Goal: Task Accomplishment & Management: Complete application form

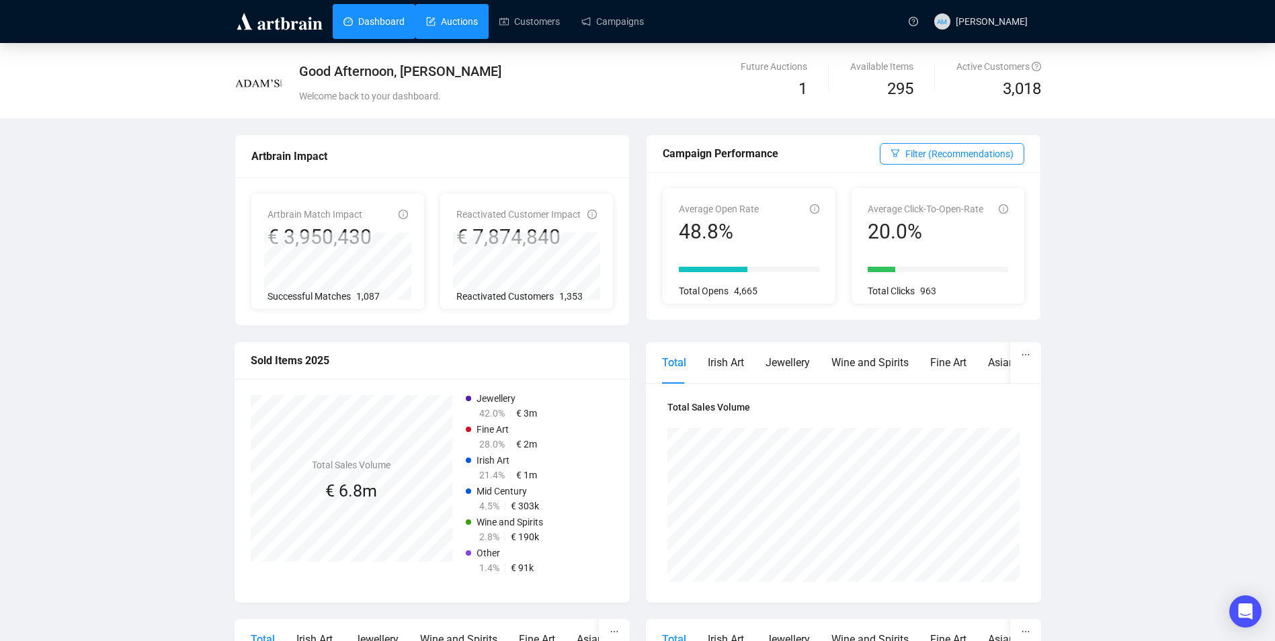
click at [453, 24] on link "Auctions" at bounding box center [452, 21] width 52 height 35
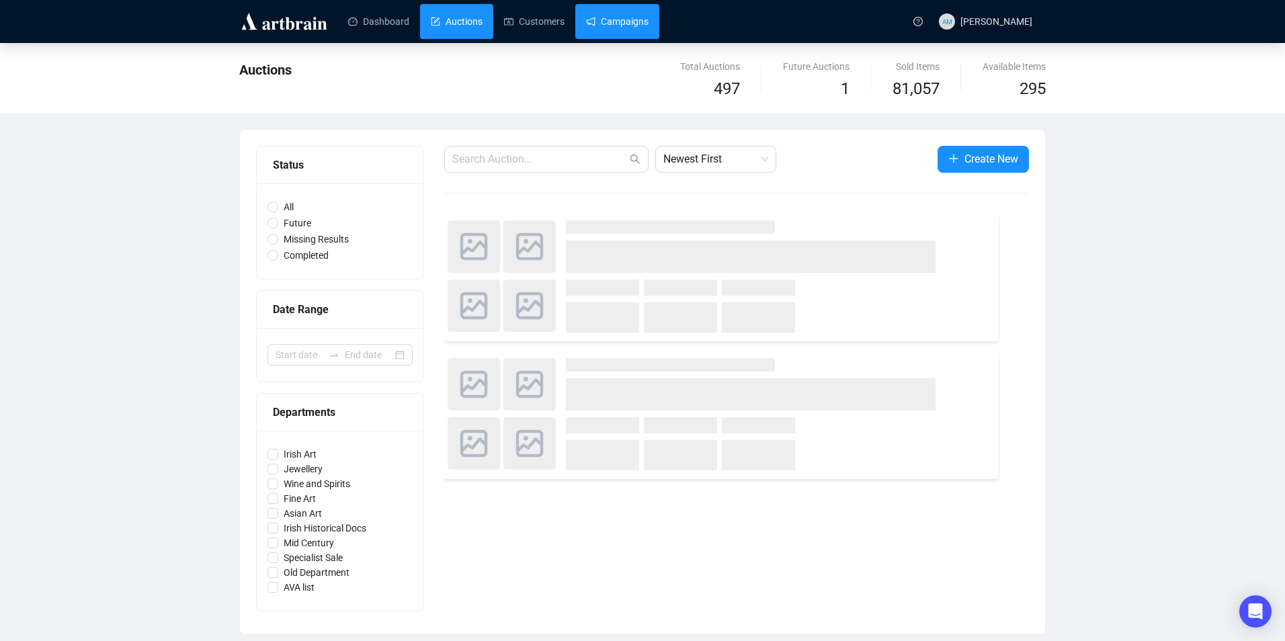
click at [615, 24] on link "Campaigns" at bounding box center [617, 21] width 62 height 35
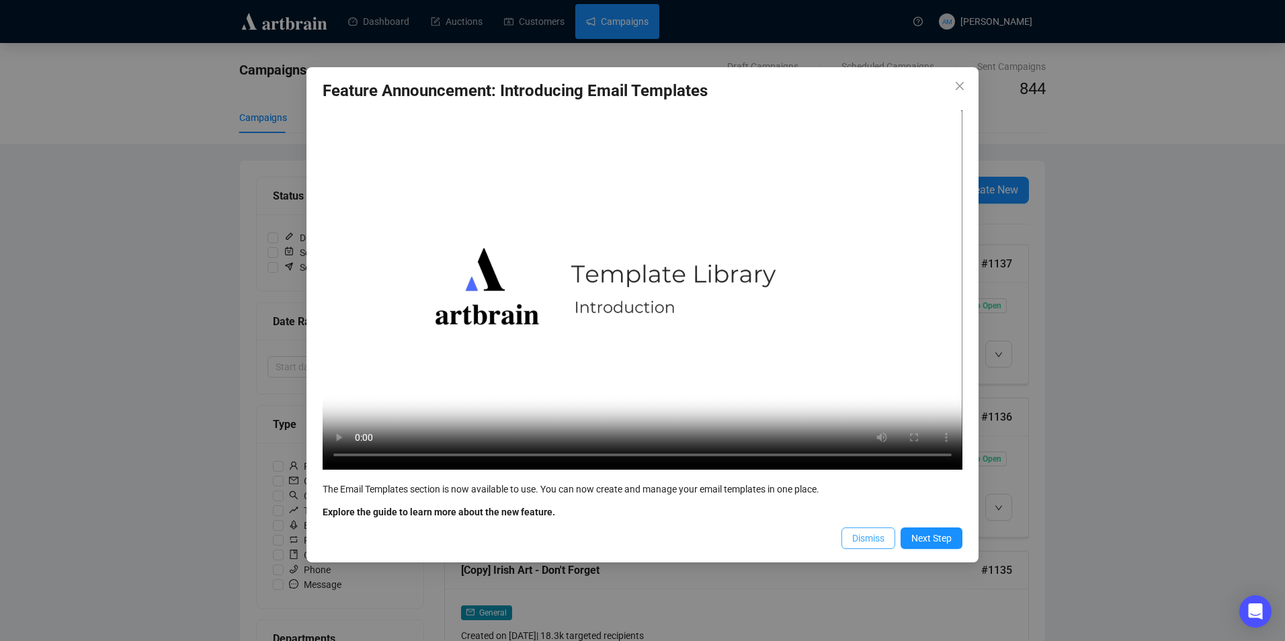
click at [876, 537] on span "Dismiss" at bounding box center [868, 538] width 32 height 15
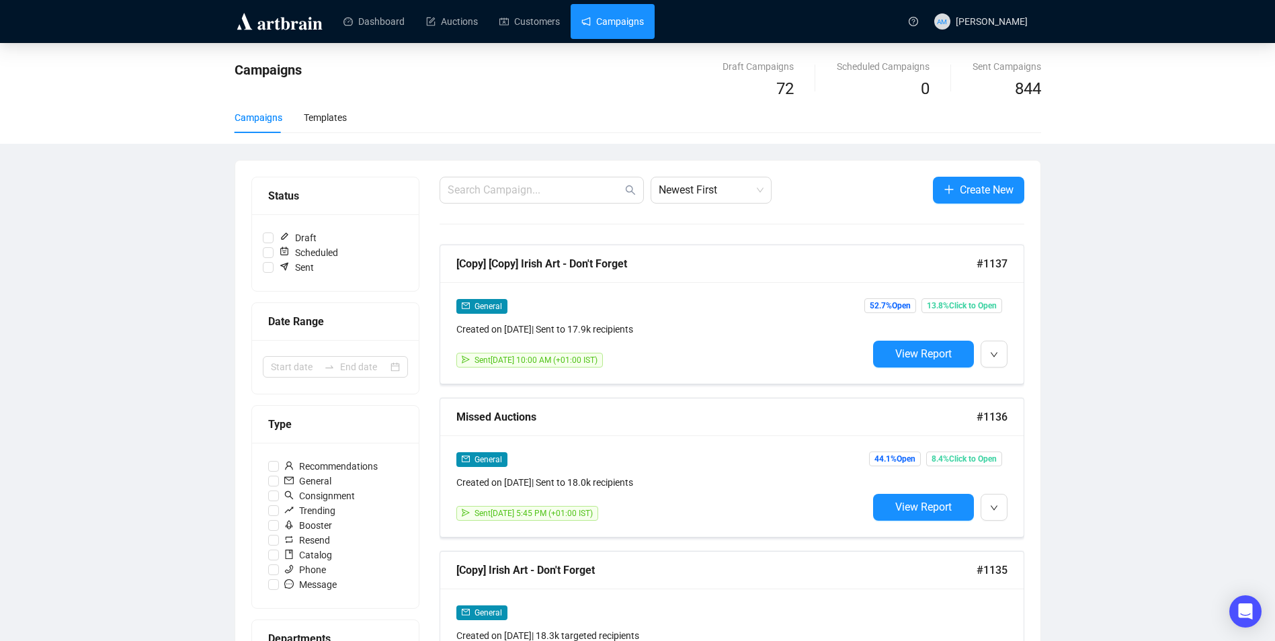
click at [284, 30] on img at bounding box center [279, 21] width 90 height 21
click at [996, 353] on icon "down" at bounding box center [993, 354] width 7 height 5
click at [1008, 378] on span "Edit" at bounding box center [1015, 383] width 16 height 11
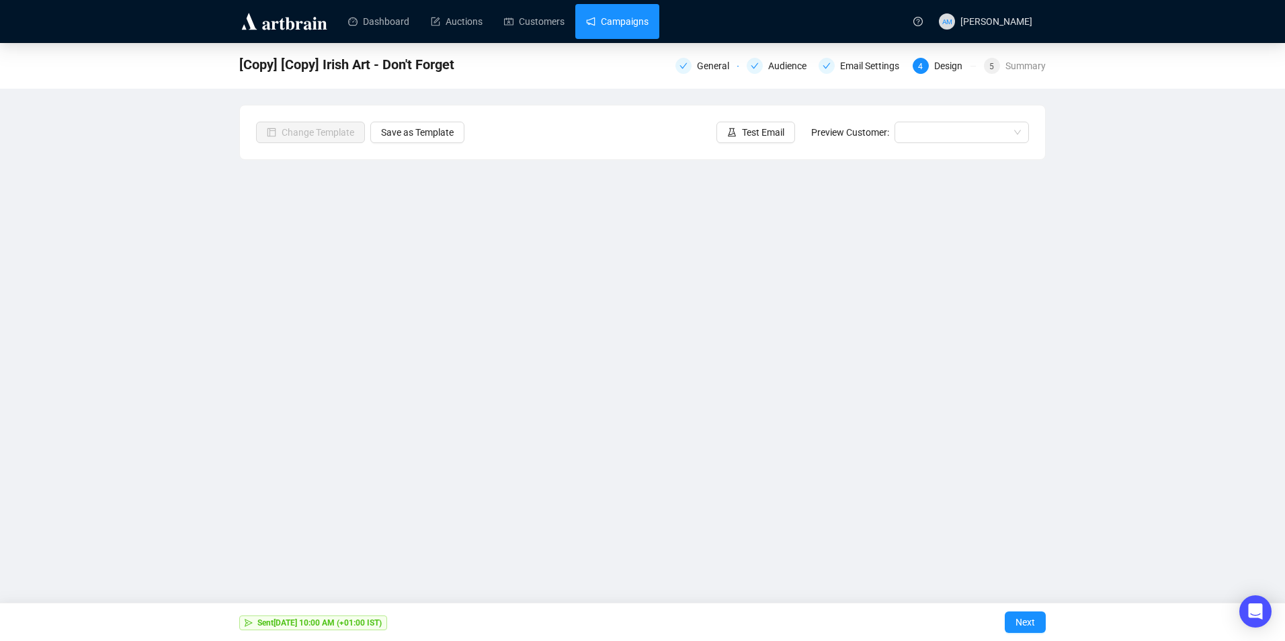
click at [619, 19] on link "Campaigns" at bounding box center [617, 21] width 62 height 35
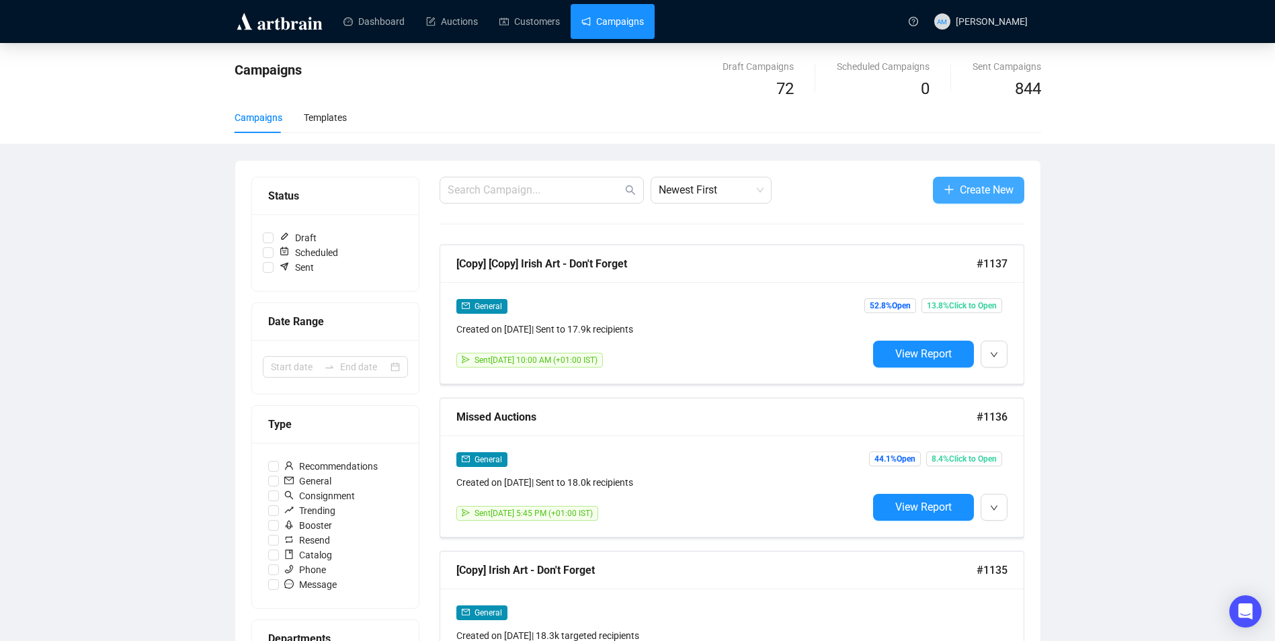
click at [974, 191] on span "Create New" at bounding box center [986, 189] width 54 height 17
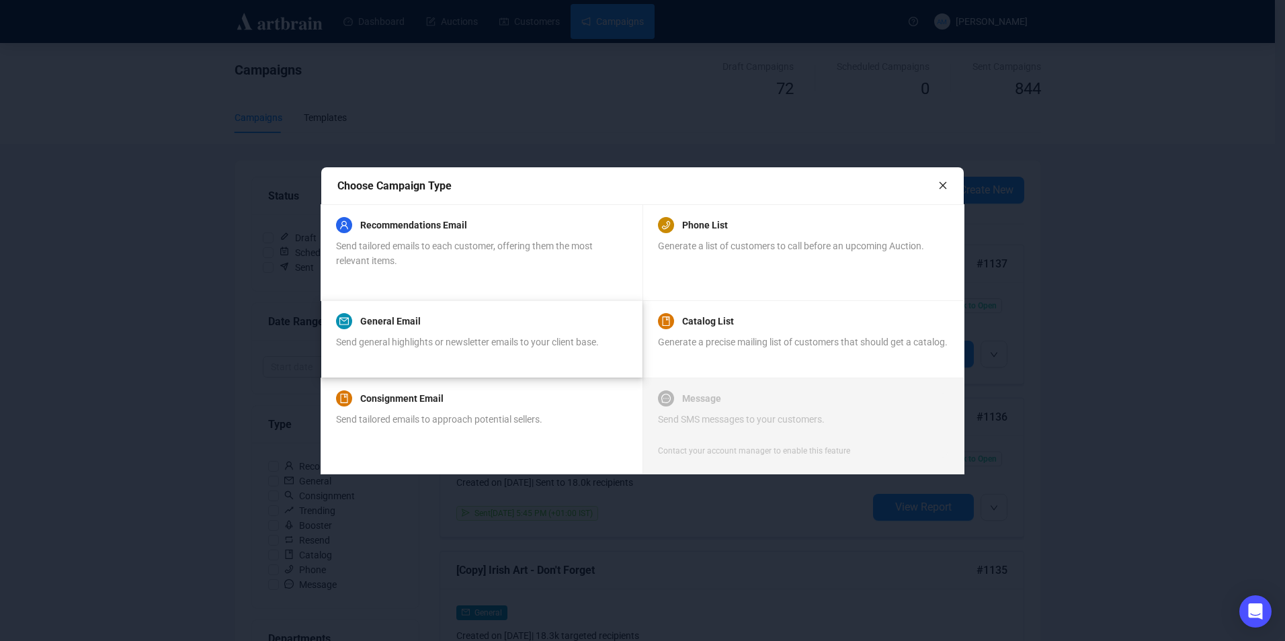
click at [552, 357] on div "Send general highlights or newsletter emails to your client base." at bounding box center [467, 350] width 263 height 30
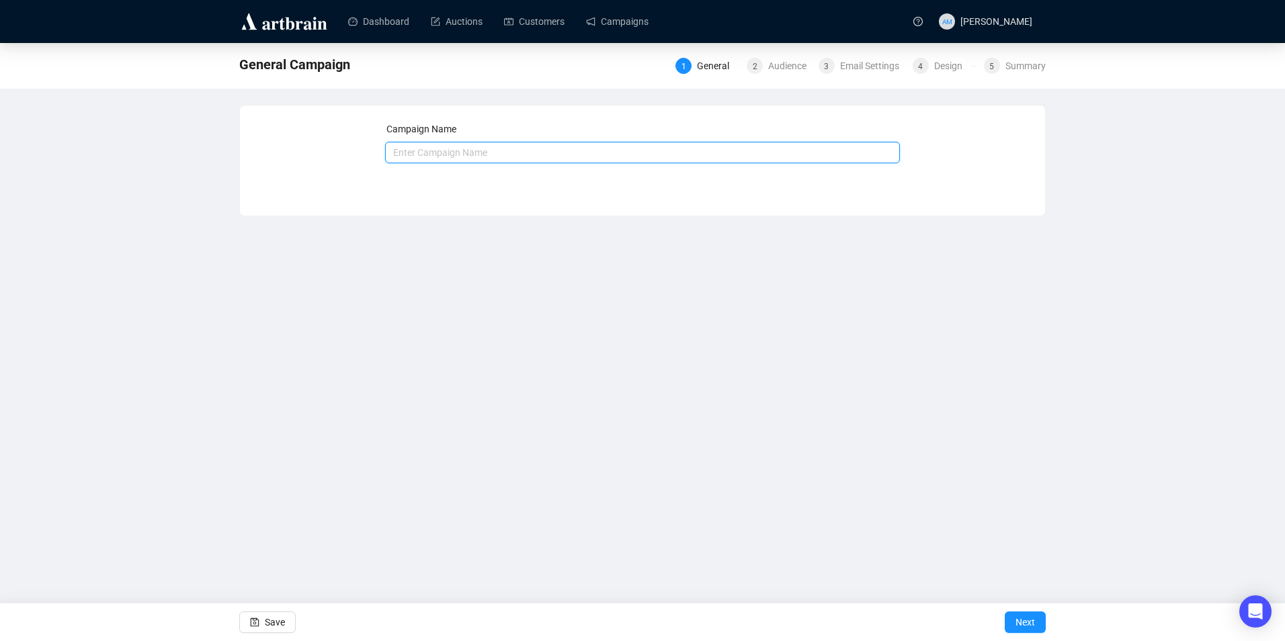
click at [523, 148] on input "text" at bounding box center [642, 152] width 515 height 21
click at [494, 155] on input "The Jewellery Box" at bounding box center [642, 152] width 515 height 21
type input "The Jewellery Box - Catalogue Now Online"
click at [259, 626] on button "Save" at bounding box center [267, 621] width 56 height 21
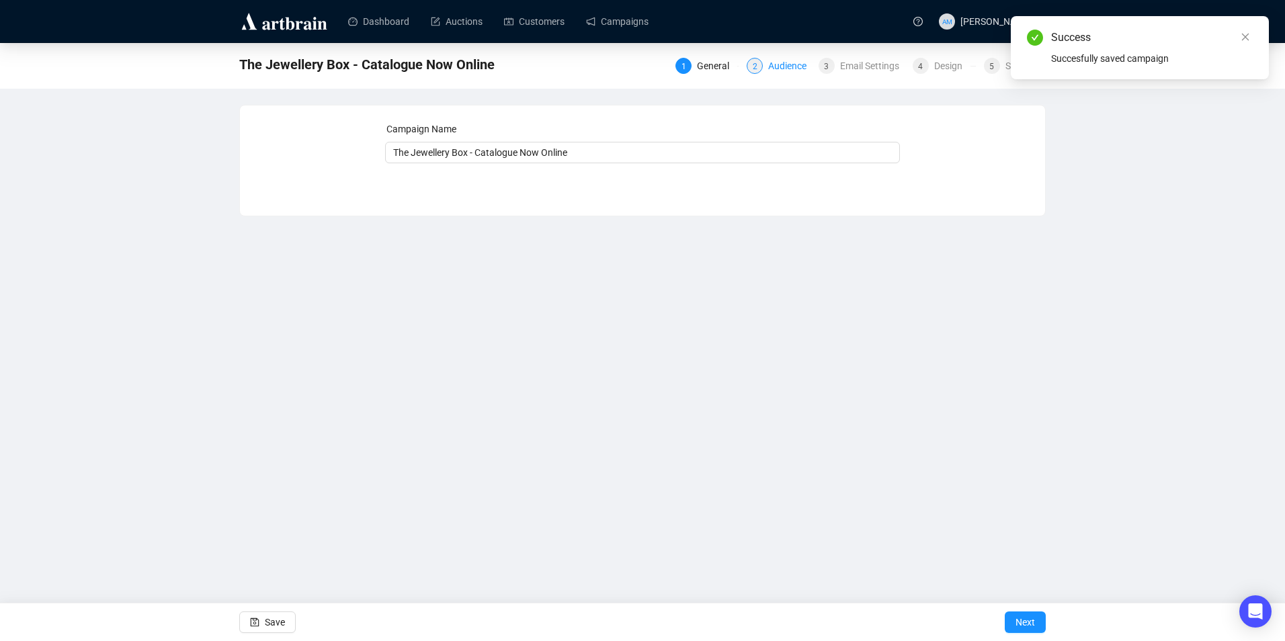
click at [782, 71] on div "Audience" at bounding box center [791, 66] width 46 height 16
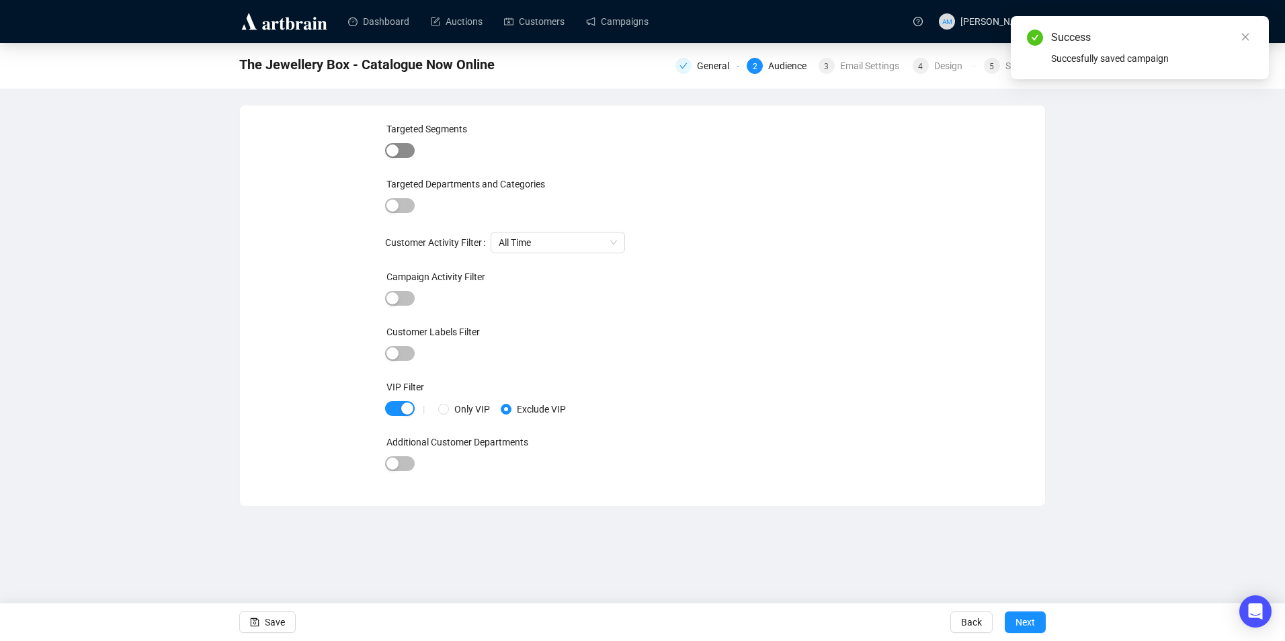
click at [386, 154] on div "button" at bounding box center [392, 150] width 12 height 12
click at [457, 150] on div at bounding box center [615, 152] width 349 height 19
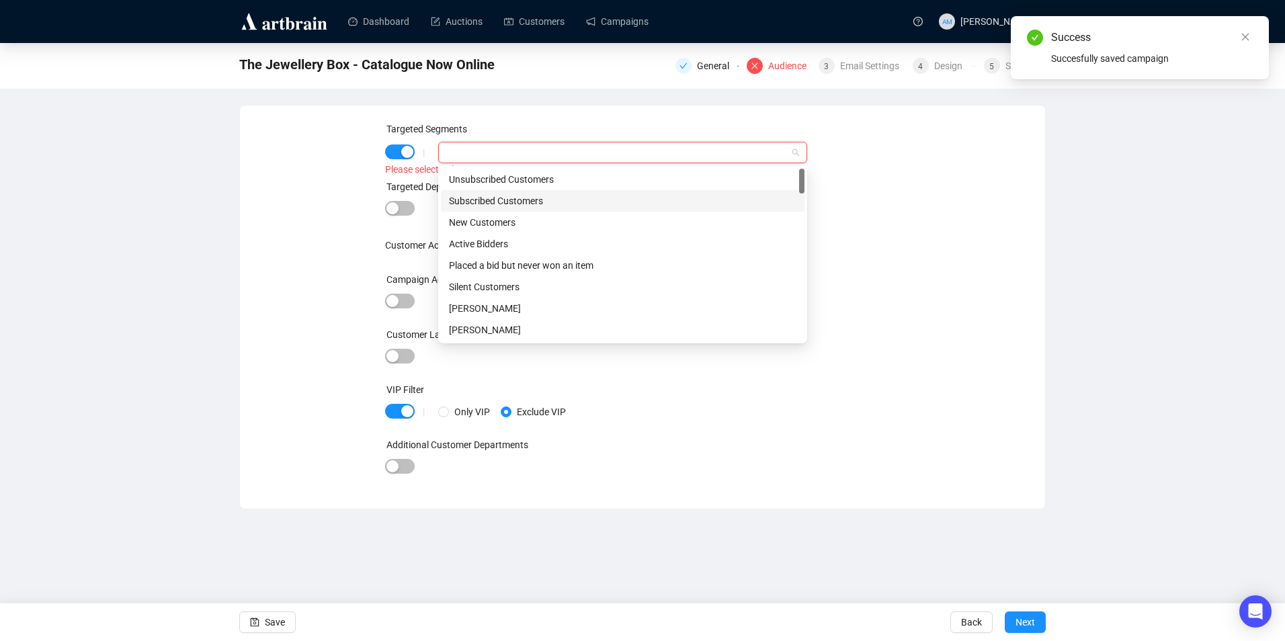
click at [472, 198] on div "Subscribed Customers" at bounding box center [622, 200] width 347 height 15
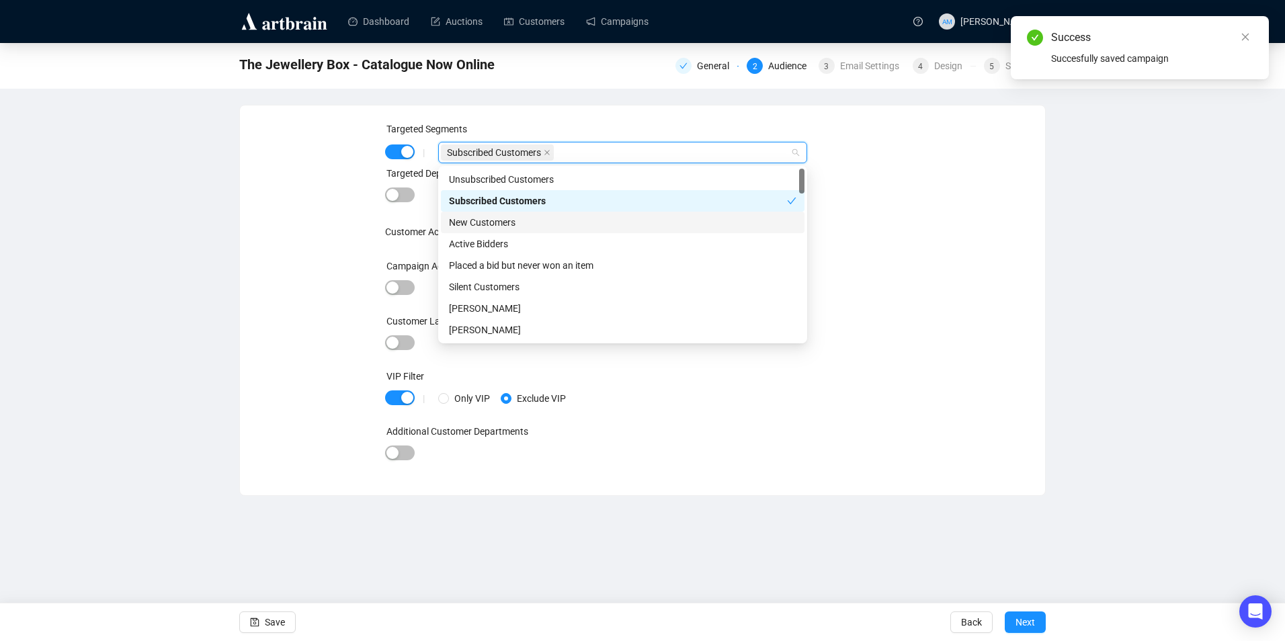
click at [333, 200] on div "Targeted Segments | Subscribed Customers Targeted Departments and Categories Cu…" at bounding box center [642, 300] width 773 height 357
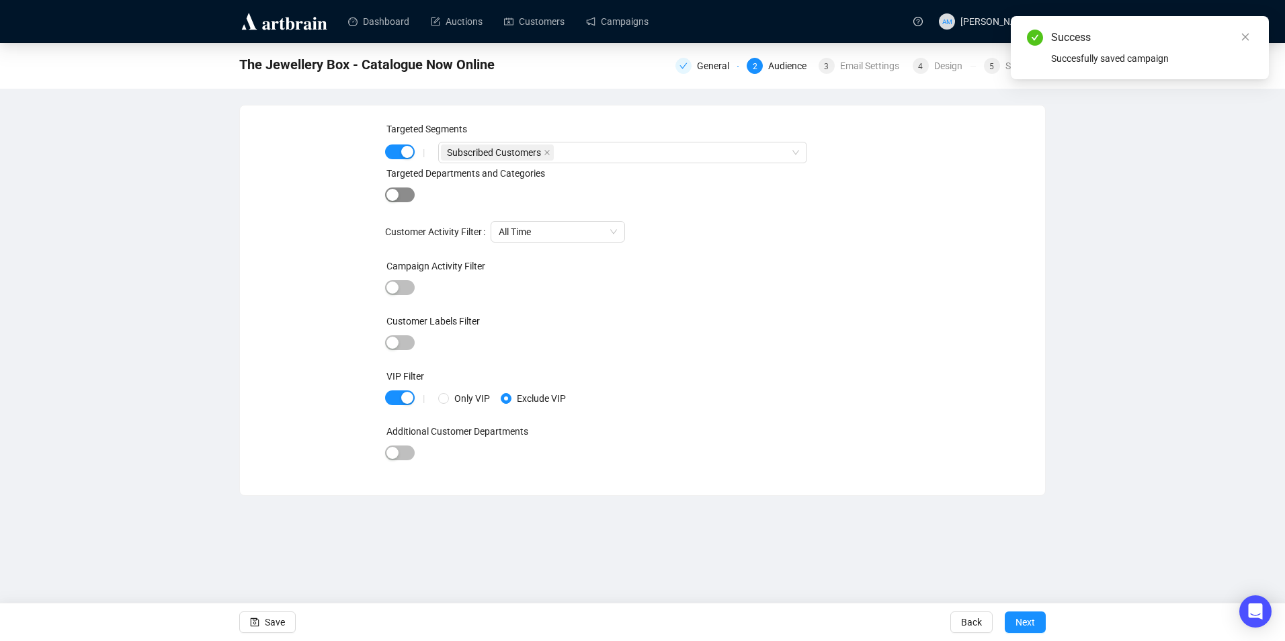
click at [403, 191] on span "button" at bounding box center [400, 194] width 30 height 15
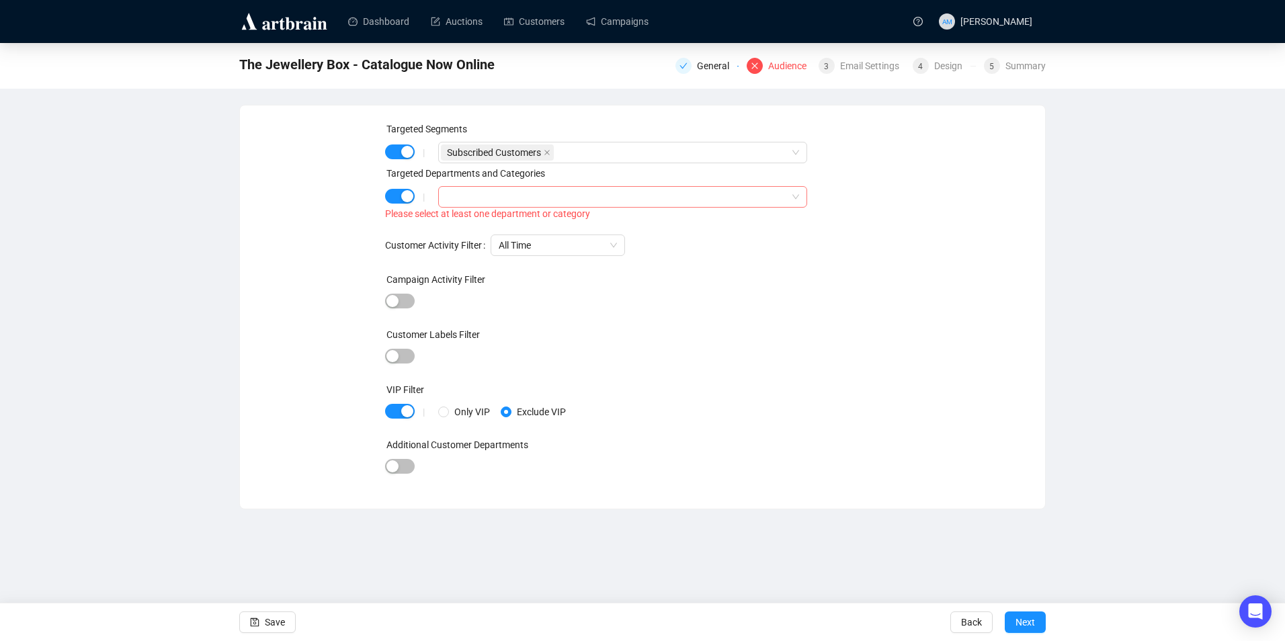
click at [466, 191] on div at bounding box center [615, 196] width 349 height 19
click at [451, 226] on icon "caret-down" at bounding box center [448, 223] width 7 height 7
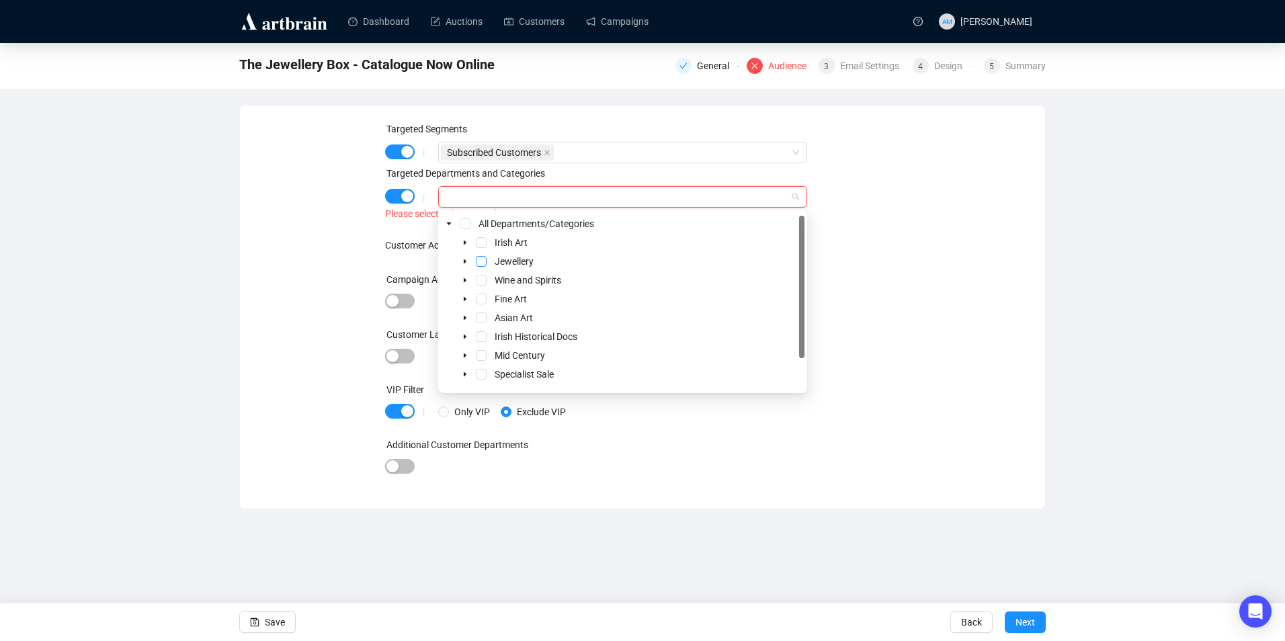
click at [478, 259] on span "Select Jewellery" at bounding box center [481, 261] width 11 height 11
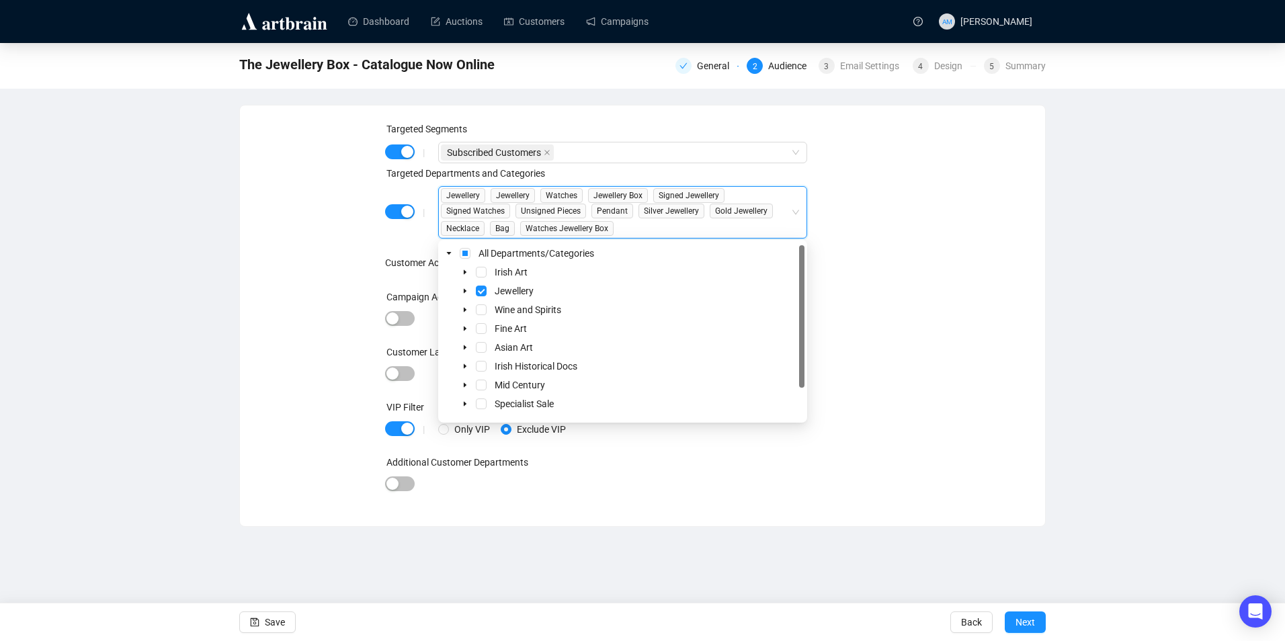
click at [338, 218] on div "Targeted Segments | Subscribed Customers Targeted Departments and Categories | …" at bounding box center [642, 316] width 773 height 388
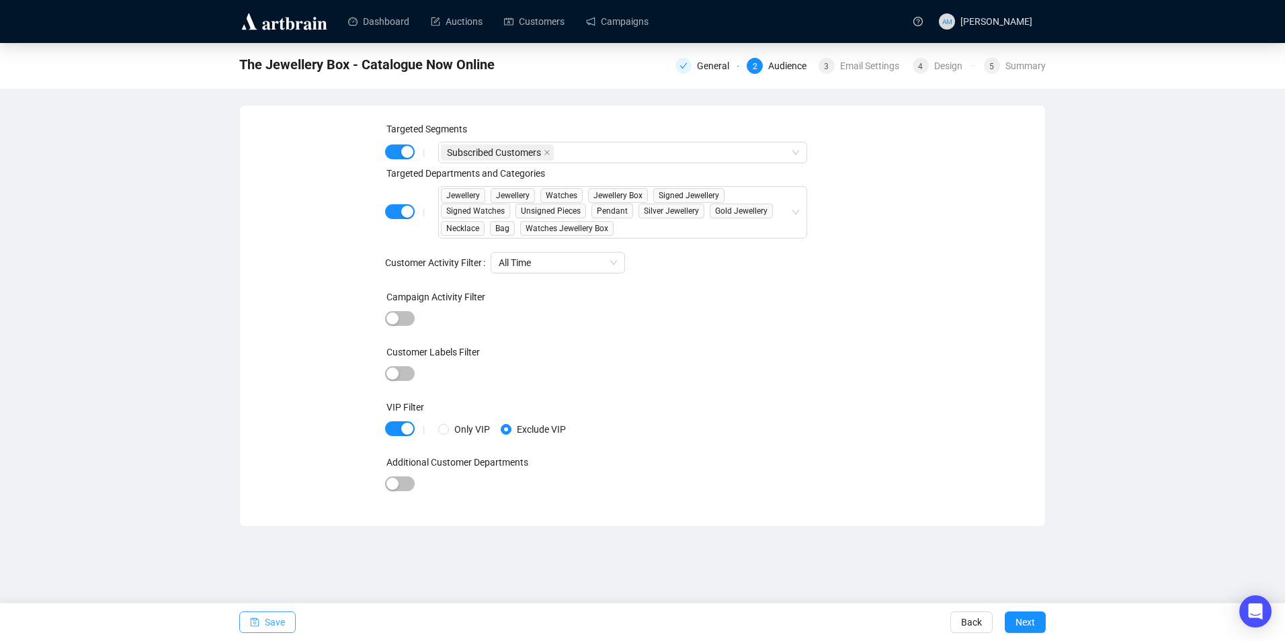
click at [292, 623] on button "Save" at bounding box center [267, 621] width 56 height 21
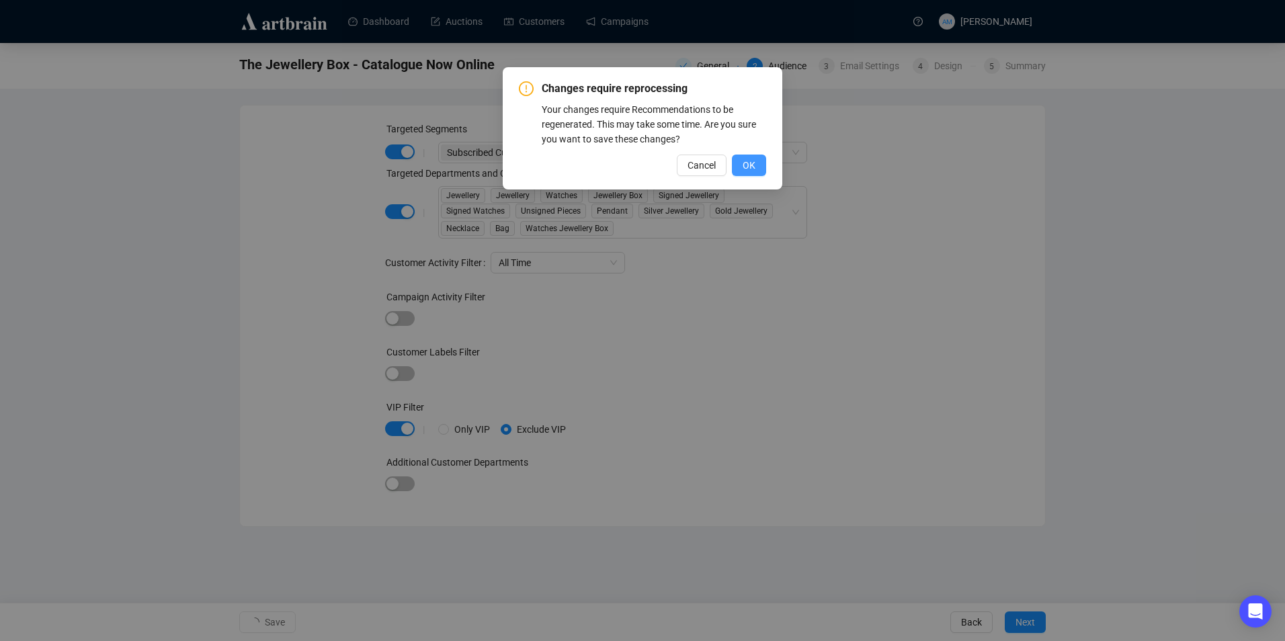
click at [746, 165] on span "OK" at bounding box center [748, 165] width 13 height 15
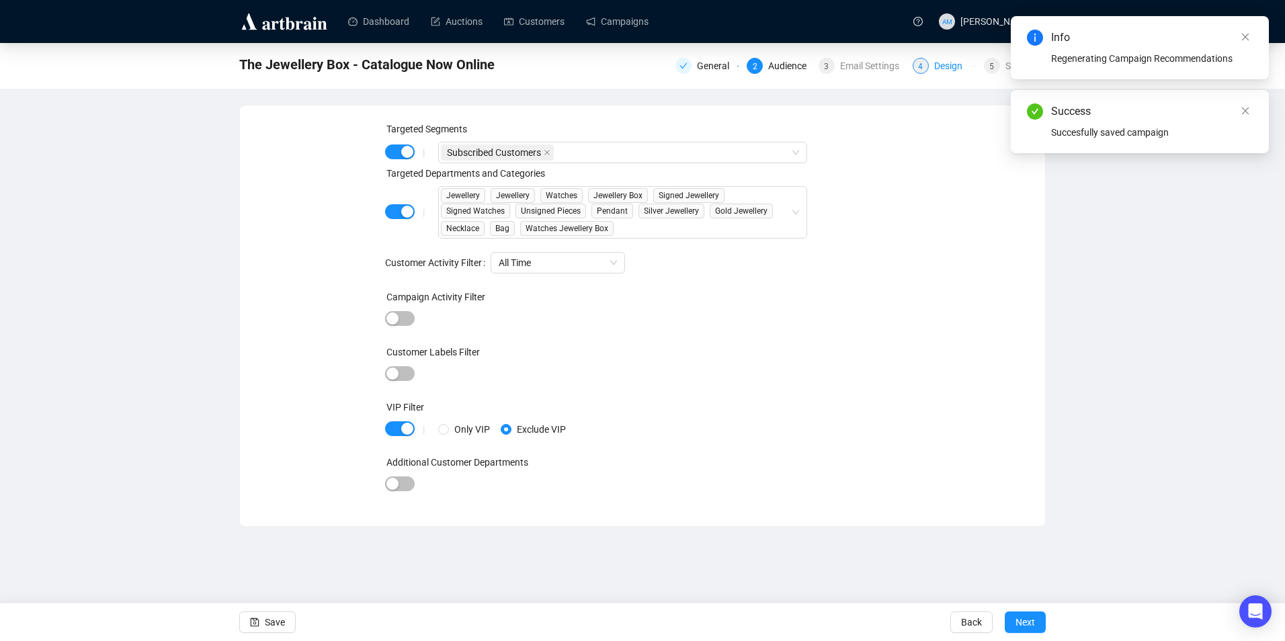
click at [932, 62] on div "4 Design" at bounding box center [943, 66] width 63 height 16
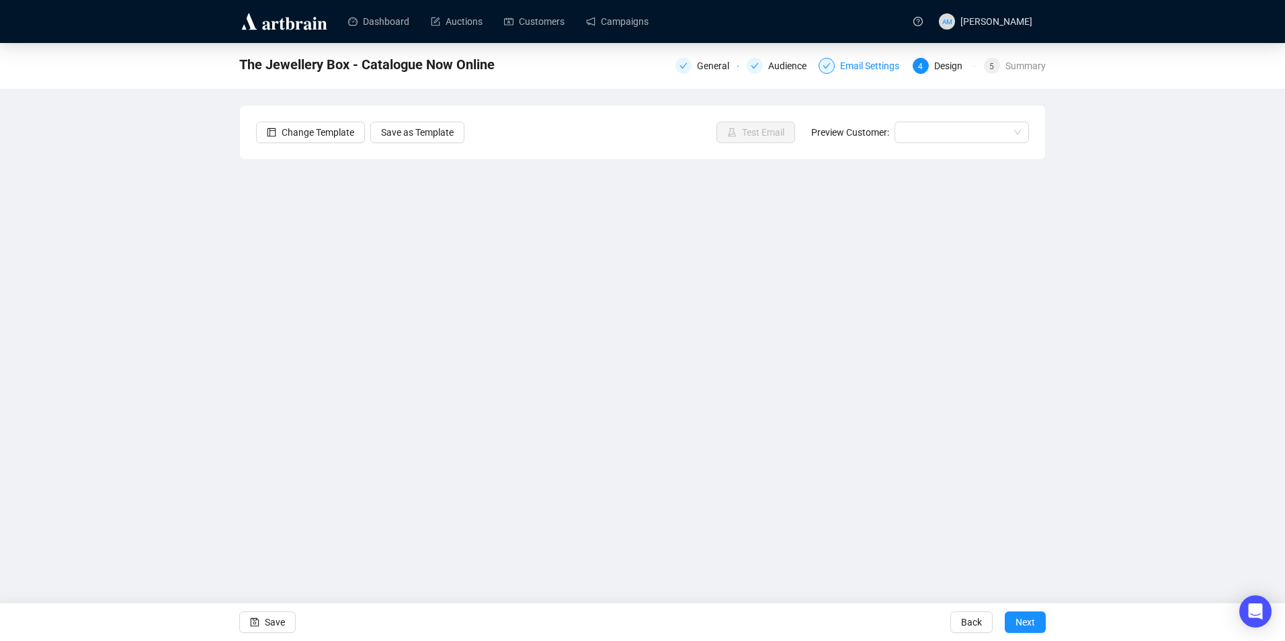
click at [879, 62] on div "Email Settings" at bounding box center [873, 66] width 67 height 16
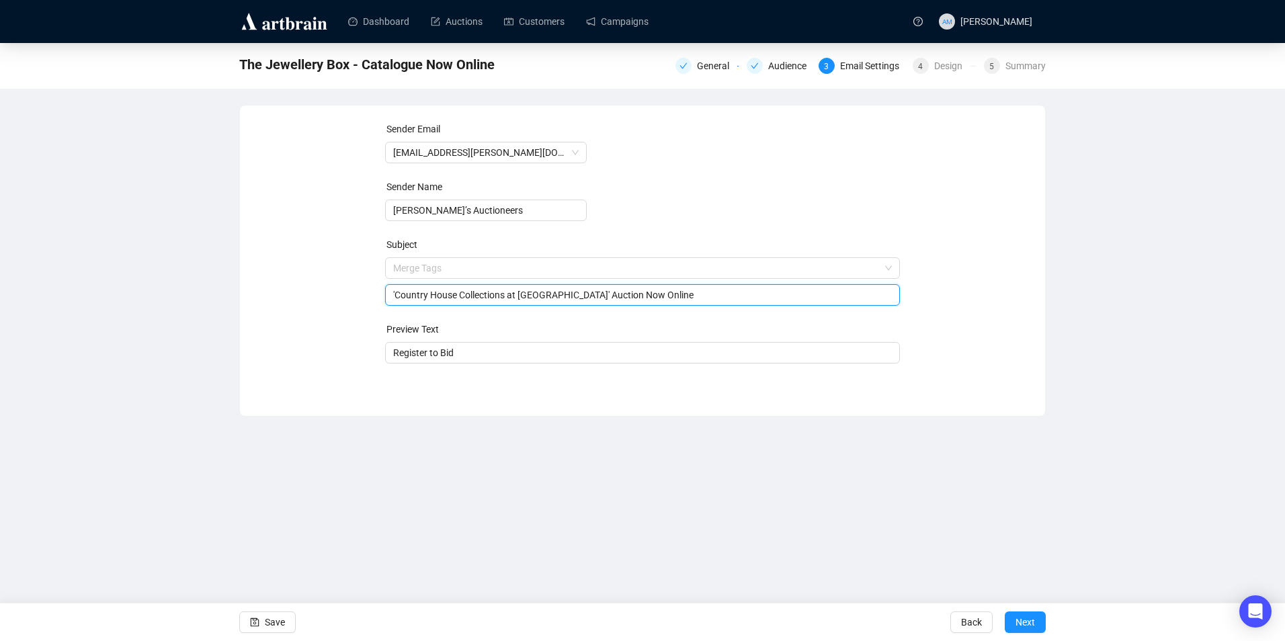
click at [656, 263] on span "Merge Tags 'Country House Collections at [GEOGRAPHIC_DATA]' Auction Now Online" at bounding box center [642, 282] width 515 height 38
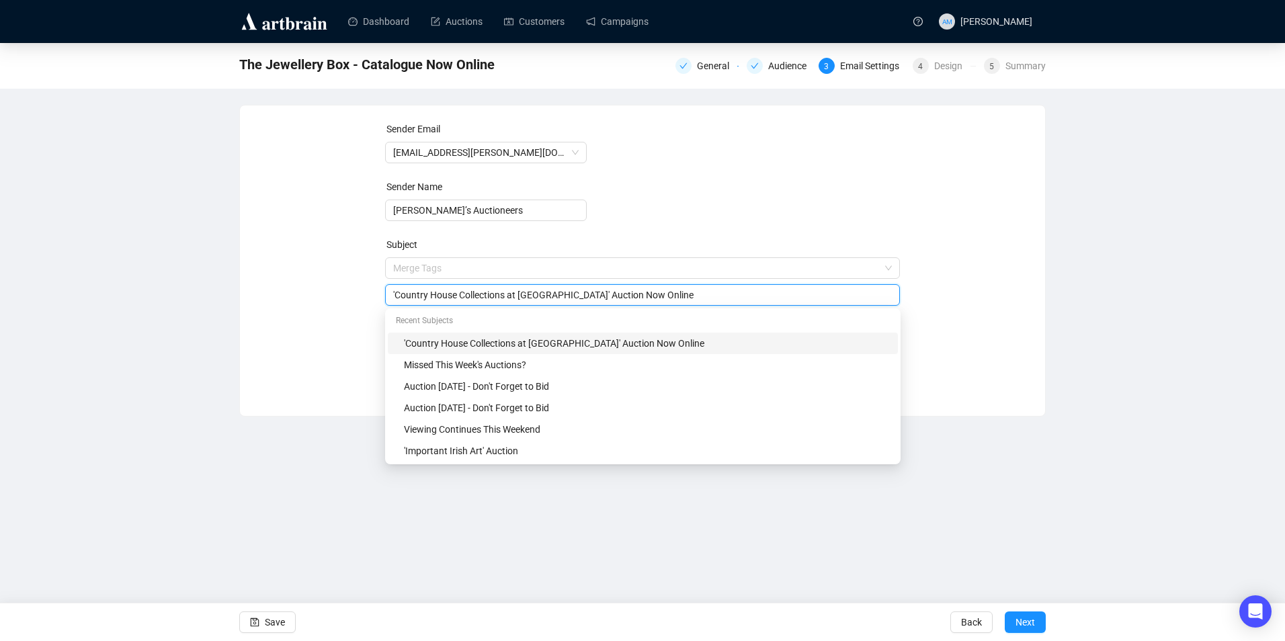
drag, startPoint x: 685, startPoint y: 294, endPoint x: 240, endPoint y: 307, distance: 445.0
click at [240, 307] on div "Sender Email [EMAIL_ADDRESS][PERSON_NAME][DOMAIN_NAME] Sender Name [PERSON_NAME…" at bounding box center [642, 250] width 805 height 290
type input "Catalogue Now Online"
click at [308, 277] on div "Sender Email [EMAIL_ADDRESS][PERSON_NAME][DOMAIN_NAME] Sender Name [PERSON_NAME…" at bounding box center [642, 251] width 773 height 258
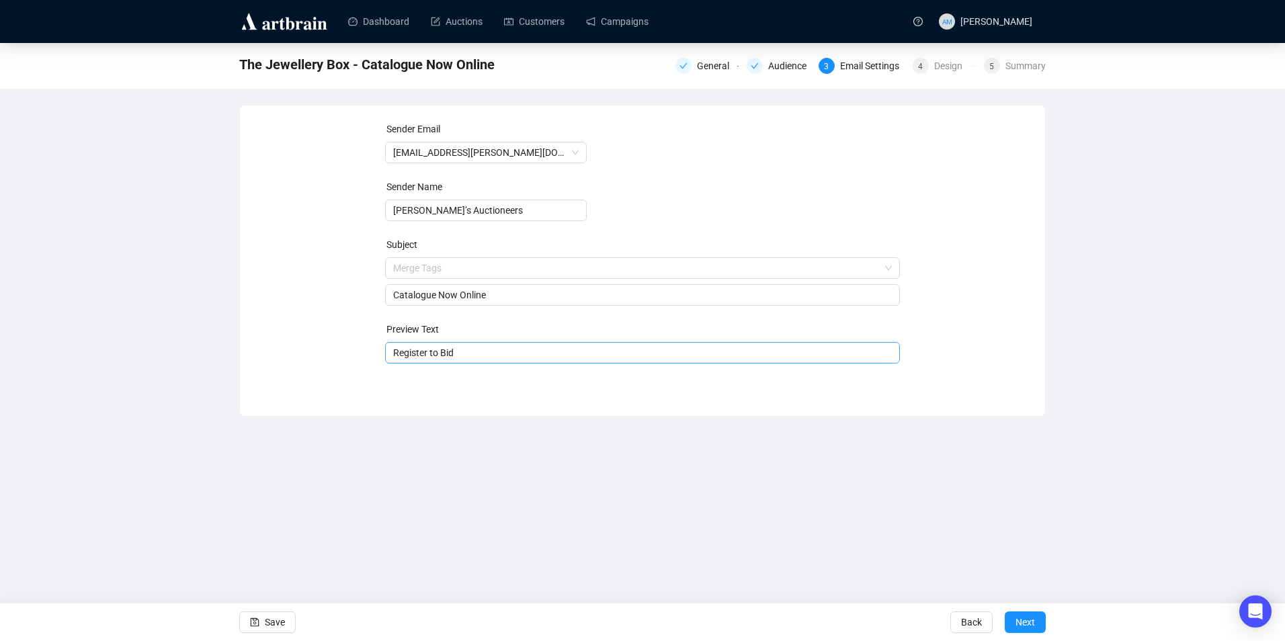
click at [460, 350] on input "Register to Bid" at bounding box center [642, 352] width 499 height 15
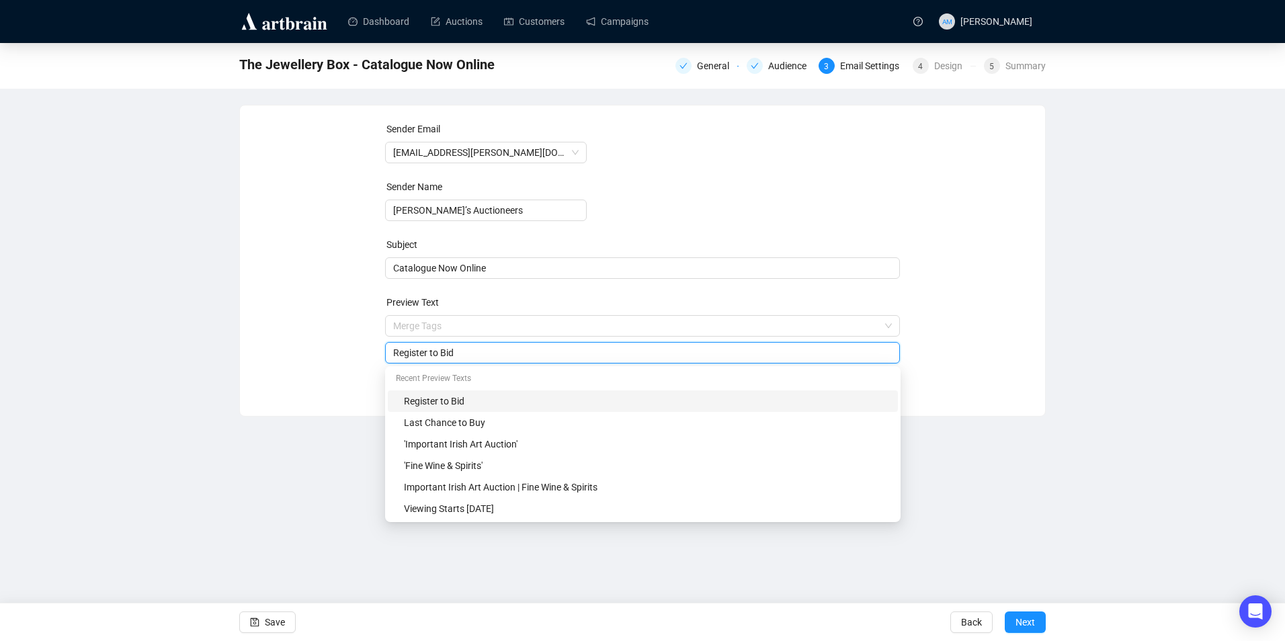
drag, startPoint x: 465, startPoint y: 354, endPoint x: 304, endPoint y: 351, distance: 160.6
click at [304, 351] on div "Sender Email [EMAIL_ADDRESS][PERSON_NAME][DOMAIN_NAME] Sender Name [PERSON_NAME…" at bounding box center [642, 251] width 773 height 258
type input "'The Jewellery Box'"
click at [265, 621] on span "Save" at bounding box center [275, 622] width 20 height 38
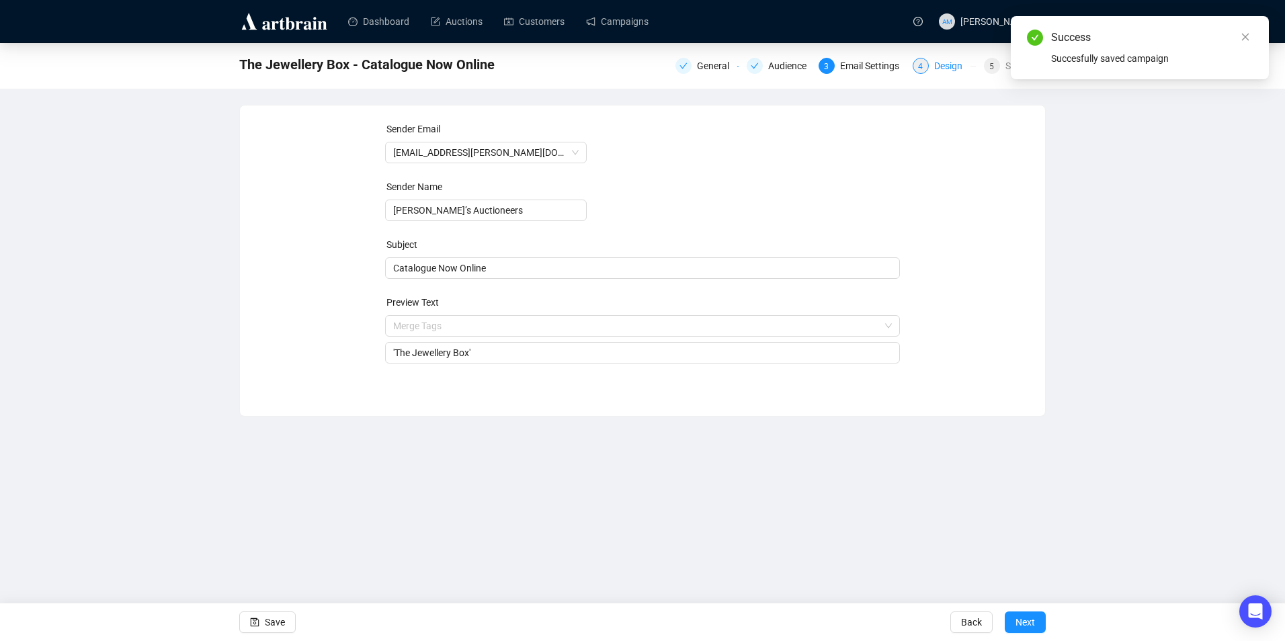
click at [946, 73] on div "Design" at bounding box center [952, 66] width 36 height 16
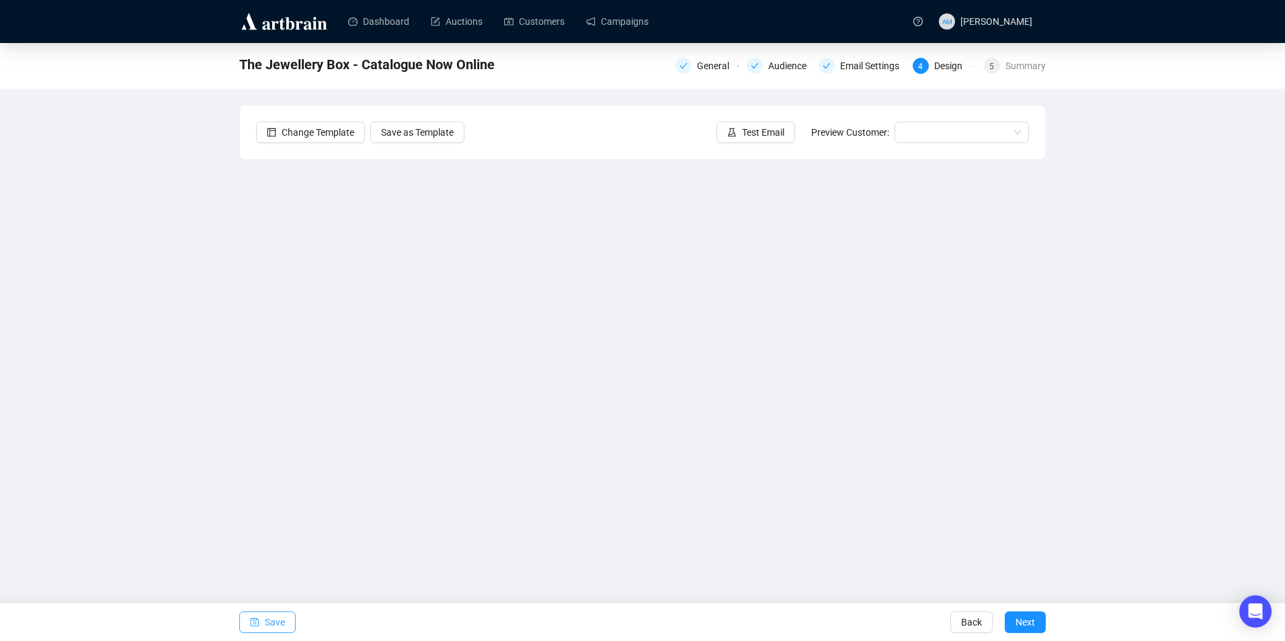
click at [289, 621] on button "Save" at bounding box center [267, 621] width 56 height 21
click at [287, 621] on button "Save" at bounding box center [267, 621] width 56 height 21
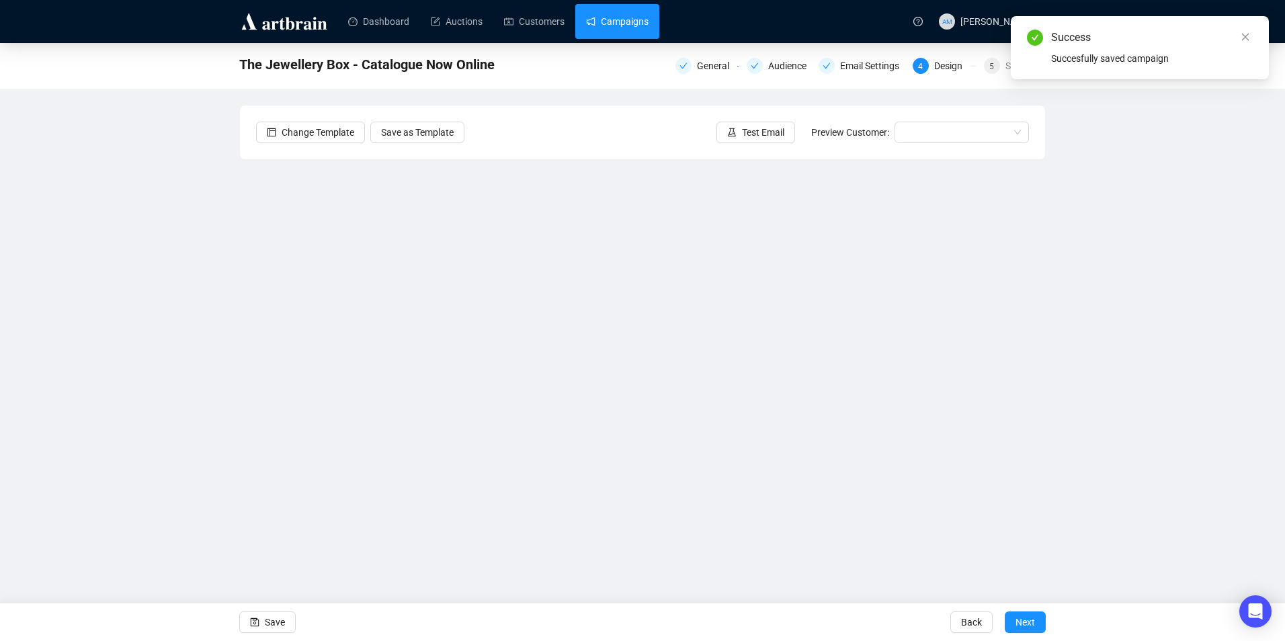
click at [621, 11] on link "Campaigns" at bounding box center [617, 21] width 62 height 35
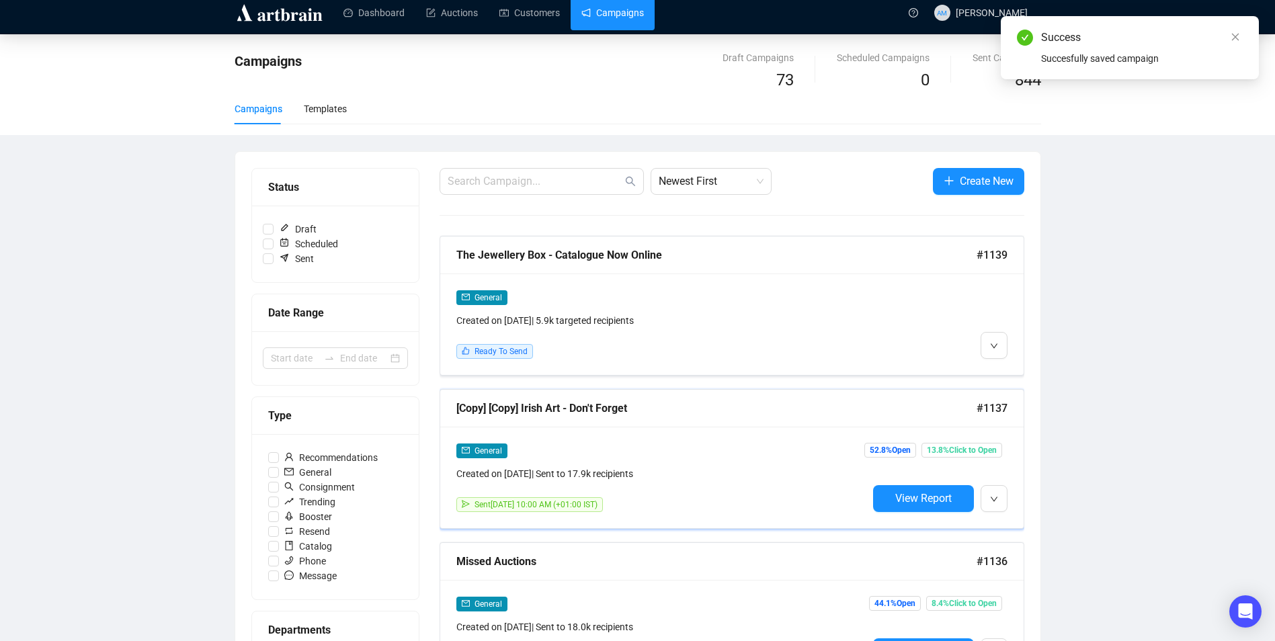
scroll to position [134, 0]
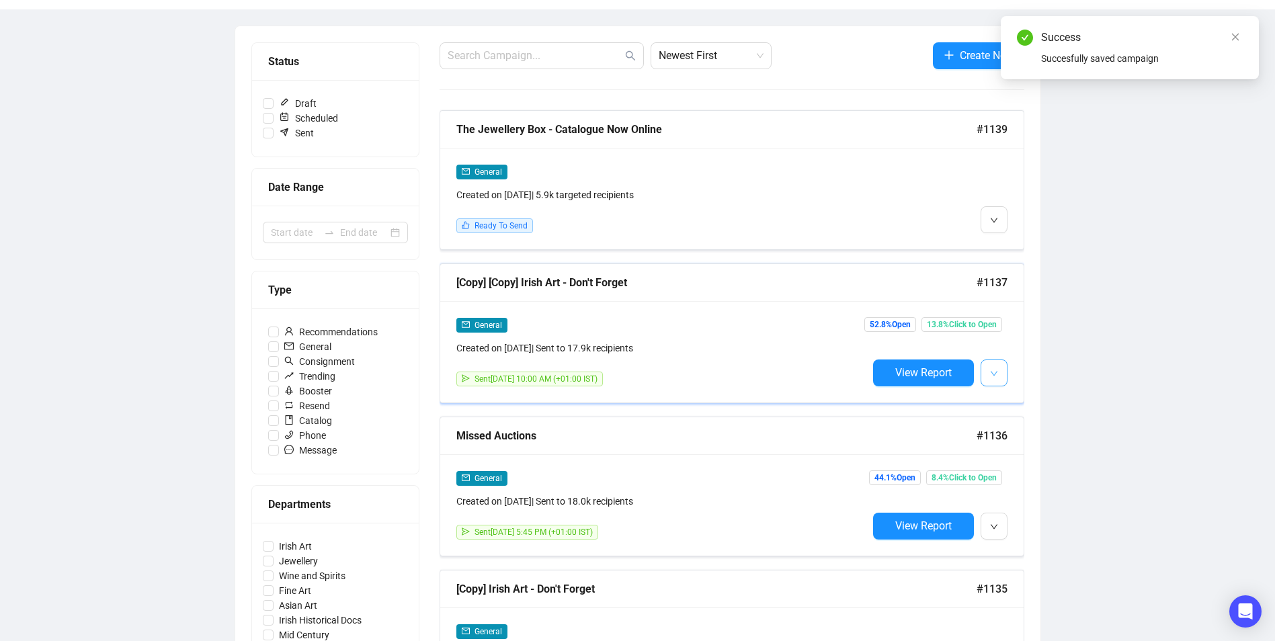
click at [991, 378] on span "button" at bounding box center [994, 372] width 8 height 17
click at [999, 405] on img at bounding box center [996, 401] width 11 height 11
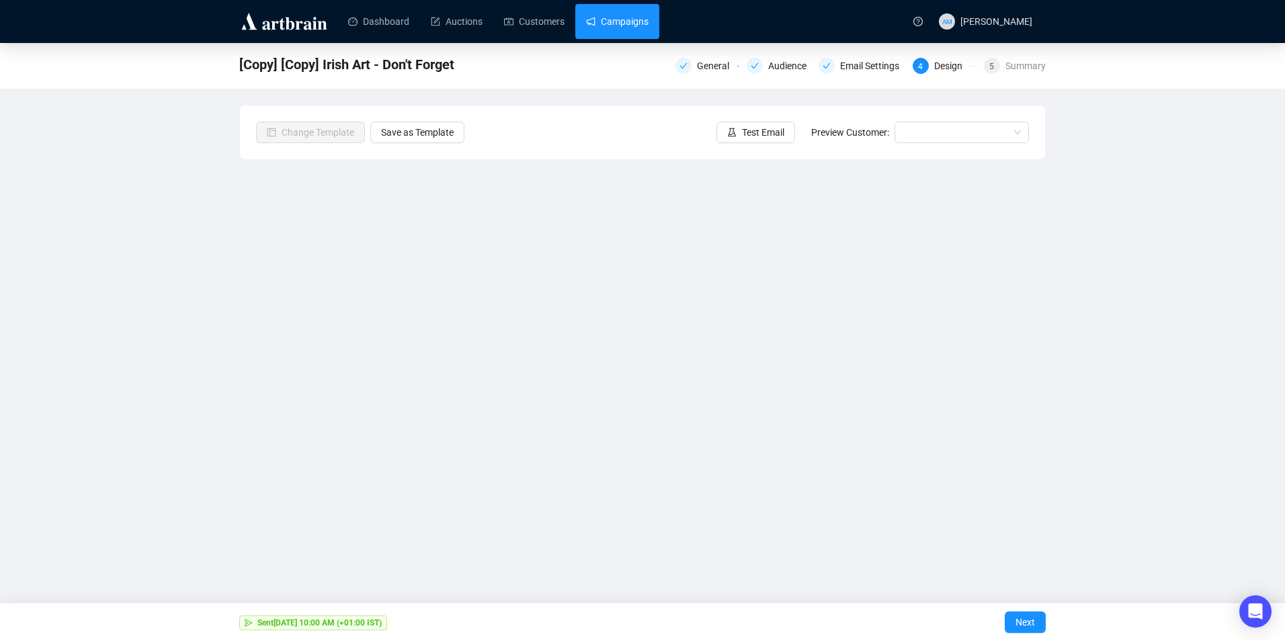
drag, startPoint x: 610, startPoint y: 17, endPoint x: 599, endPoint y: 32, distance: 18.3
click at [610, 17] on link "Campaigns" at bounding box center [617, 21] width 62 height 35
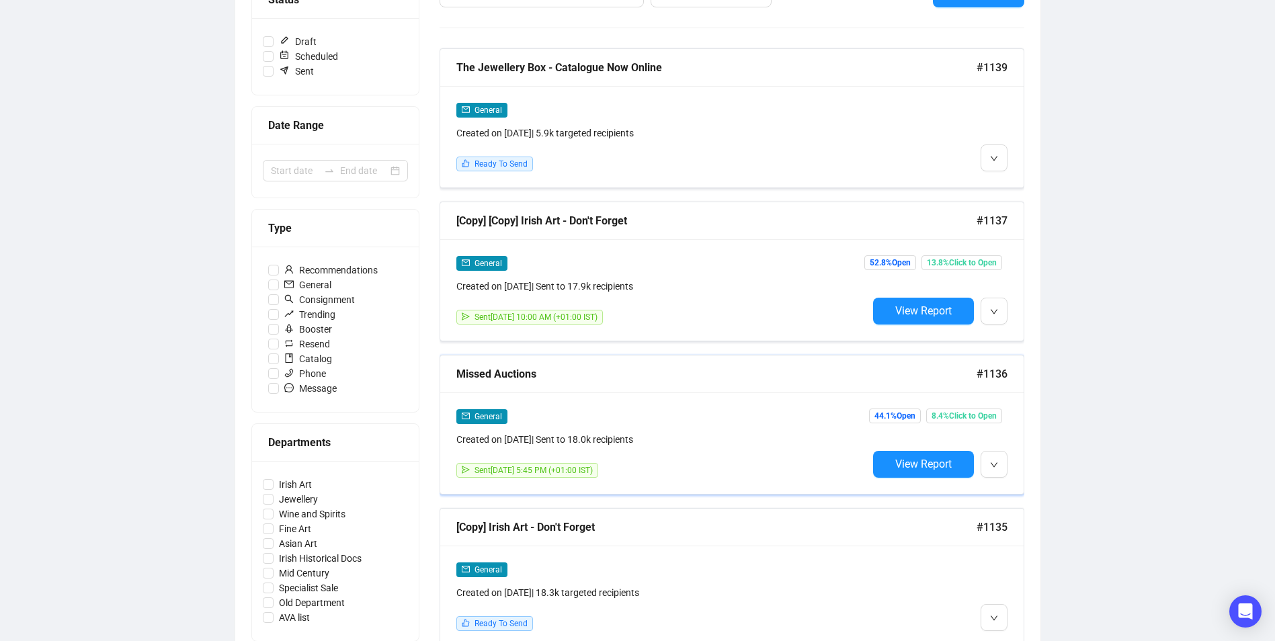
scroll to position [202, 0]
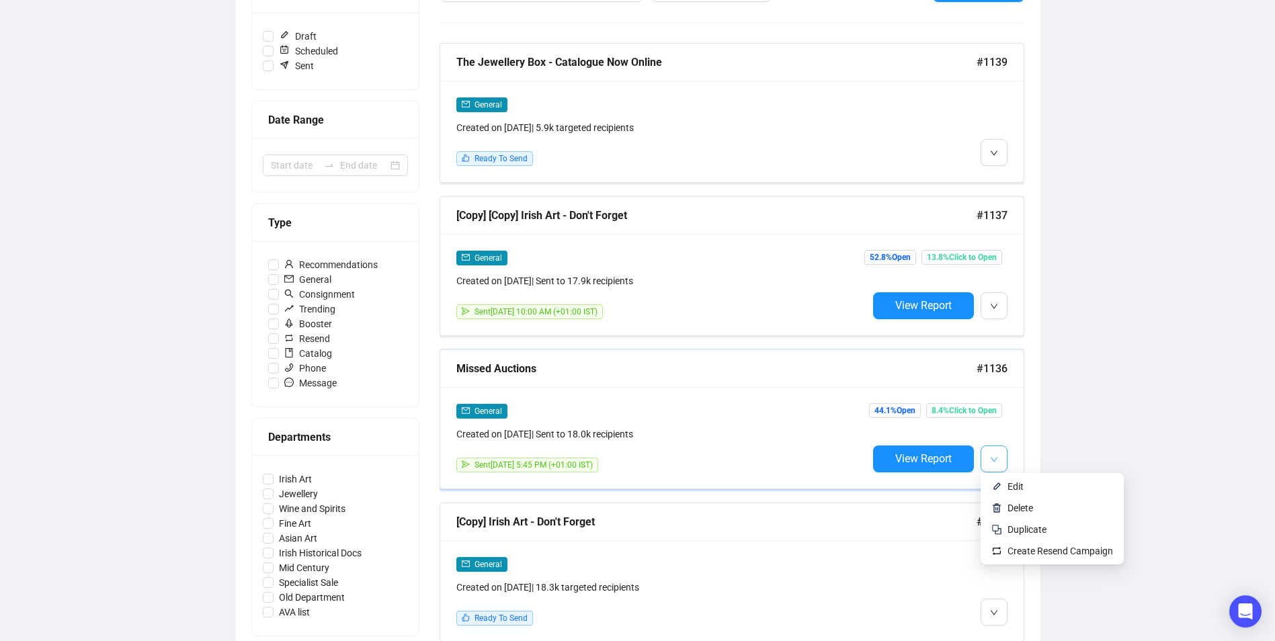
click at [990, 462] on span "button" at bounding box center [994, 458] width 8 height 17
click at [1006, 480] on li "Edit" at bounding box center [1052, 486] width 138 height 21
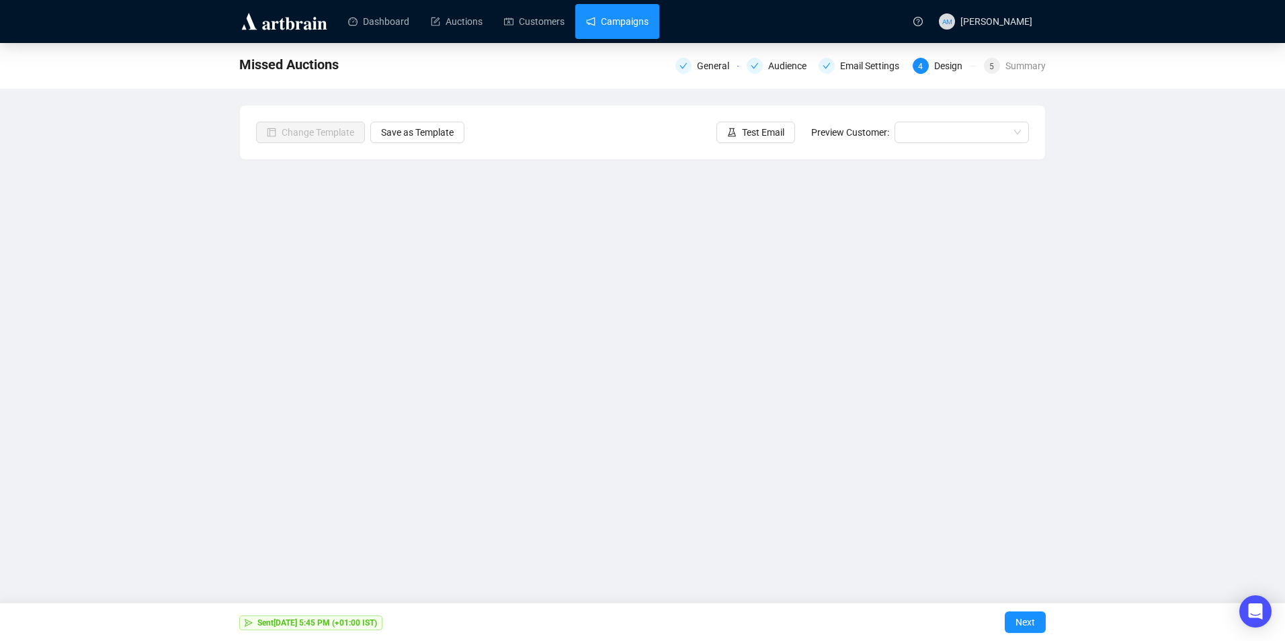
click at [628, 15] on link "Campaigns" at bounding box center [617, 21] width 62 height 35
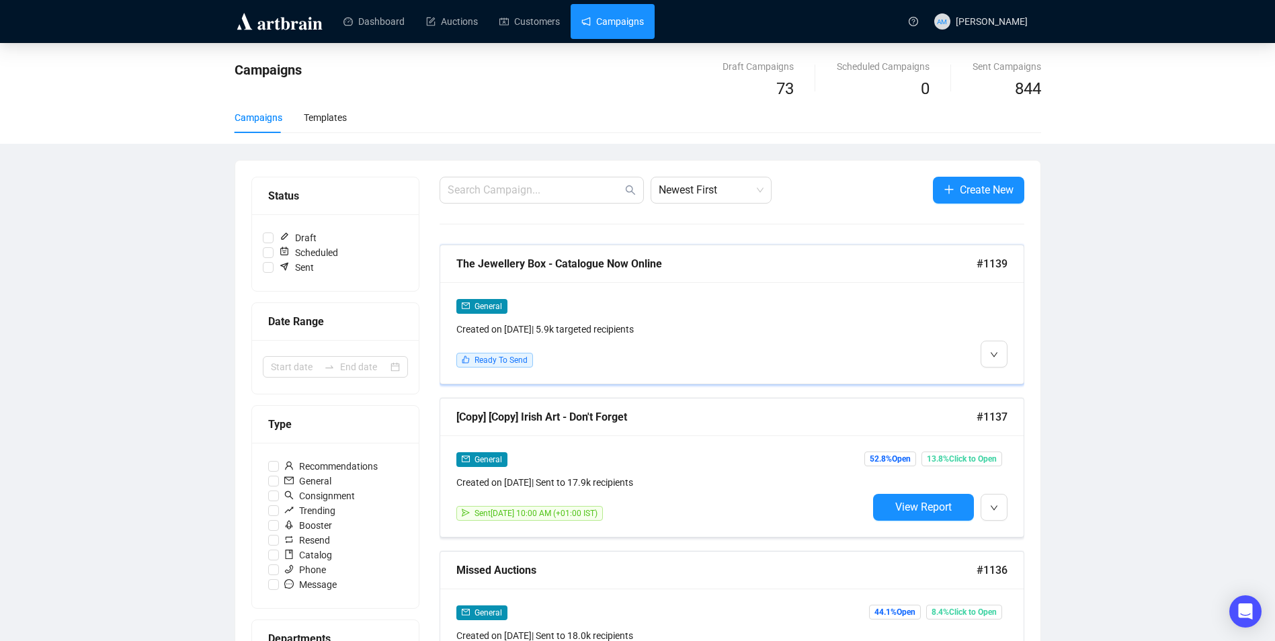
click at [1008, 362] on div "General Created on [DATE] | 5.9k targeted recipients Ready To Send" at bounding box center [731, 332] width 583 height 101
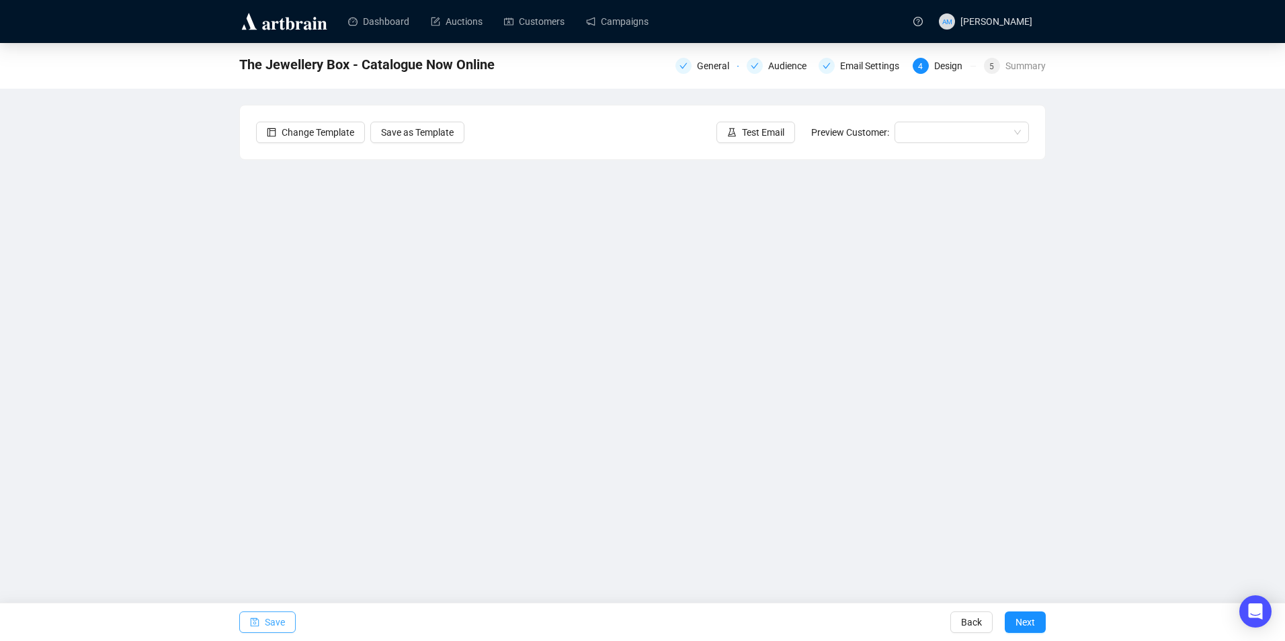
click at [279, 630] on span "Save" at bounding box center [275, 622] width 20 height 38
click at [273, 617] on span "Save" at bounding box center [275, 622] width 20 height 38
click at [759, 128] on span "Test Email" at bounding box center [763, 132] width 42 height 15
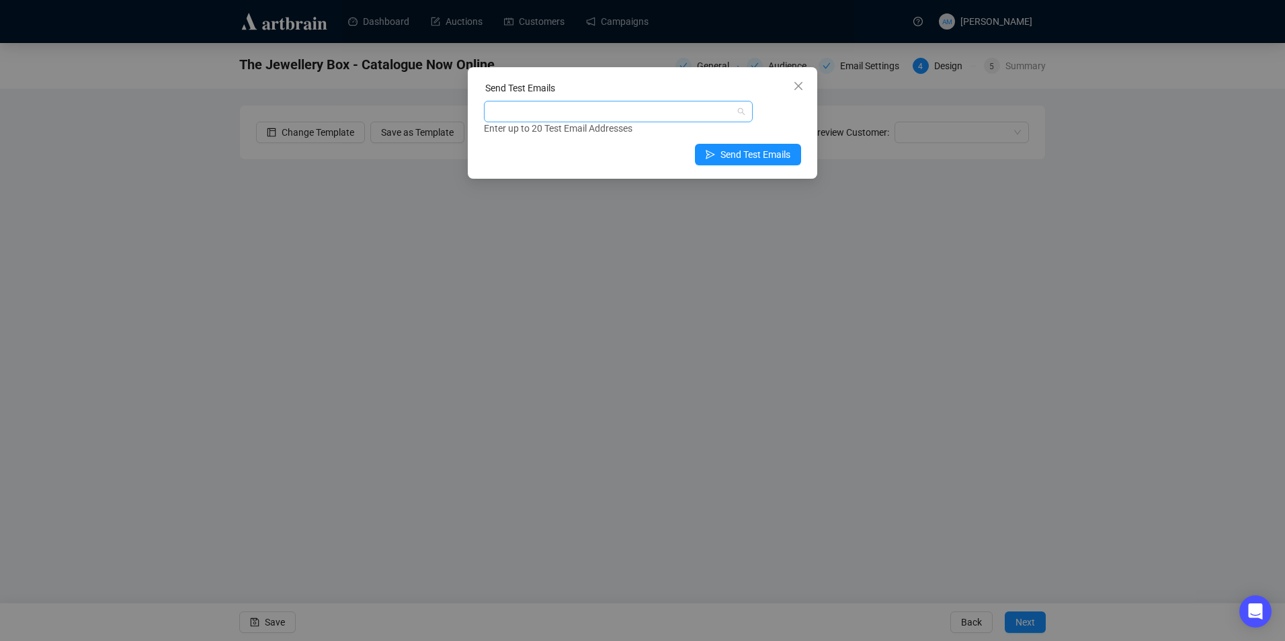
click at [697, 118] on div at bounding box center [610, 111] width 249 height 19
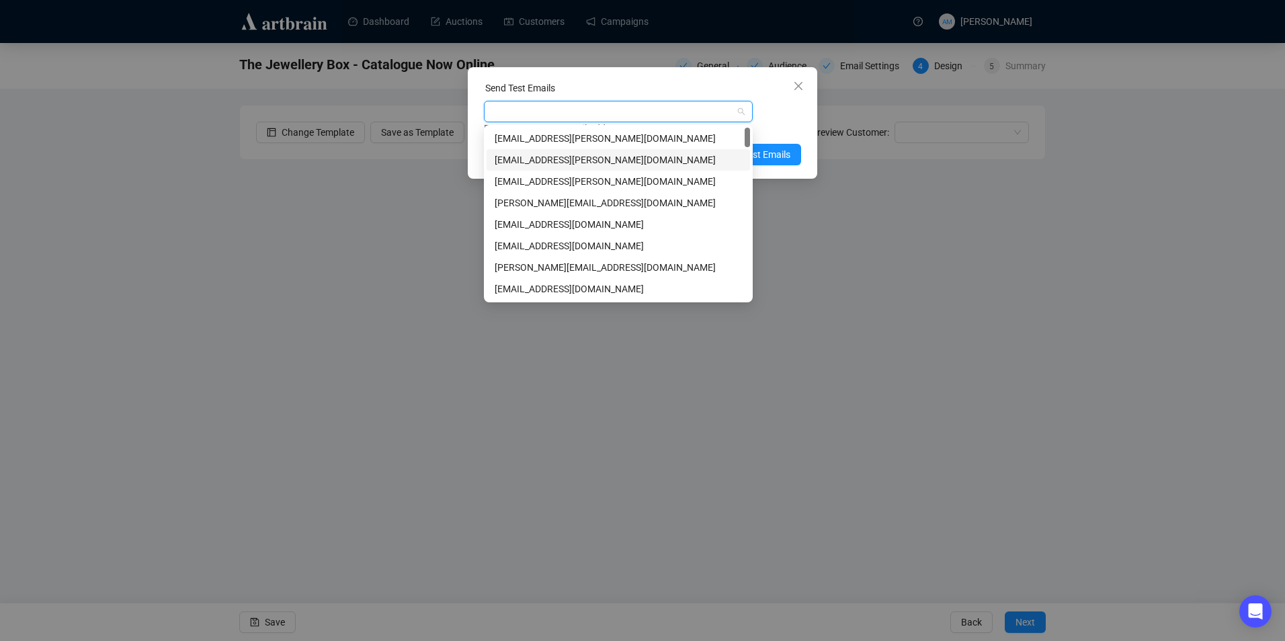
click at [643, 157] on div "[EMAIL_ADDRESS][PERSON_NAME][DOMAIN_NAME]" at bounding box center [617, 160] width 247 height 15
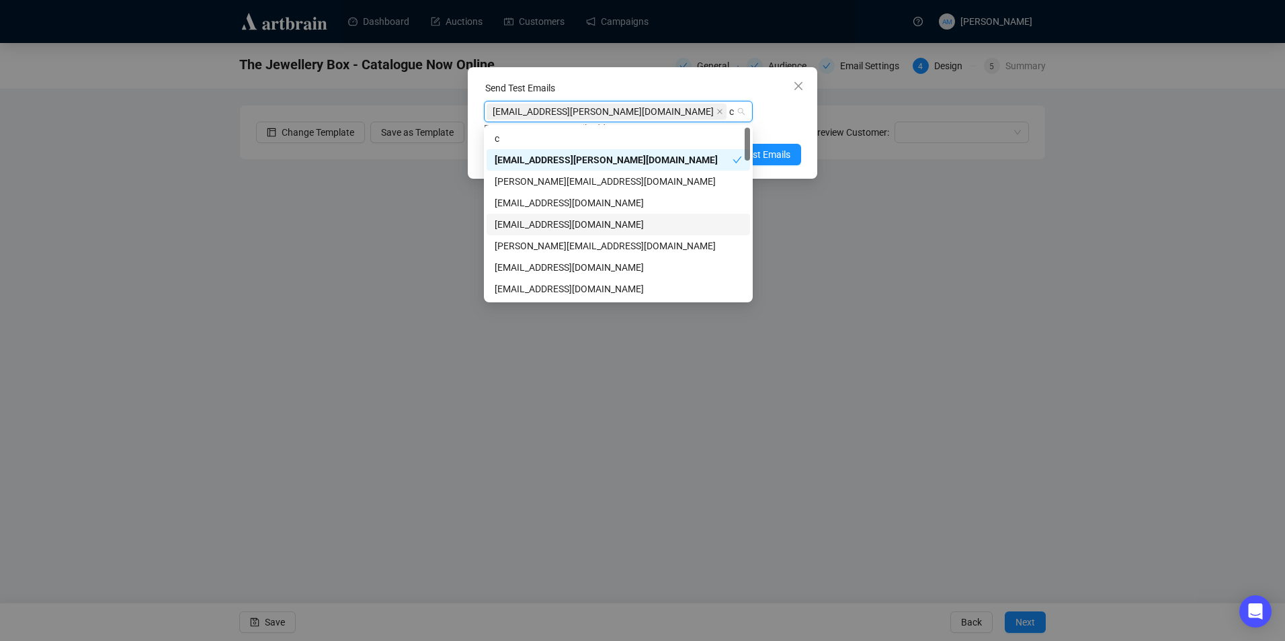
type input "cl"
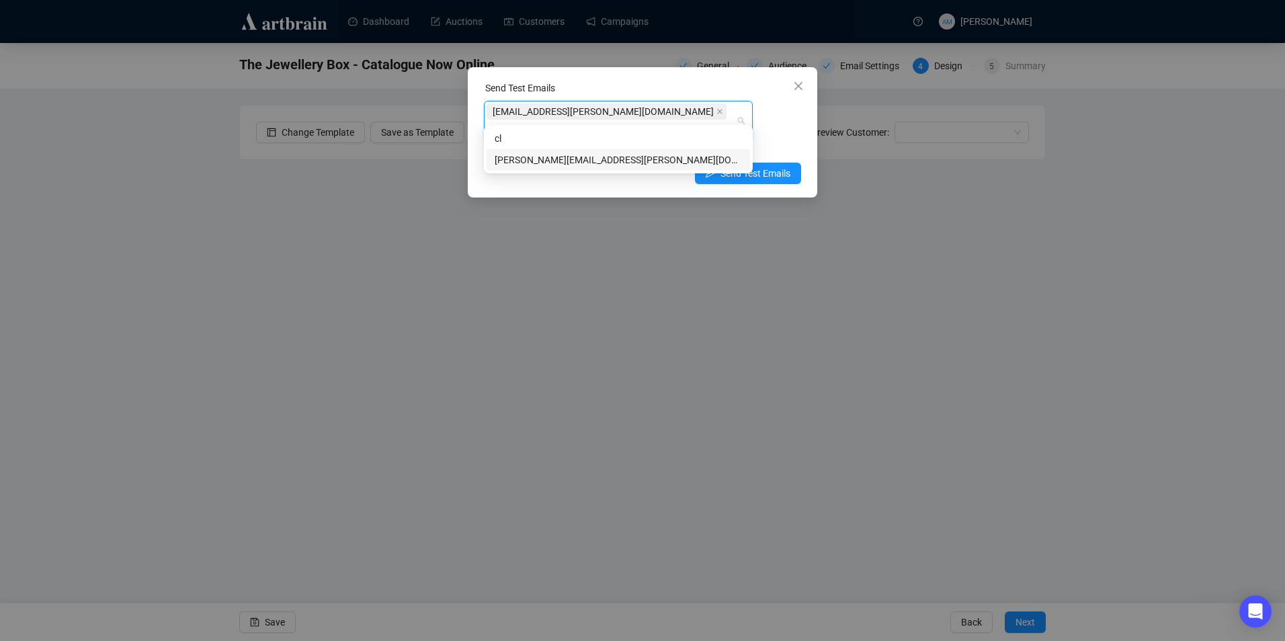
click at [622, 160] on div "[PERSON_NAME][EMAIL_ADDRESS][PERSON_NAME][DOMAIN_NAME]" at bounding box center [617, 160] width 247 height 15
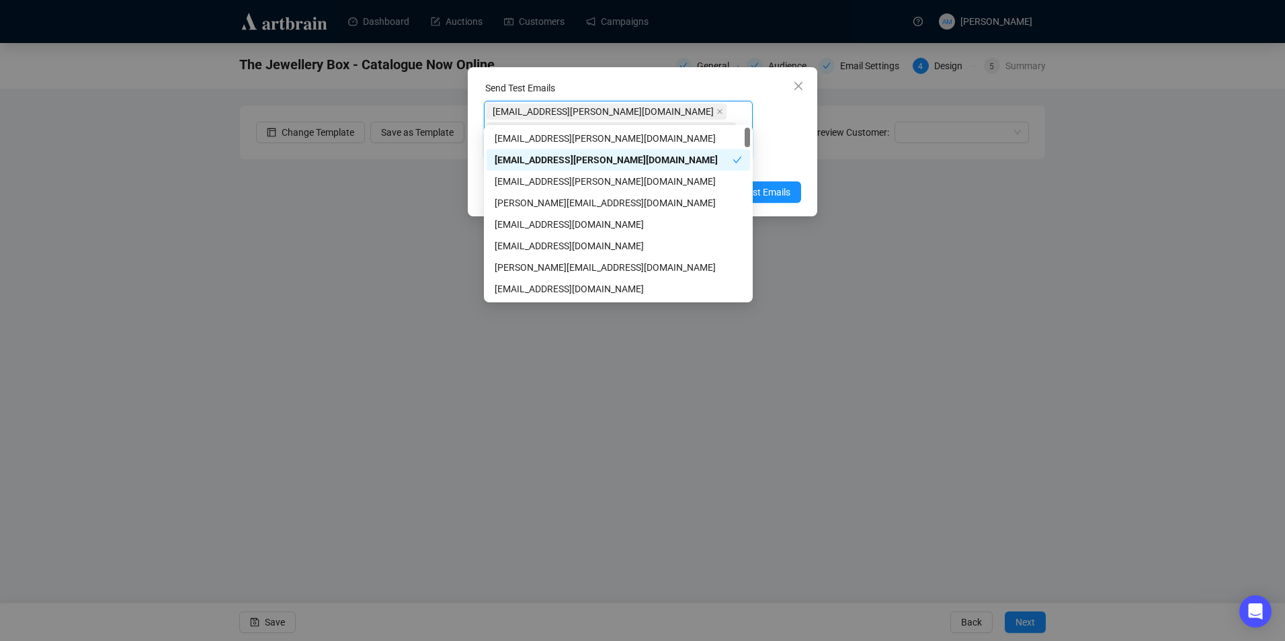
click at [797, 159] on div "Enter up to 20 Test Email Addresses" at bounding box center [642, 166] width 317 height 15
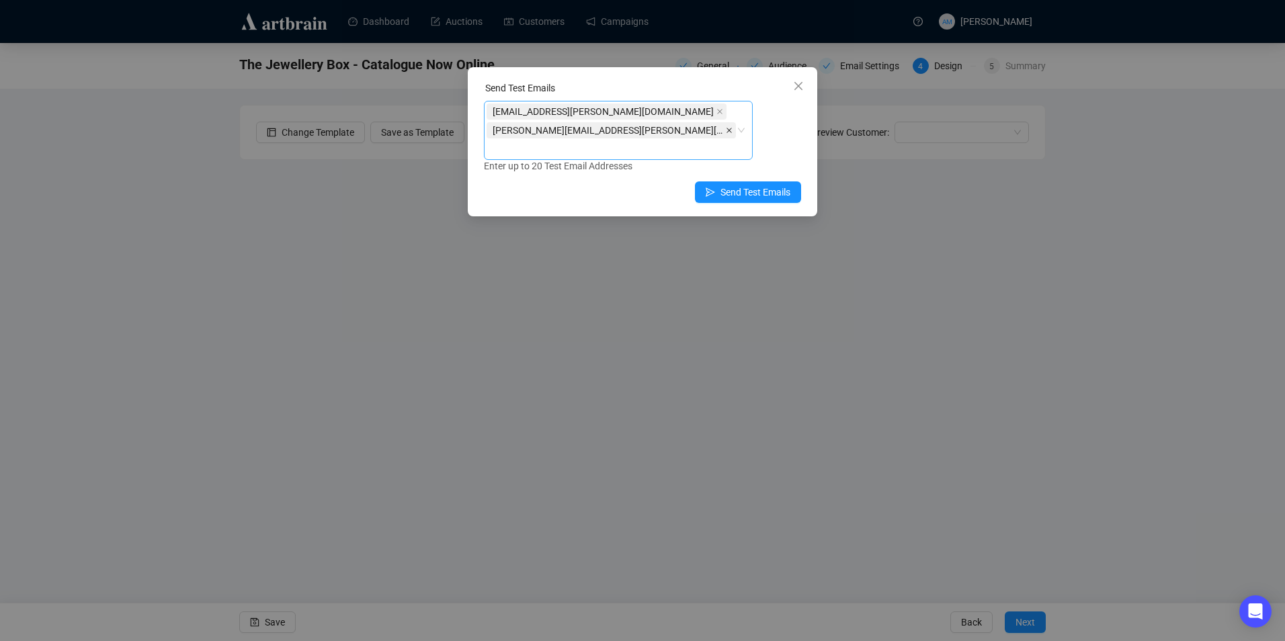
click at [726, 128] on icon "close" at bounding box center [728, 130] width 5 height 5
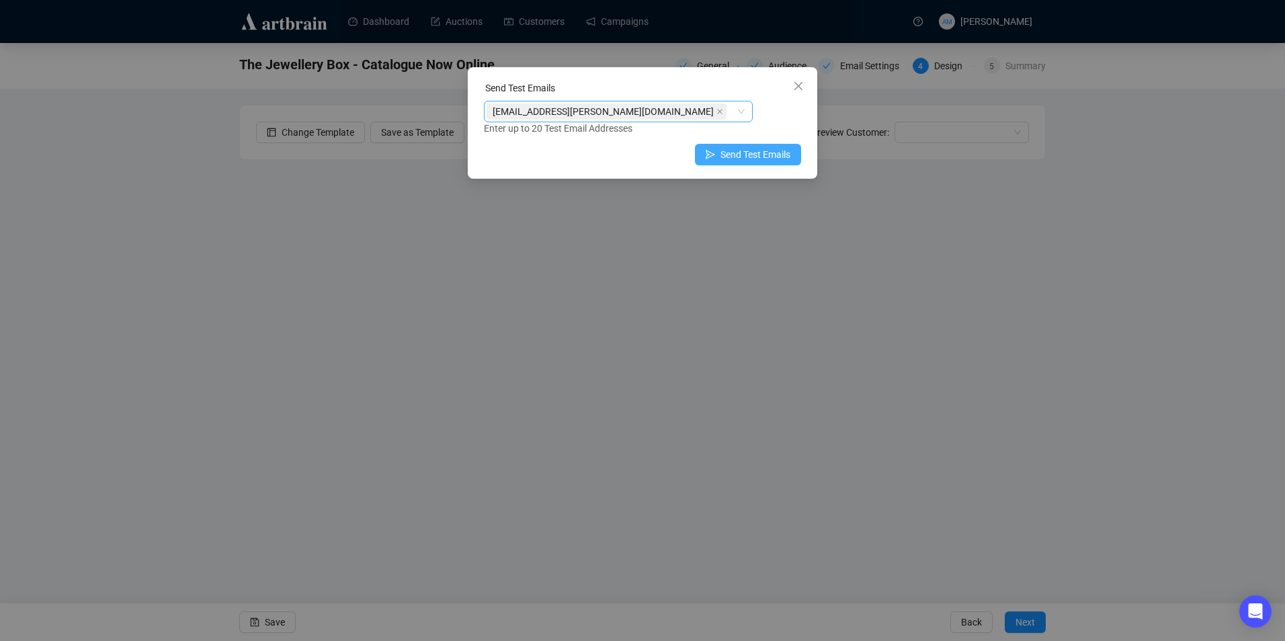
click at [715, 155] on icon "send" at bounding box center [709, 154] width 9 height 9
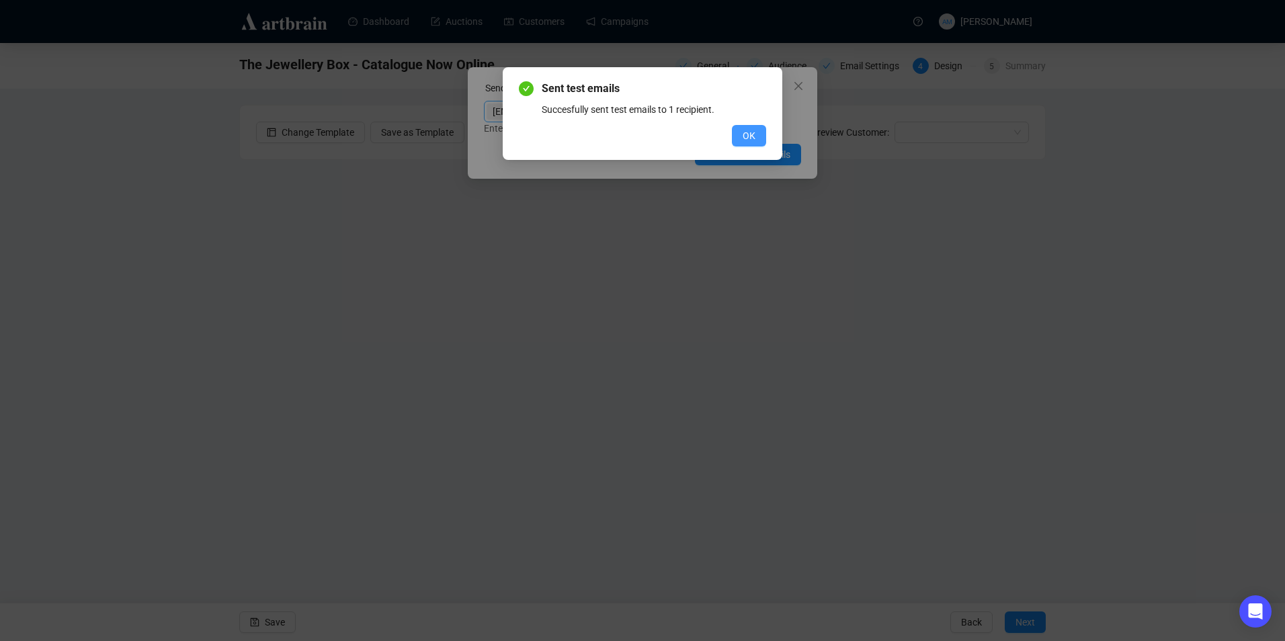
click at [748, 134] on span "OK" at bounding box center [748, 135] width 13 height 15
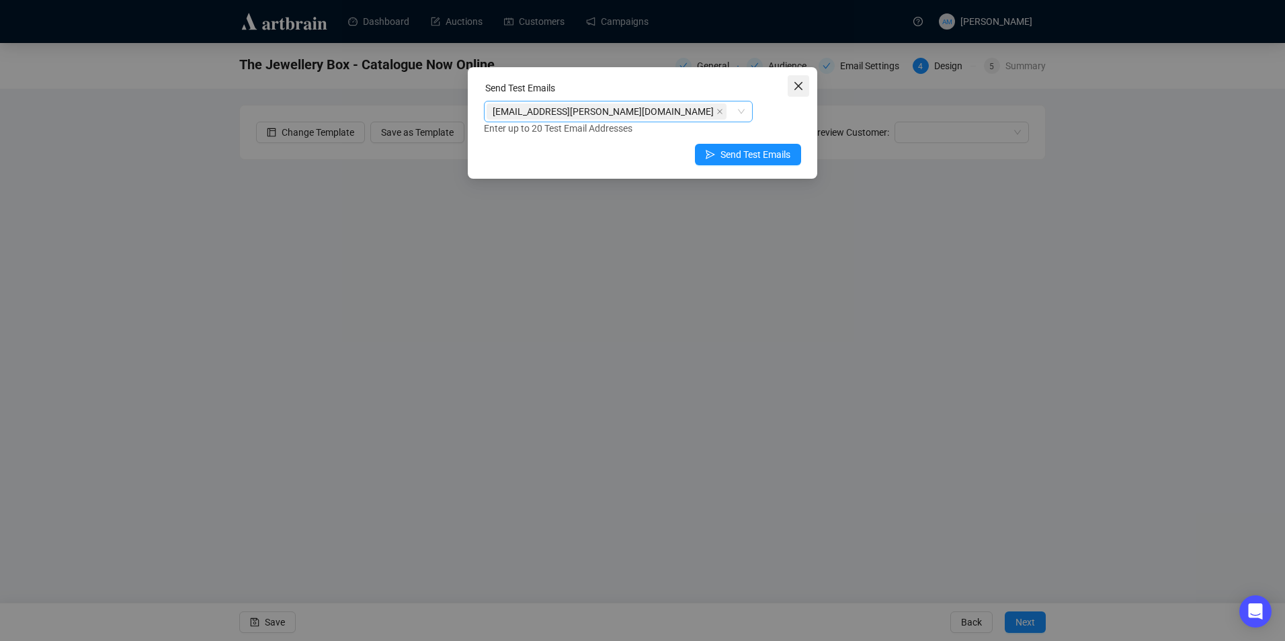
click at [795, 86] on icon "close" at bounding box center [798, 86] width 11 height 11
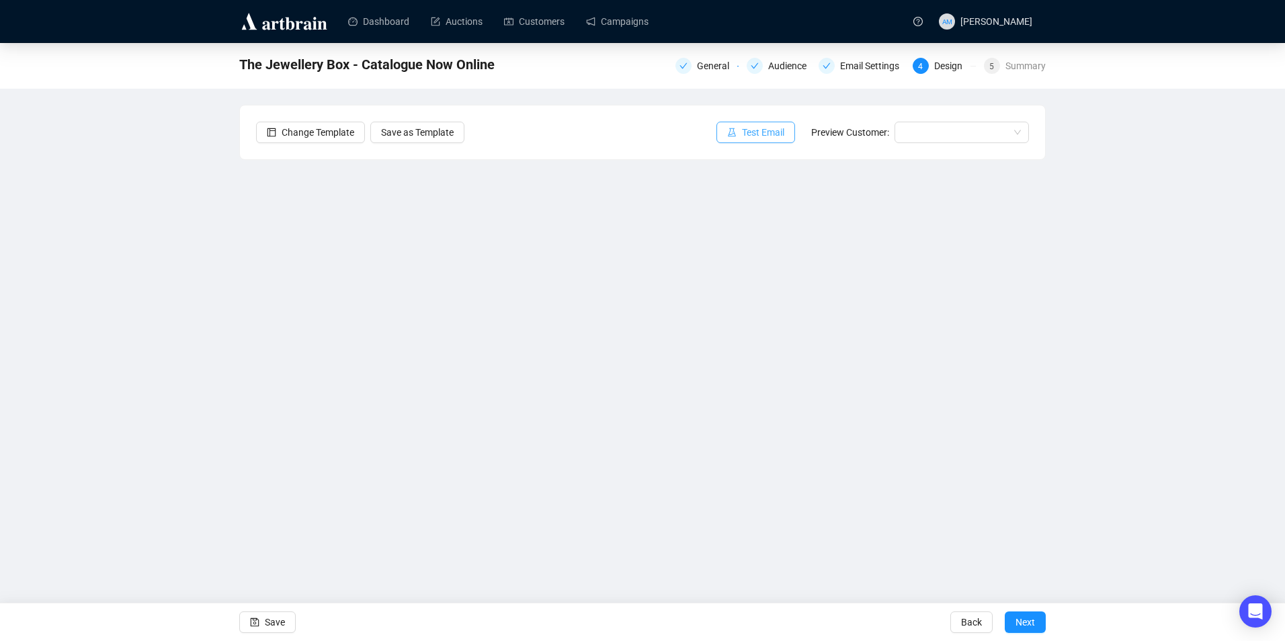
click at [759, 128] on span "Test Email" at bounding box center [763, 132] width 42 height 15
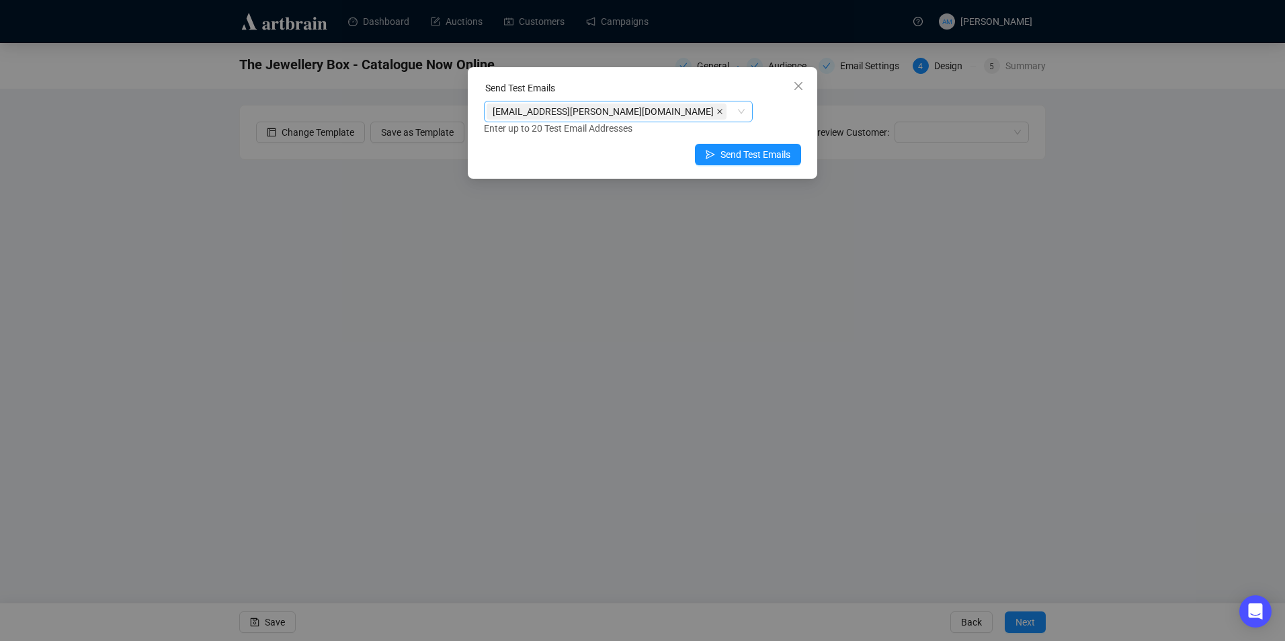
click at [716, 114] on icon "close" at bounding box center [719, 111] width 7 height 7
click at [800, 82] on icon "close" at bounding box center [798, 86] width 11 height 11
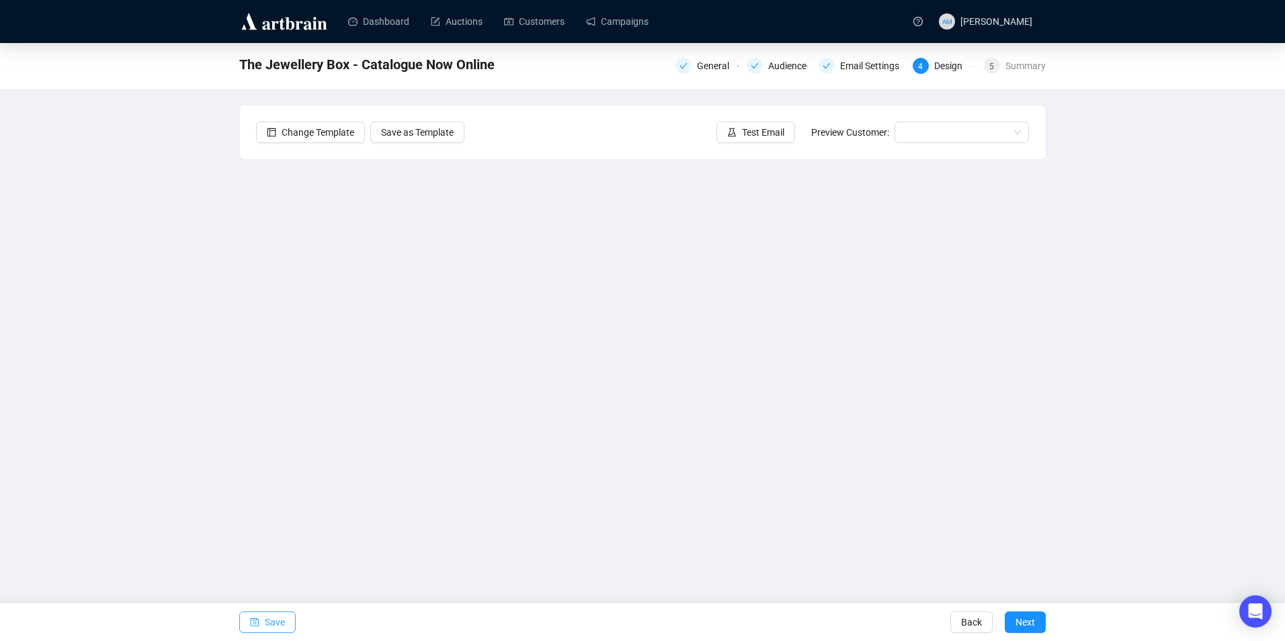
click at [266, 621] on span "Save" at bounding box center [275, 622] width 20 height 38
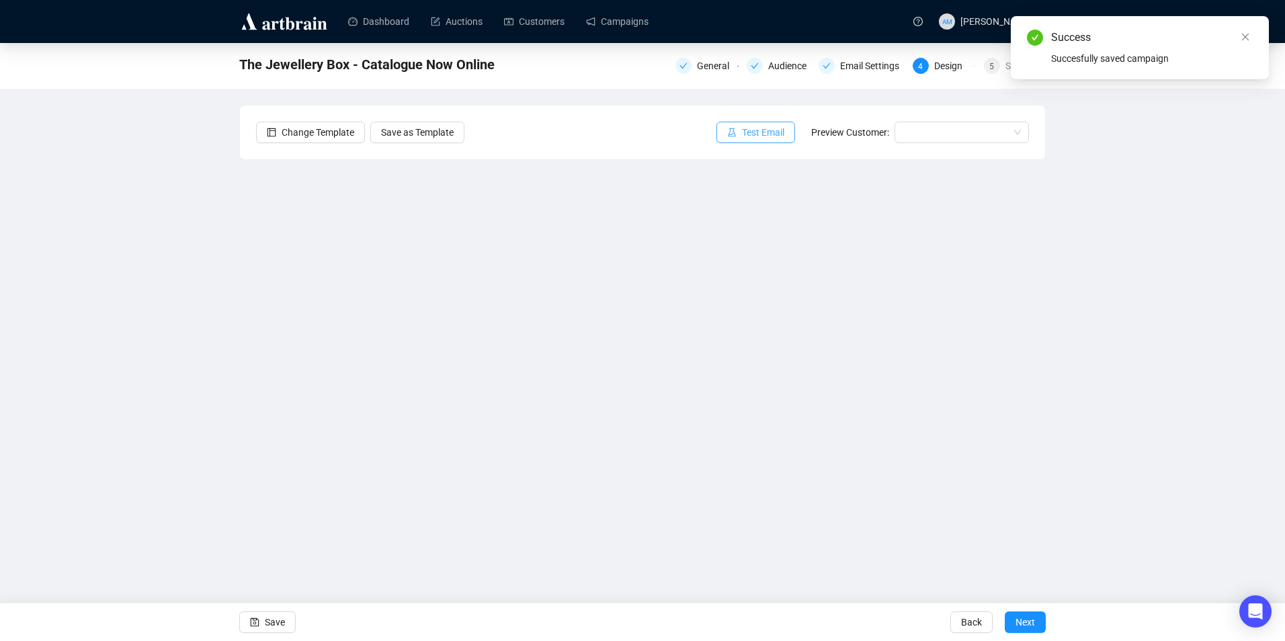
click at [777, 132] on span "Test Email" at bounding box center [763, 132] width 42 height 15
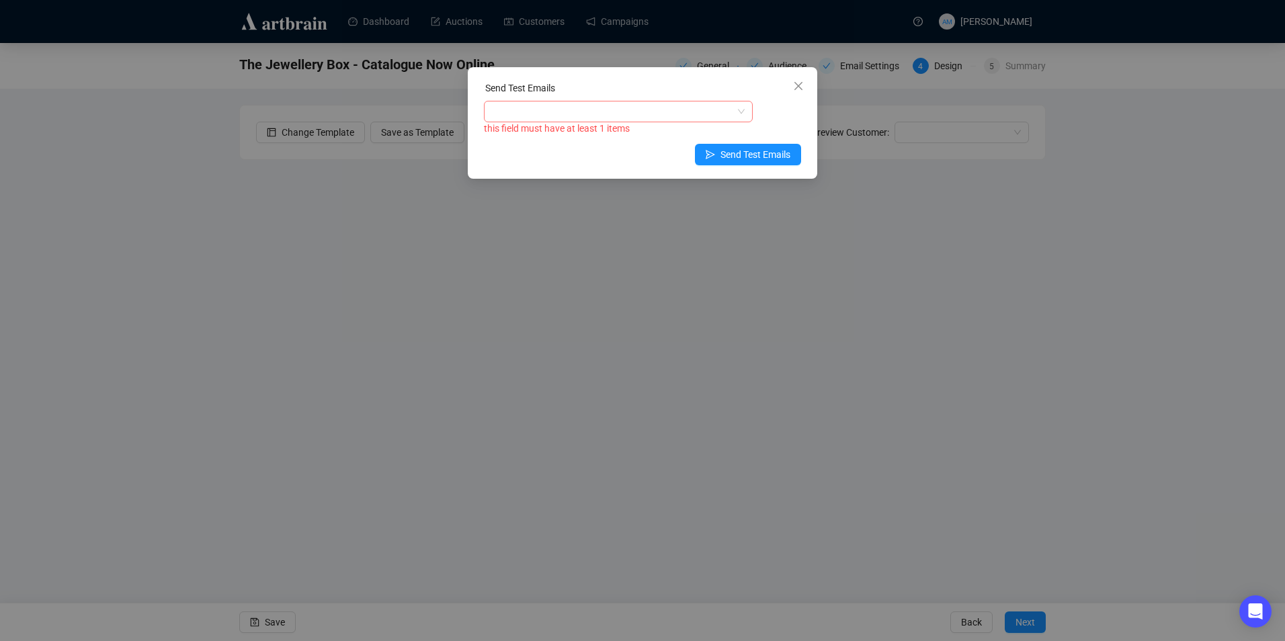
click at [711, 114] on div at bounding box center [610, 111] width 249 height 19
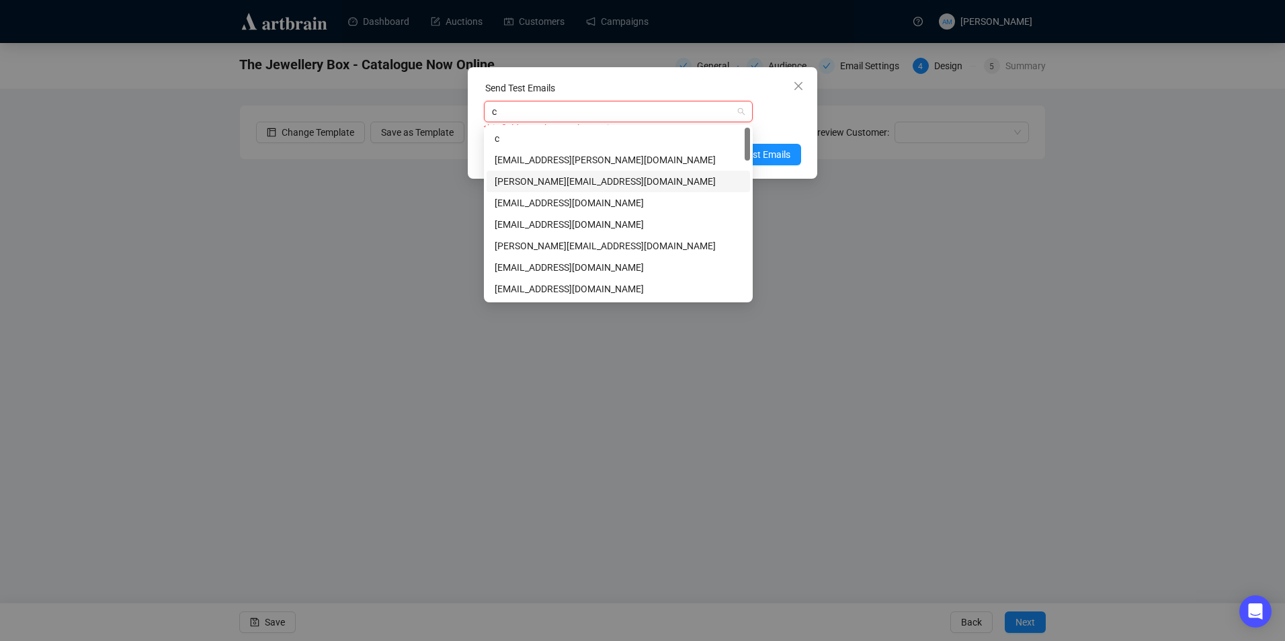
type input "cl"
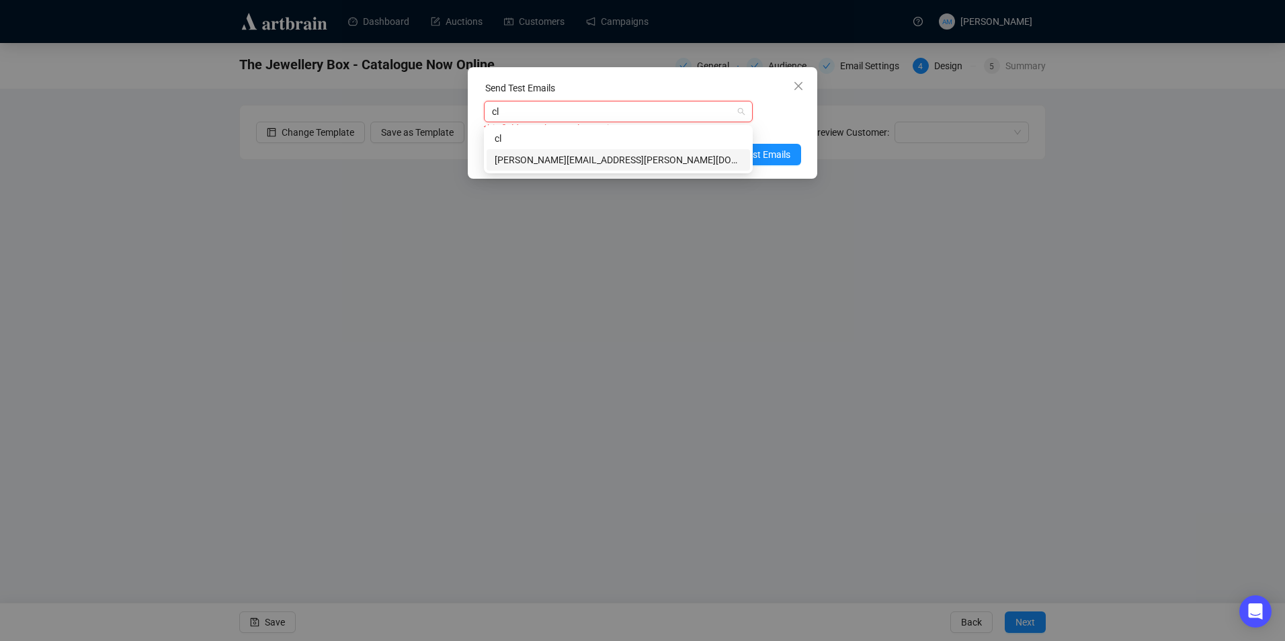
click at [607, 166] on div "[PERSON_NAME][EMAIL_ADDRESS][PERSON_NAME][DOMAIN_NAME]" at bounding box center [617, 160] width 247 height 15
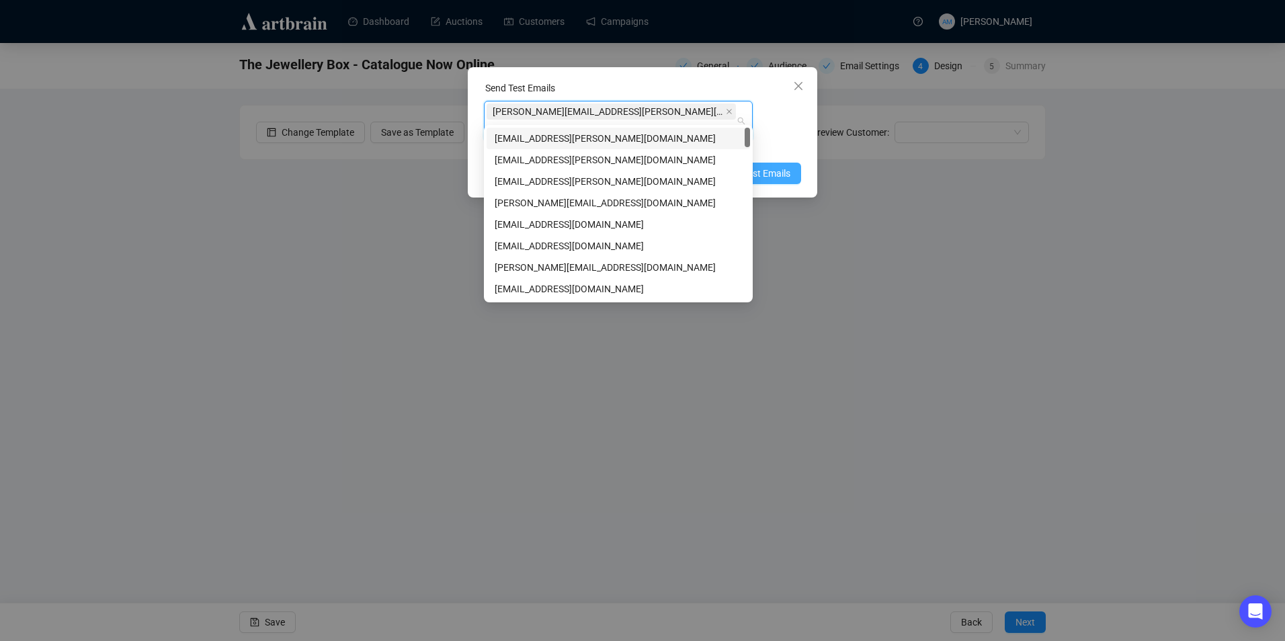
click at [769, 166] on span "Send Test Emails" at bounding box center [755, 173] width 70 height 15
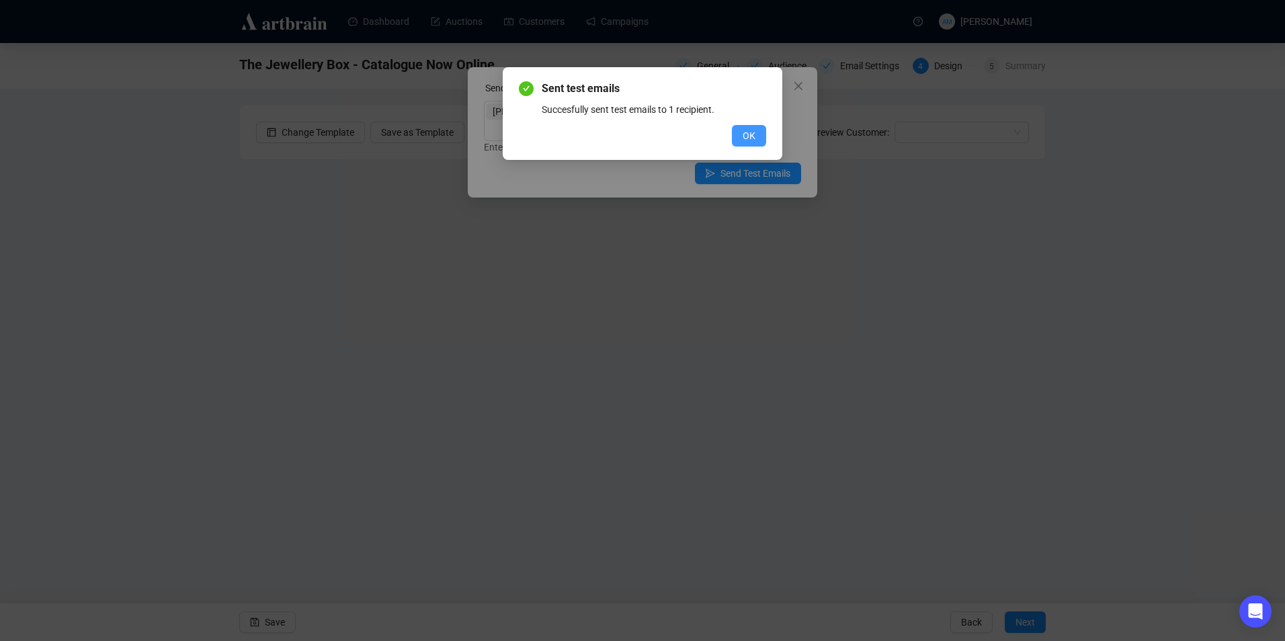
click at [745, 132] on span "OK" at bounding box center [748, 135] width 13 height 15
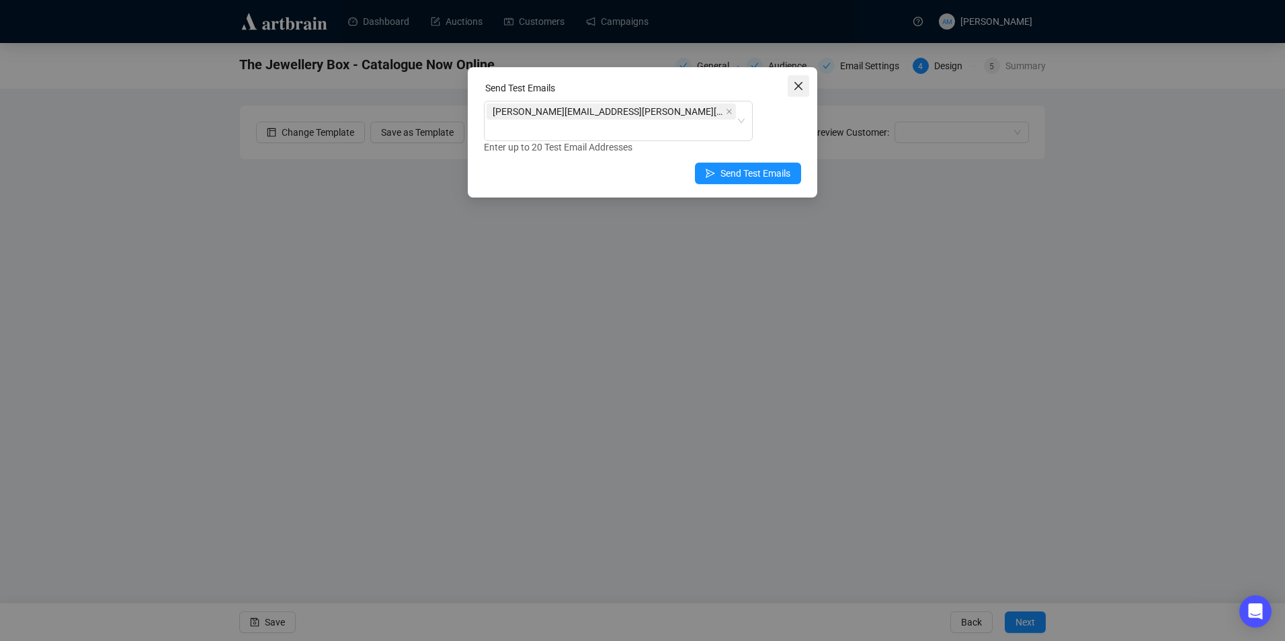
click at [798, 82] on icon "close" at bounding box center [798, 86] width 11 height 11
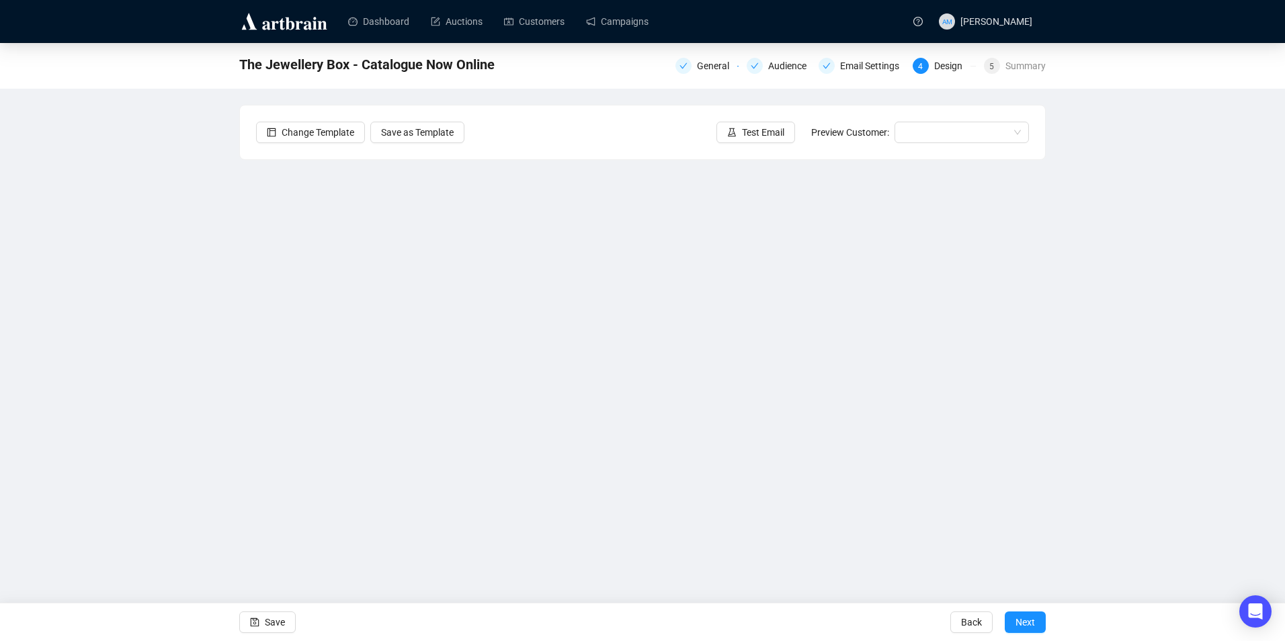
drag, startPoint x: 280, startPoint y: 614, endPoint x: 376, endPoint y: 578, distance: 102.5
click at [280, 615] on span "Save" at bounding box center [275, 622] width 20 height 38
click at [278, 623] on span "Save" at bounding box center [275, 622] width 20 height 38
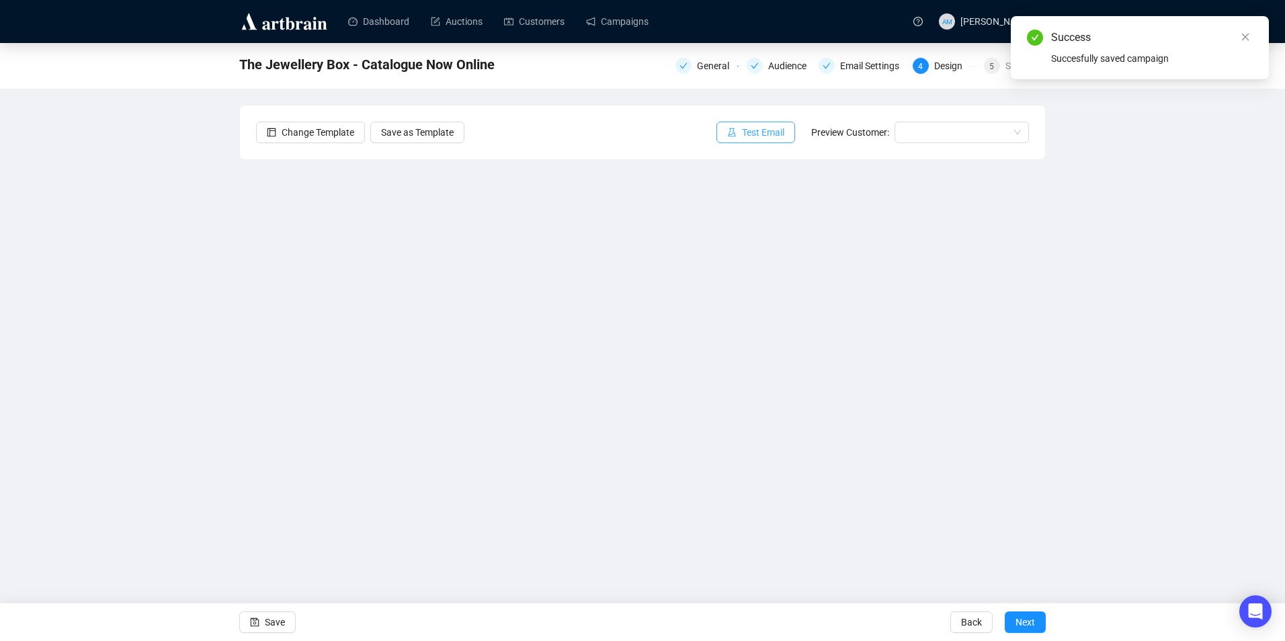
click at [762, 134] on span "Test Email" at bounding box center [763, 132] width 42 height 15
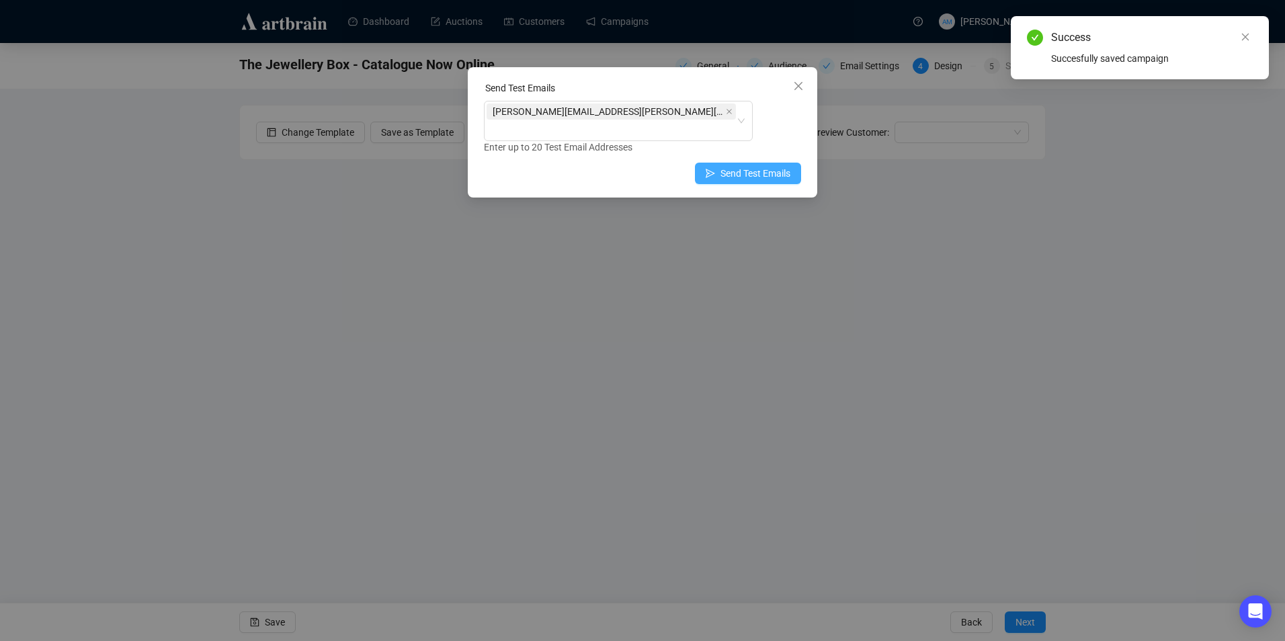
click at [730, 166] on span "Send Test Emails" at bounding box center [755, 173] width 70 height 15
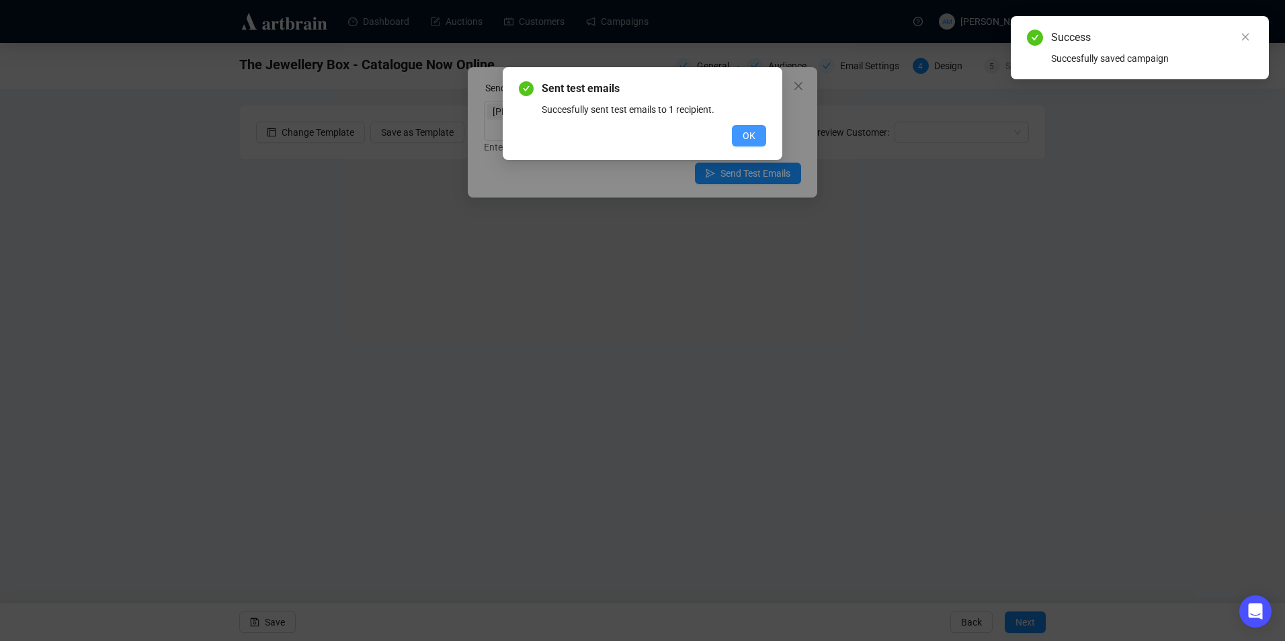
drag, startPoint x: 744, startPoint y: 136, endPoint x: 748, endPoint y: 128, distance: 8.1
click at [744, 135] on span "OK" at bounding box center [748, 135] width 13 height 15
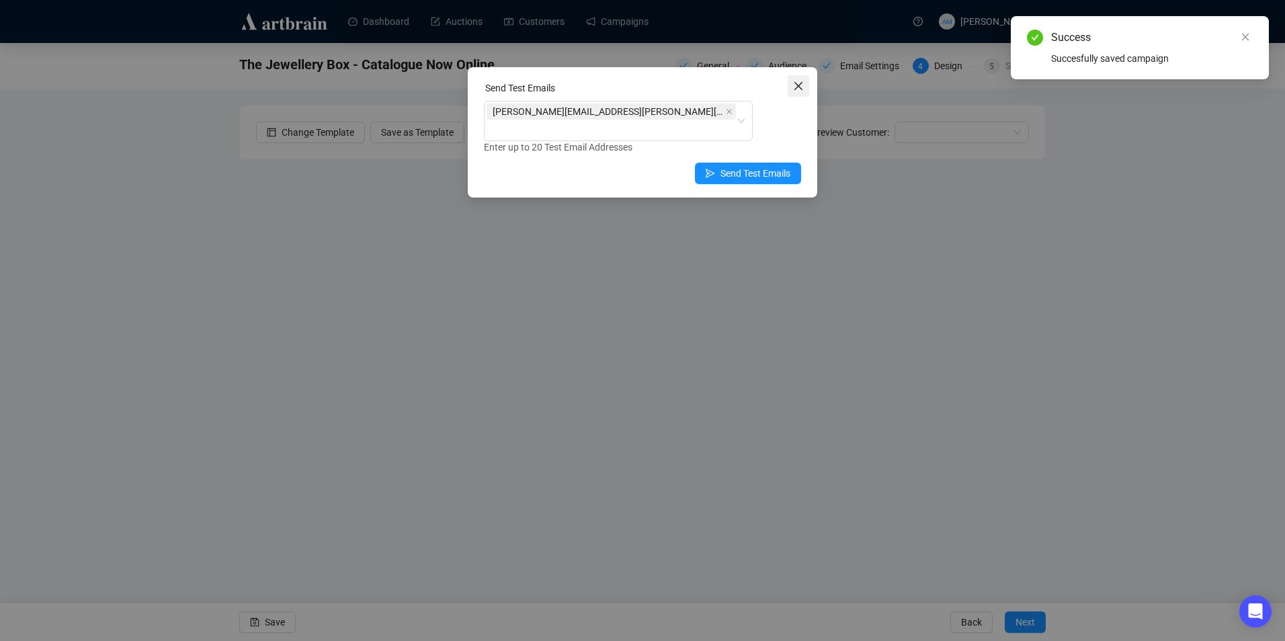
click at [793, 93] on button "Close" at bounding box center [797, 85] width 21 height 21
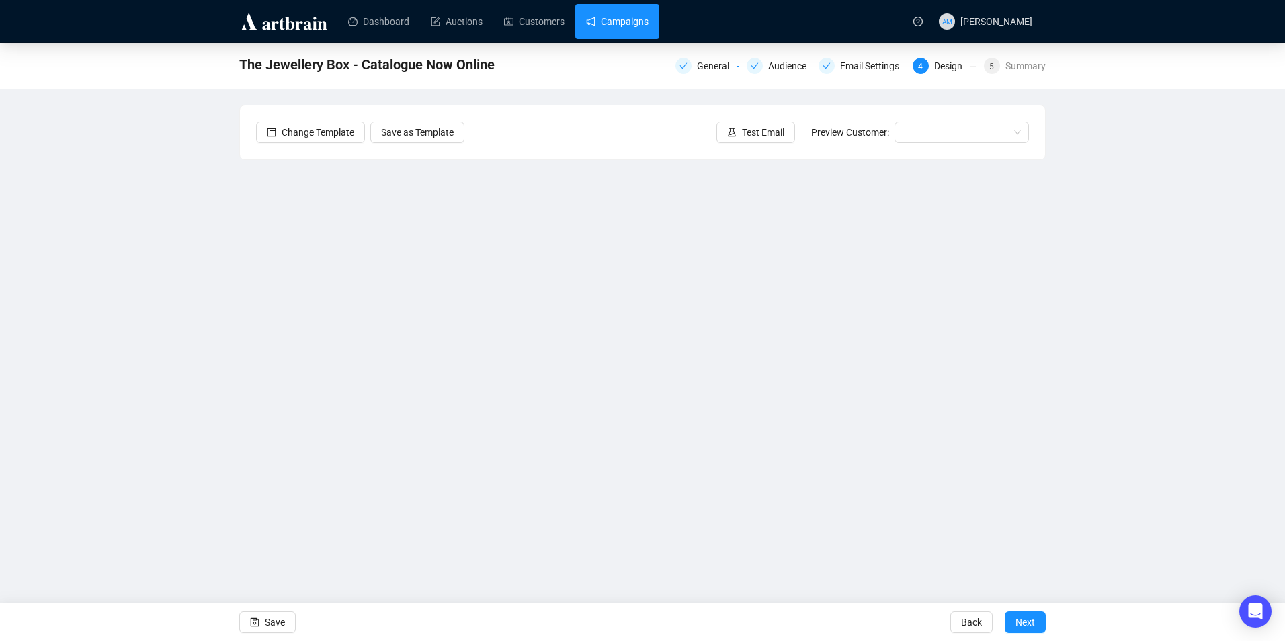
click at [609, 9] on link "Campaigns" at bounding box center [617, 21] width 62 height 35
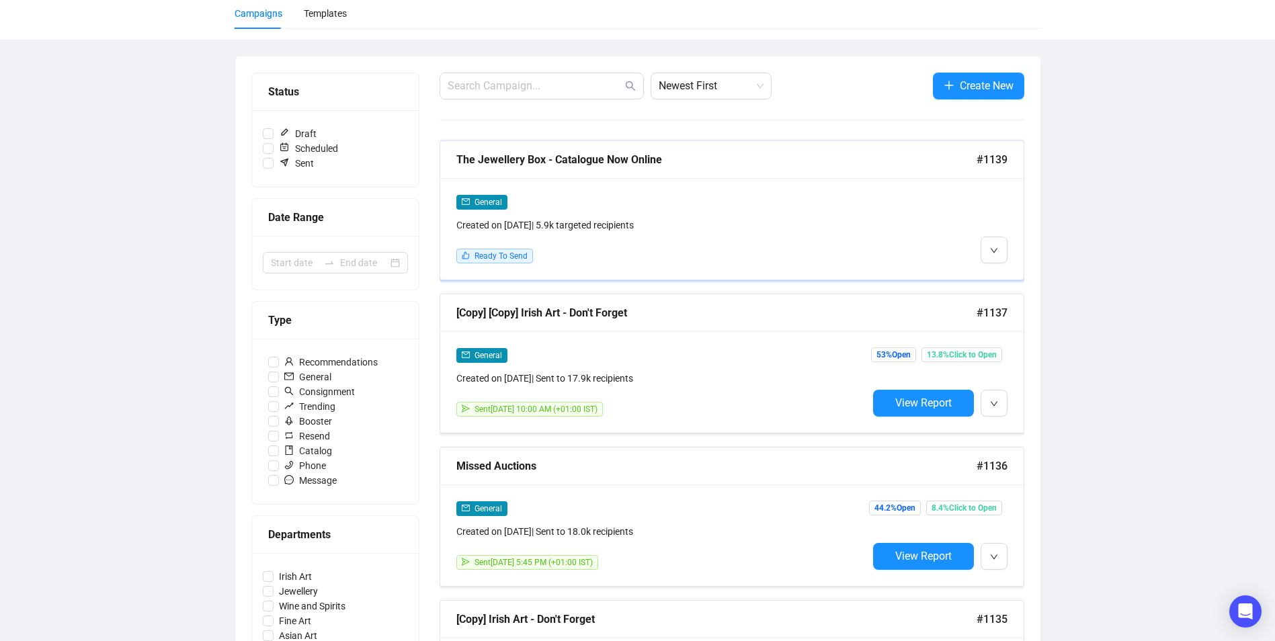
scroll to position [134, 0]
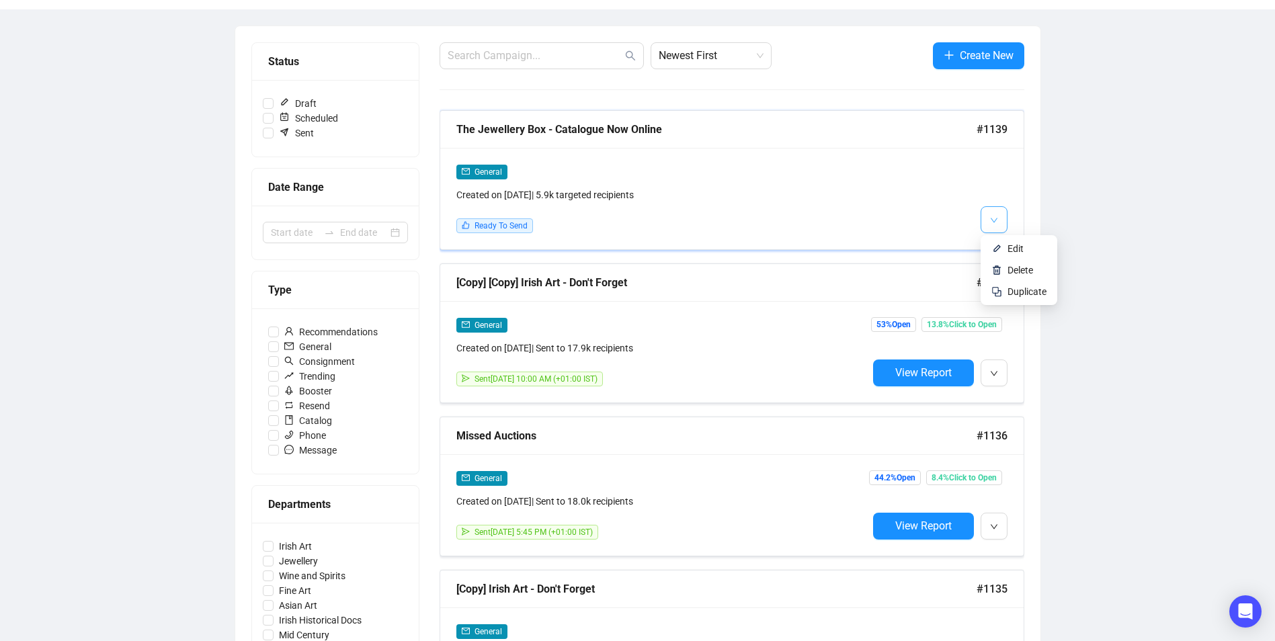
click at [998, 213] on button "button" at bounding box center [993, 219] width 27 height 27
click at [1023, 255] on span "Edit" at bounding box center [1026, 248] width 39 height 15
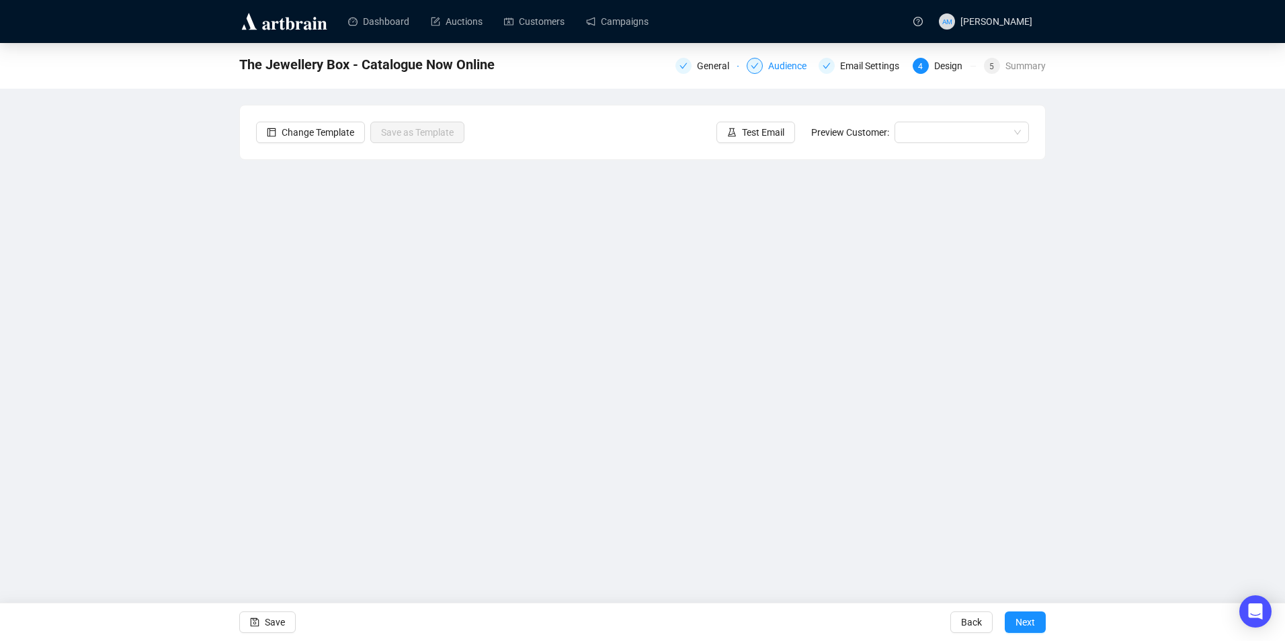
click at [789, 66] on div "Audience" at bounding box center [791, 66] width 46 height 16
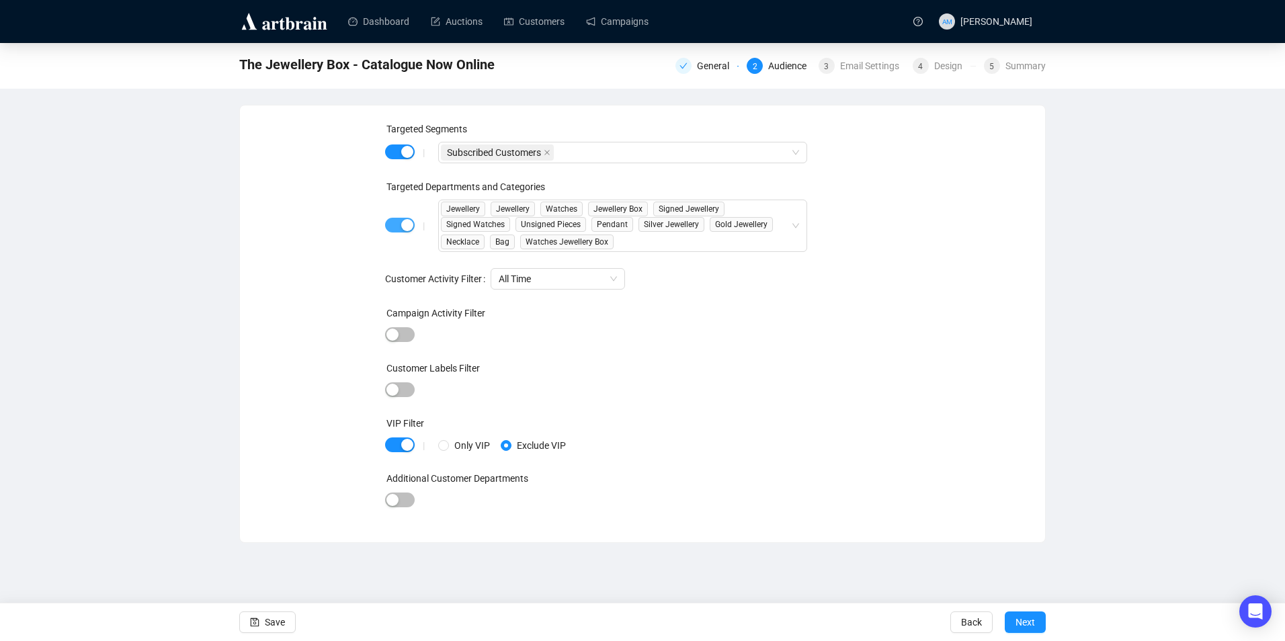
click at [406, 222] on div "button" at bounding box center [407, 225] width 12 height 12
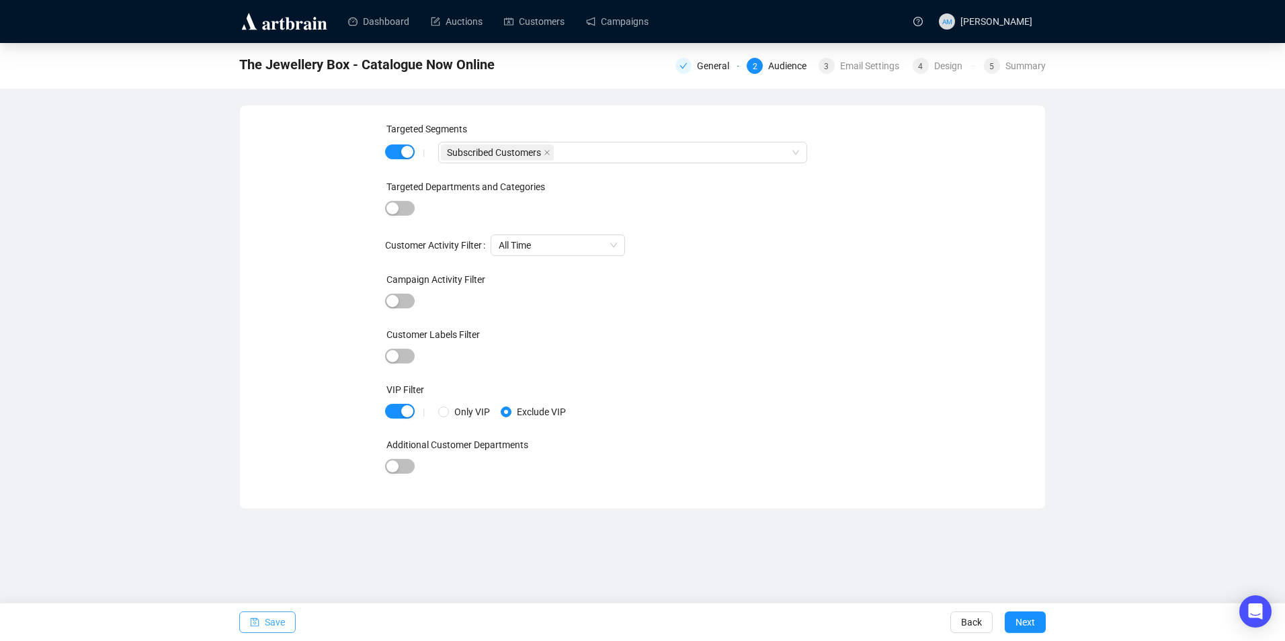
click at [278, 628] on span "Save" at bounding box center [275, 622] width 20 height 38
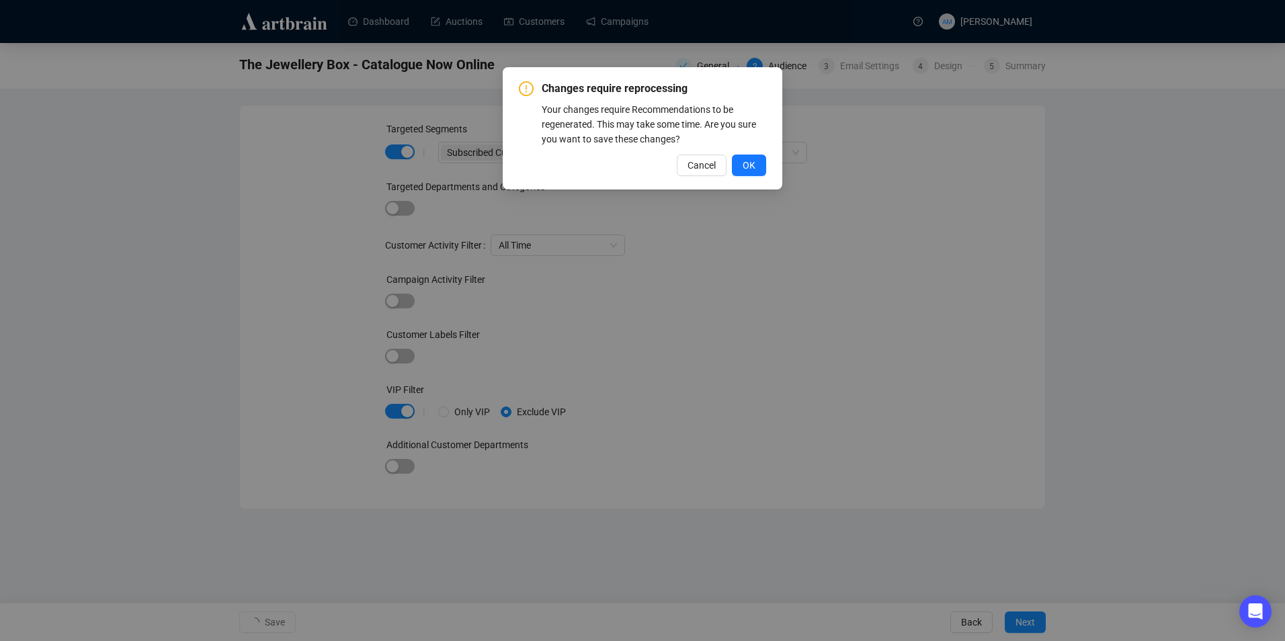
click at [750, 154] on div "Changes require reprocessing Your changes require Recommendations to be regener…" at bounding box center [642, 128] width 247 height 95
click at [747, 187] on div "Changes require reprocessing Your changes require Recommendations to be regener…" at bounding box center [642, 128] width 279 height 122
click at [755, 166] on span "OK" at bounding box center [748, 165] width 13 height 15
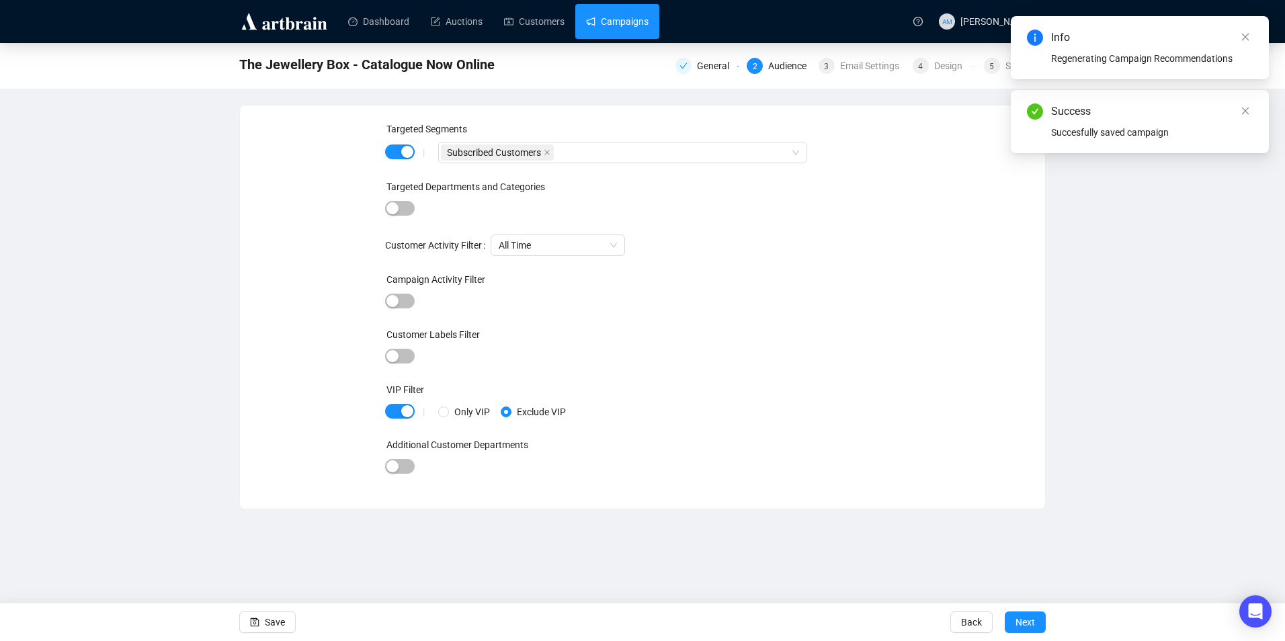
click at [646, 17] on link "Campaigns" at bounding box center [617, 21] width 62 height 35
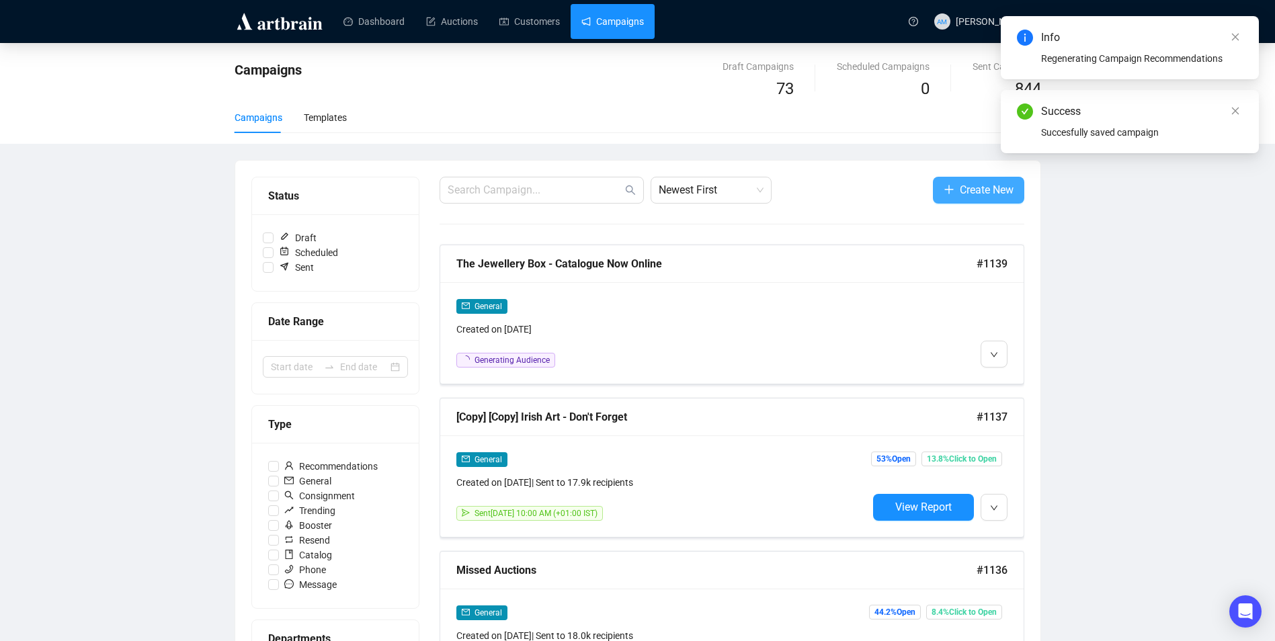
click at [992, 185] on span "Create New" at bounding box center [986, 189] width 54 height 17
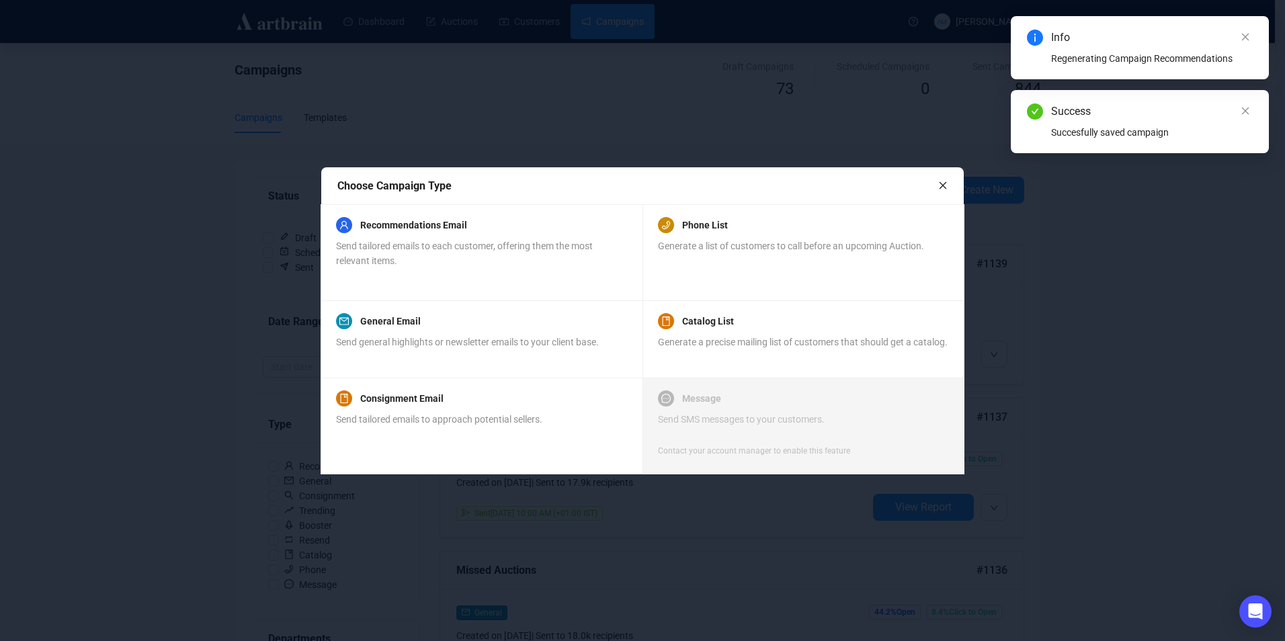
click at [481, 234] on div "Recommendations Email Send tailored emails to each customer, offering them the …" at bounding box center [481, 242] width 290 height 51
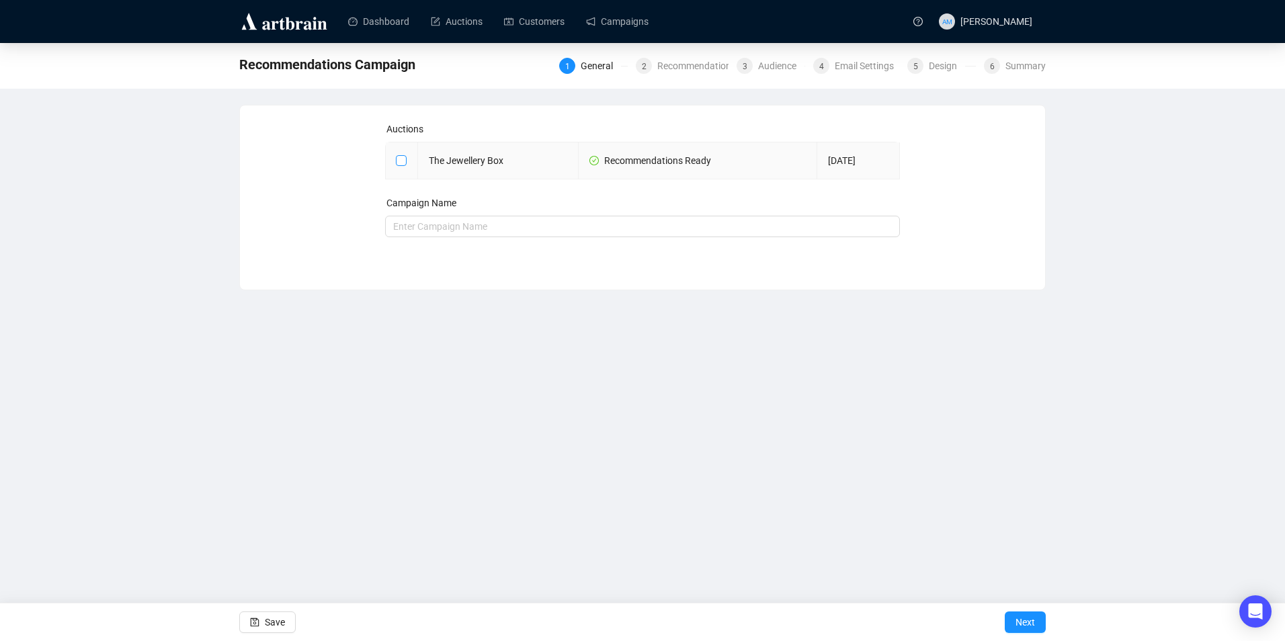
click at [404, 159] on input "checkbox" at bounding box center [400, 159] width 9 height 9
checkbox input "true"
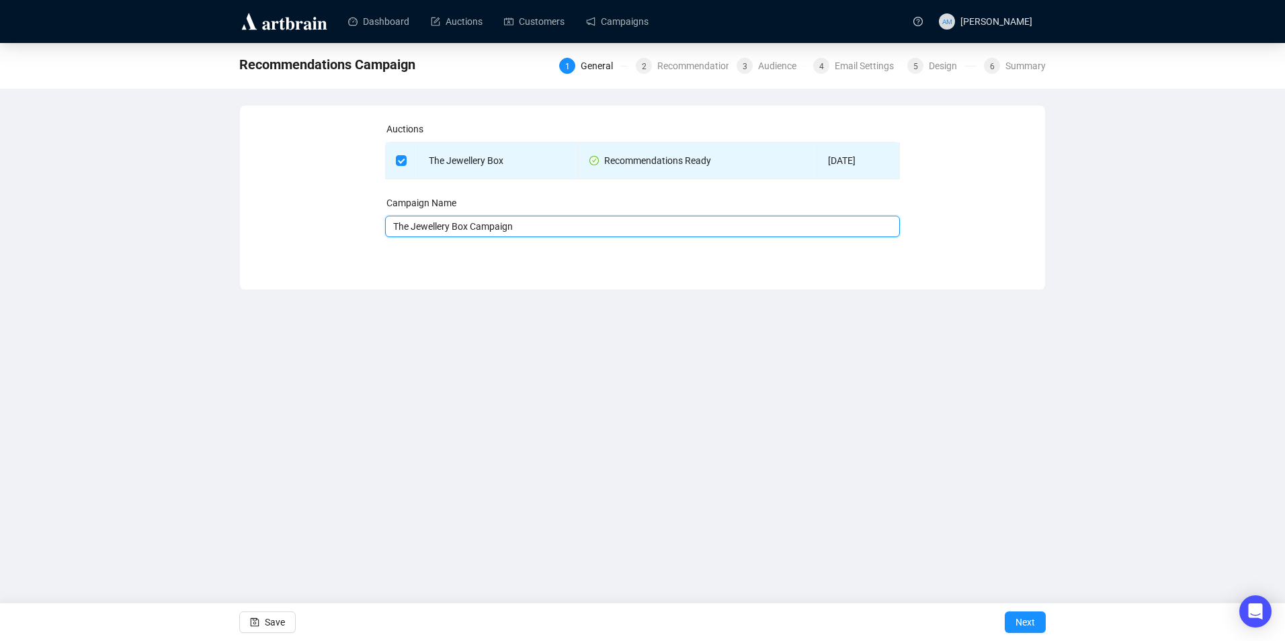
drag, startPoint x: 470, startPoint y: 226, endPoint x: 511, endPoint y: 228, distance: 41.7
click at [511, 228] on input "The Jewellery Box Campaign" at bounding box center [642, 226] width 515 height 21
type input "The Jewellery Box Recommendations Campaign"
click at [271, 614] on span "Save" at bounding box center [275, 622] width 20 height 38
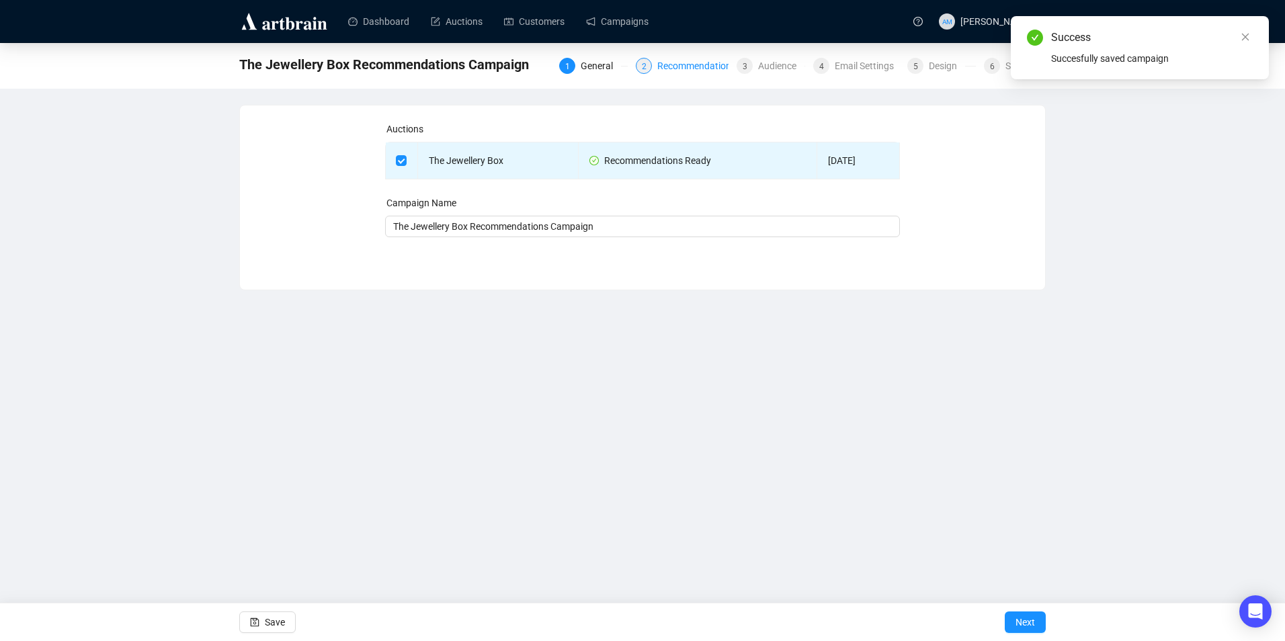
click at [702, 62] on div "Recommendations" at bounding box center [700, 66] width 87 height 16
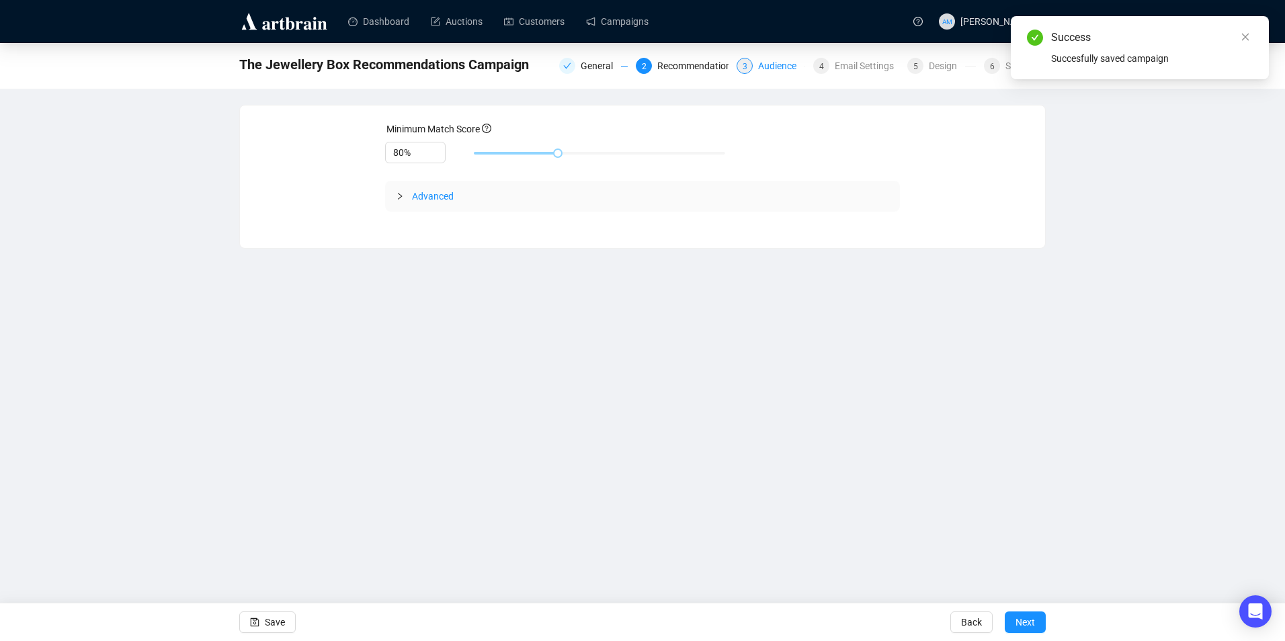
click at [771, 67] on div "Audience" at bounding box center [781, 66] width 46 height 16
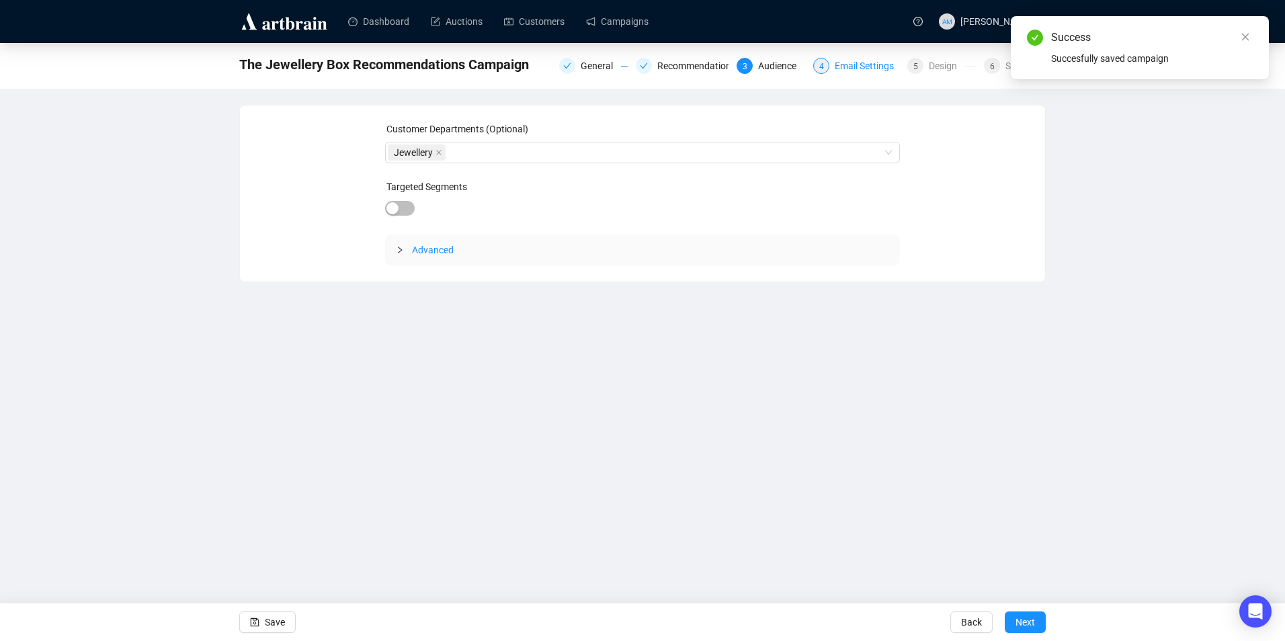
click at [826, 62] on div "4" at bounding box center [821, 66] width 16 height 16
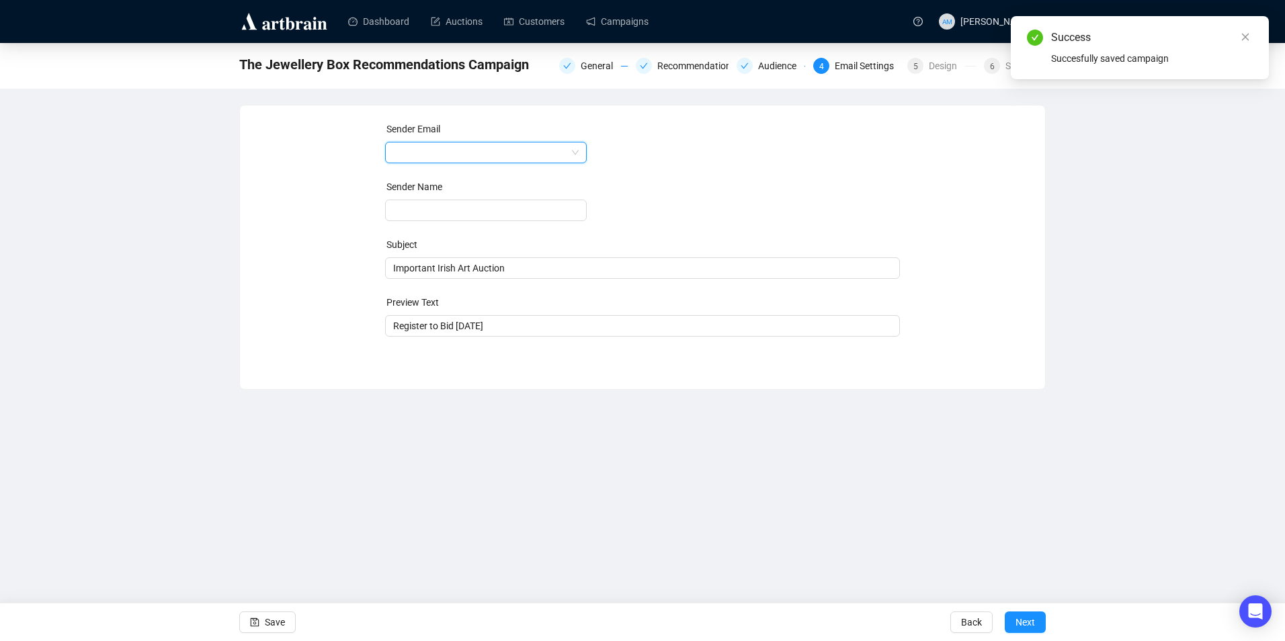
click at [576, 153] on span at bounding box center [485, 152] width 185 height 20
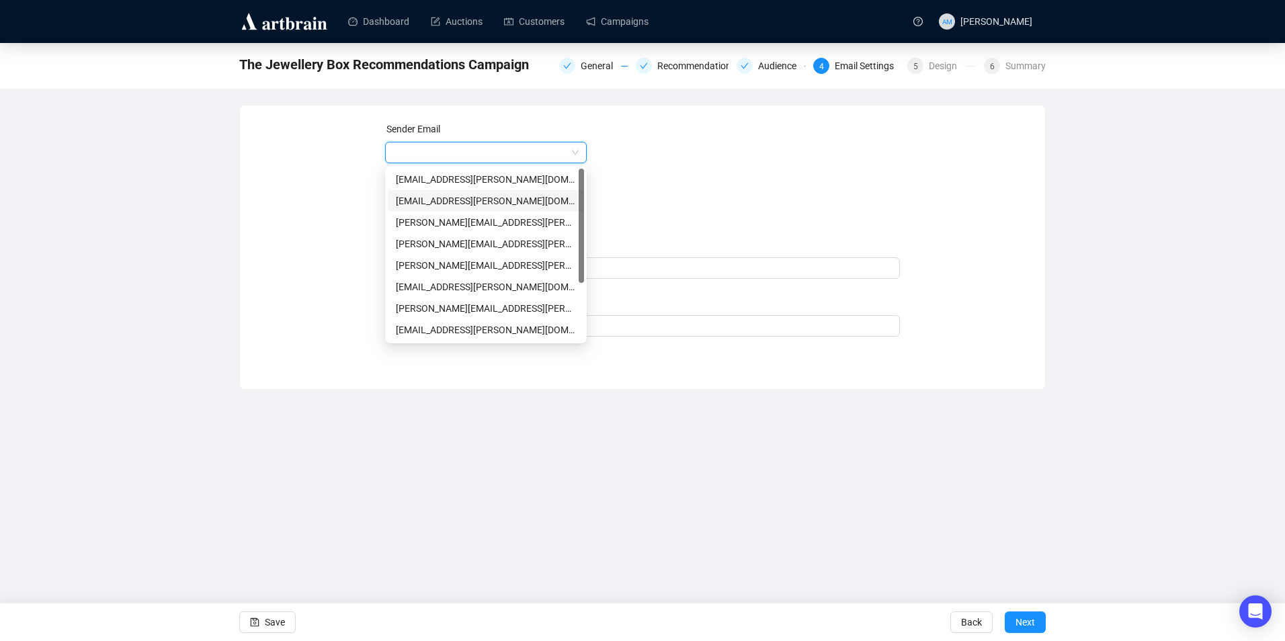
click at [537, 202] on div "[EMAIL_ADDRESS][PERSON_NAME][DOMAIN_NAME]" at bounding box center [486, 200] width 180 height 15
type input "[PERSON_NAME]"
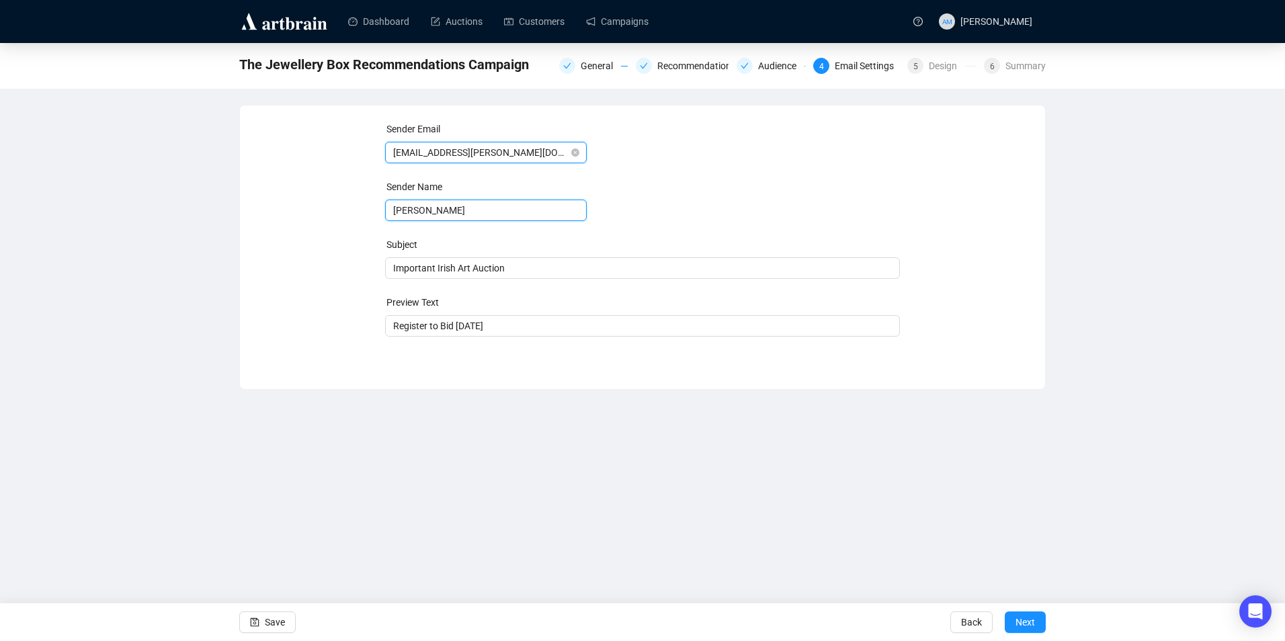
click at [546, 206] on input "[PERSON_NAME]" at bounding box center [486, 210] width 202 height 21
click at [551, 271] on span "Important Irish Art Auction" at bounding box center [642, 268] width 515 height 11
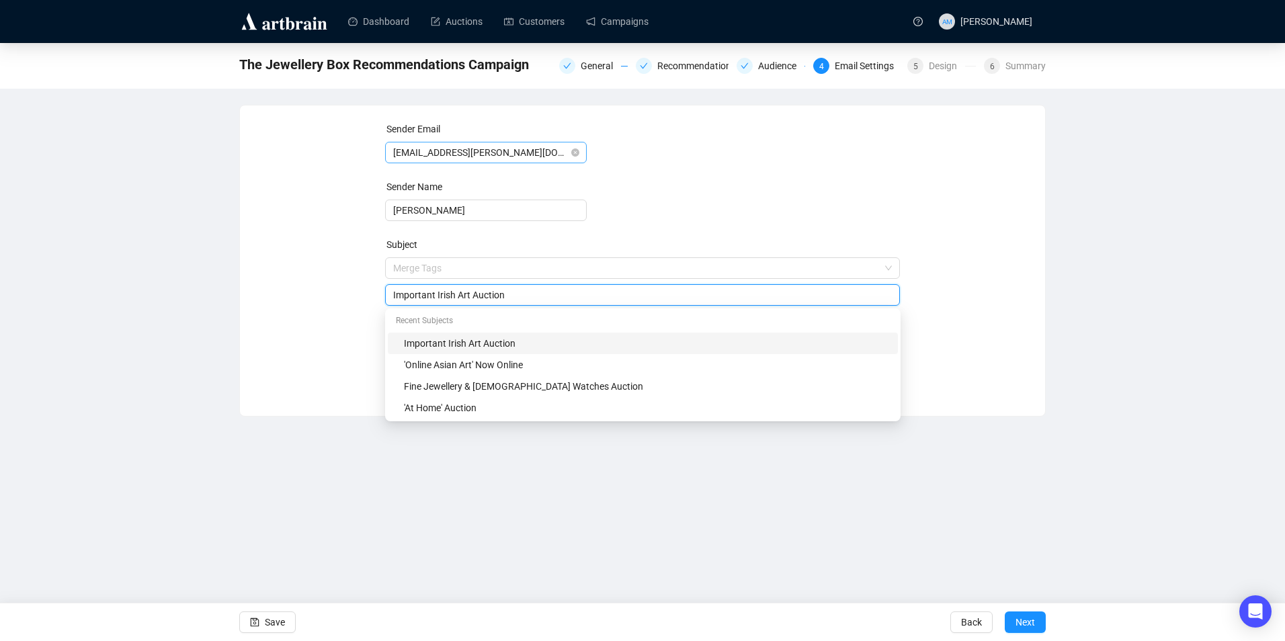
drag, startPoint x: 529, startPoint y: 302, endPoint x: 334, endPoint y: 257, distance: 200.6
click at [334, 257] on div "Sender Email [EMAIL_ADDRESS][PERSON_NAME][DOMAIN_NAME] Sender Name [PERSON_NAME…" at bounding box center [642, 251] width 773 height 258
drag, startPoint x: 519, startPoint y: 297, endPoint x: 364, endPoint y: 282, distance: 156.0
click at [364, 282] on div "Sender Email [EMAIL_ADDRESS][PERSON_NAME][DOMAIN_NAME] Sender Name [PERSON_NAME…" at bounding box center [642, 251] width 773 height 258
click at [458, 292] on input "search" at bounding box center [642, 295] width 499 height 20
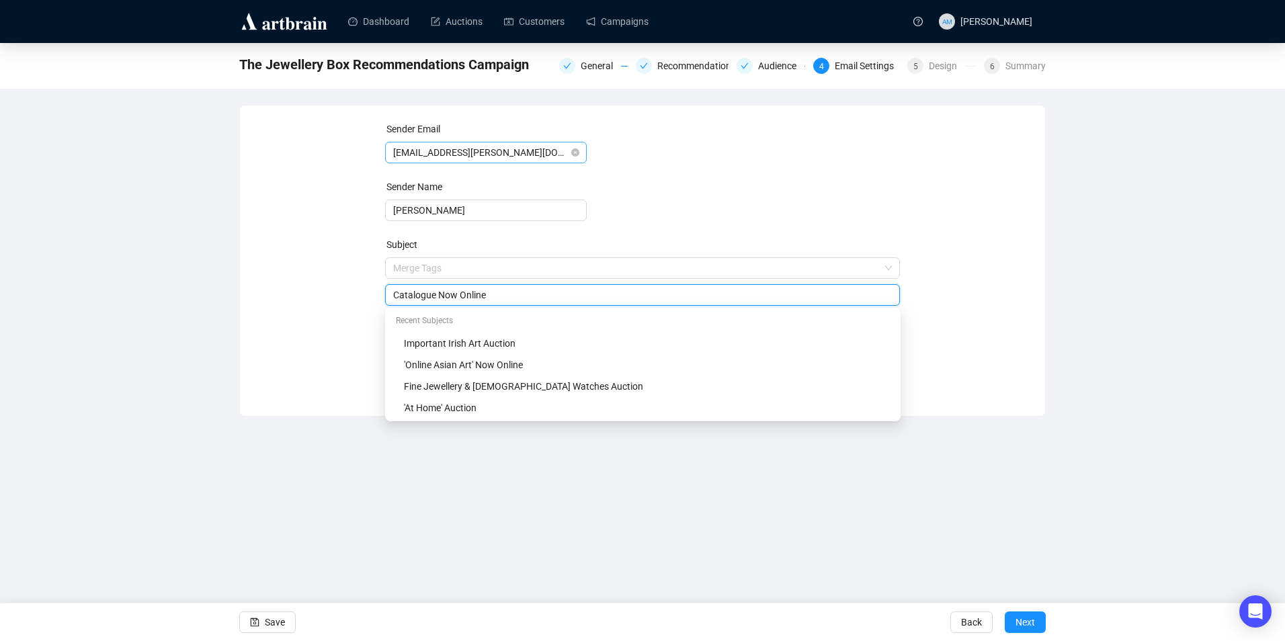
type input "Catalogue Now Online"
click at [328, 245] on div "Sender Email [EMAIL_ADDRESS][PERSON_NAME][DOMAIN_NAME] Sender Name [PERSON_NAME…" at bounding box center [642, 251] width 773 height 258
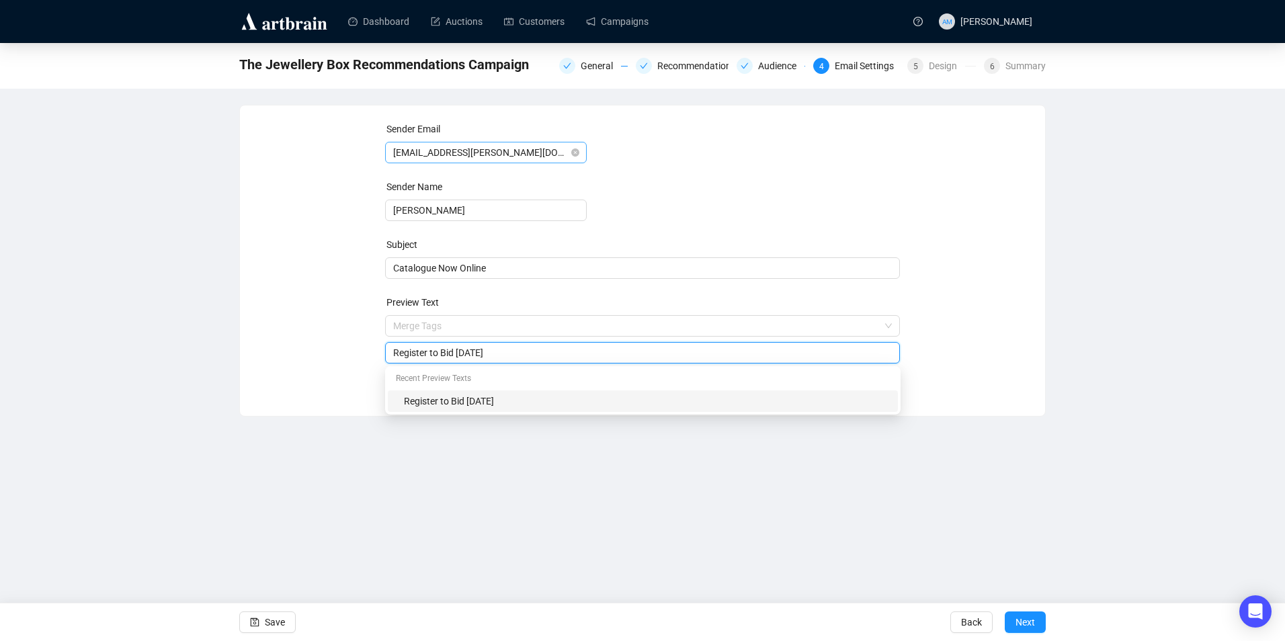
drag, startPoint x: 505, startPoint y: 347, endPoint x: 380, endPoint y: 349, distance: 125.7
click at [380, 349] on div "Sender Email [EMAIL_ADDRESS][PERSON_NAME][DOMAIN_NAME] Sender Name [PERSON_NAME…" at bounding box center [642, 251] width 773 height 258
type input "'The Jewellery Box'"
click at [318, 236] on div "Sender Email [EMAIL_ADDRESS][PERSON_NAME][DOMAIN_NAME] Sender Name [PERSON_NAME…" at bounding box center [642, 251] width 773 height 258
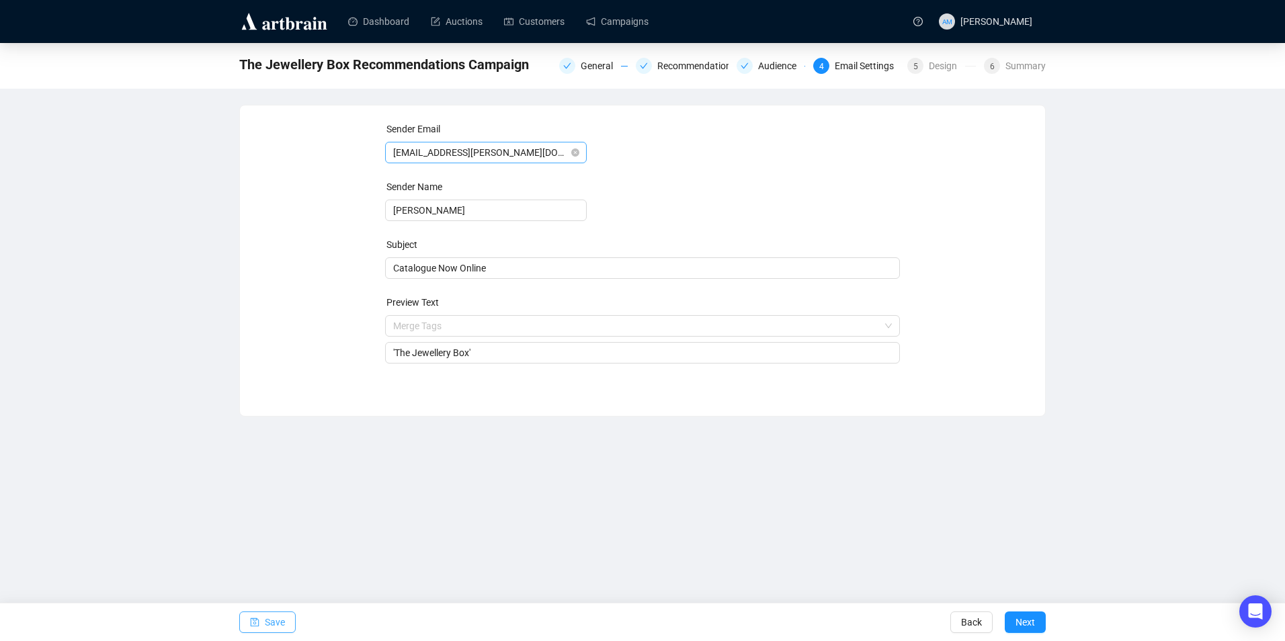
click at [273, 619] on span "Save" at bounding box center [275, 622] width 20 height 38
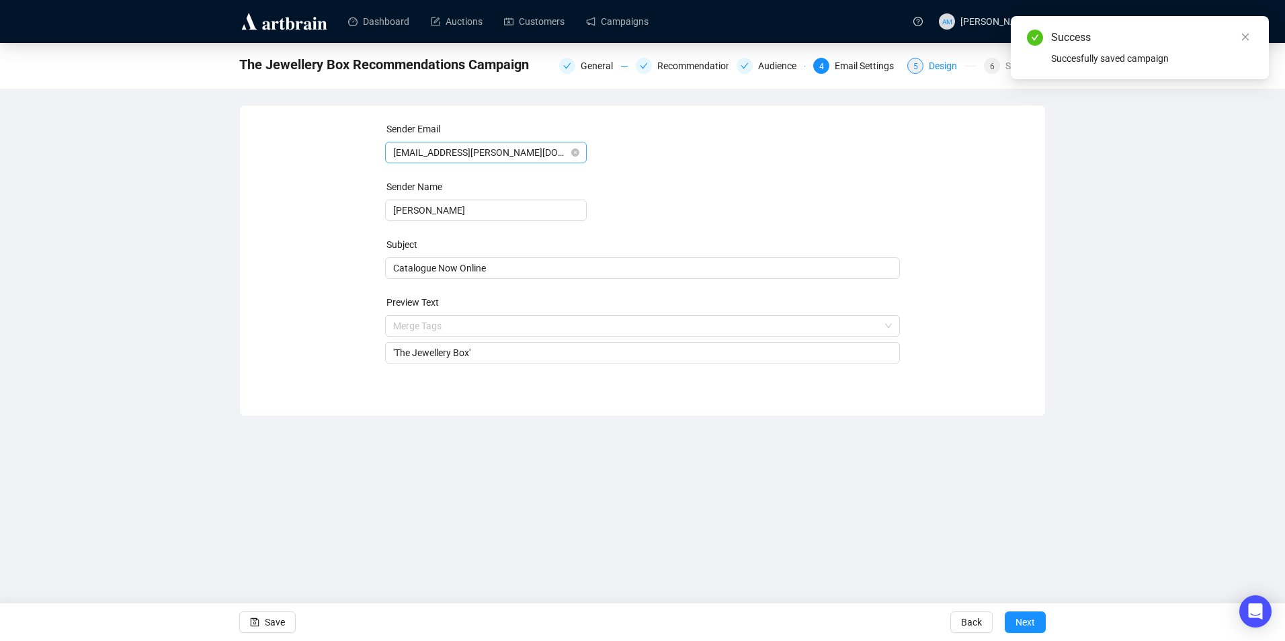
click at [914, 63] on span "5" at bounding box center [915, 66] width 5 height 9
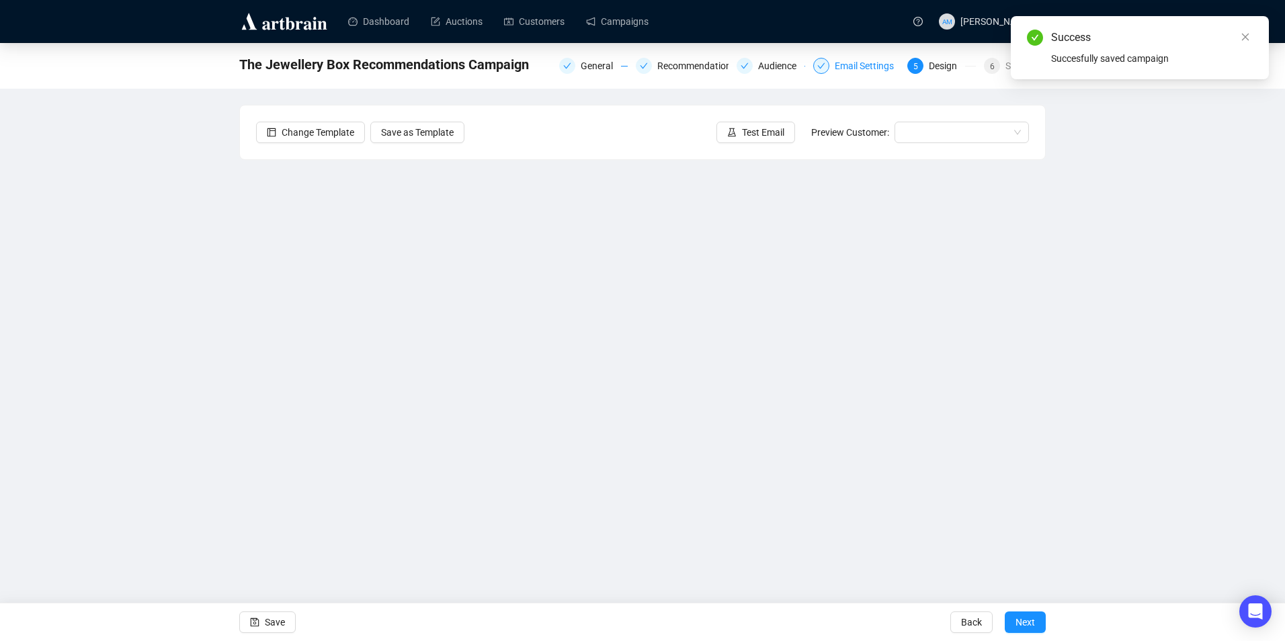
click at [845, 66] on div "Email Settings" at bounding box center [867, 66] width 67 height 16
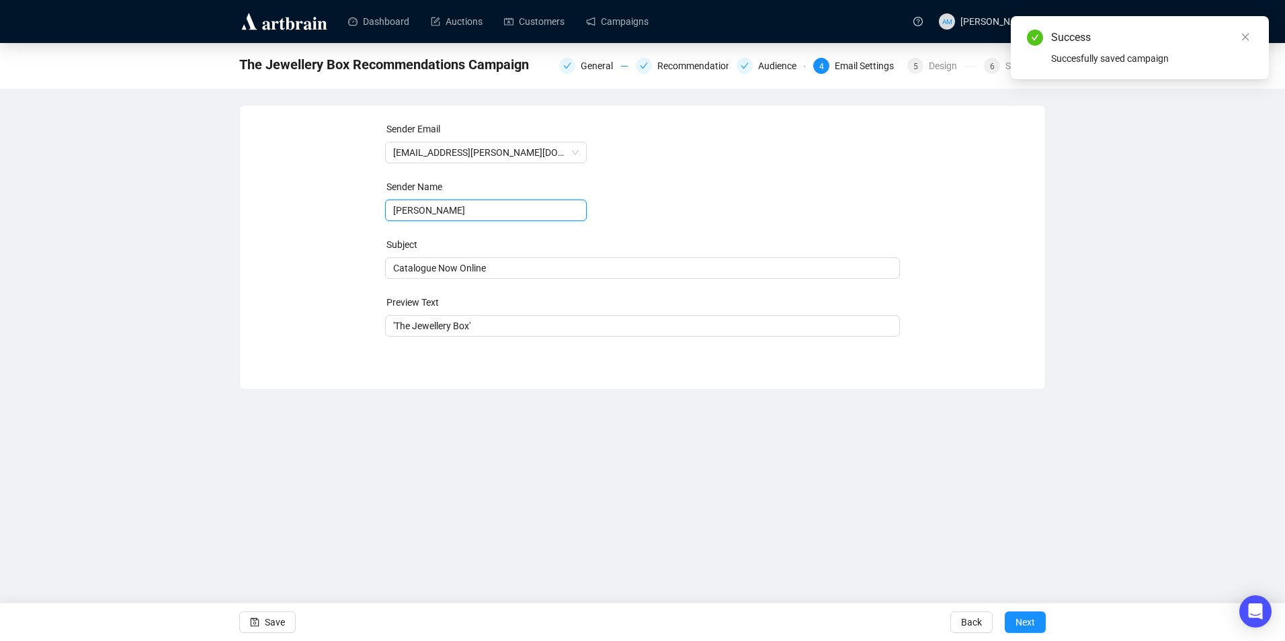
click at [552, 212] on input "[PERSON_NAME]" at bounding box center [486, 210] width 202 height 21
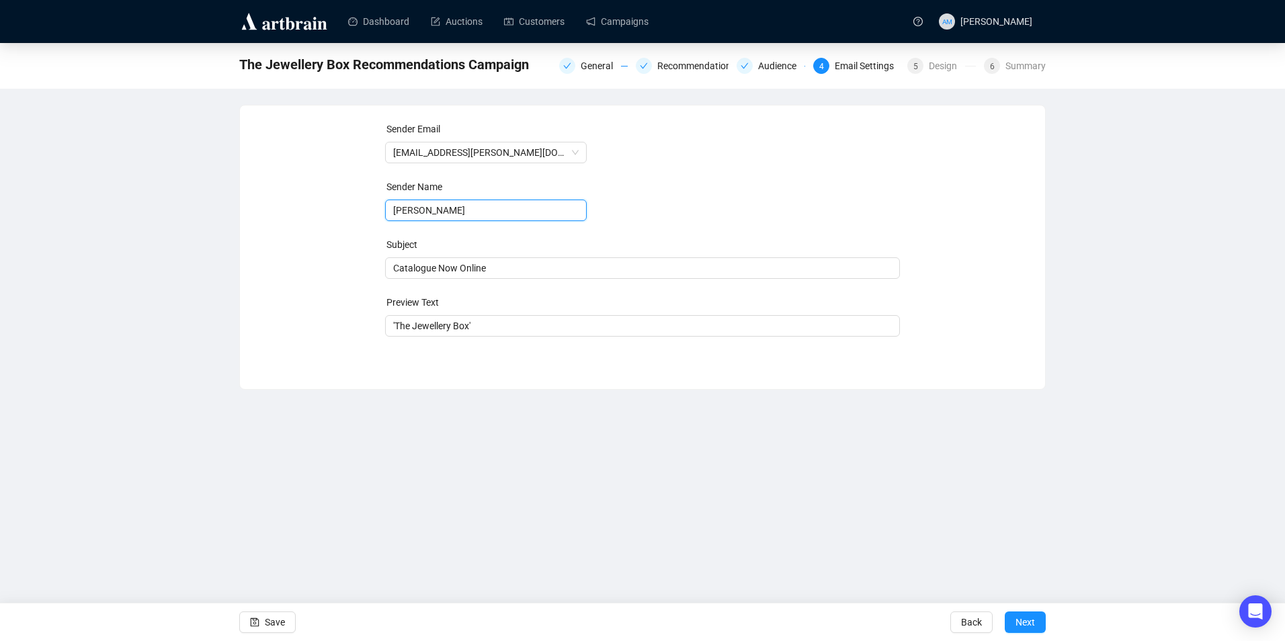
click at [565, 212] on input "[PERSON_NAME]" at bounding box center [486, 210] width 202 height 21
click at [580, 152] on div "[EMAIL_ADDRESS][PERSON_NAME][DOMAIN_NAME]" at bounding box center [486, 152] width 202 height 21
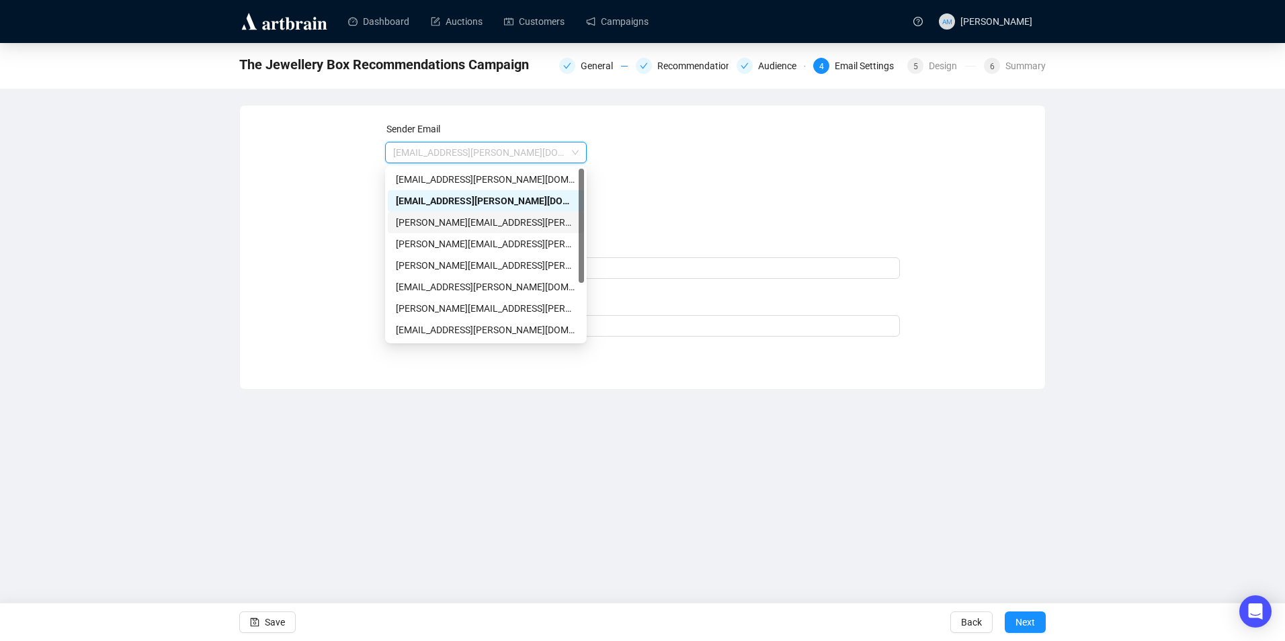
click at [689, 174] on form "Sender Email [EMAIL_ADDRESS][PERSON_NAME][DOMAIN_NAME] Sender Name [PERSON_NAME…" at bounding box center [642, 229] width 515 height 215
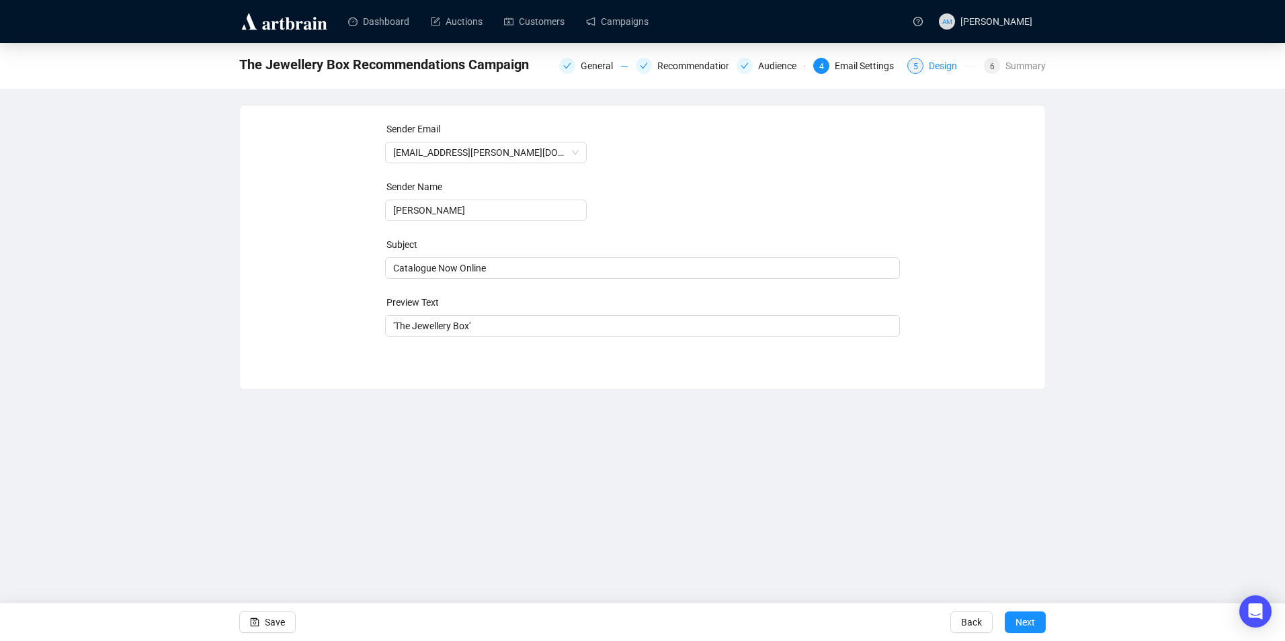
click at [929, 59] on div "5 Design" at bounding box center [941, 66] width 69 height 16
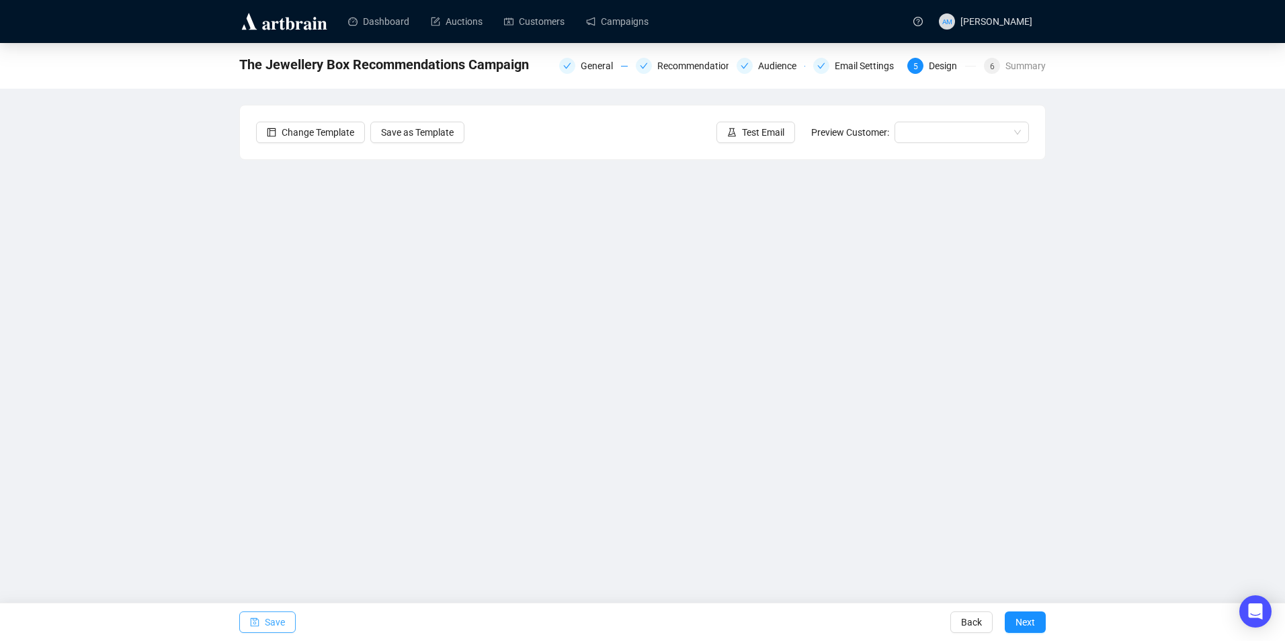
click at [290, 624] on button "Save" at bounding box center [267, 621] width 56 height 21
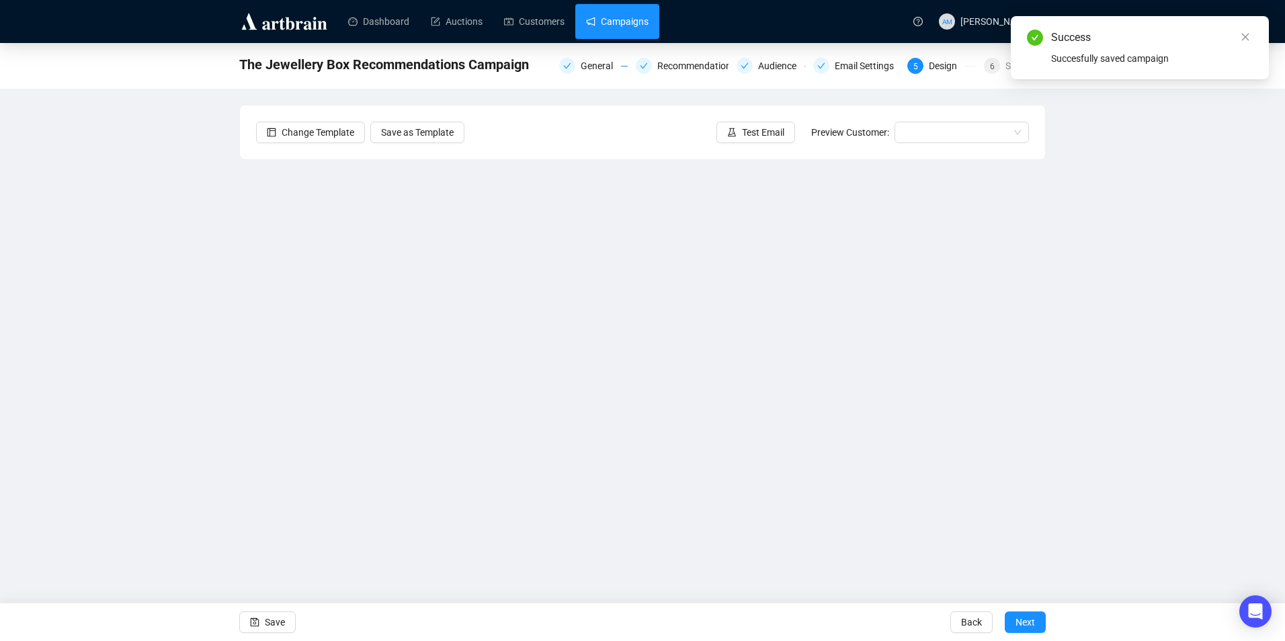
click at [631, 26] on link "Campaigns" at bounding box center [617, 21] width 62 height 35
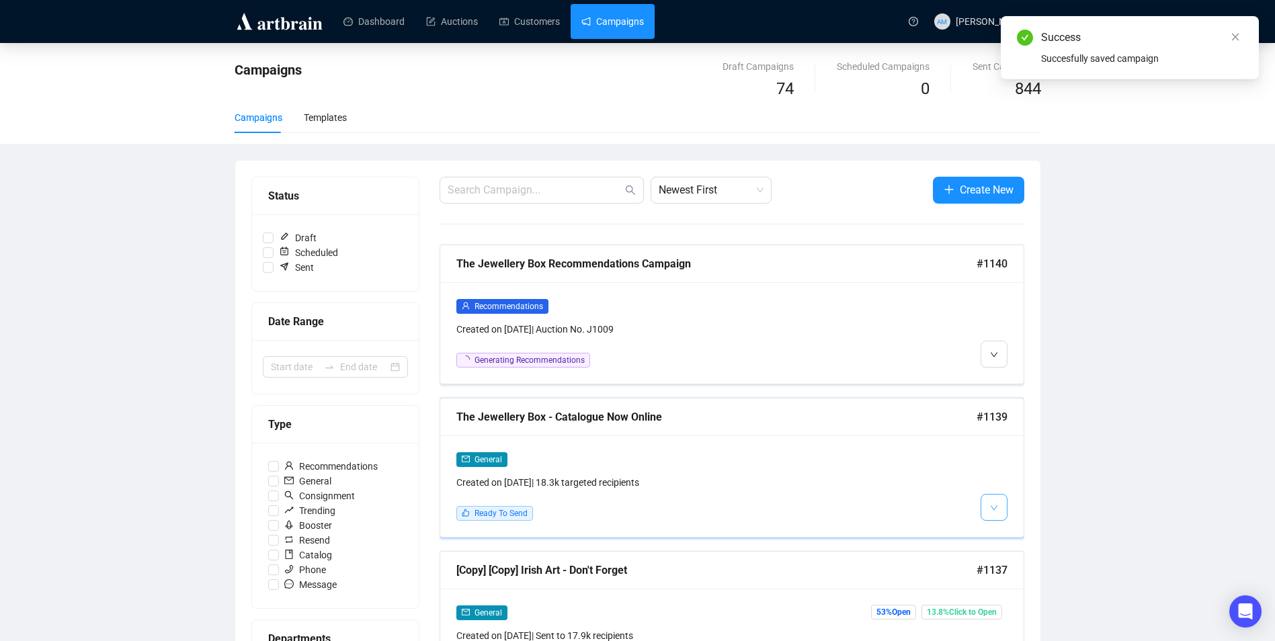
click at [996, 505] on icon "down" at bounding box center [993, 507] width 7 height 5
click at [1017, 541] on span "Edit" at bounding box center [1015, 535] width 16 height 11
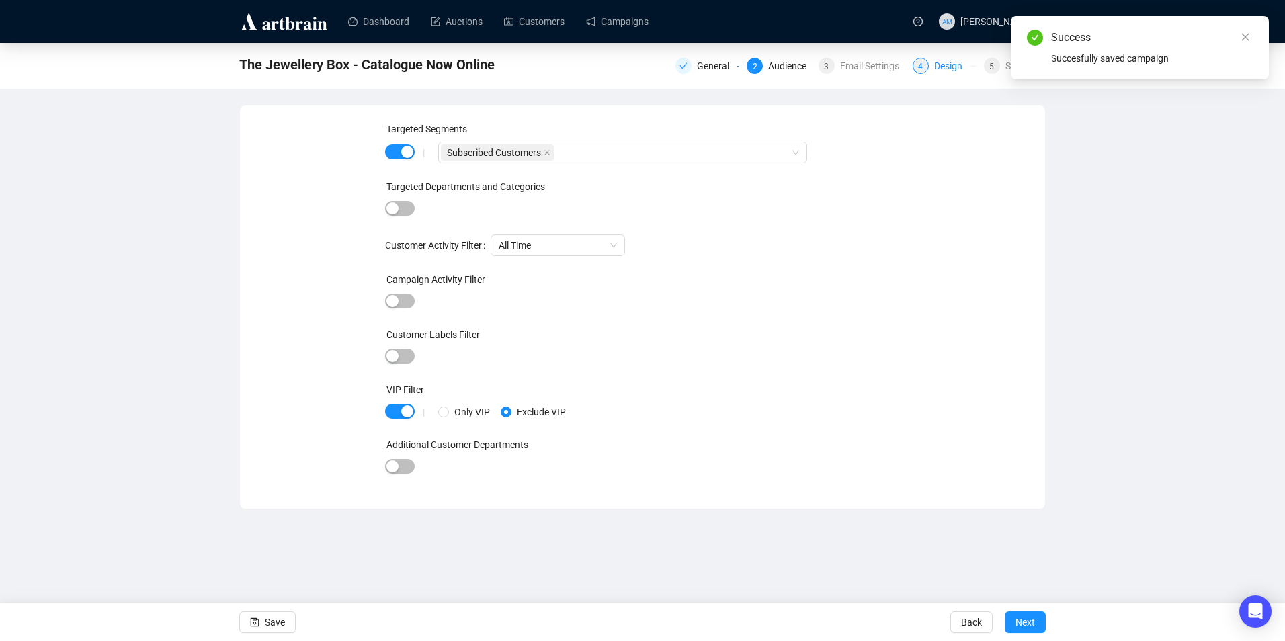
click at [942, 62] on div "Design" at bounding box center [952, 66] width 36 height 16
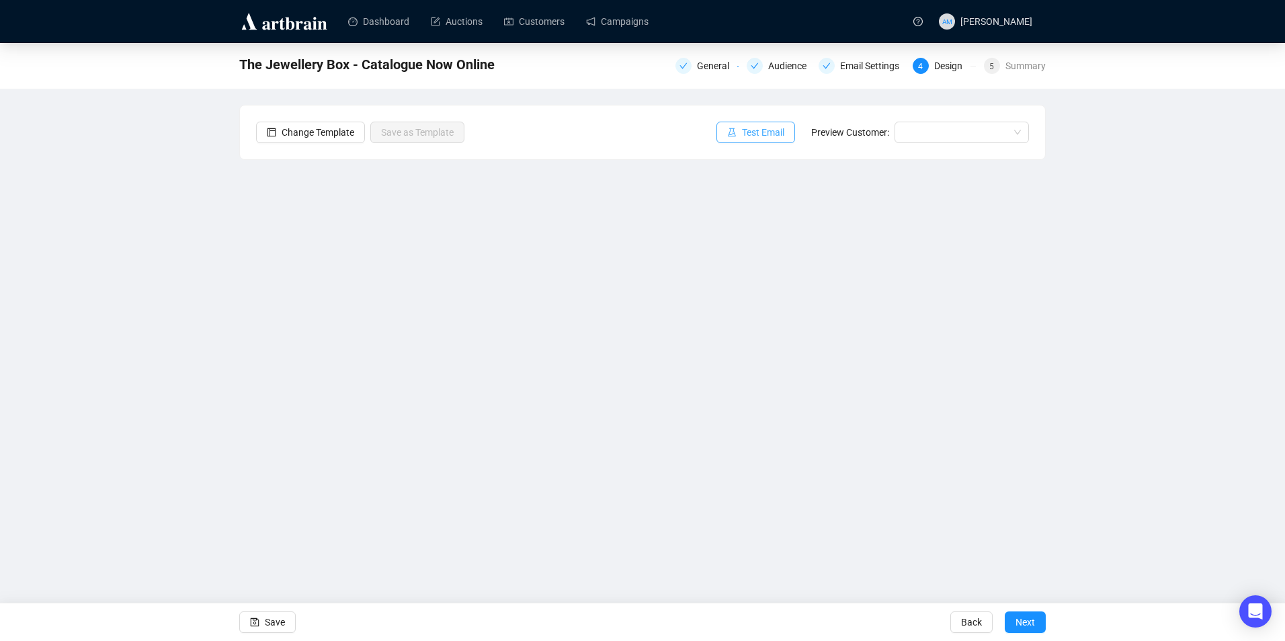
click at [781, 130] on span "Test Email" at bounding box center [763, 132] width 42 height 15
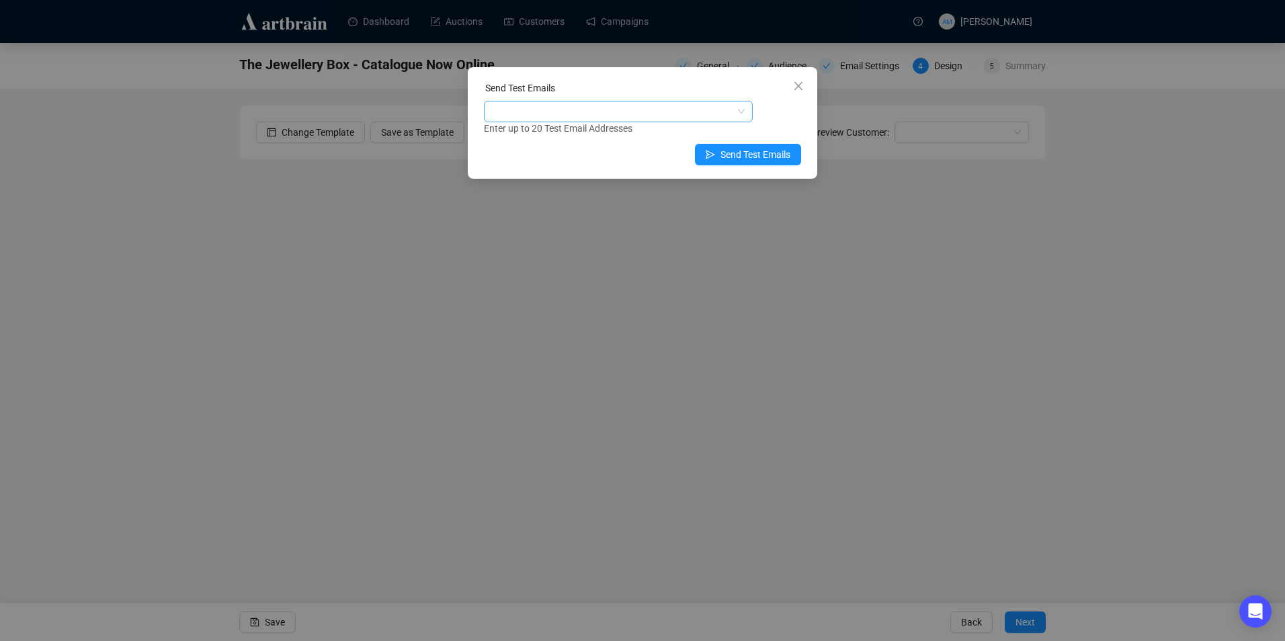
click at [630, 112] on div at bounding box center [610, 111] width 249 height 19
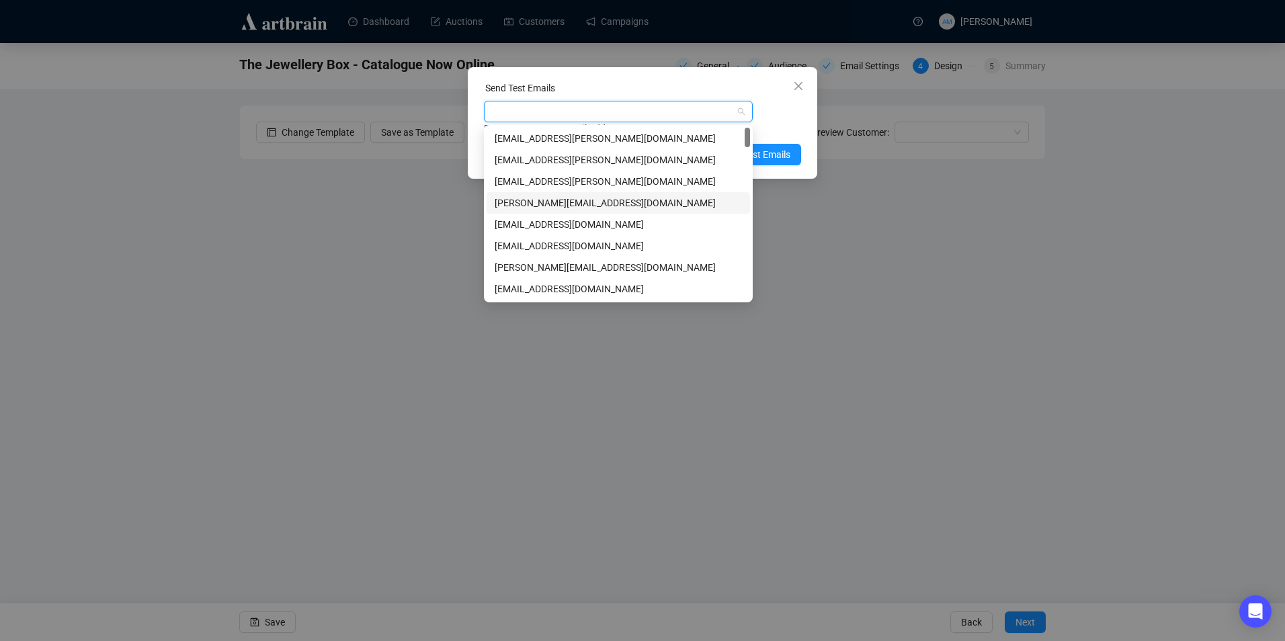
type input "w"
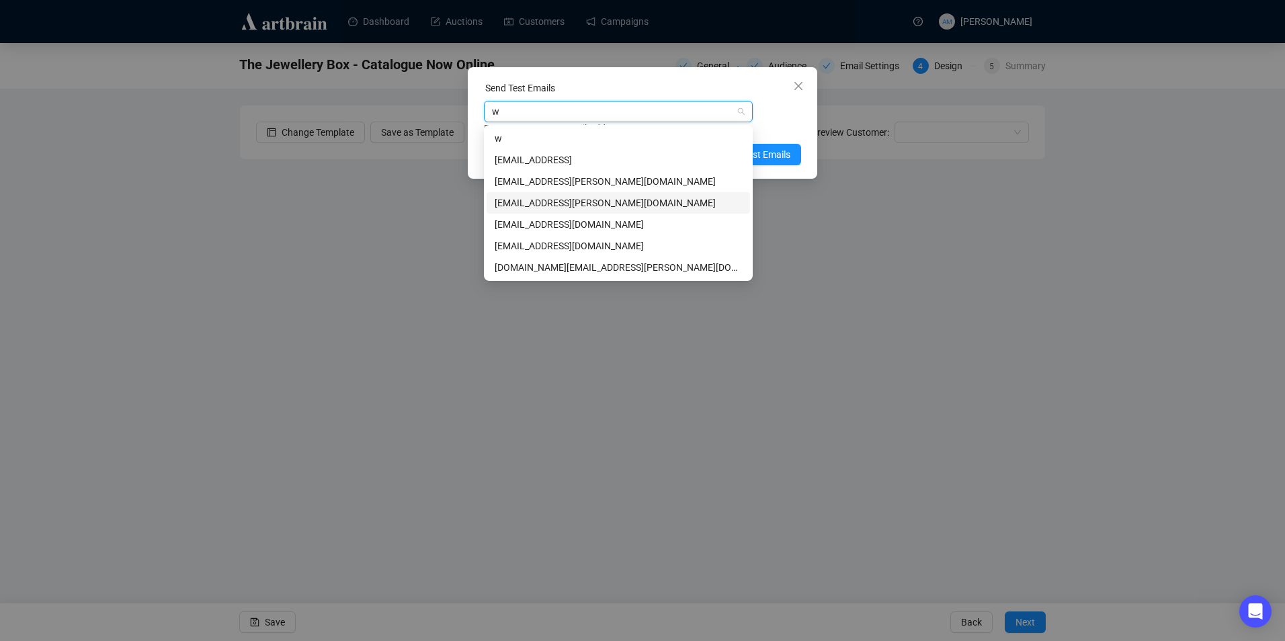
click at [583, 207] on div "[EMAIL_ADDRESS][PERSON_NAME][DOMAIN_NAME]" at bounding box center [617, 203] width 247 height 15
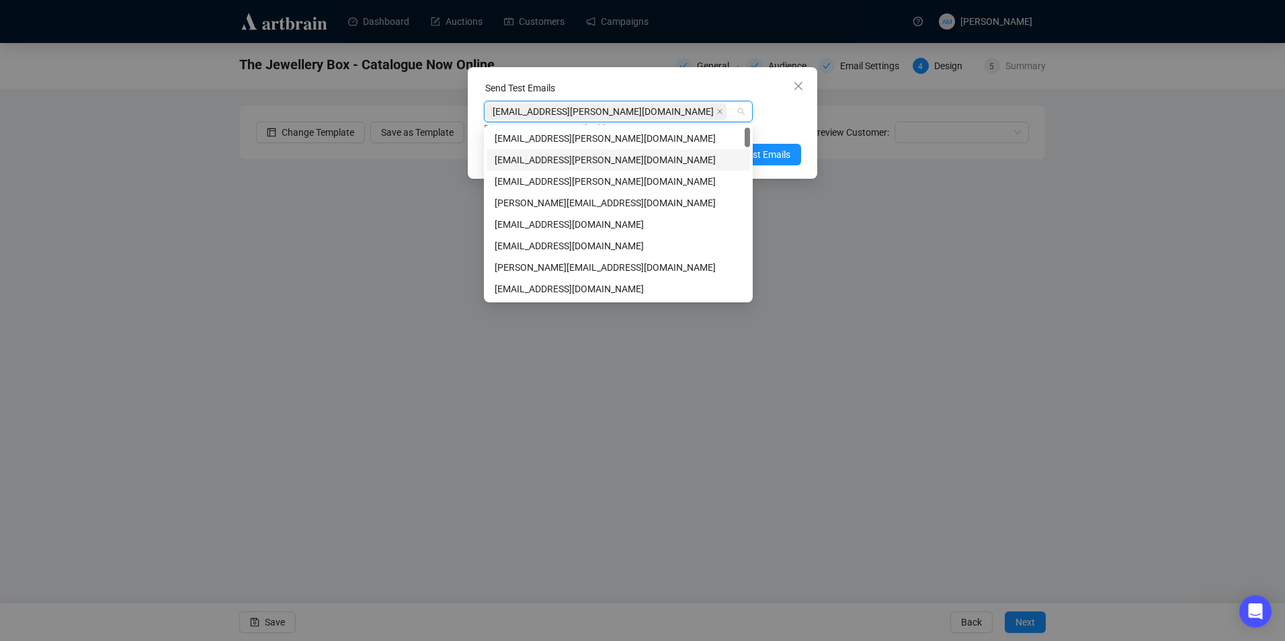
click at [805, 147] on div "Send Test Emails [EMAIL_ADDRESS][PERSON_NAME][DOMAIN_NAME] Enter up to 20 Test …" at bounding box center [642, 123] width 349 height 112
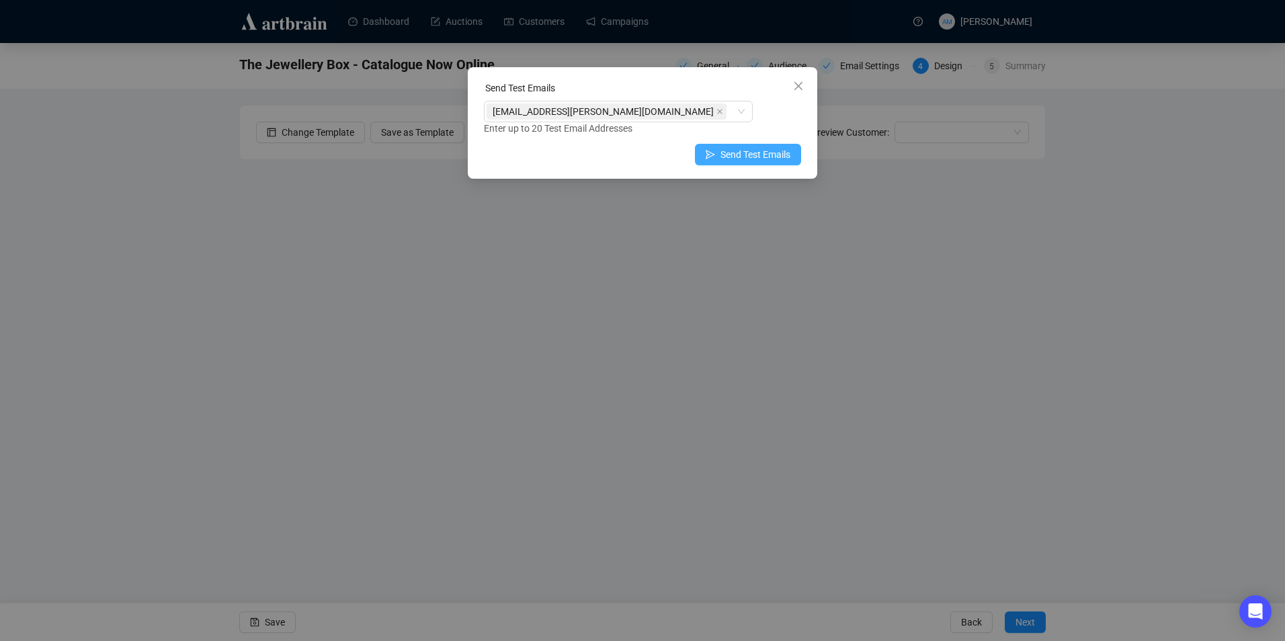
click at [789, 148] on span "Send Test Emails" at bounding box center [755, 154] width 70 height 15
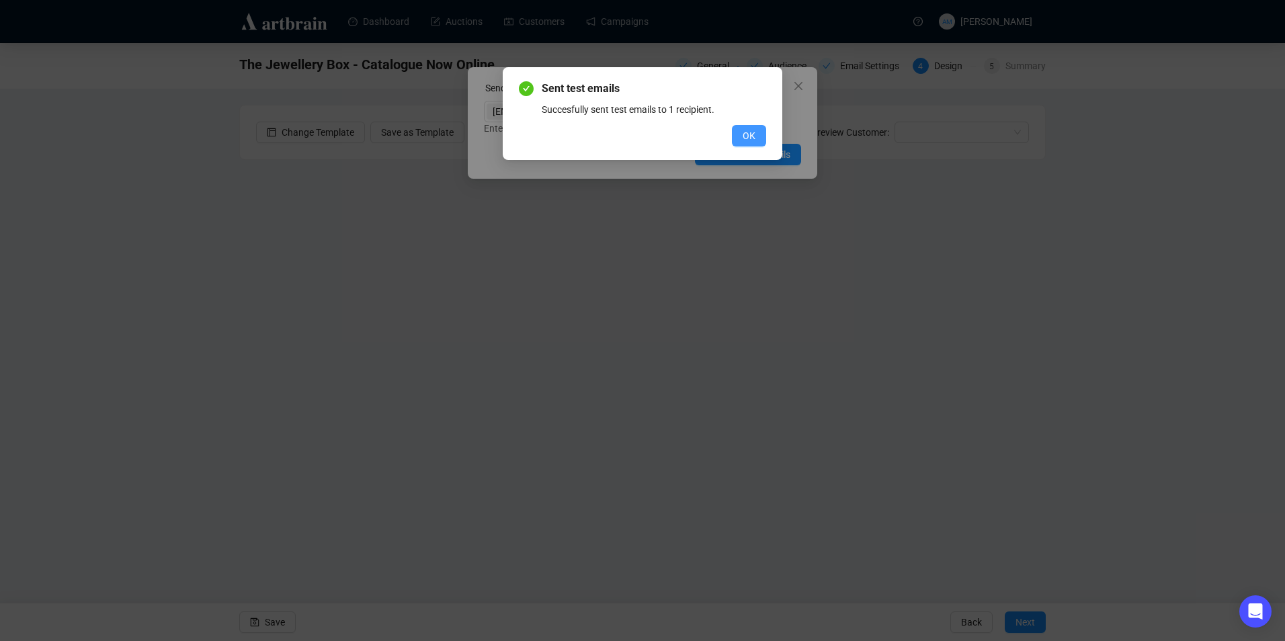
click at [745, 132] on span "OK" at bounding box center [748, 135] width 13 height 15
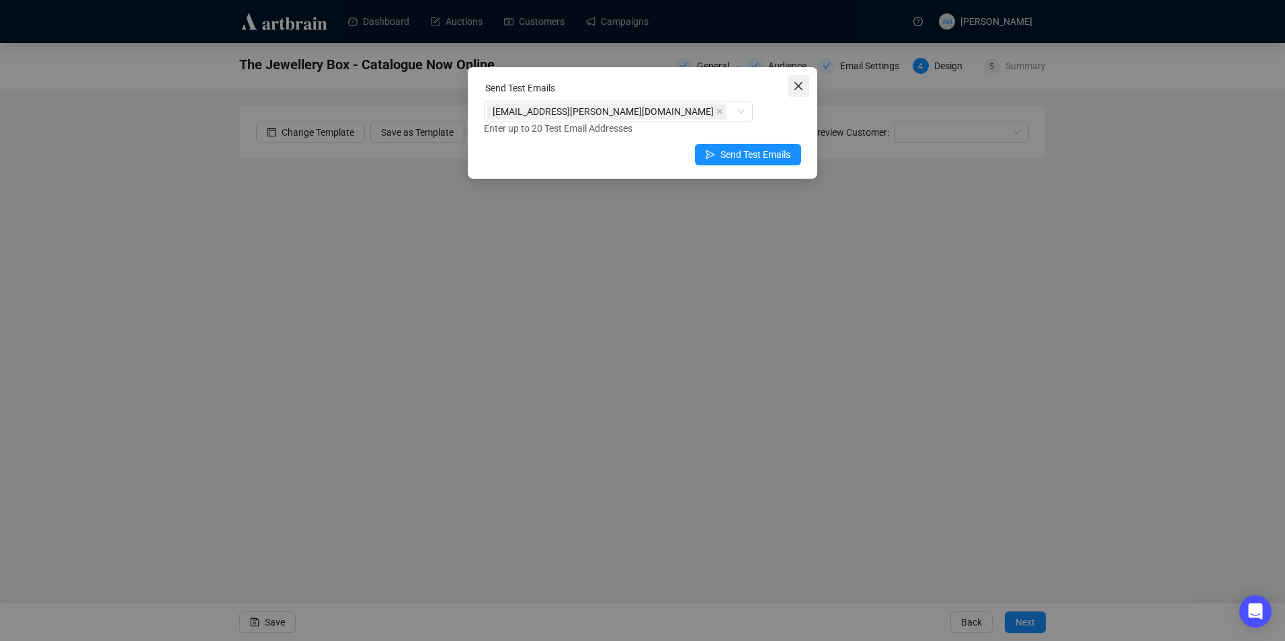
click at [793, 85] on icon "close" at bounding box center [798, 86] width 11 height 11
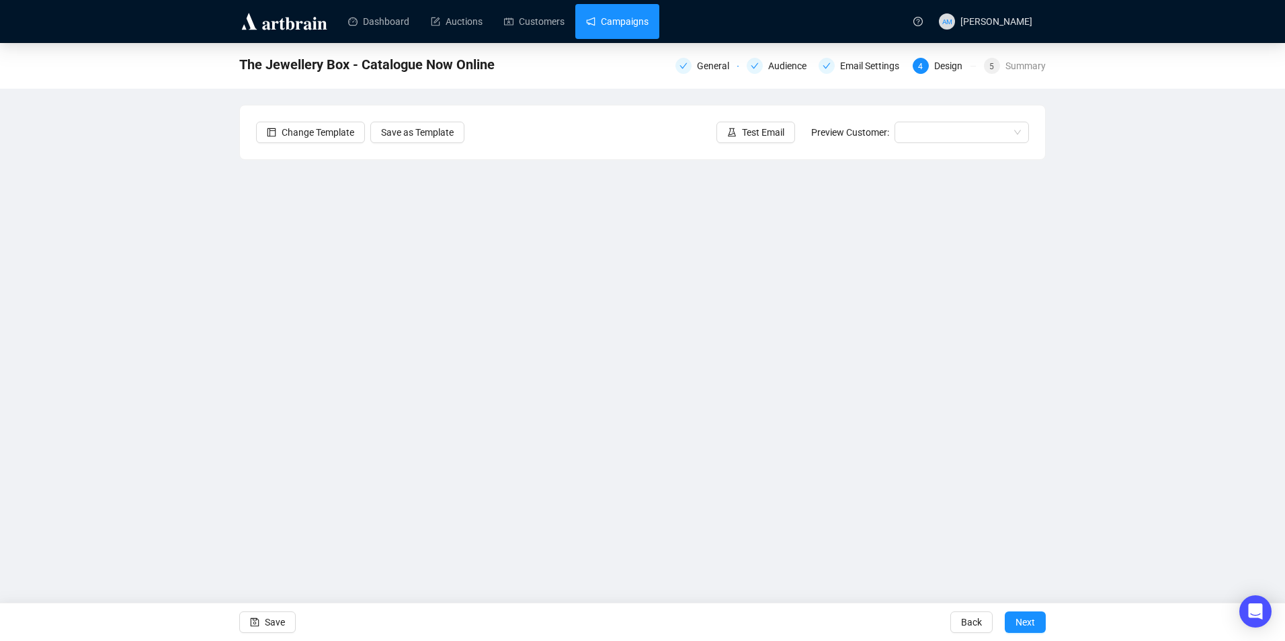
click at [621, 31] on link "Campaigns" at bounding box center [617, 21] width 62 height 35
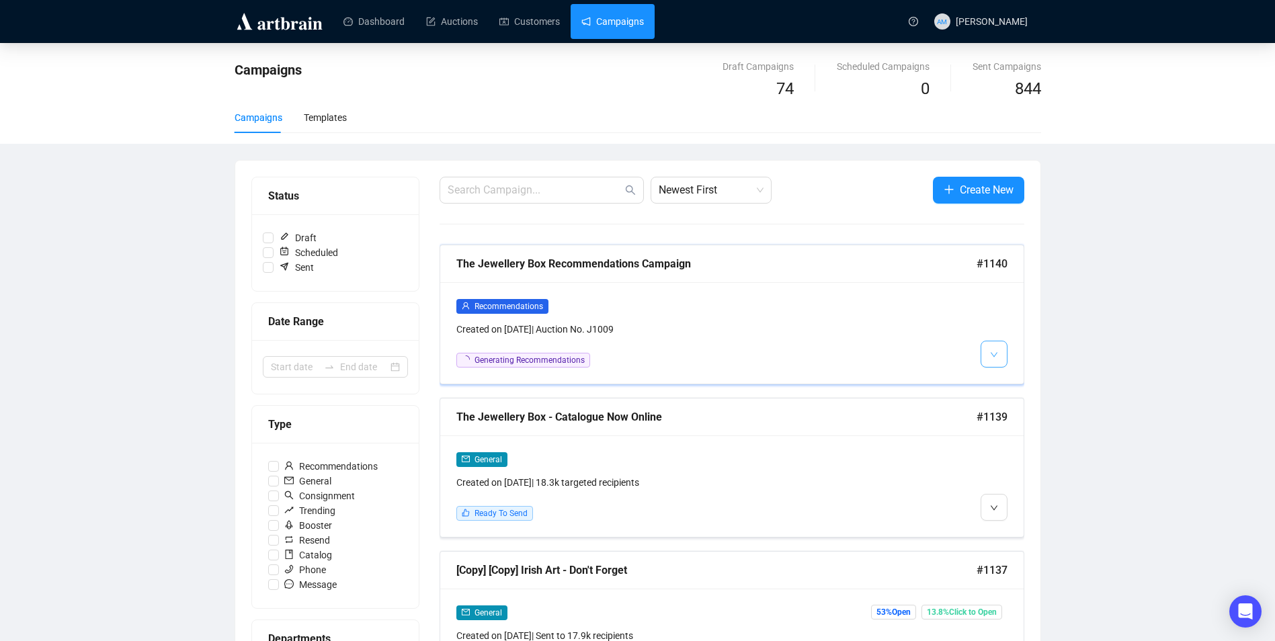
click at [984, 351] on button "button" at bounding box center [993, 354] width 27 height 27
click at [1004, 382] on div "Recommendations Created on [DATE] | Auction No. J1009 Generating Recommendations" at bounding box center [731, 332] width 583 height 101
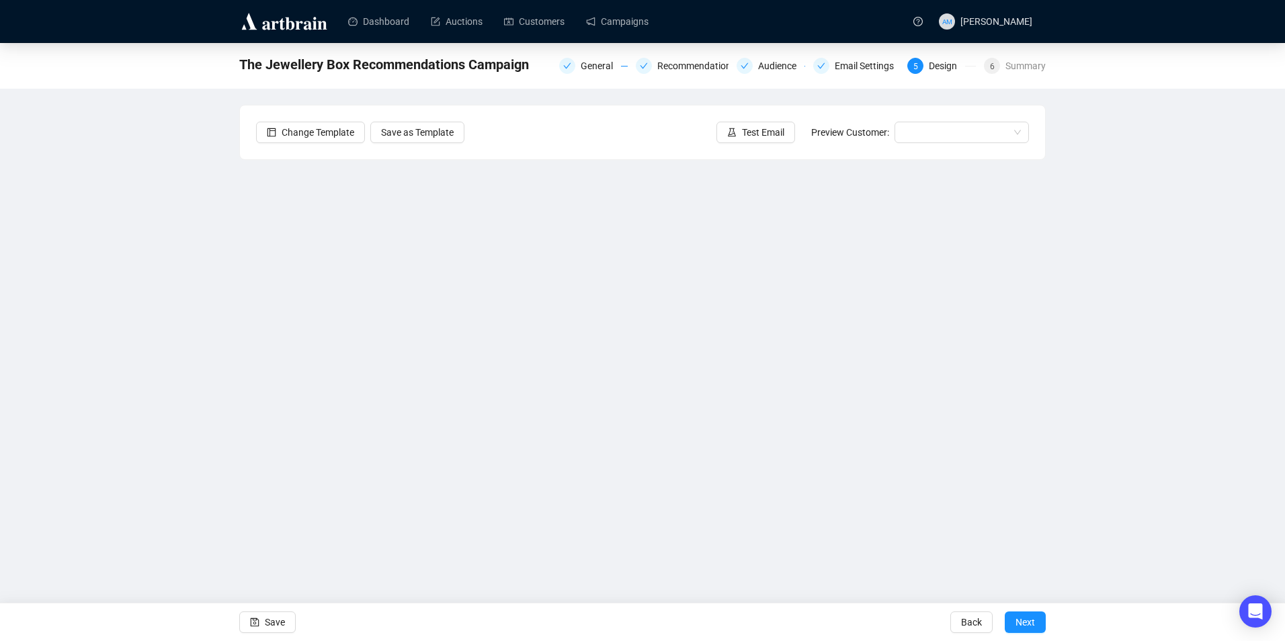
click at [601, 3] on div "Dashboard Auctions Customers Campaigns" at bounding box center [619, 21] width 572 height 42
click at [604, 11] on link "Campaigns" at bounding box center [617, 21] width 62 height 35
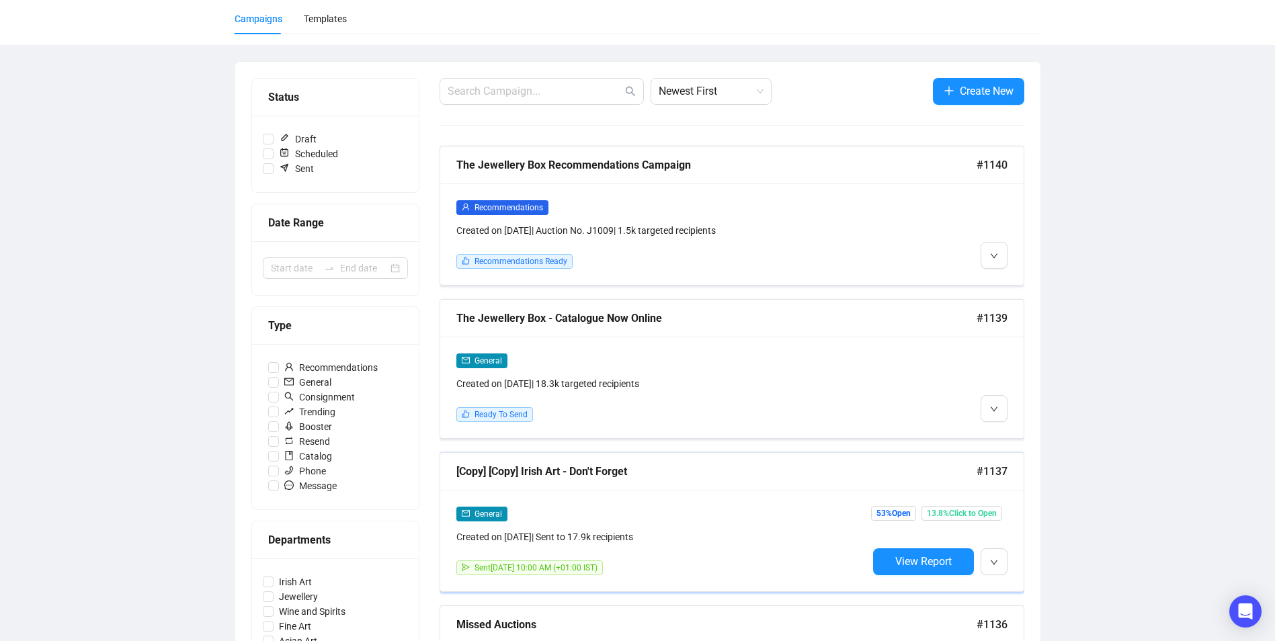
scroll to position [134, 0]
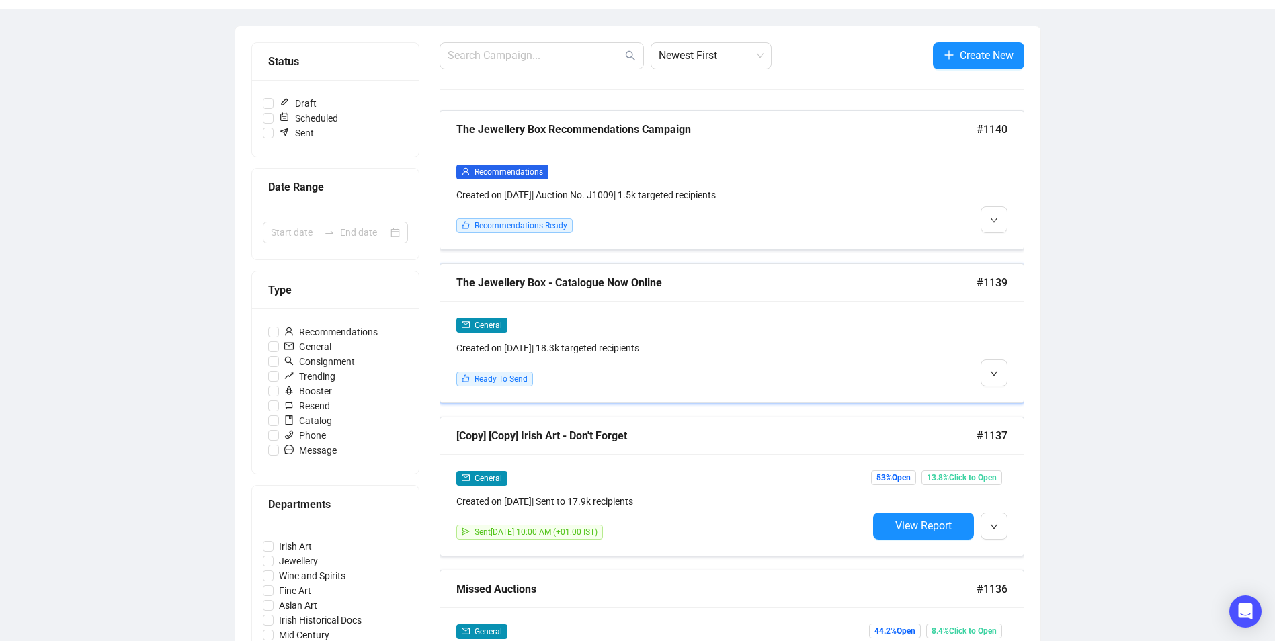
click at [834, 363] on div "General Created on [DATE] | 18.3k targeted recipients Ready To Send" at bounding box center [661, 351] width 411 height 69
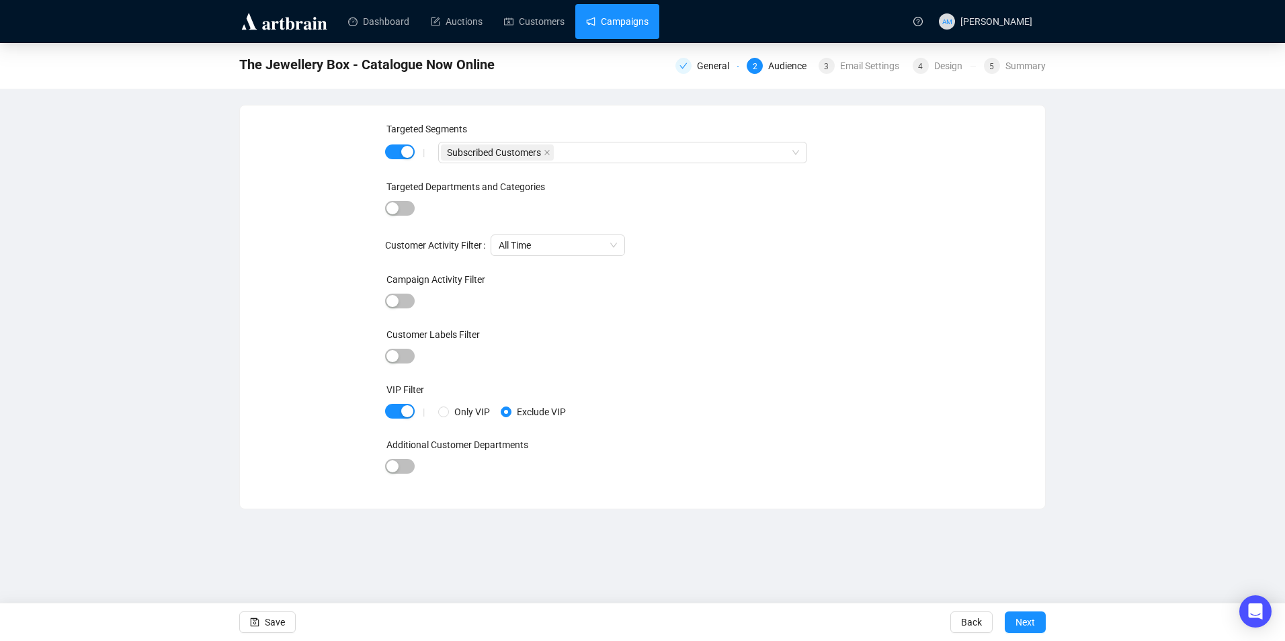
click at [621, 28] on link "Campaigns" at bounding box center [617, 21] width 62 height 35
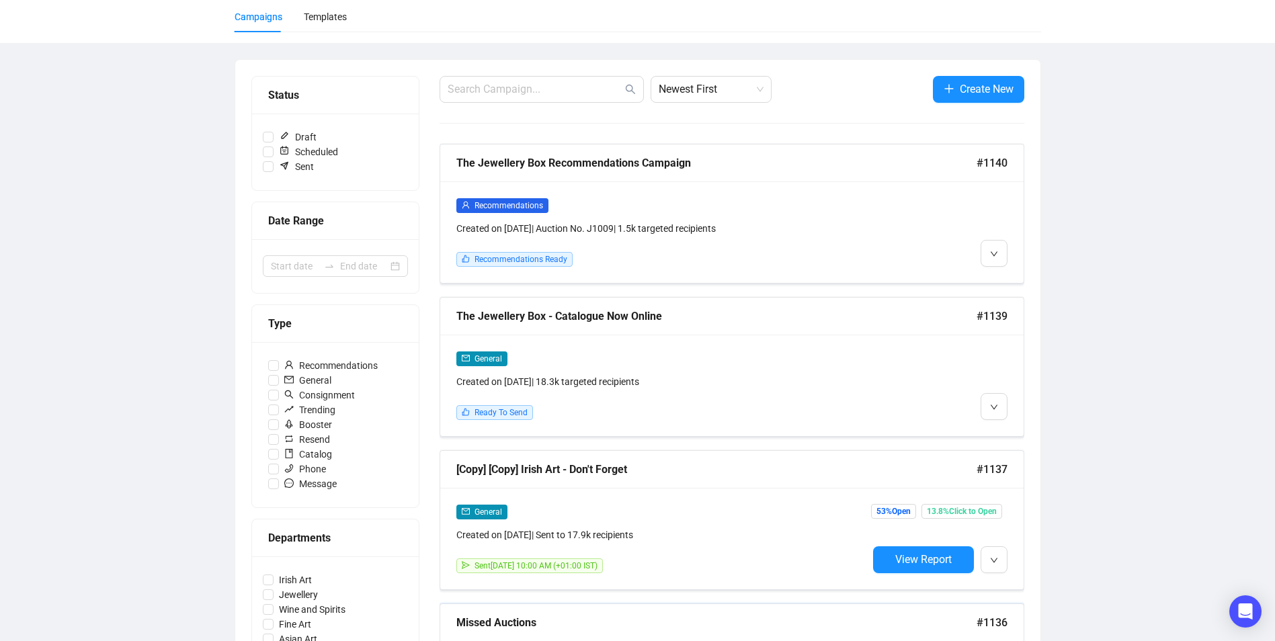
scroll to position [67, 0]
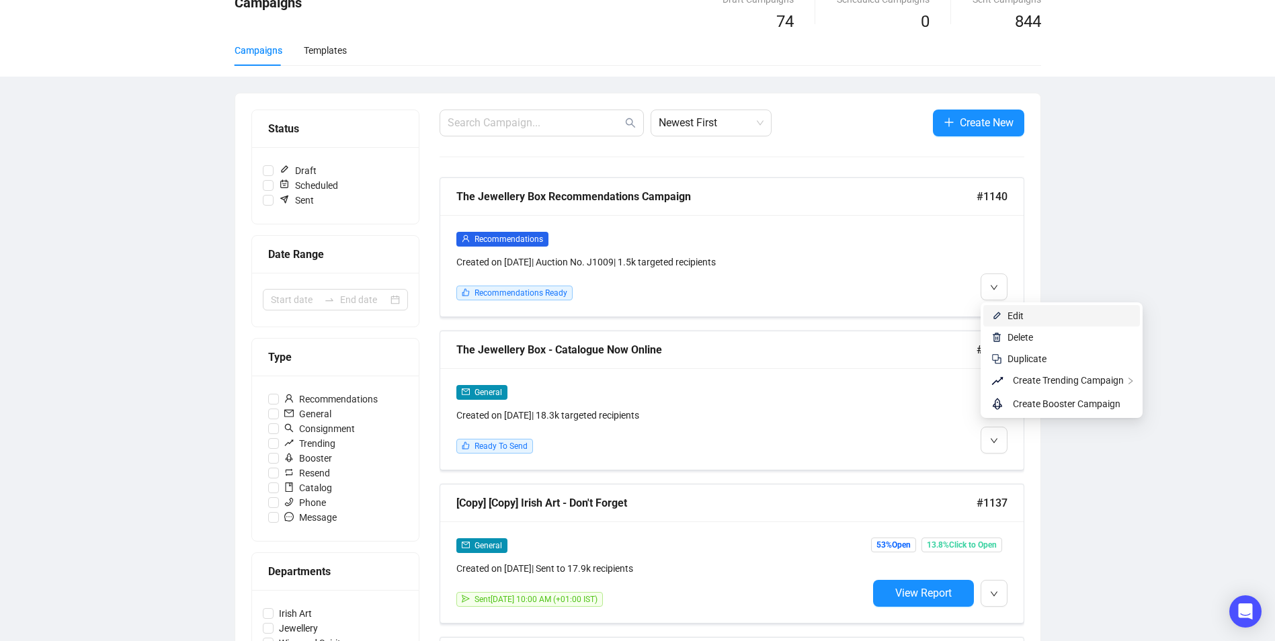
click at [998, 316] on img at bounding box center [996, 315] width 11 height 11
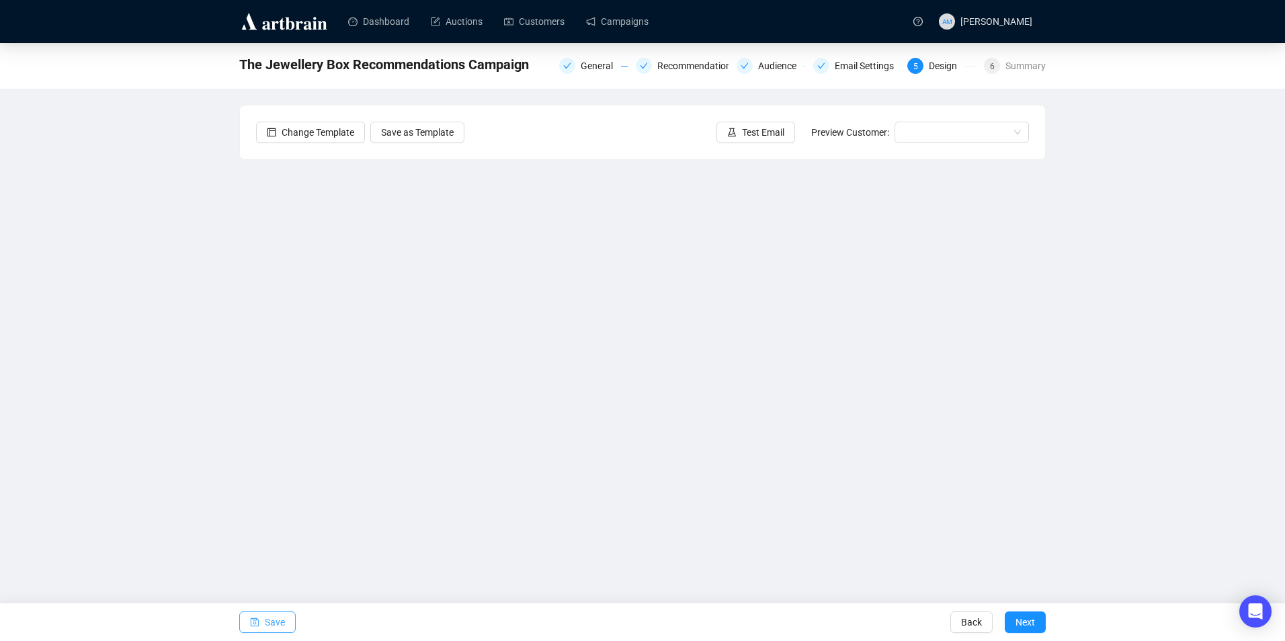
click at [263, 619] on button "Save" at bounding box center [267, 621] width 56 height 21
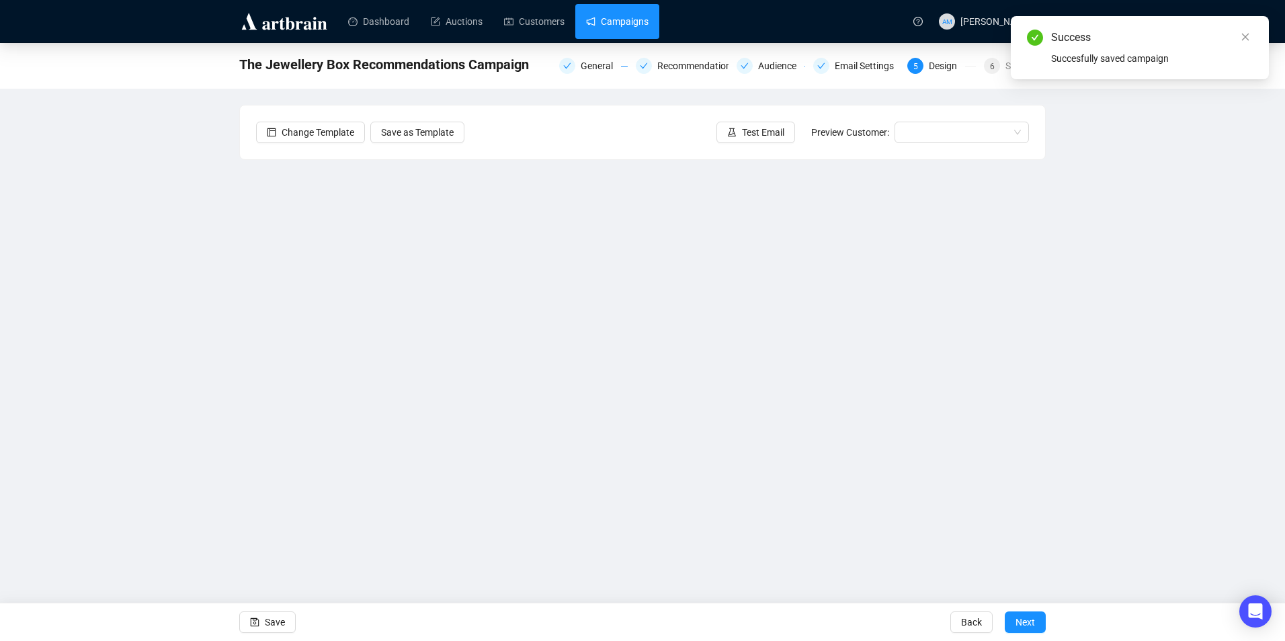
click at [611, 30] on link "Campaigns" at bounding box center [617, 21] width 62 height 35
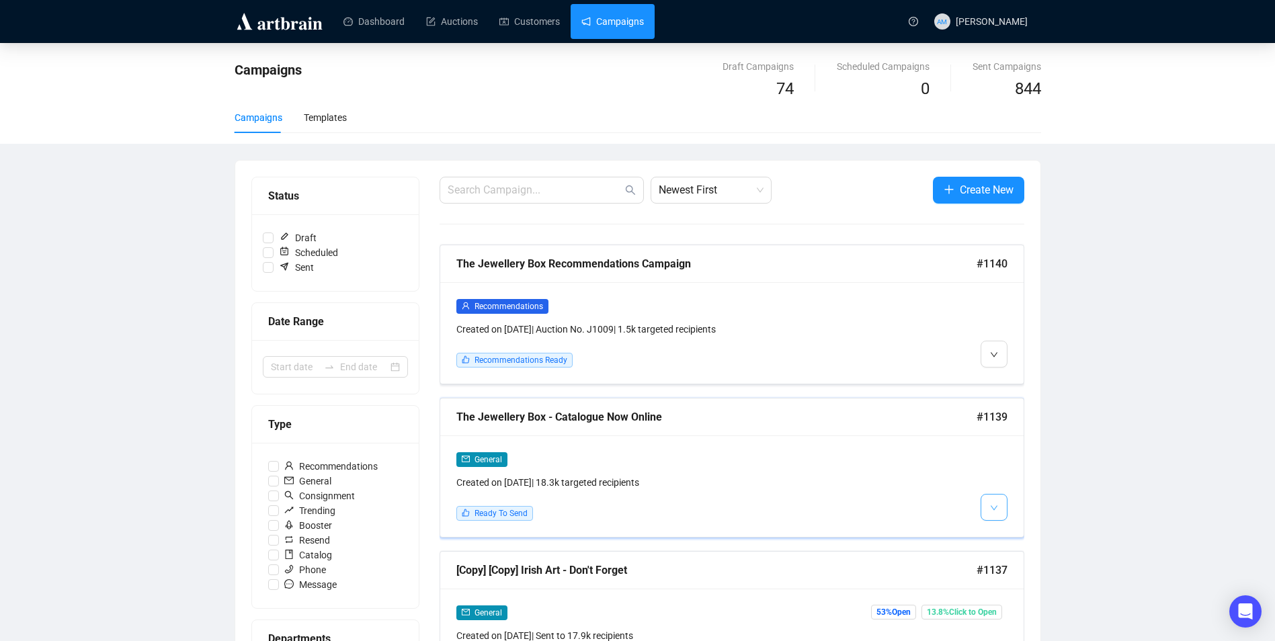
click at [1000, 511] on button "button" at bounding box center [993, 507] width 27 height 27
click at [1033, 532] on span "Edit" at bounding box center [1026, 535] width 39 height 15
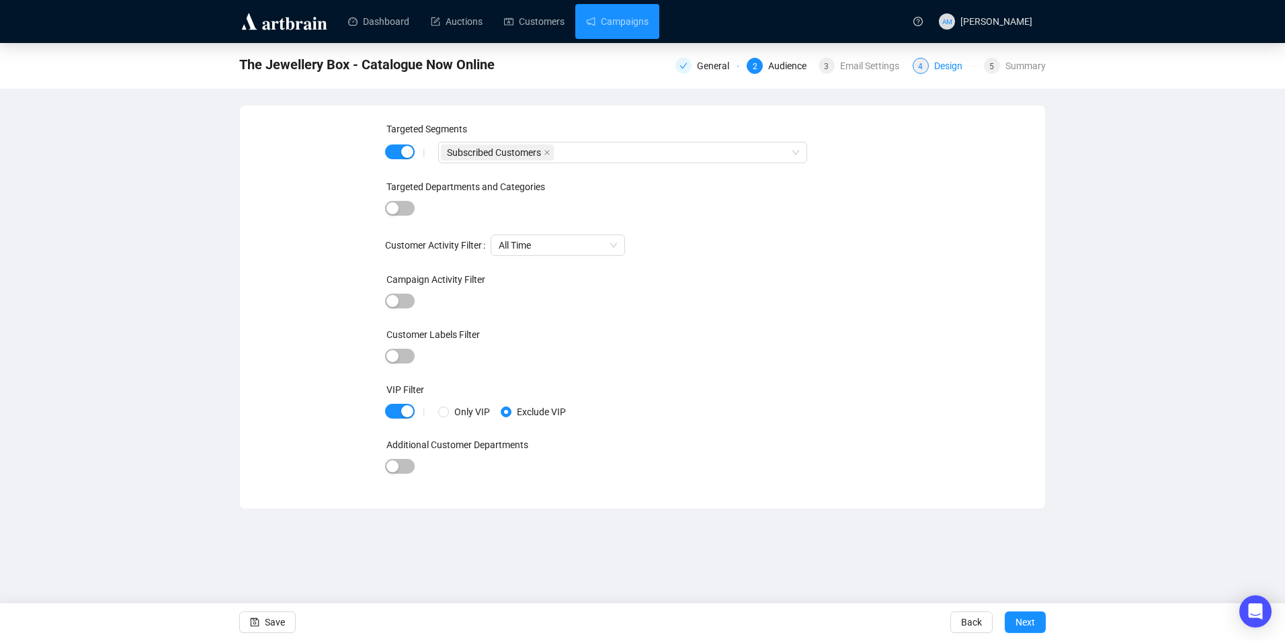
click at [924, 71] on div "4" at bounding box center [920, 66] width 16 height 16
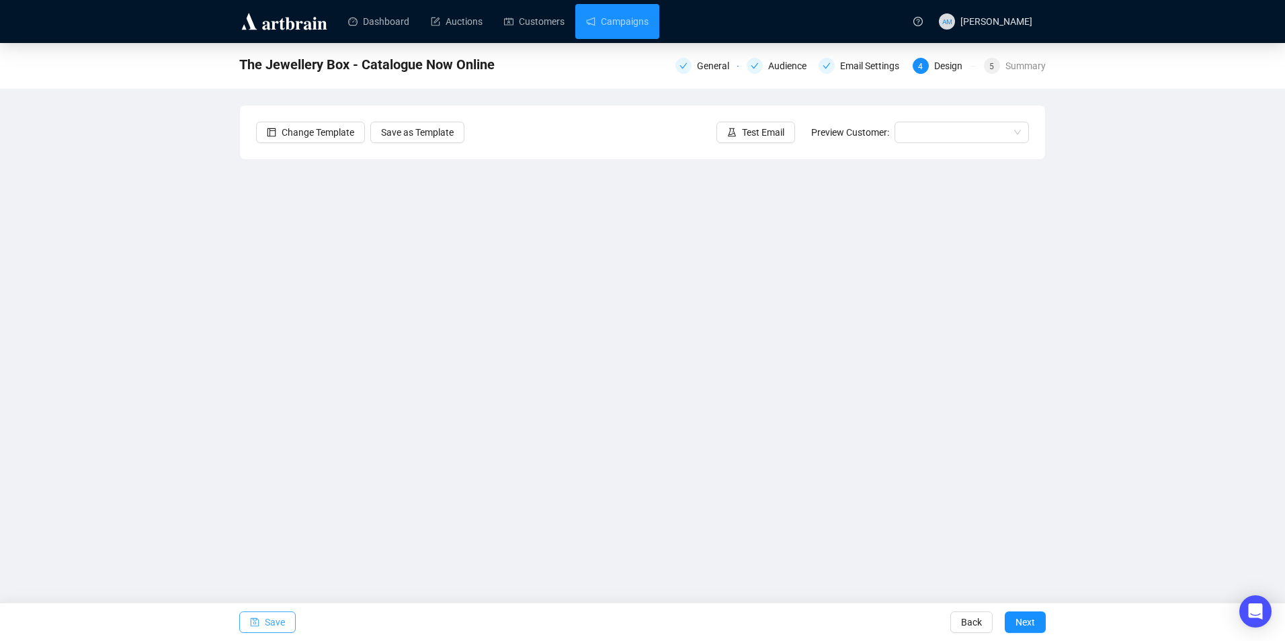
click at [276, 618] on span "Save" at bounding box center [275, 622] width 20 height 38
click at [284, 625] on span "Save" at bounding box center [275, 622] width 20 height 38
click at [625, 26] on link "Campaigns" at bounding box center [617, 21] width 62 height 35
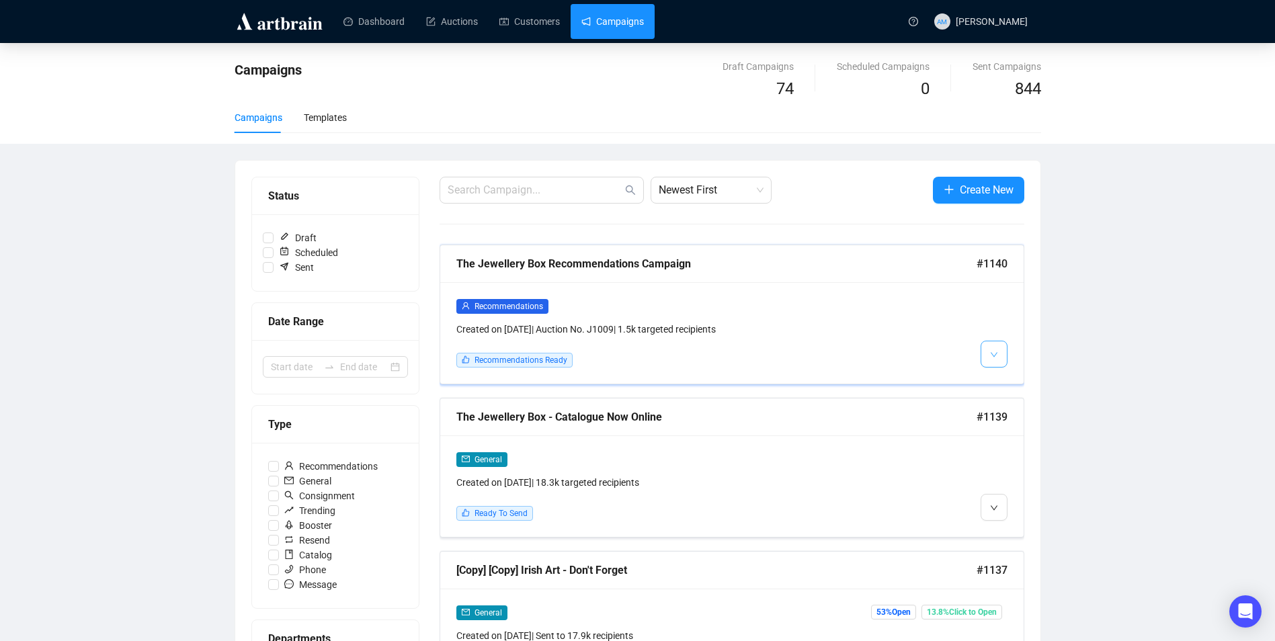
click at [996, 353] on icon "down" at bounding box center [993, 354] width 7 height 5
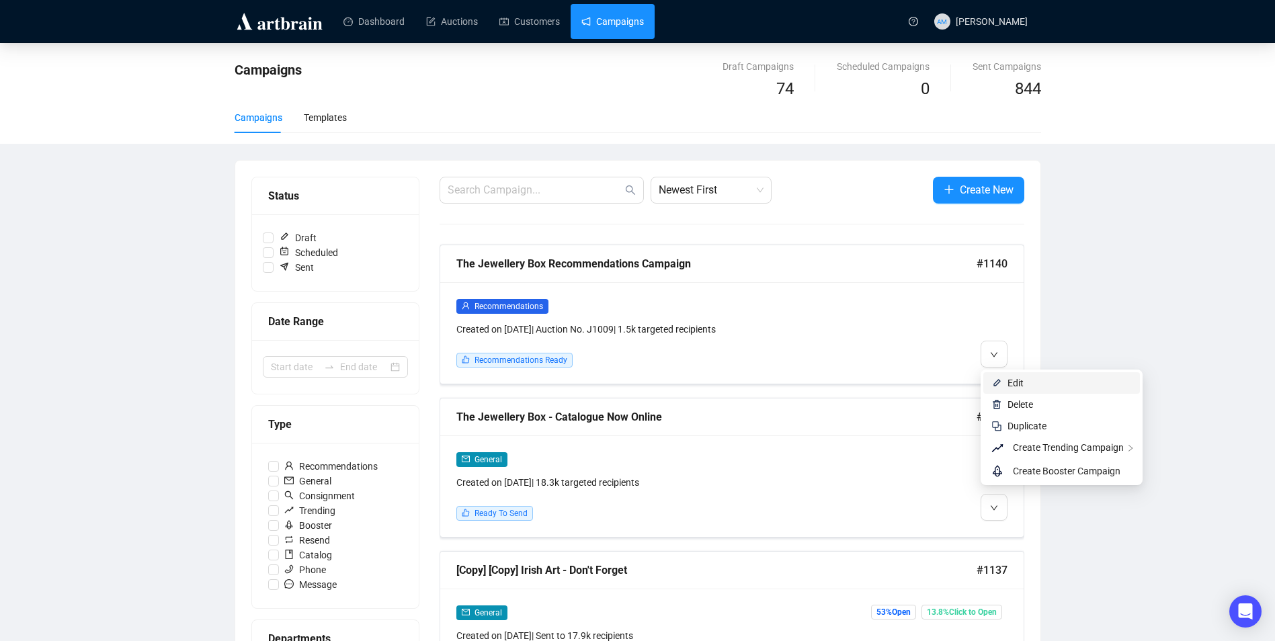
click at [1003, 377] on li "Edit" at bounding box center [1061, 382] width 157 height 21
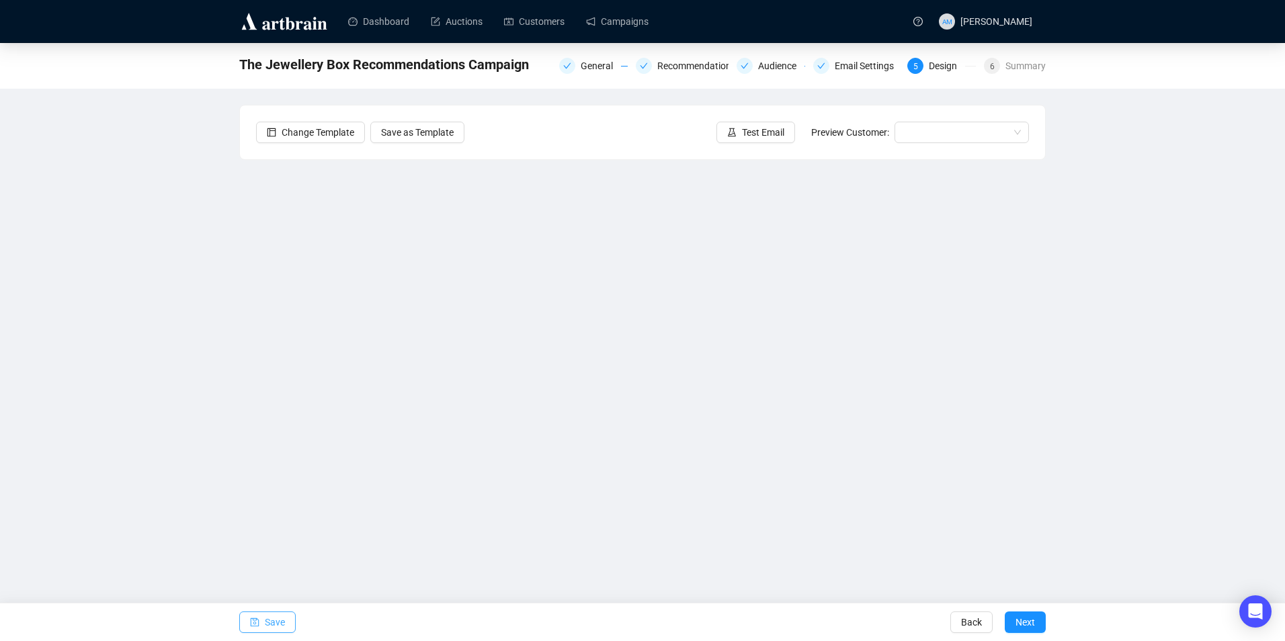
click at [289, 616] on button "Save" at bounding box center [267, 621] width 56 height 21
click at [274, 622] on span "Save" at bounding box center [275, 622] width 20 height 38
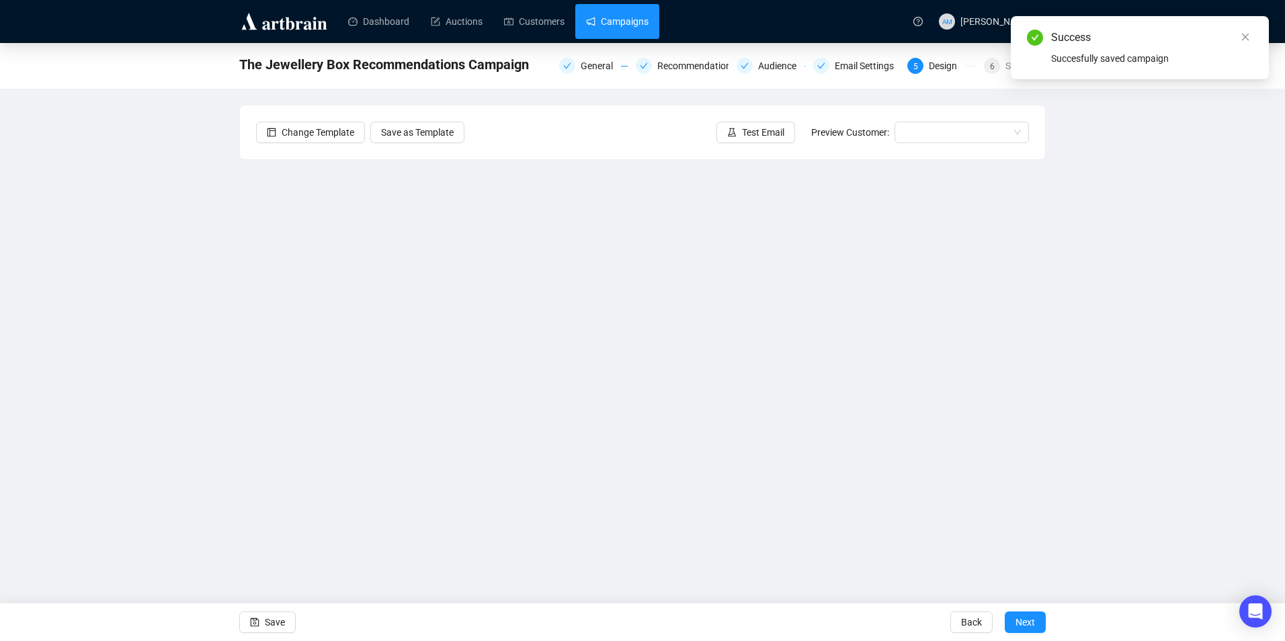
click at [633, 28] on link "Campaigns" at bounding box center [617, 21] width 62 height 35
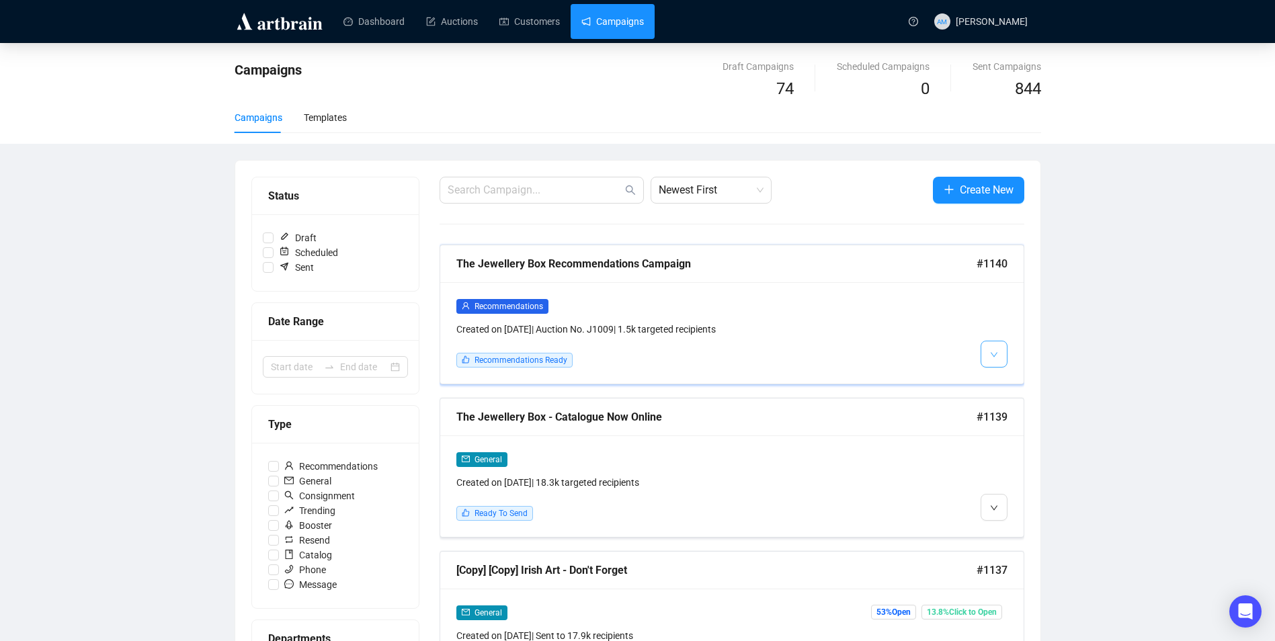
click at [993, 357] on icon "down" at bounding box center [994, 355] width 8 height 8
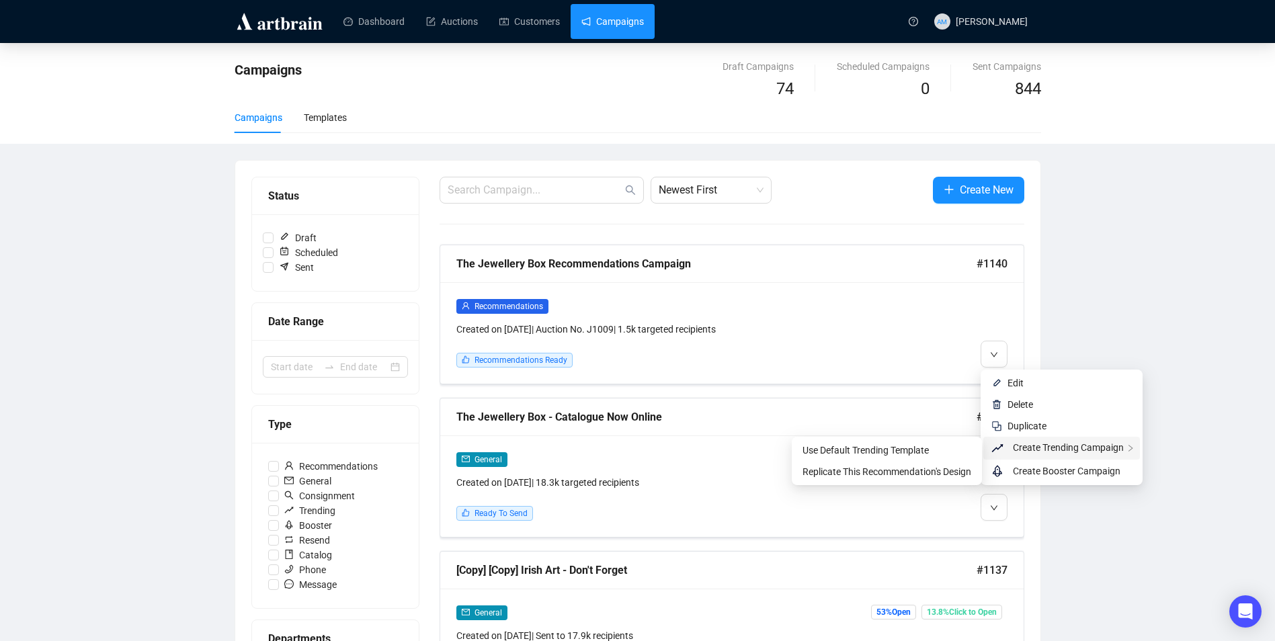
click at [1043, 446] on span "Create Trending Campaign" at bounding box center [1068, 447] width 111 height 11
click at [935, 471] on span "Replicate This Recommendation's Design" at bounding box center [886, 471] width 169 height 11
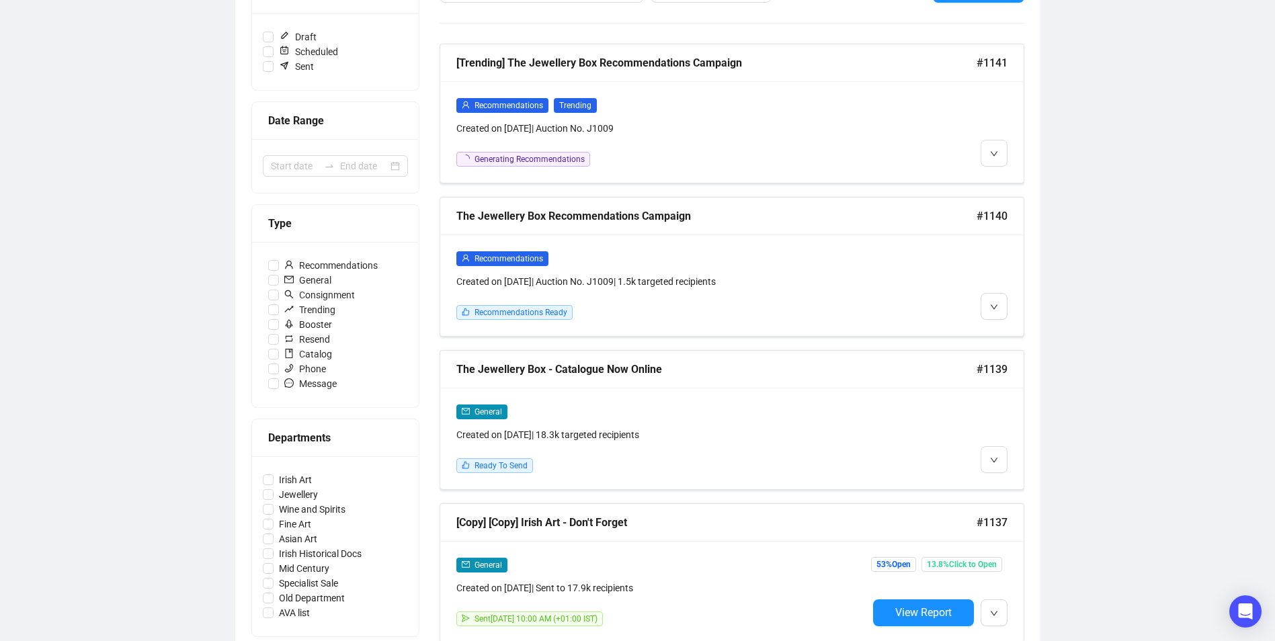
scroll to position [202, 0]
click at [990, 462] on span "button" at bounding box center [994, 458] width 8 height 17
click at [1005, 484] on li "Edit" at bounding box center [1018, 486] width 71 height 21
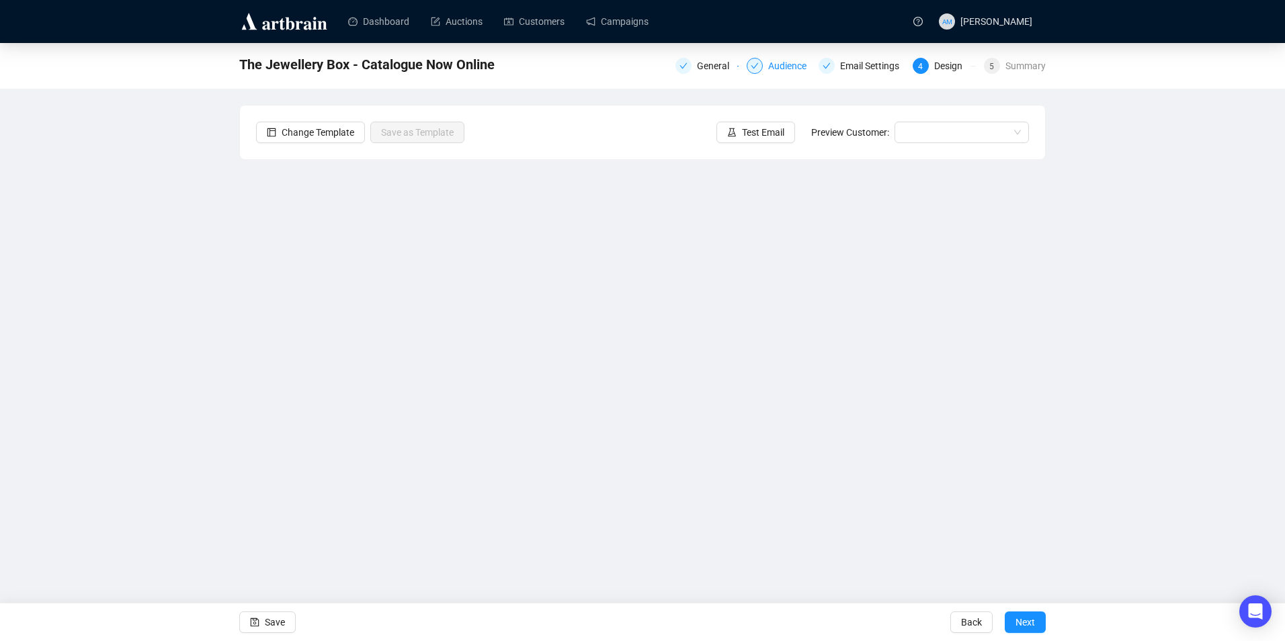
click at [795, 67] on div "Audience" at bounding box center [791, 66] width 46 height 16
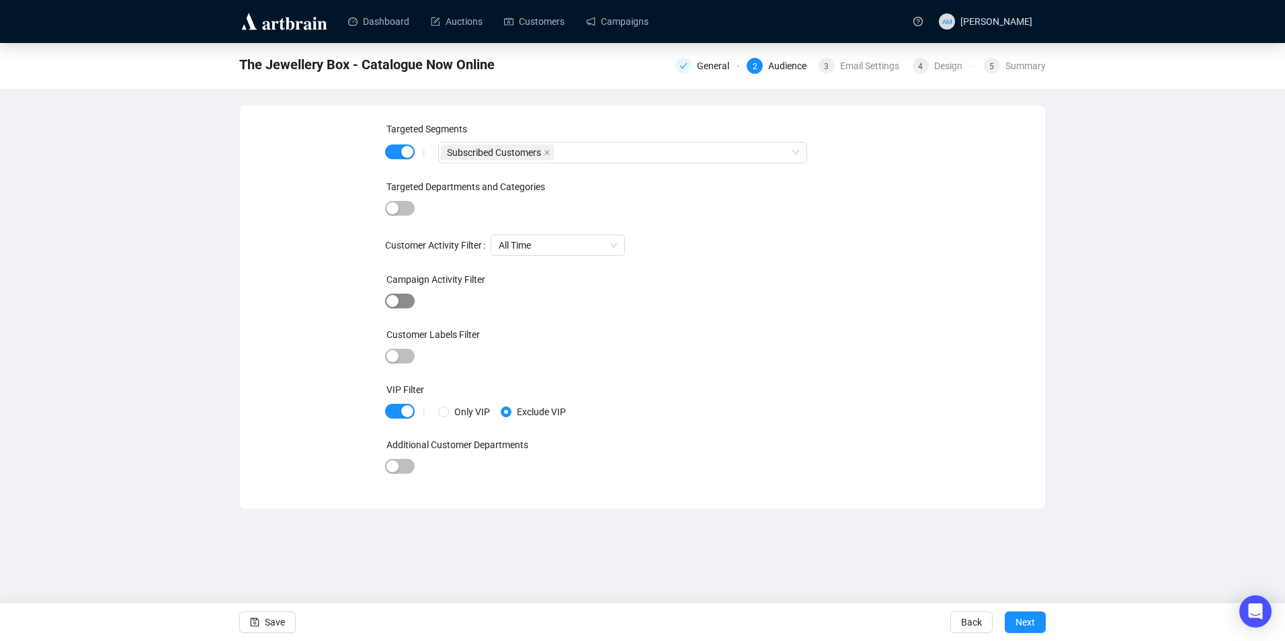
click at [398, 299] on button "button" at bounding box center [400, 301] width 30 height 15
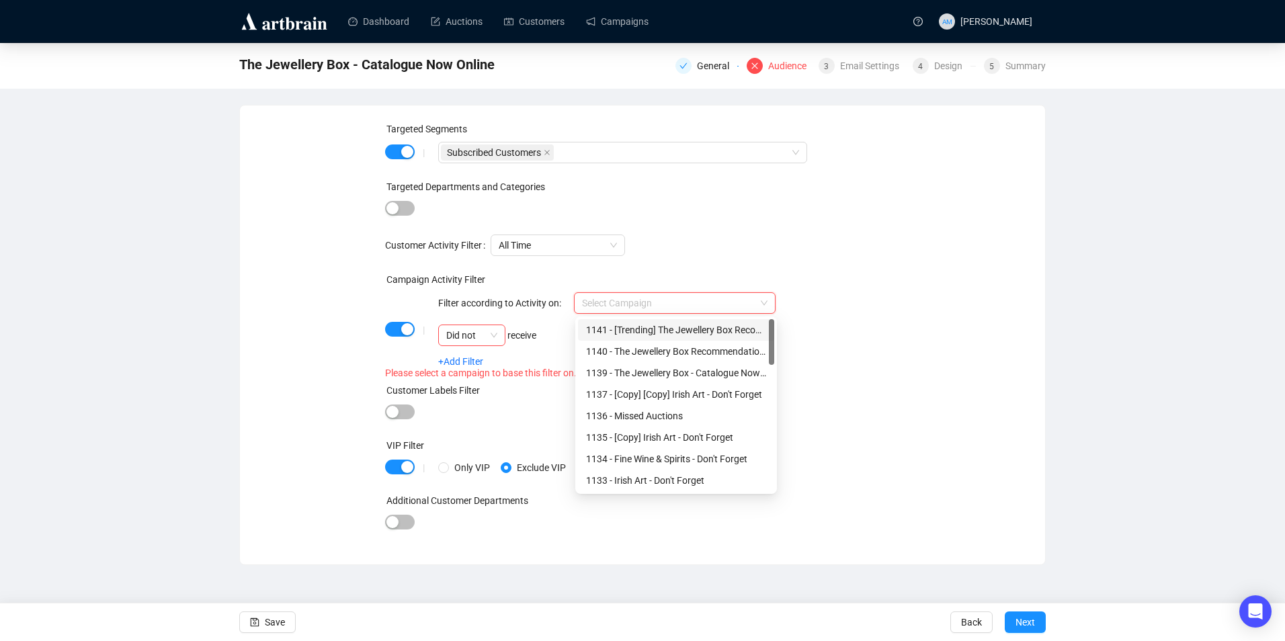
click at [600, 308] on input "search" at bounding box center [668, 303] width 173 height 20
click at [648, 351] on div "1140 - The Jewellery Box Recommendations Campaign" at bounding box center [676, 351] width 180 height 15
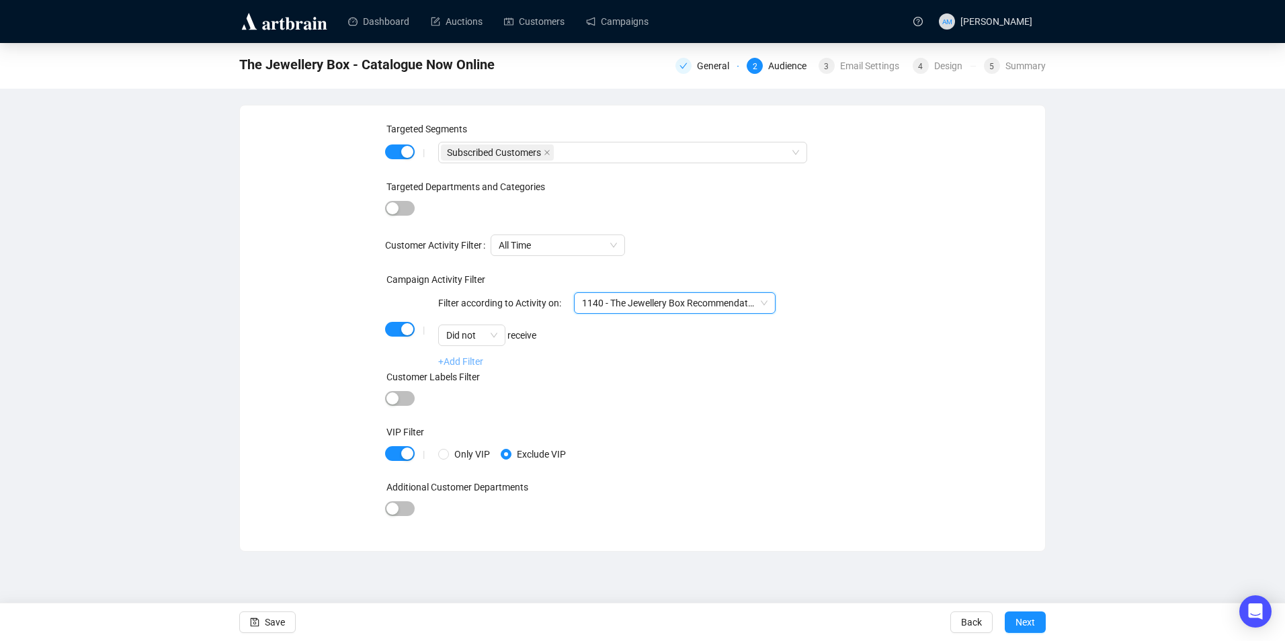
click at [482, 363] on link "+Add Filter" at bounding box center [460, 361] width 45 height 11
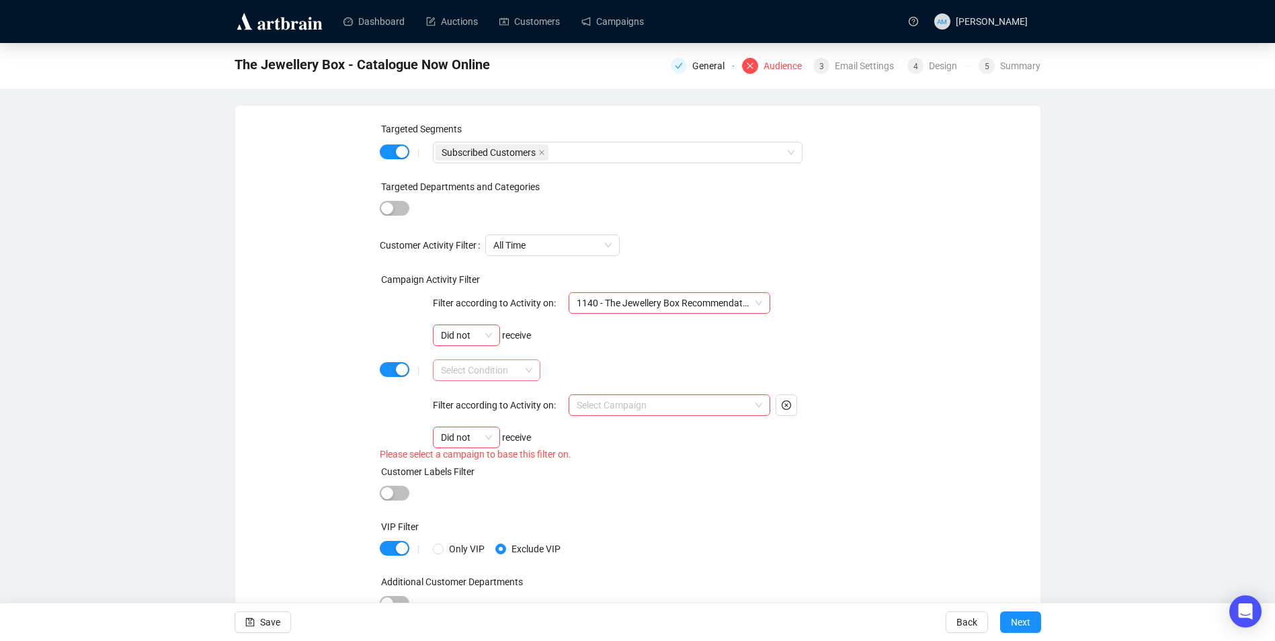
click at [486, 374] on input "search" at bounding box center [480, 370] width 79 height 20
click at [495, 392] on div "AND" at bounding box center [487, 397] width 86 height 15
click at [606, 406] on input "search" at bounding box center [662, 405] width 173 height 20
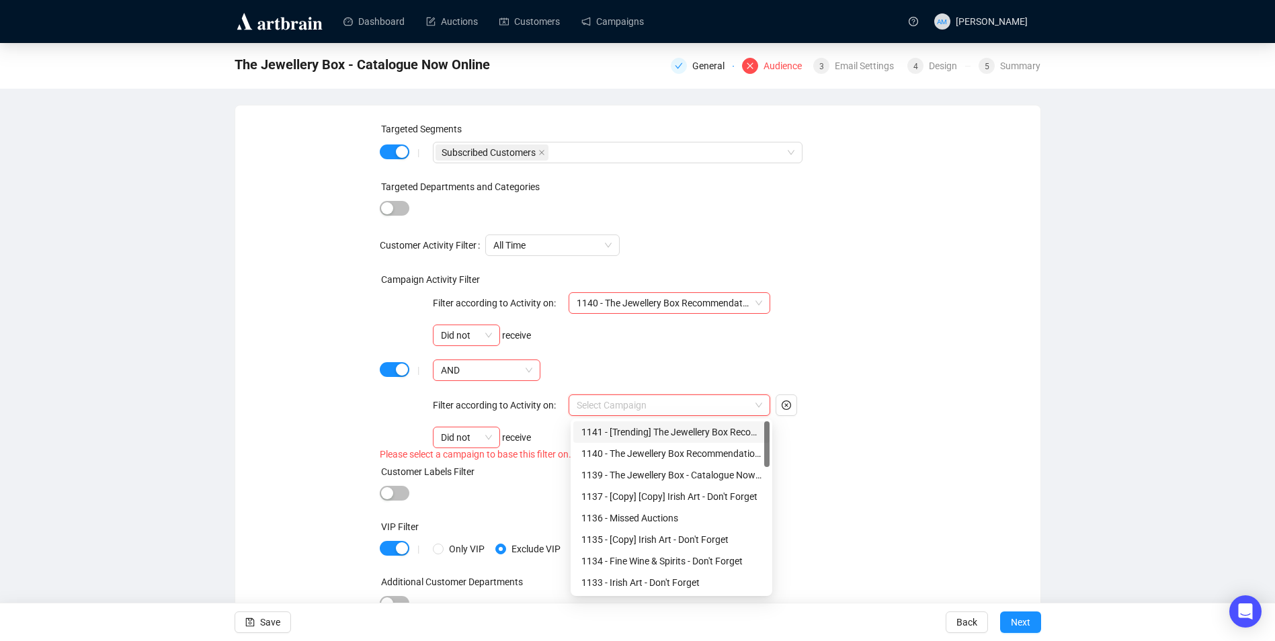
click at [675, 438] on div "1141 - [Trending] The Jewellery Box Recommendations Campaign" at bounding box center [671, 432] width 180 height 15
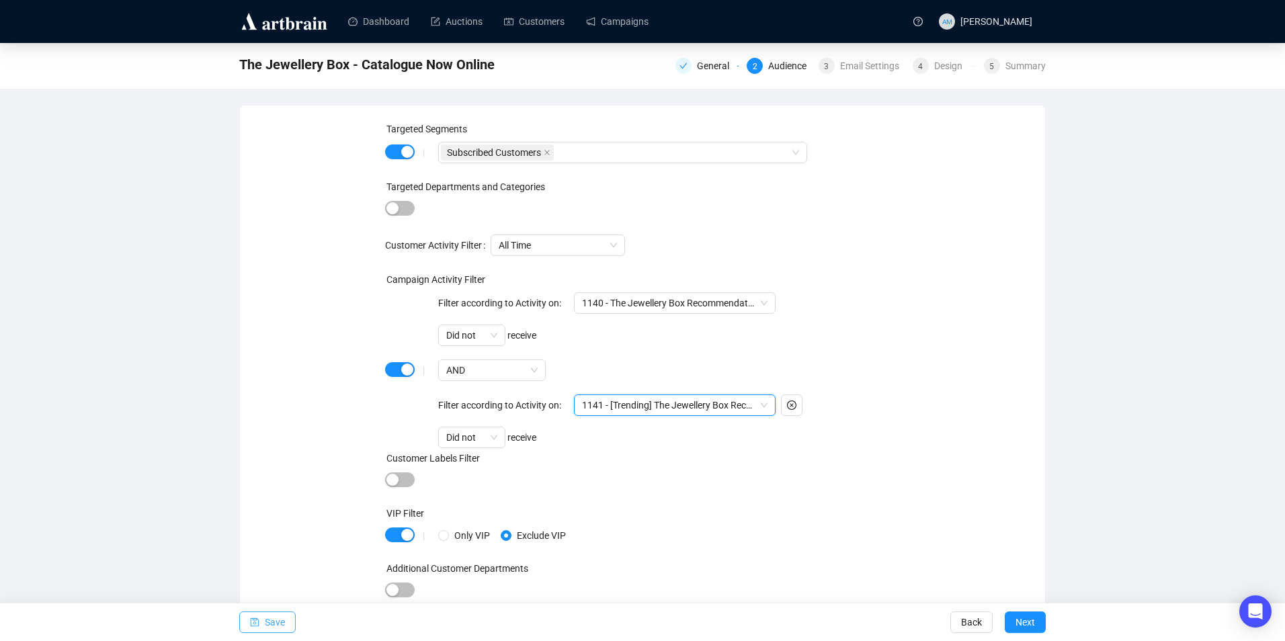
click at [275, 621] on span "Save" at bounding box center [275, 622] width 20 height 38
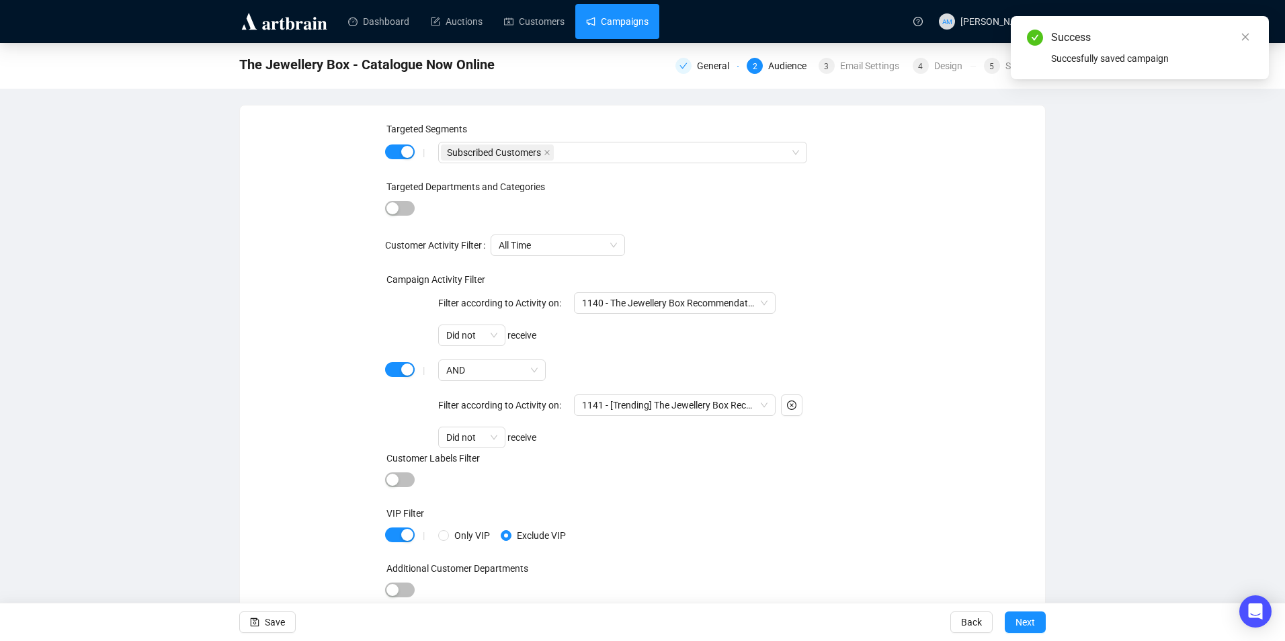
click at [627, 26] on link "Campaigns" at bounding box center [617, 21] width 62 height 35
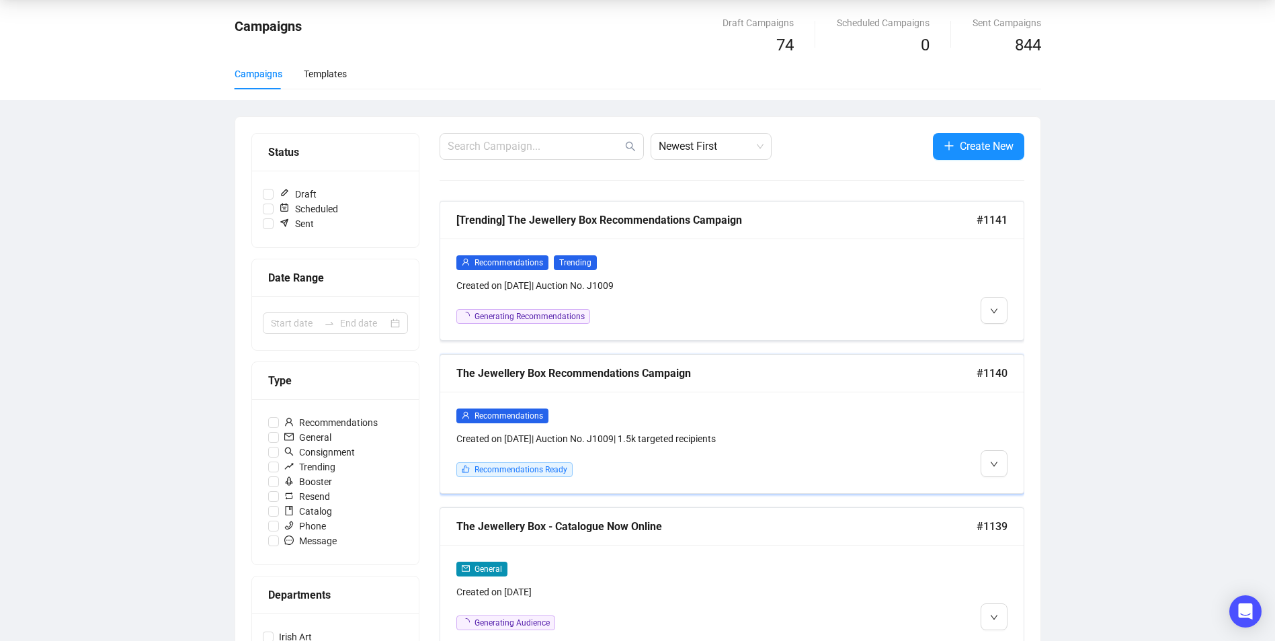
scroll to position [67, 0]
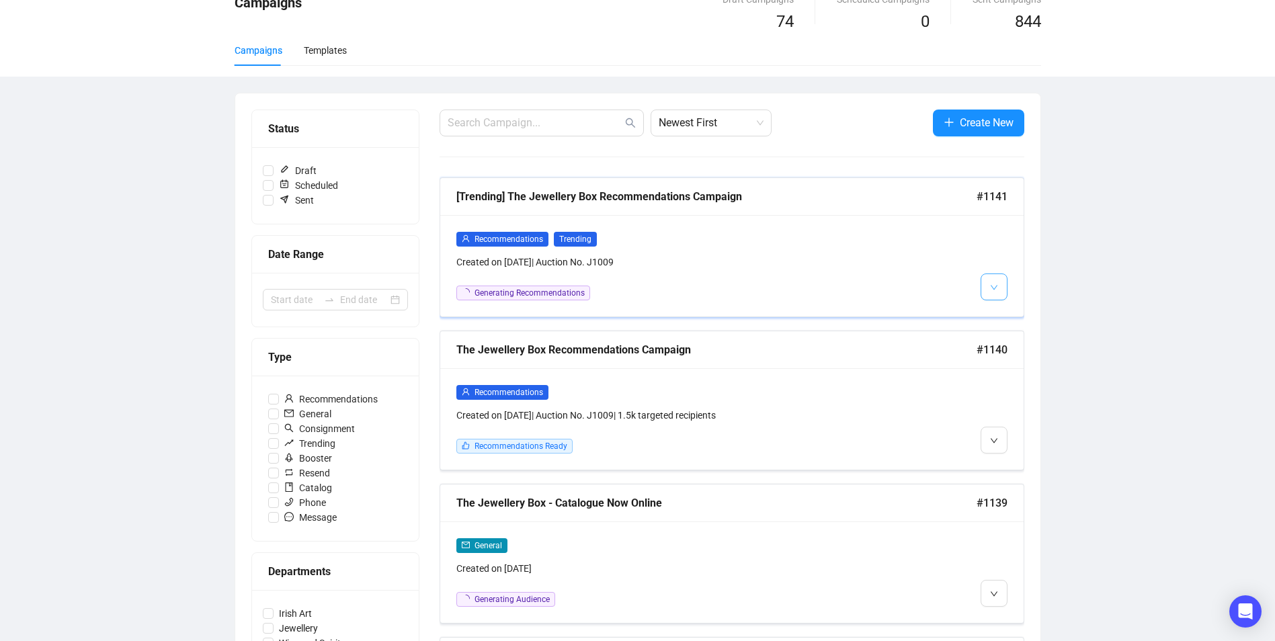
click at [996, 290] on icon "down" at bounding box center [994, 288] width 8 height 8
click at [999, 313] on img at bounding box center [996, 315] width 11 height 11
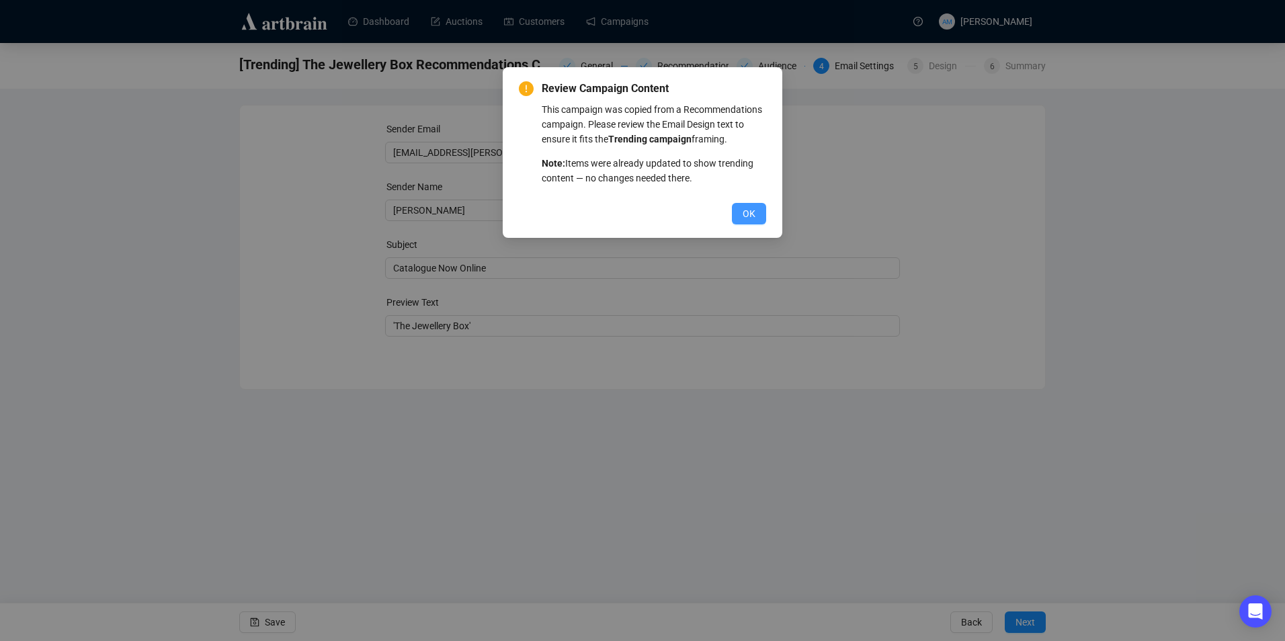
click at [742, 210] on span "OK" at bounding box center [748, 213] width 13 height 15
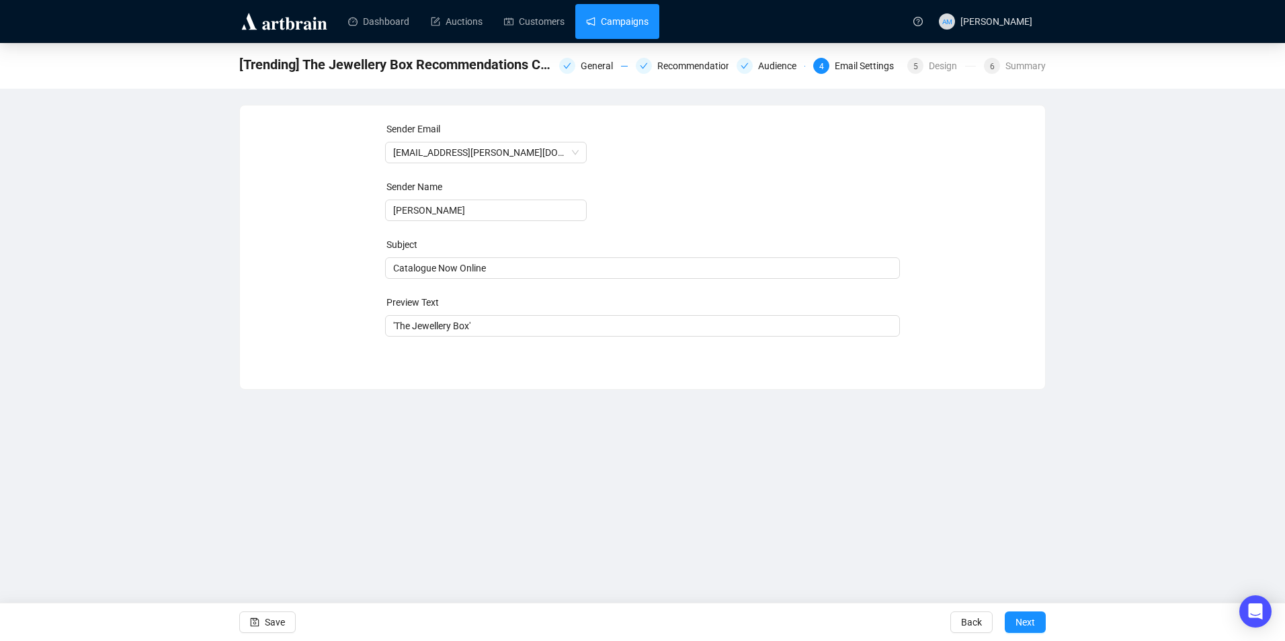
click at [632, 29] on link "Campaigns" at bounding box center [617, 21] width 62 height 35
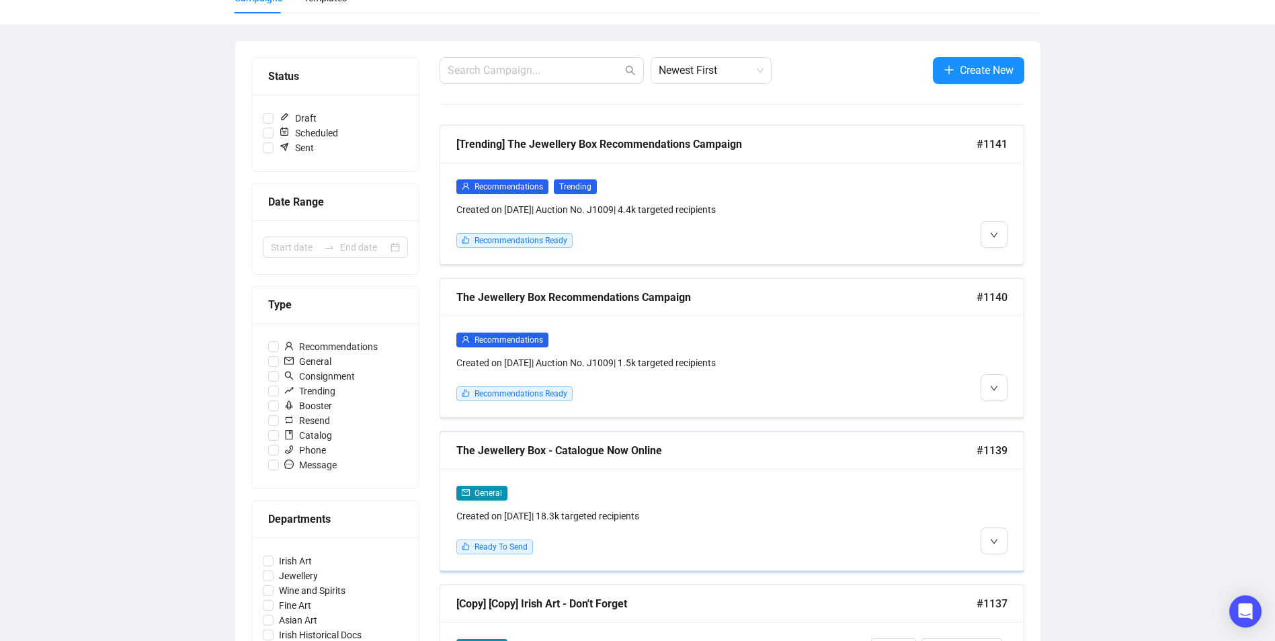
scroll to position [202, 0]
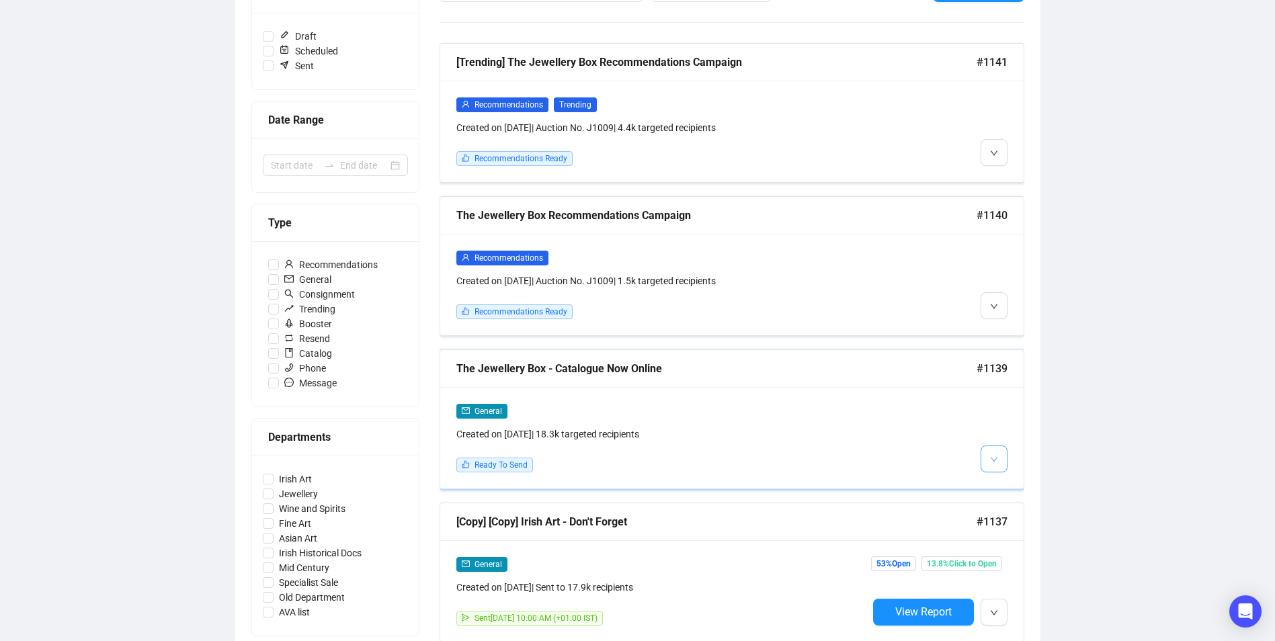
click at [1003, 464] on button "button" at bounding box center [993, 458] width 27 height 27
click at [1001, 483] on img at bounding box center [996, 486] width 11 height 11
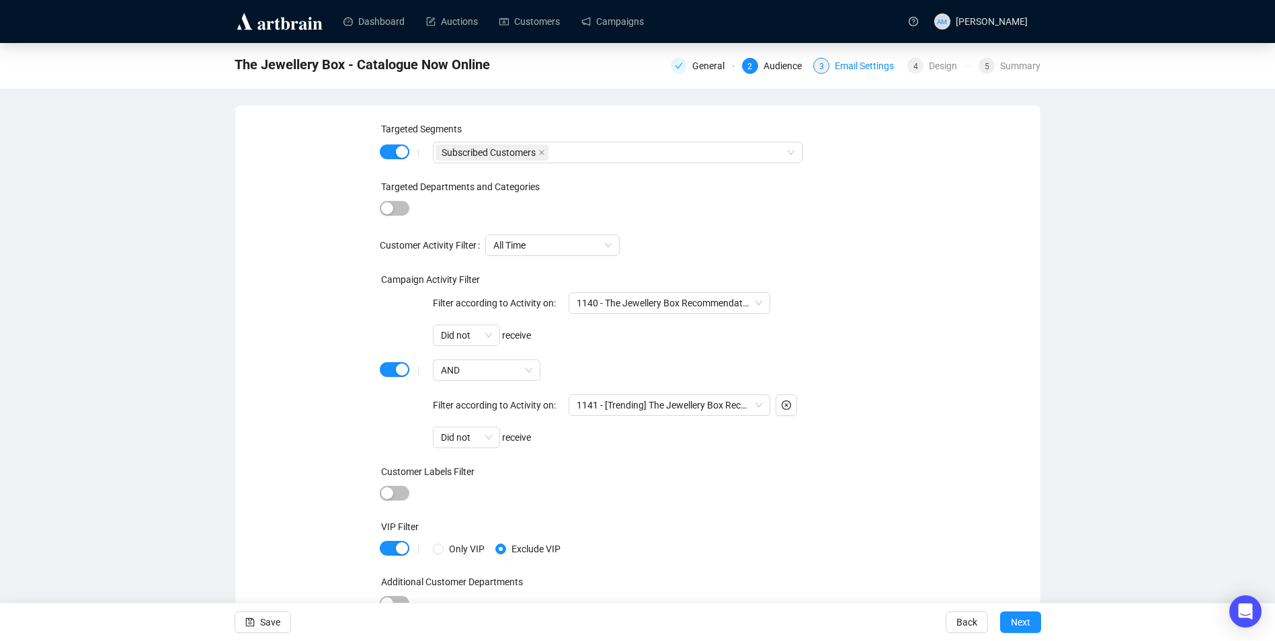
click at [864, 66] on div "Email Settings" at bounding box center [867, 66] width 67 height 16
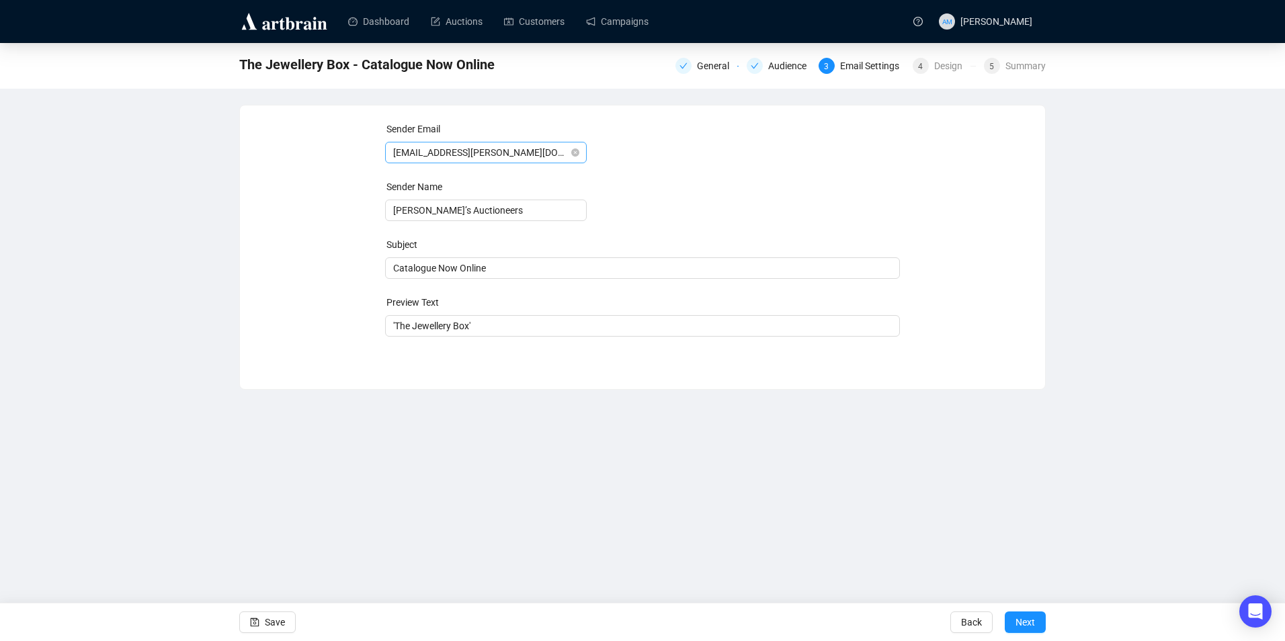
click at [570, 155] on span "[EMAIL_ADDRESS][PERSON_NAME][DOMAIN_NAME]" at bounding box center [485, 152] width 185 height 20
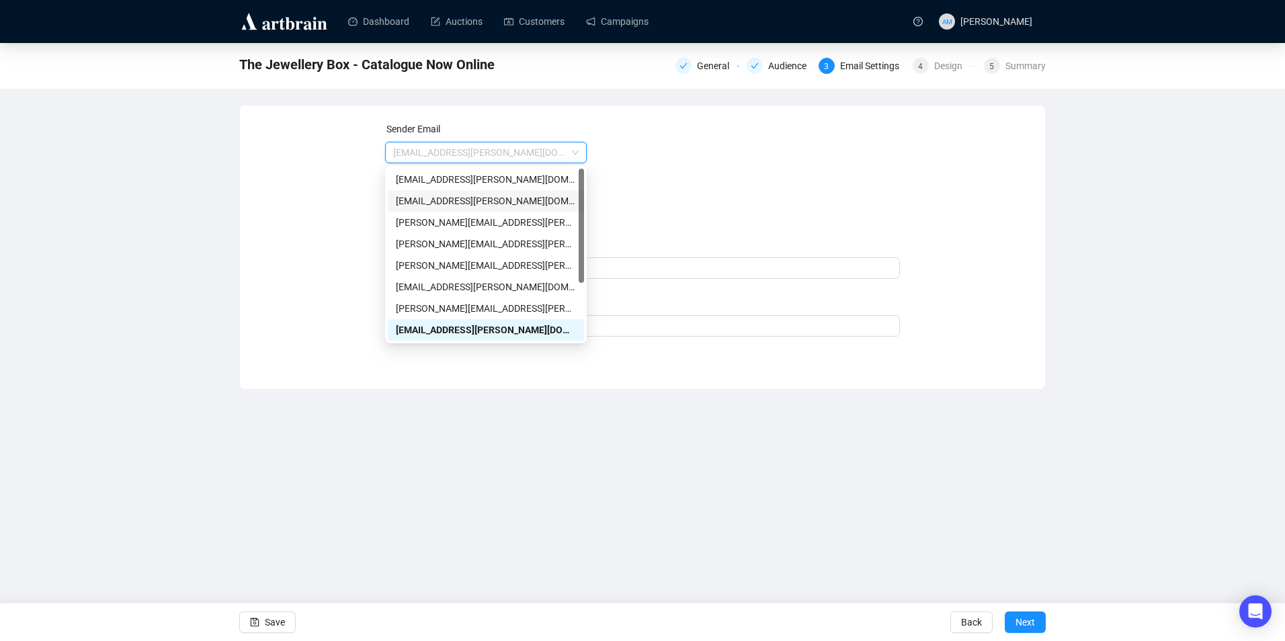
click at [451, 203] on div "[EMAIL_ADDRESS][PERSON_NAME][DOMAIN_NAME]" at bounding box center [486, 200] width 180 height 15
type input "[PERSON_NAME]"
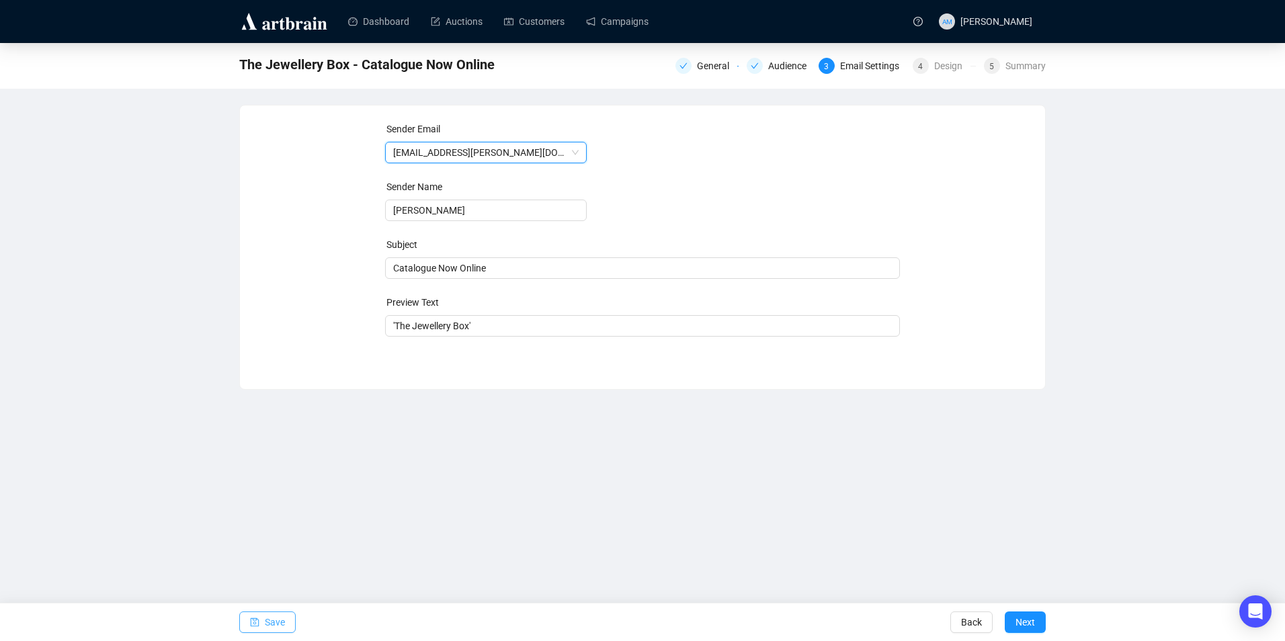
click at [278, 627] on span "Save" at bounding box center [275, 622] width 20 height 38
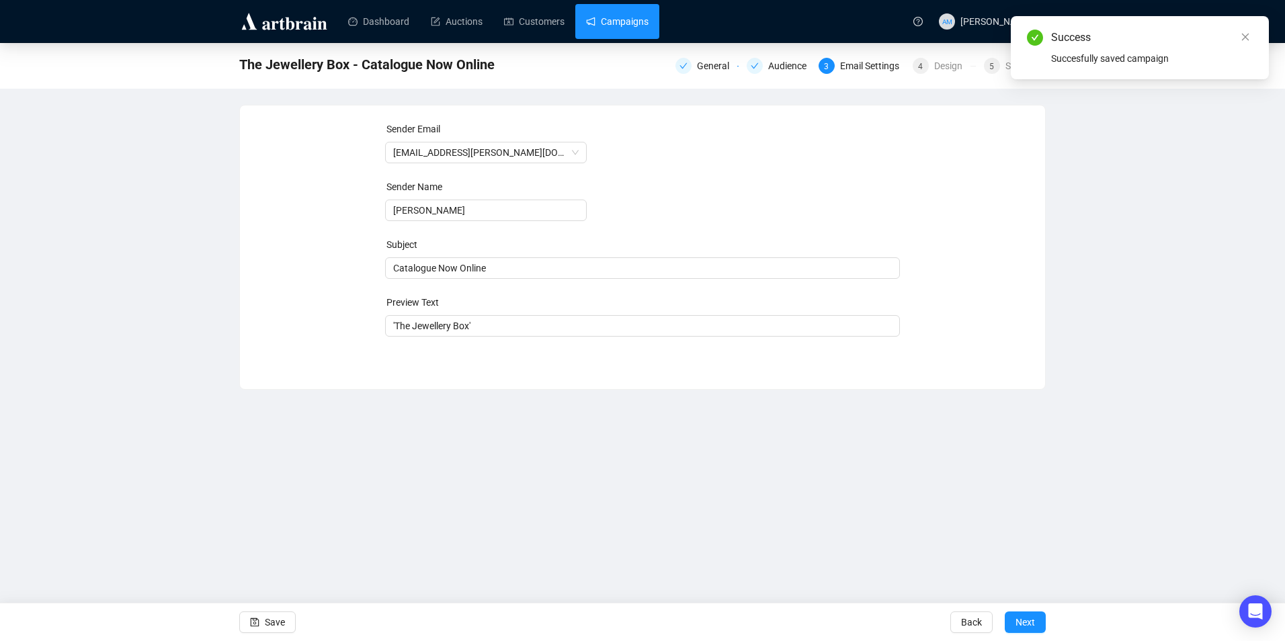
click at [628, 21] on link "Campaigns" at bounding box center [617, 21] width 62 height 35
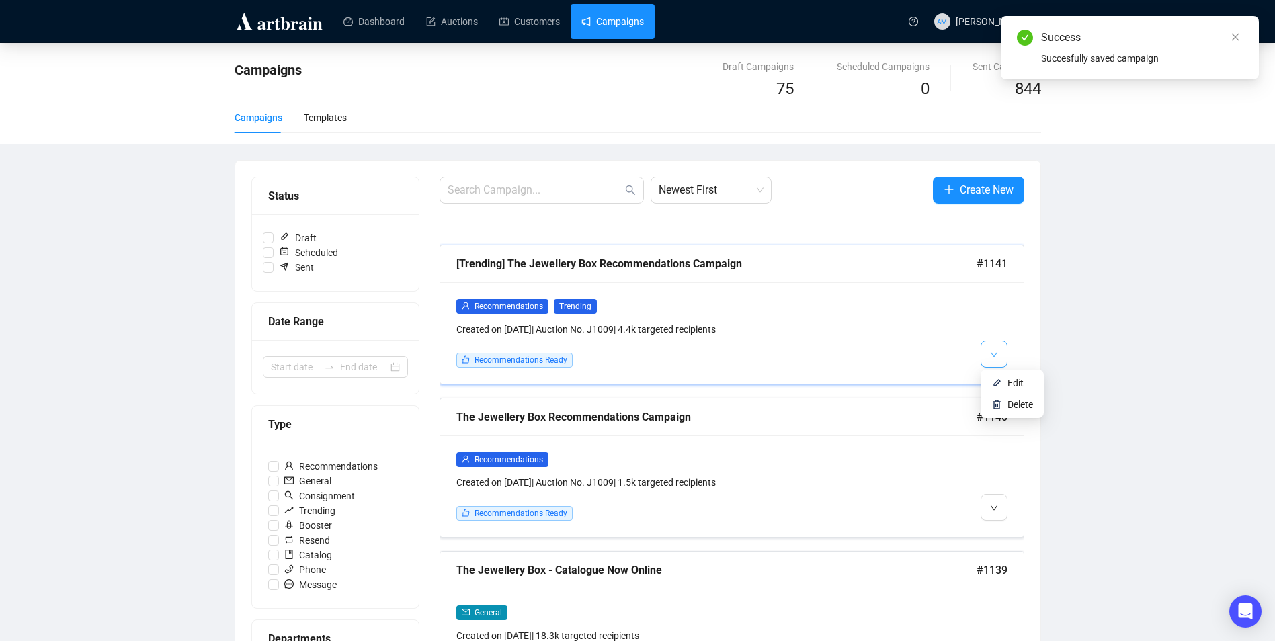
click at [993, 359] on span "button" at bounding box center [994, 353] width 8 height 17
click at [1014, 385] on span "Edit" at bounding box center [1015, 383] width 16 height 11
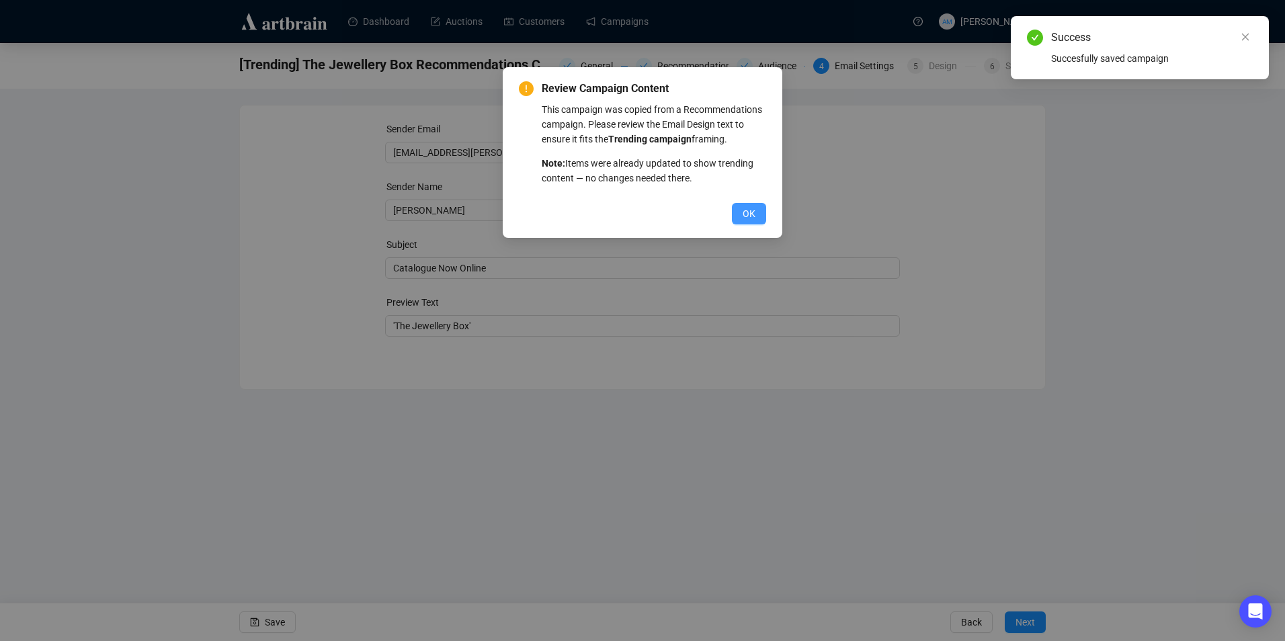
click at [739, 220] on button "OK" at bounding box center [749, 213] width 34 height 21
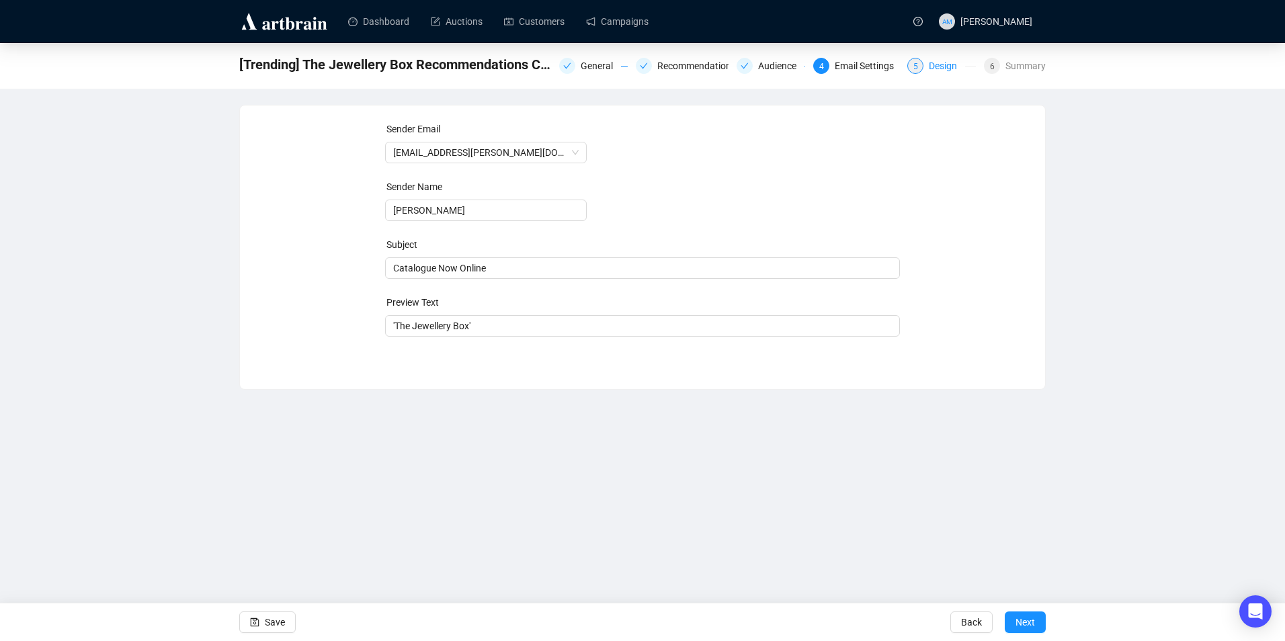
click at [919, 66] on div "5" at bounding box center [915, 66] width 16 height 16
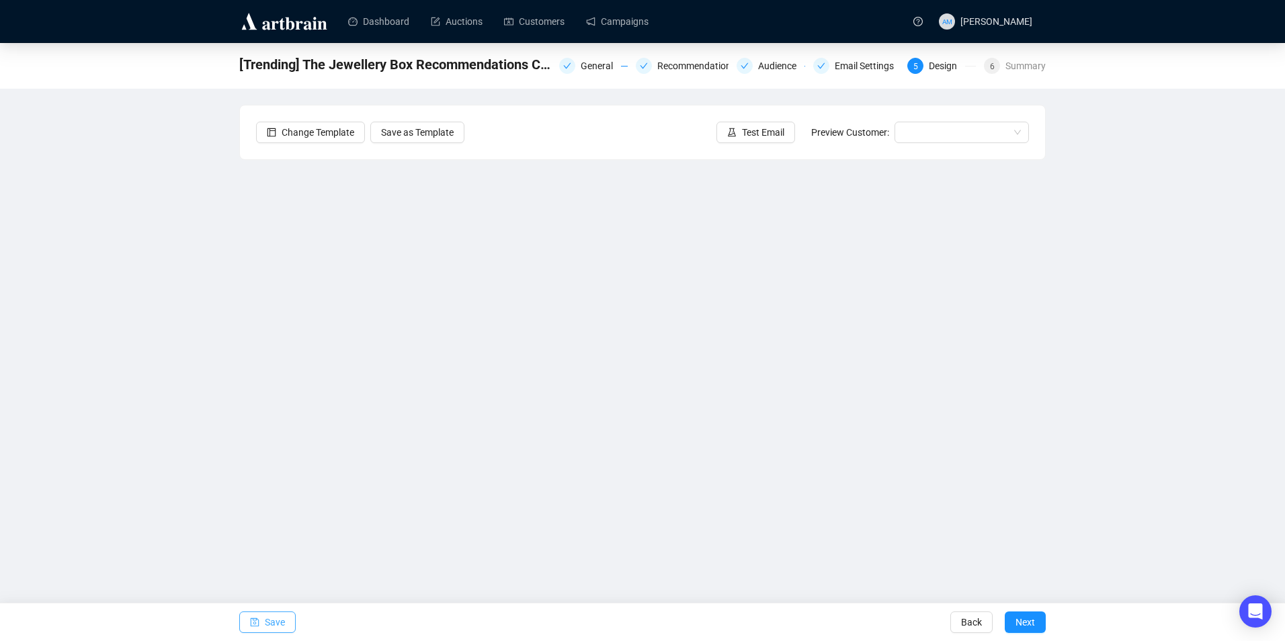
click at [247, 623] on button "Save" at bounding box center [267, 621] width 56 height 21
click at [619, 32] on link "Campaigns" at bounding box center [617, 21] width 62 height 35
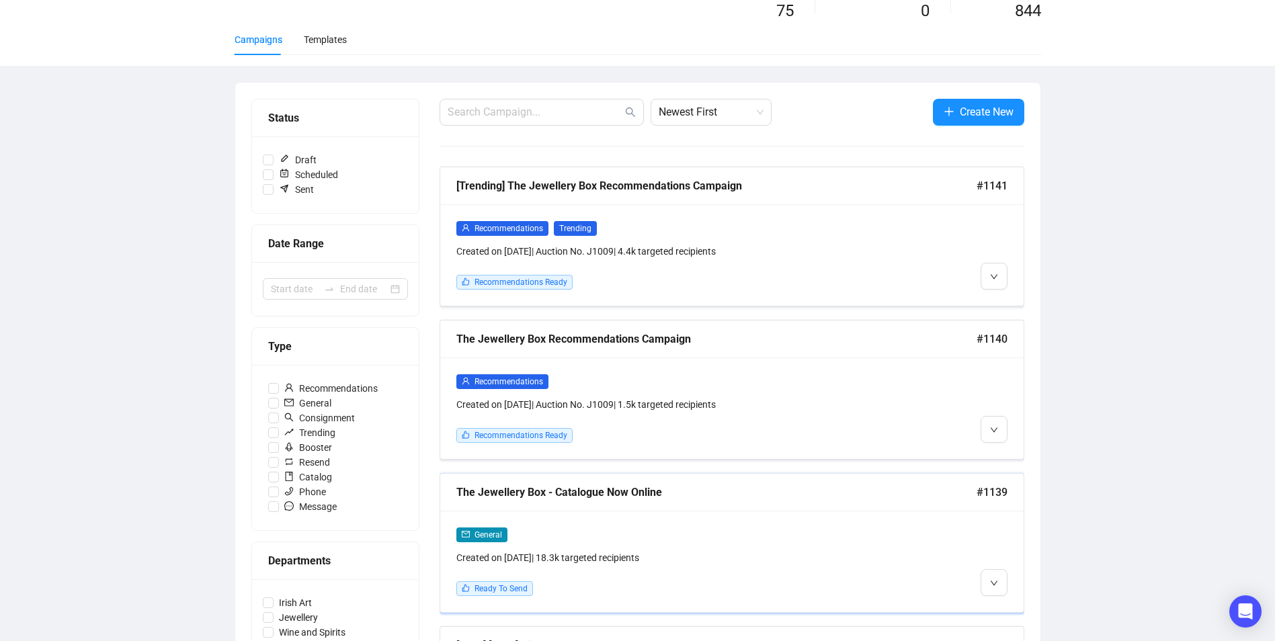
scroll to position [202, 0]
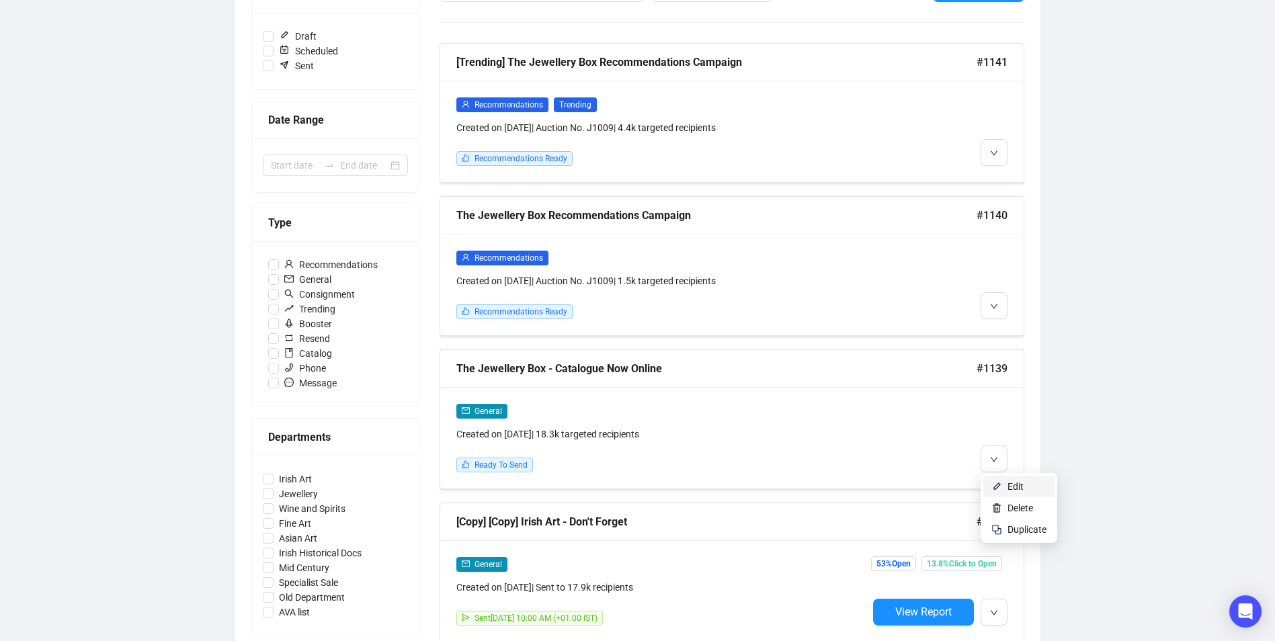
click at [1015, 482] on span "Edit" at bounding box center [1015, 486] width 16 height 11
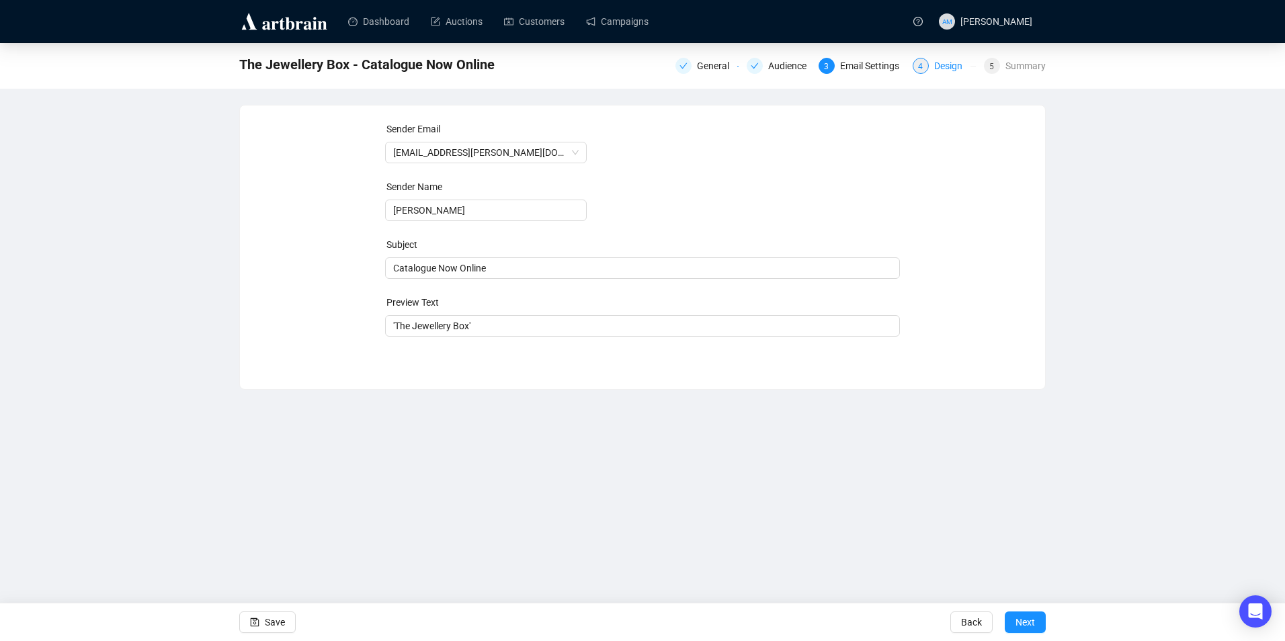
click at [931, 70] on div "4 Design" at bounding box center [943, 66] width 63 height 16
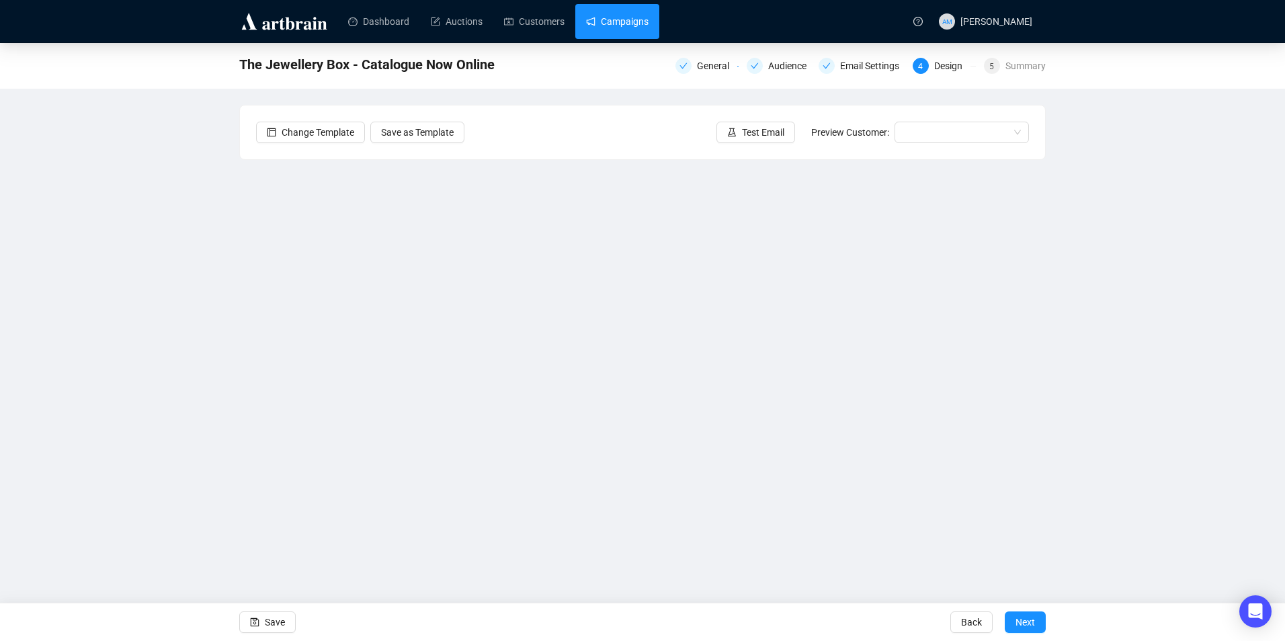
click at [636, 30] on link "Campaigns" at bounding box center [617, 21] width 62 height 35
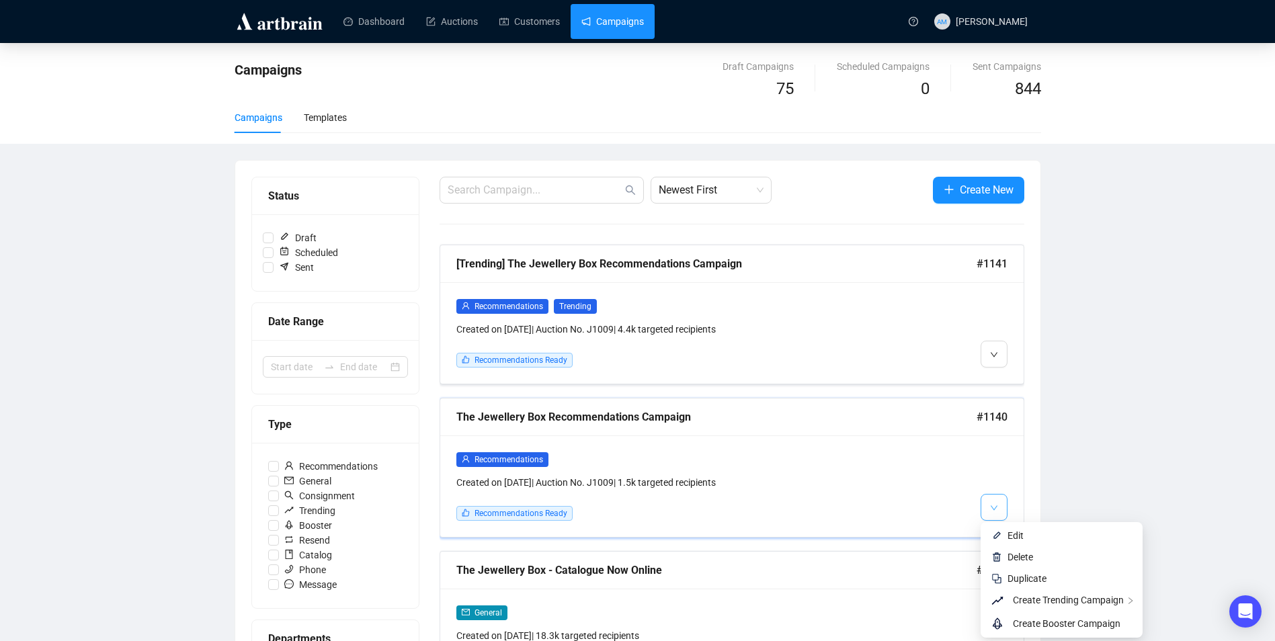
click at [1005, 503] on button "button" at bounding box center [993, 507] width 27 height 27
click at [1035, 532] on span "Edit" at bounding box center [1069, 535] width 124 height 15
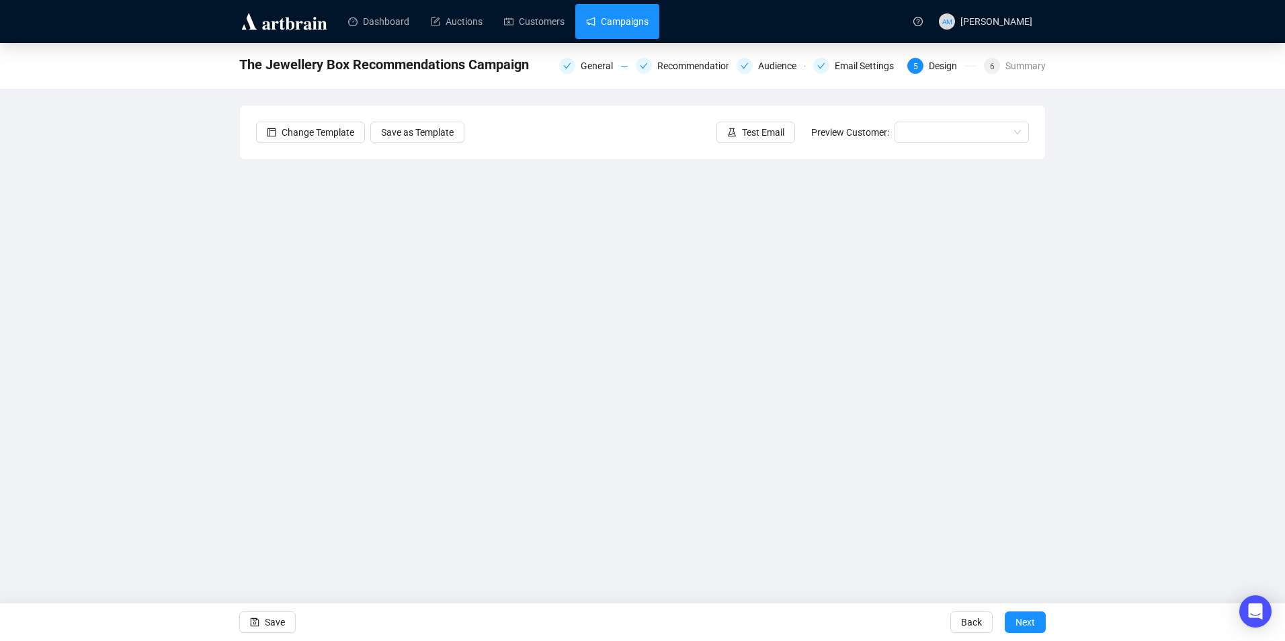
click at [627, 17] on link "Campaigns" at bounding box center [617, 21] width 62 height 35
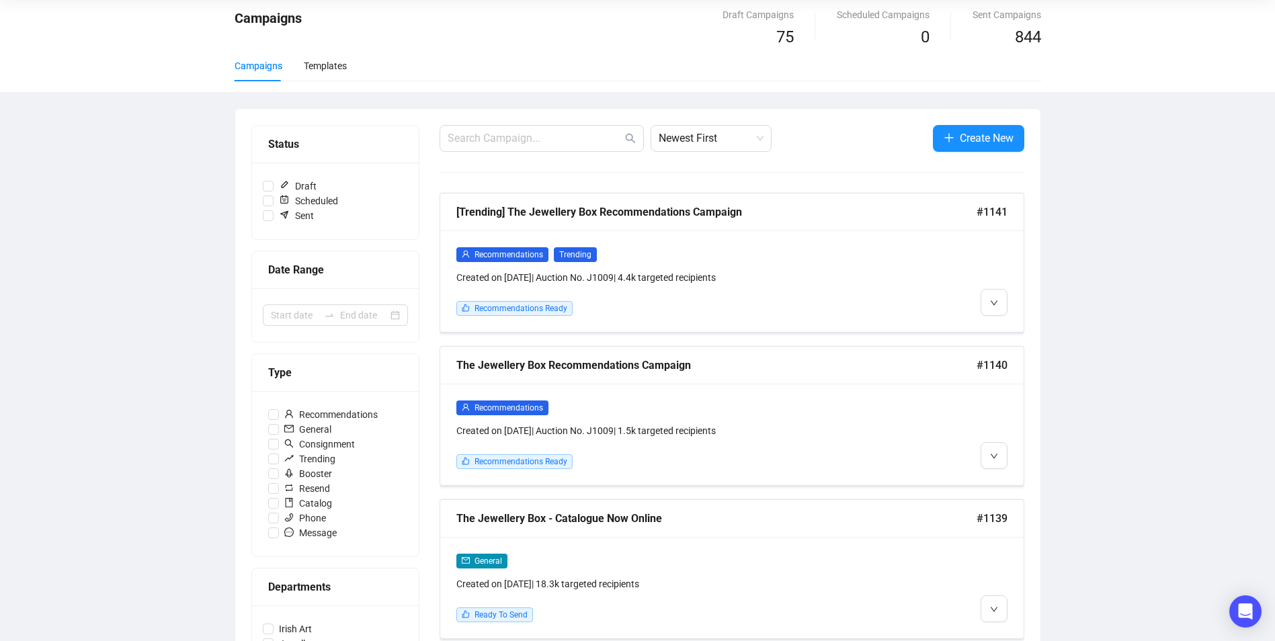
scroll to position [134, 0]
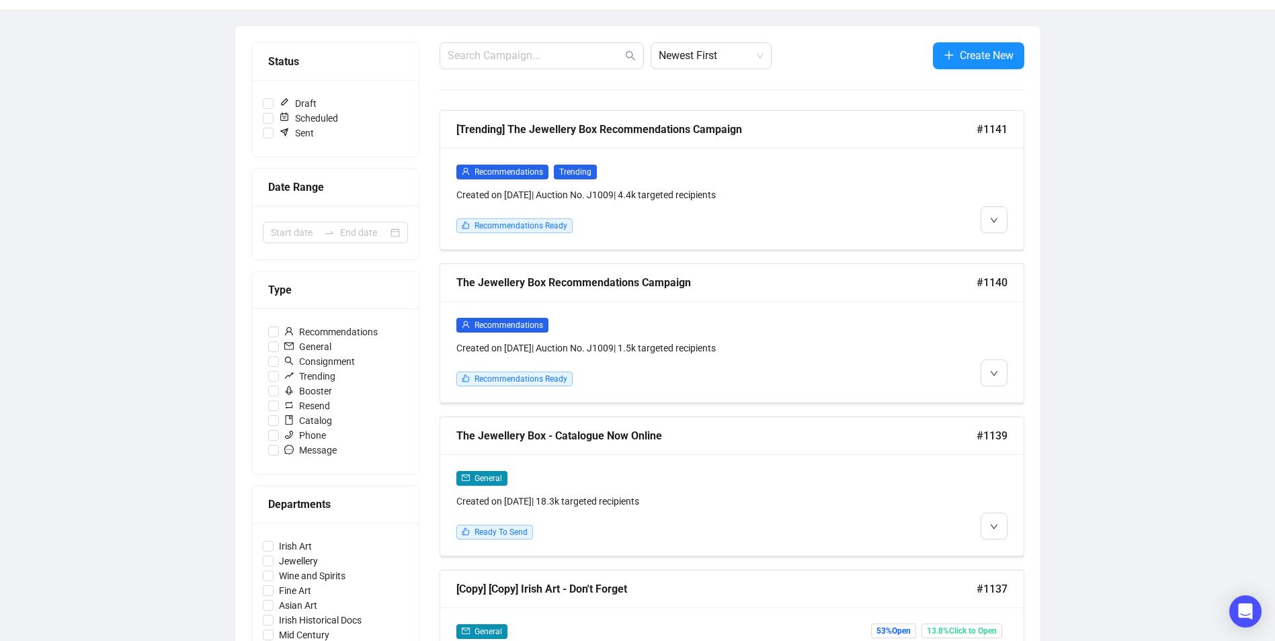
click at [0, 327] on html "Dashboard Auctions Customers Campaigns AM [PERSON_NAME] Campaigns Draft Campaig…" at bounding box center [637, 186] width 1275 height 641
click at [107, 367] on div "Campaigns Draft Campaigns 75 Scheduled Campaigns 0 Sent Campaigns 844 Campaigns…" at bounding box center [637, 648] width 1275 height 1479
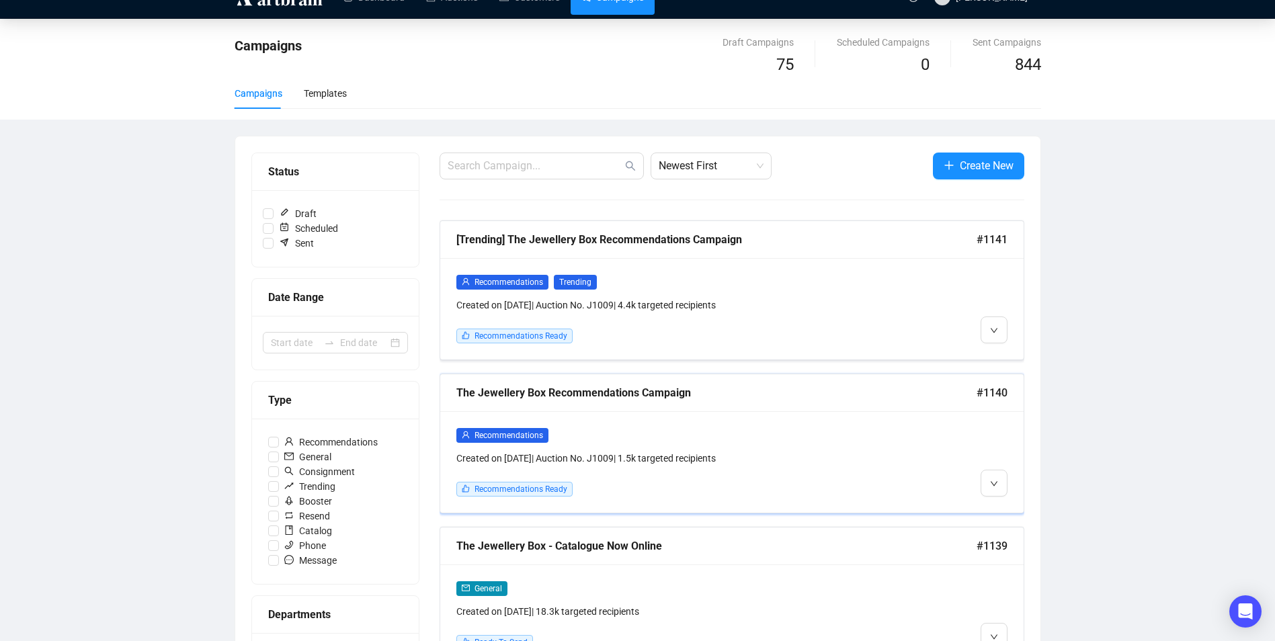
scroll to position [0, 0]
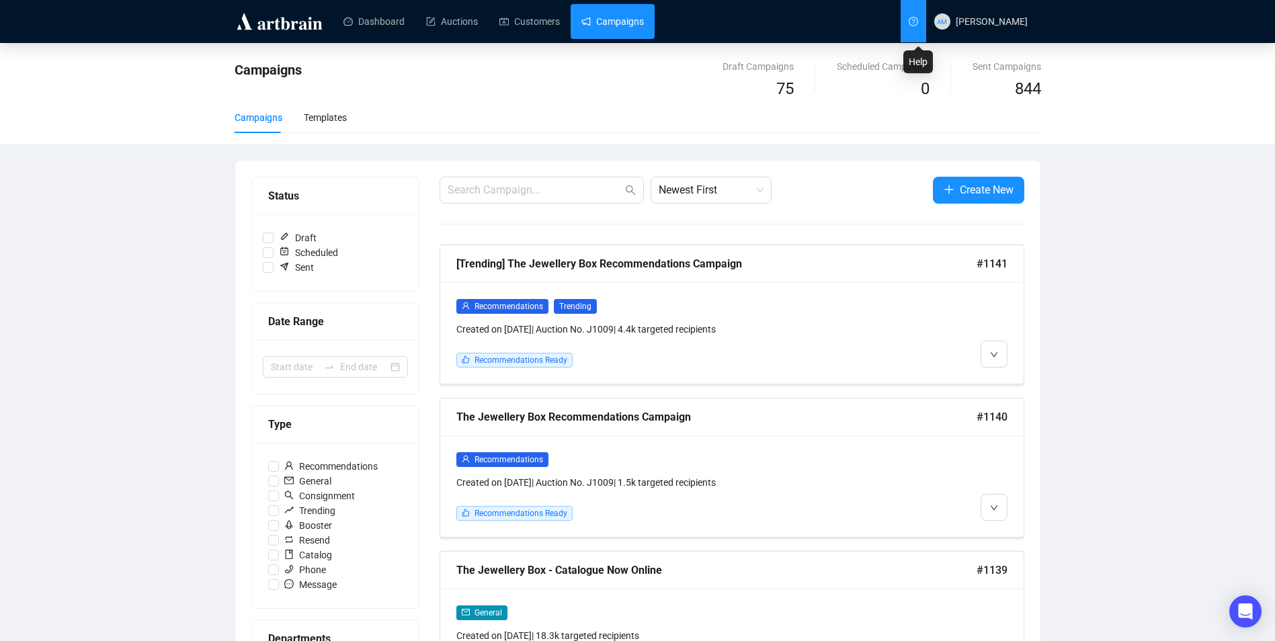
click at [916, 25] on icon "question-circle" at bounding box center [912, 21] width 9 height 9
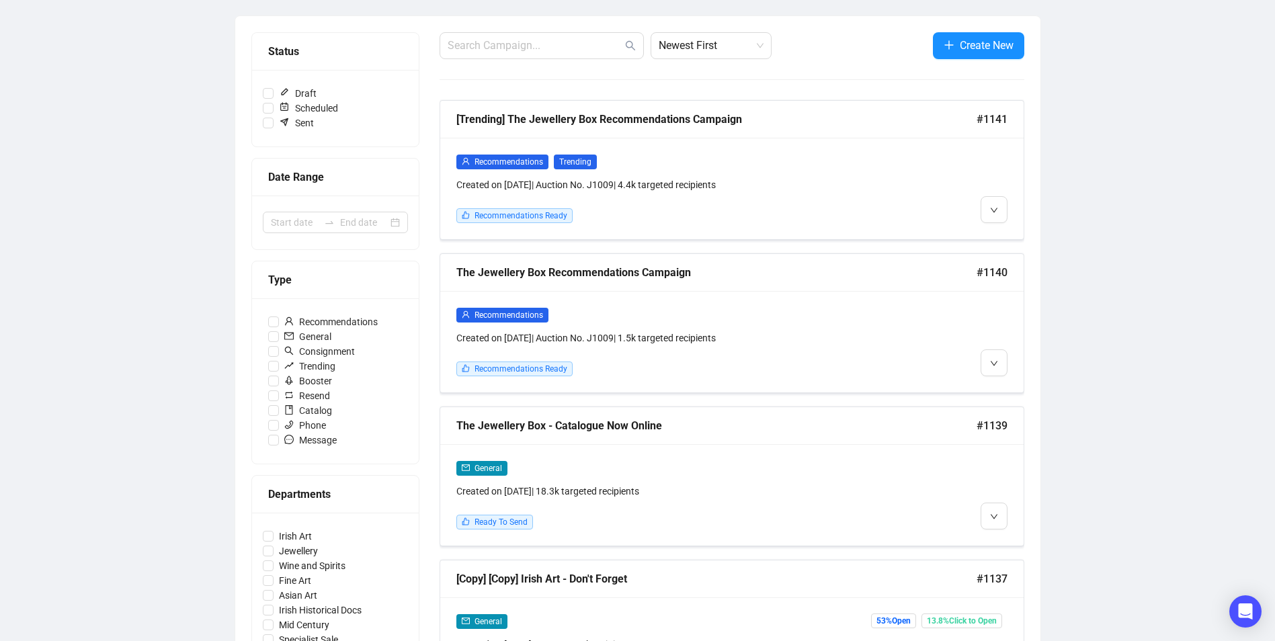
scroll to position [202, 0]
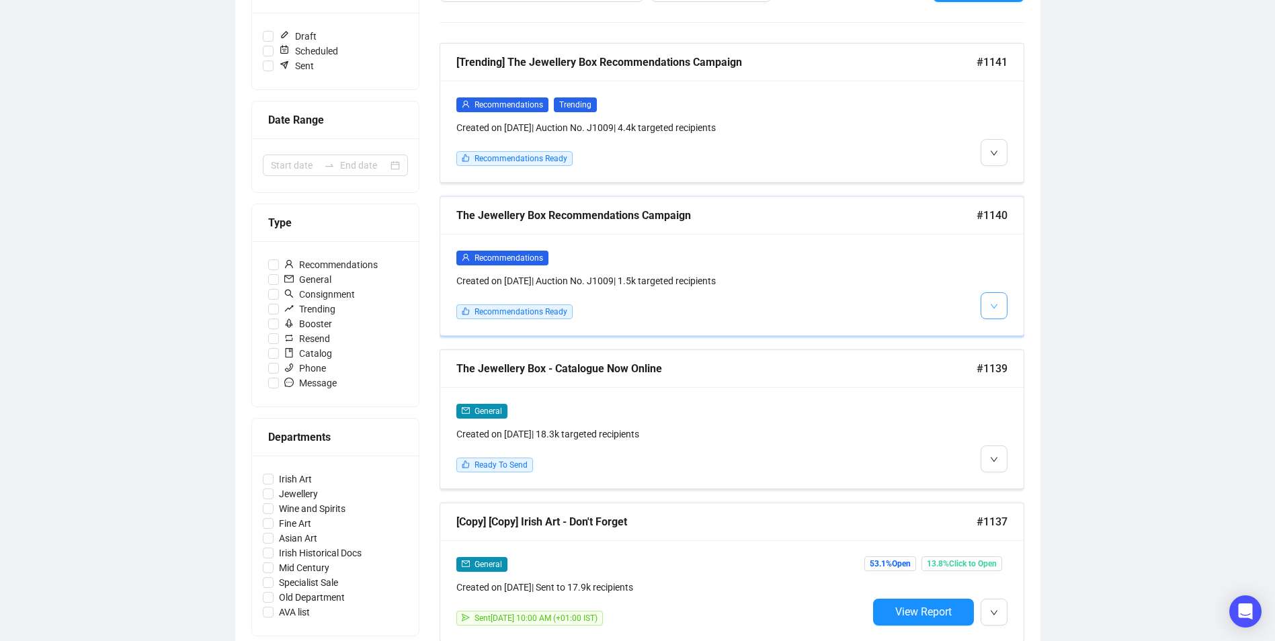
click at [994, 302] on icon "down" at bounding box center [994, 306] width 8 height 8
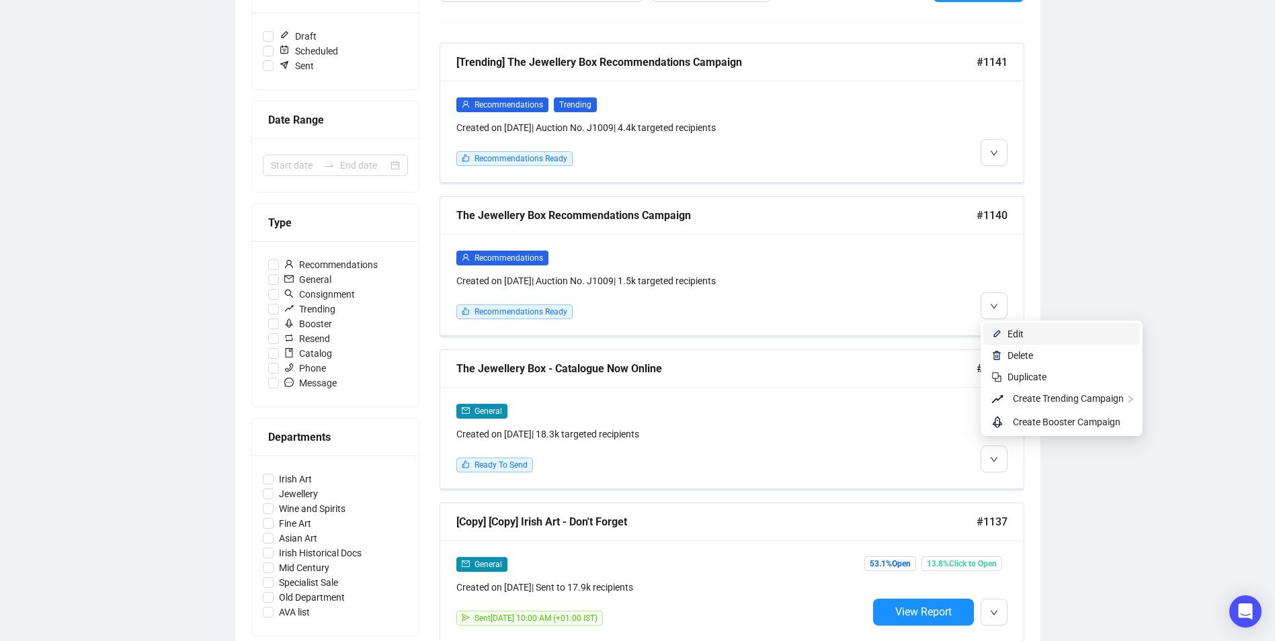
click at [1033, 337] on span "Edit" at bounding box center [1069, 334] width 124 height 15
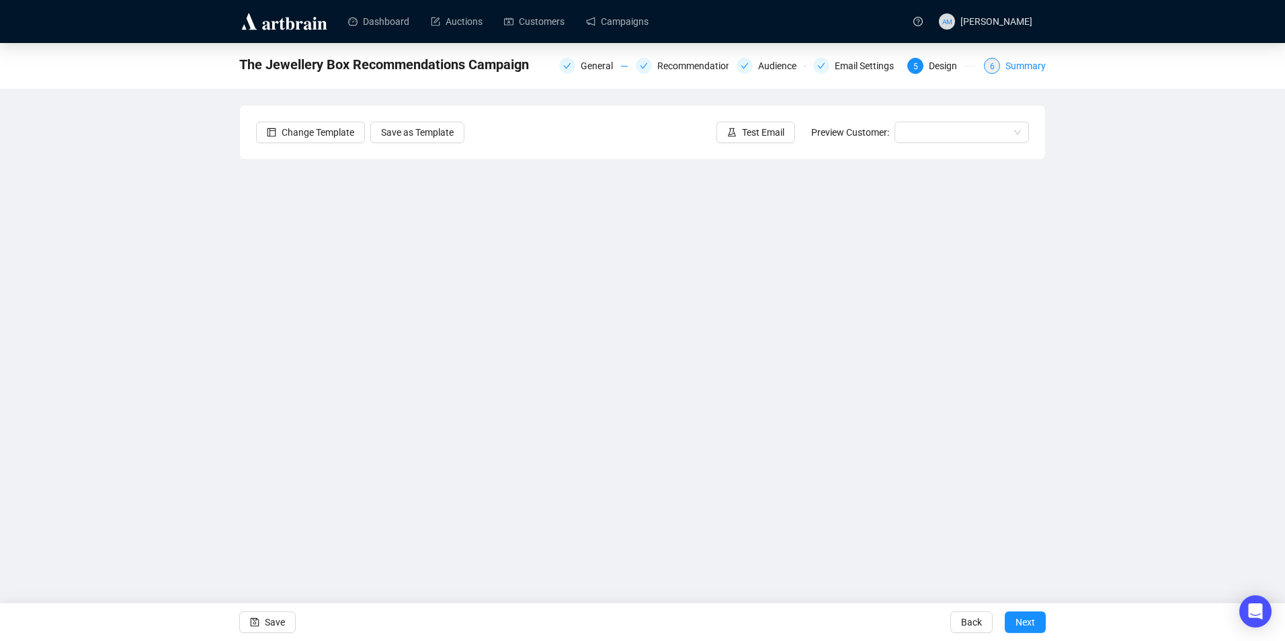
click at [996, 69] on div "6" at bounding box center [992, 66] width 16 height 16
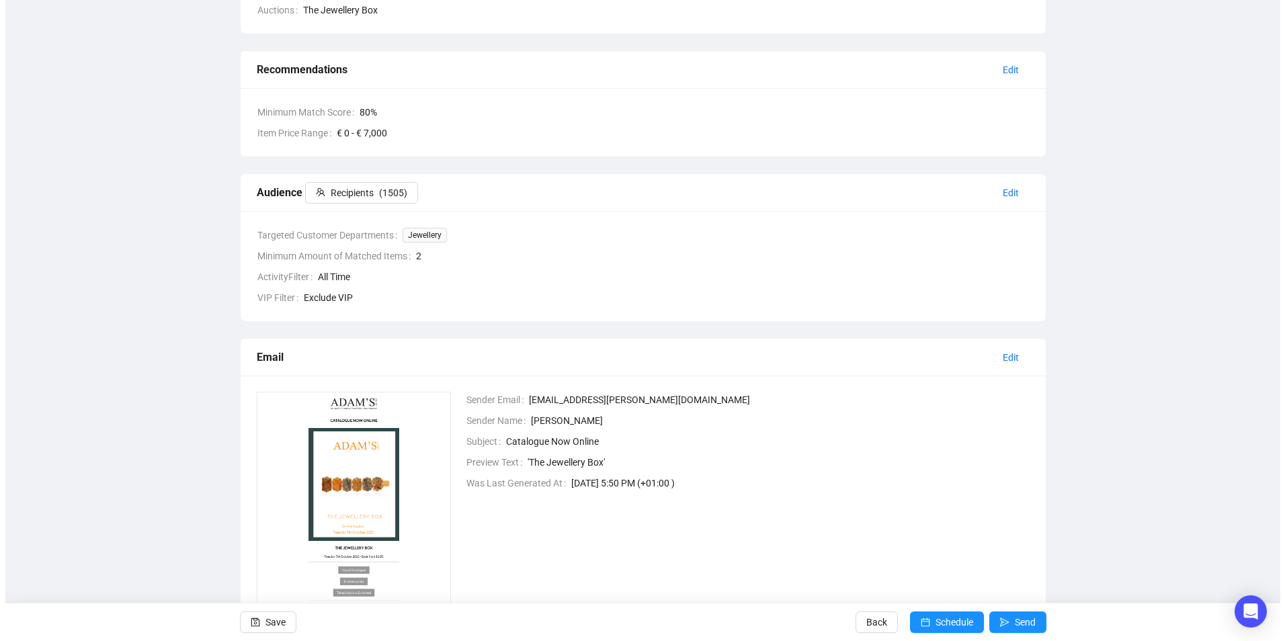
scroll to position [202, 0]
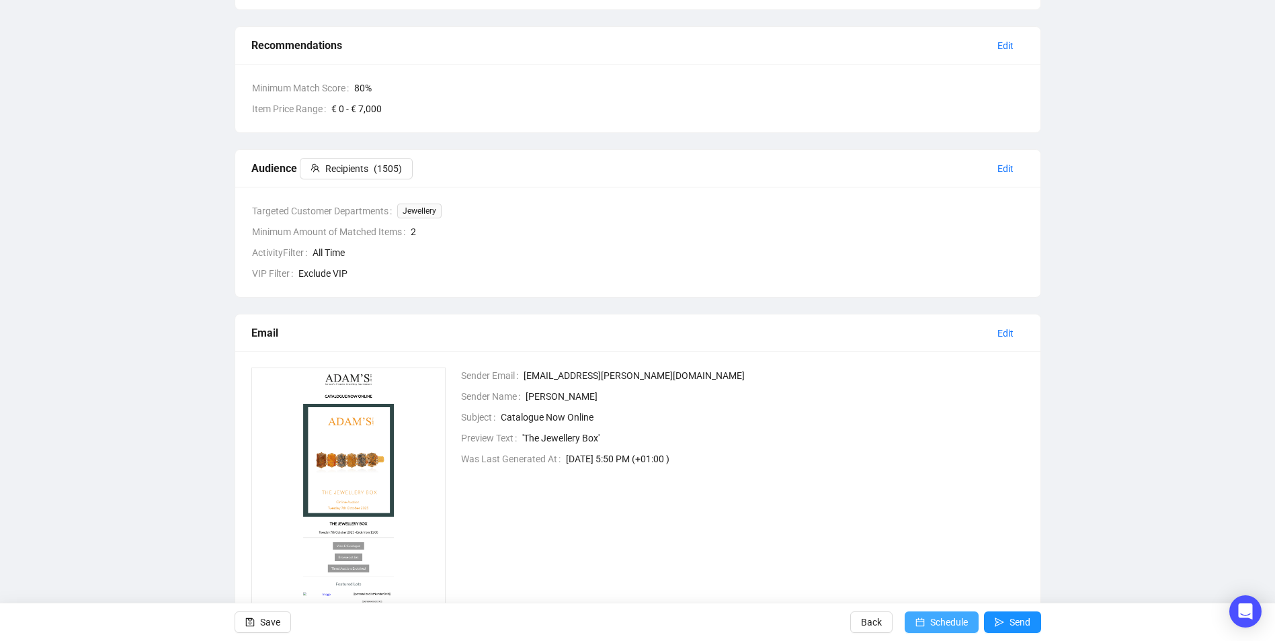
click at [949, 619] on span "Schedule" at bounding box center [949, 622] width 38 height 38
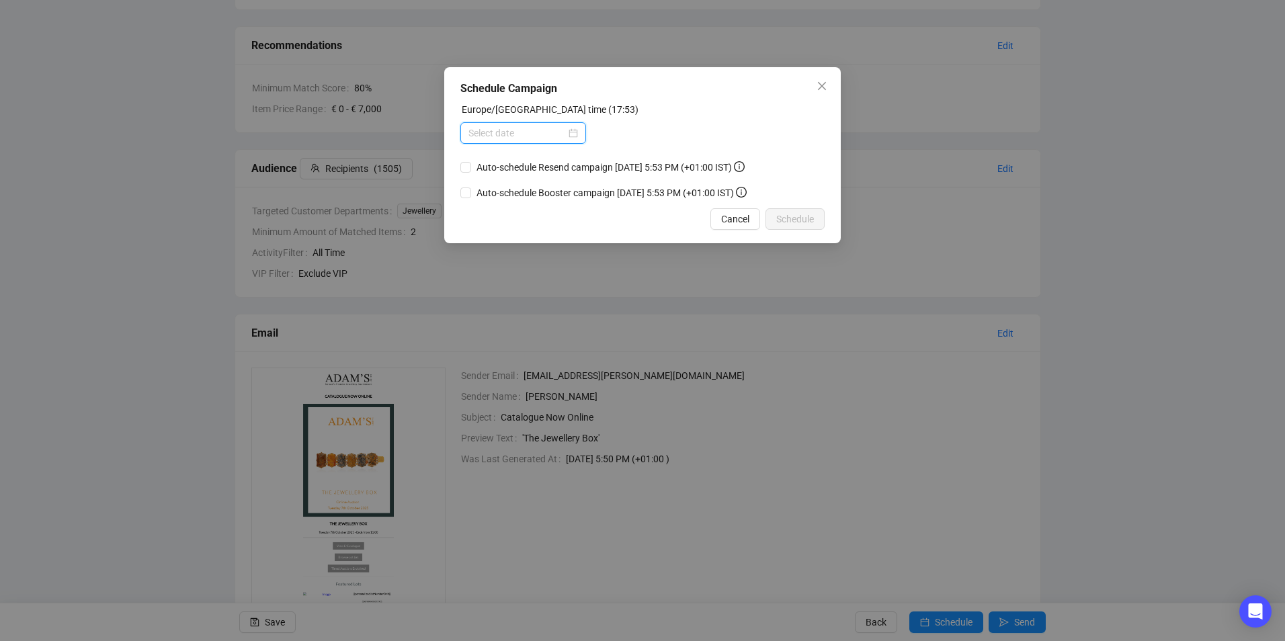
click at [527, 129] on input at bounding box center [516, 133] width 97 height 15
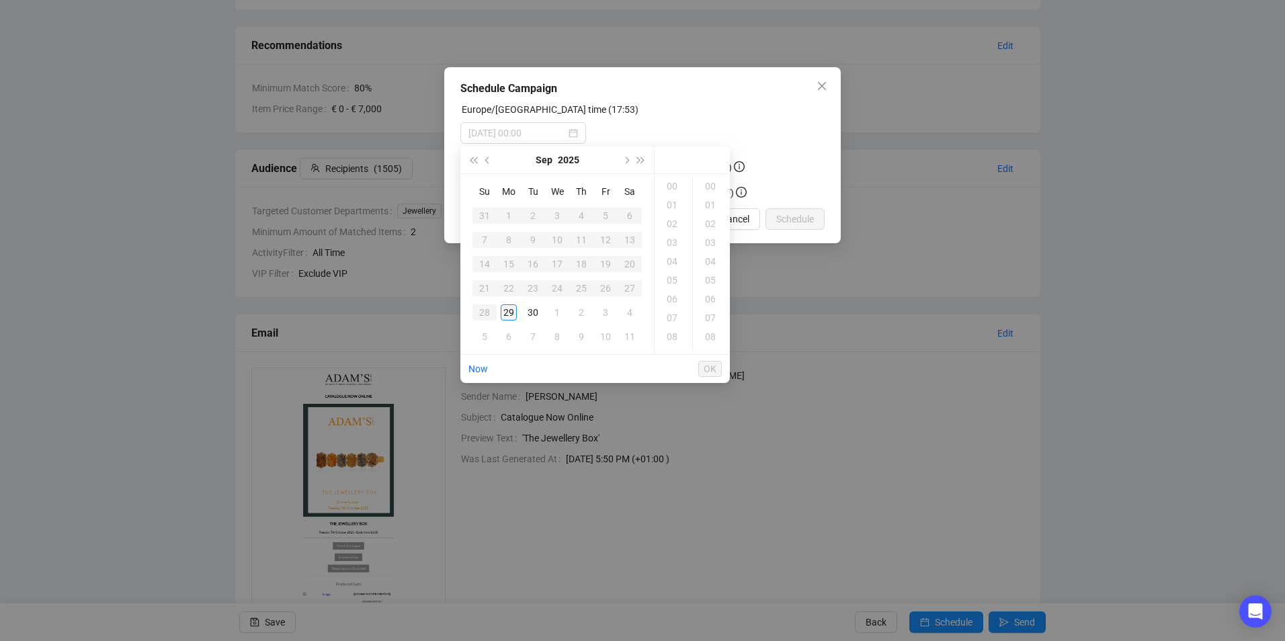
click at [510, 314] on div "29" at bounding box center [509, 312] width 16 height 16
click at [674, 182] on div "18" at bounding box center [673, 186] width 32 height 19
type input "[DATE] 18:24"
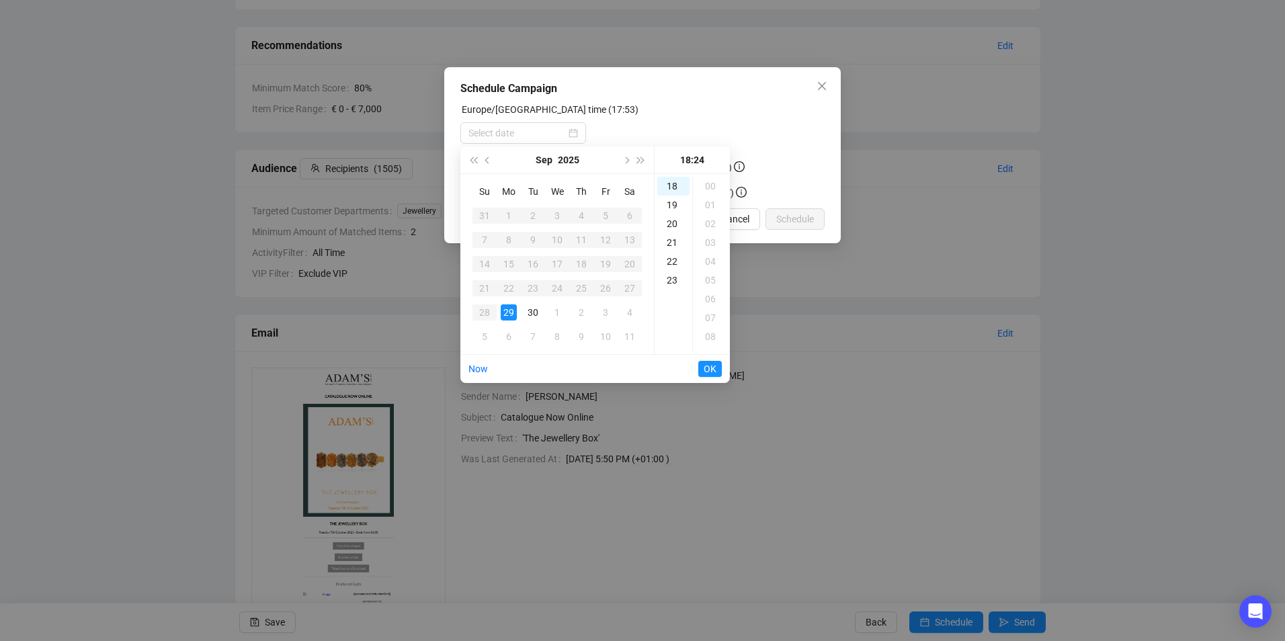
click at [692, 118] on div "Europe/[GEOGRAPHIC_DATA] time (17:53)" at bounding box center [642, 112] width 364 height 20
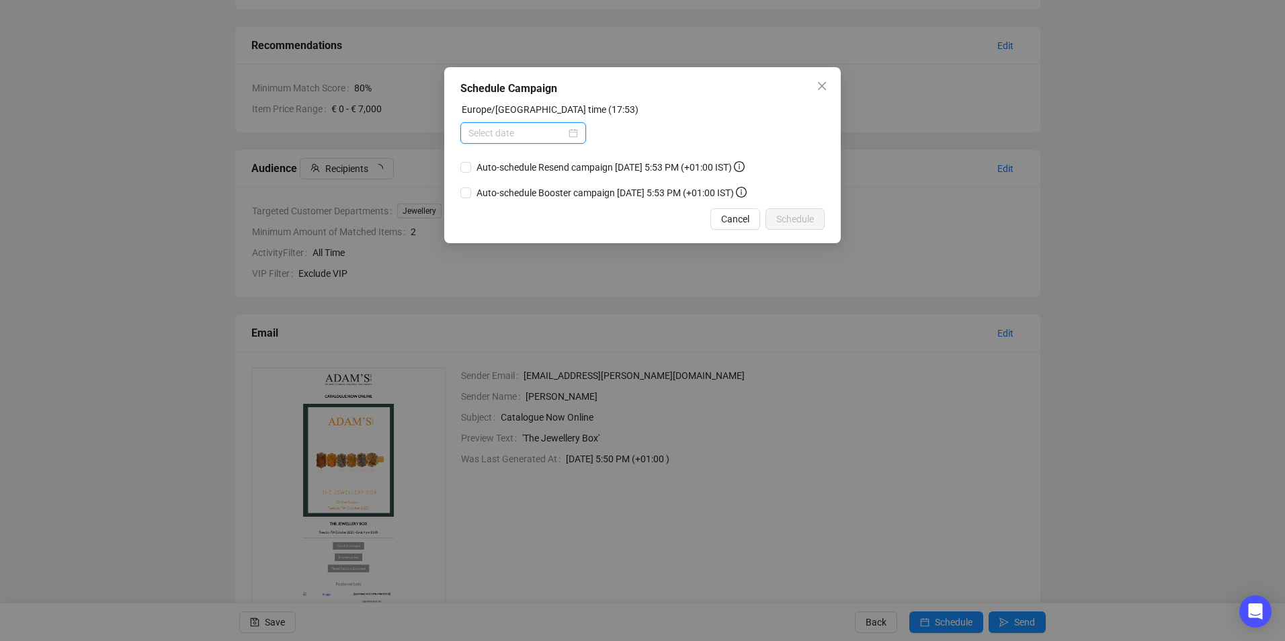
click at [552, 132] on input at bounding box center [516, 133] width 97 height 15
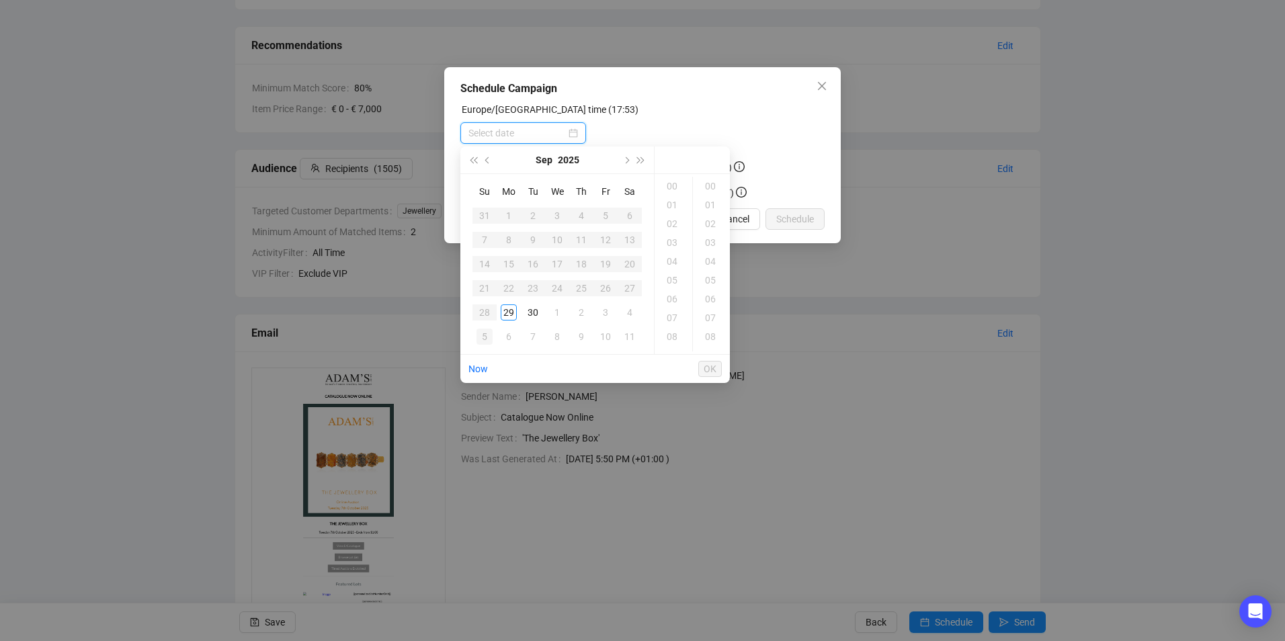
type input "[DATE] 00:00"
click at [477, 370] on link "Now" at bounding box center [477, 368] width 19 height 11
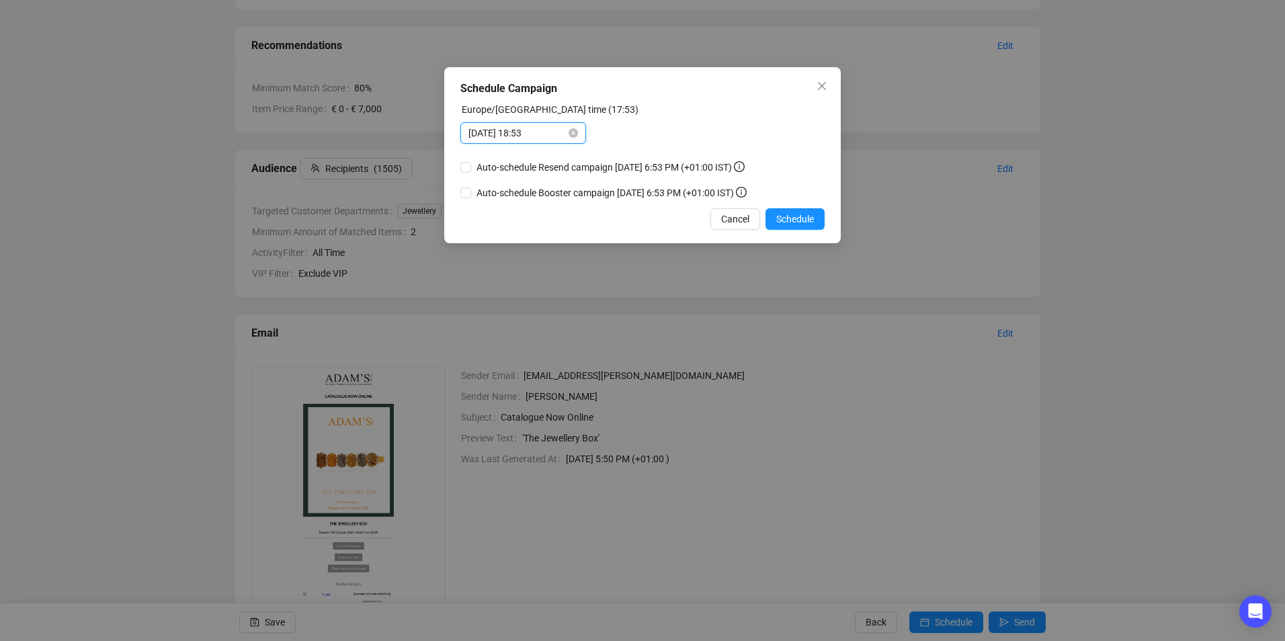
click at [529, 126] on input "[DATE] 18:53" at bounding box center [516, 133] width 97 height 15
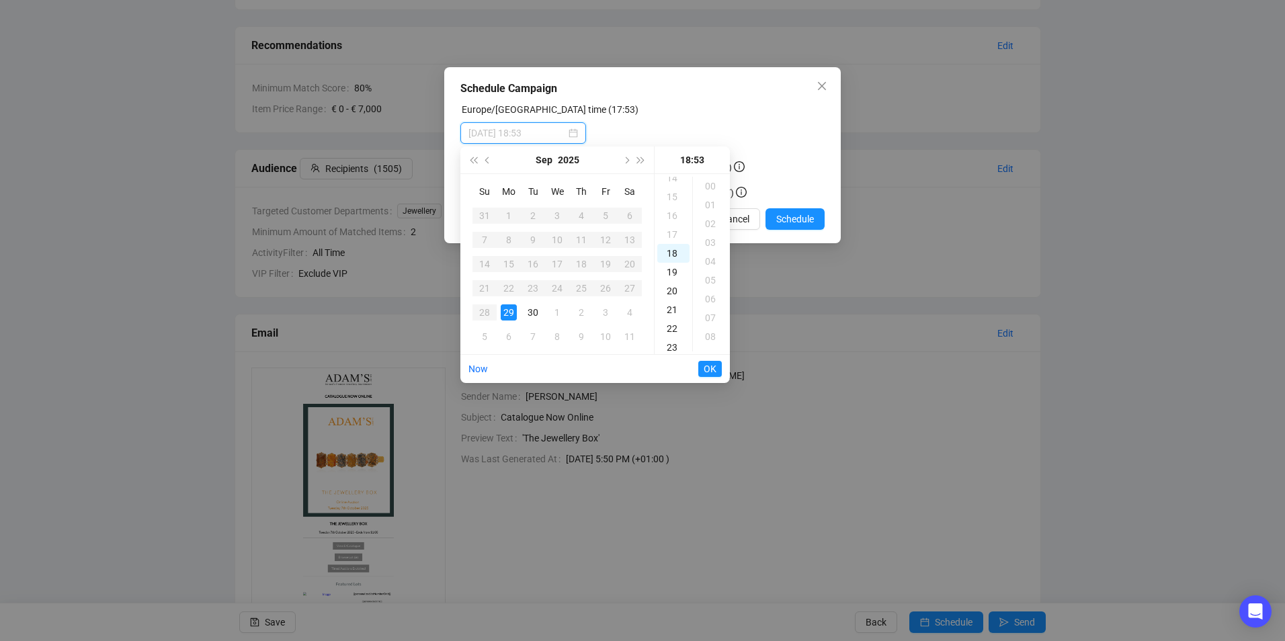
type input "[DATE] 18:53"
click at [483, 369] on link "Now" at bounding box center [477, 368] width 19 height 11
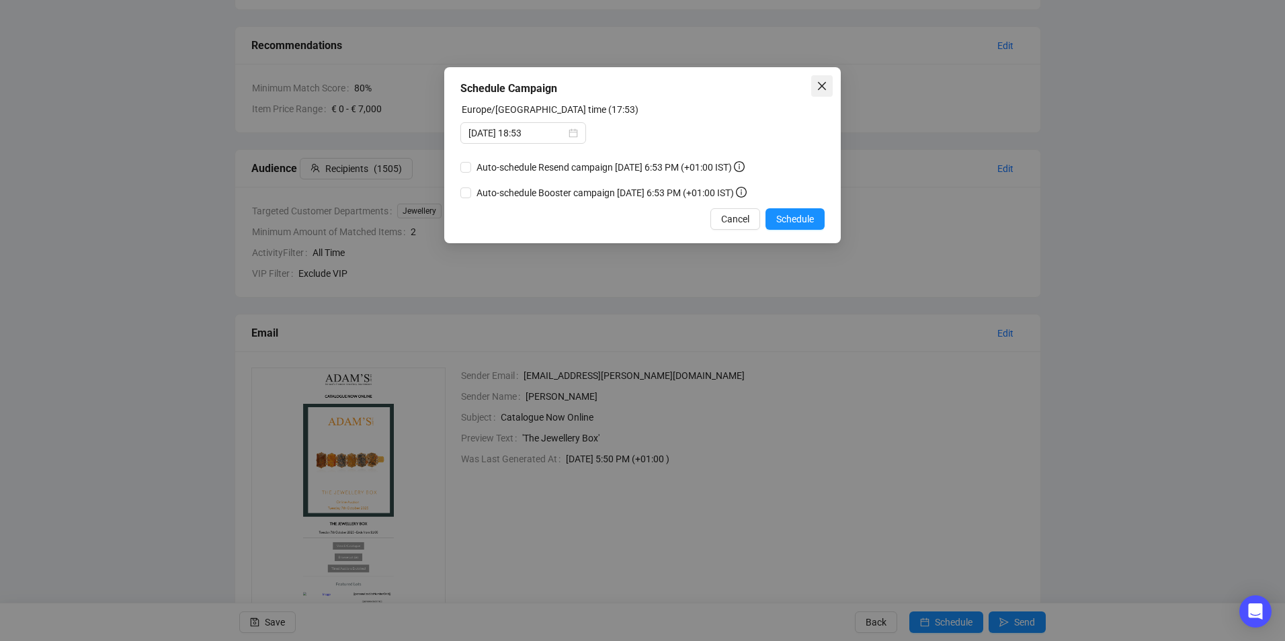
click at [819, 83] on icon "close" at bounding box center [822, 86] width 8 height 8
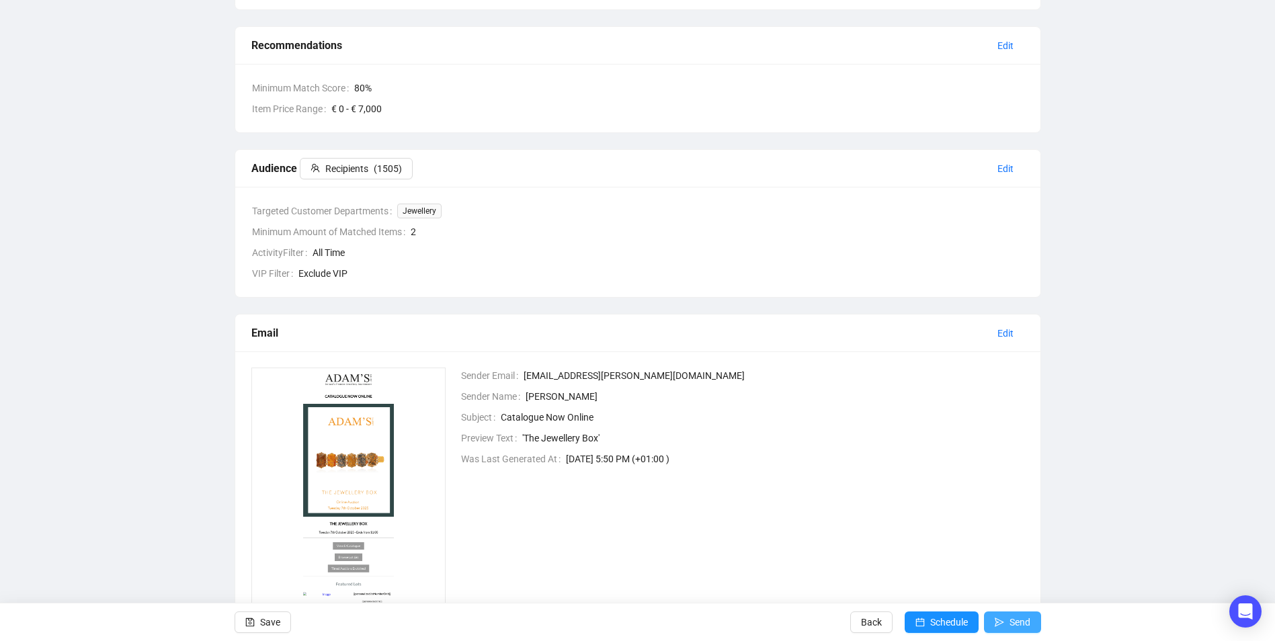
click at [1017, 619] on span "Send" at bounding box center [1019, 622] width 21 height 38
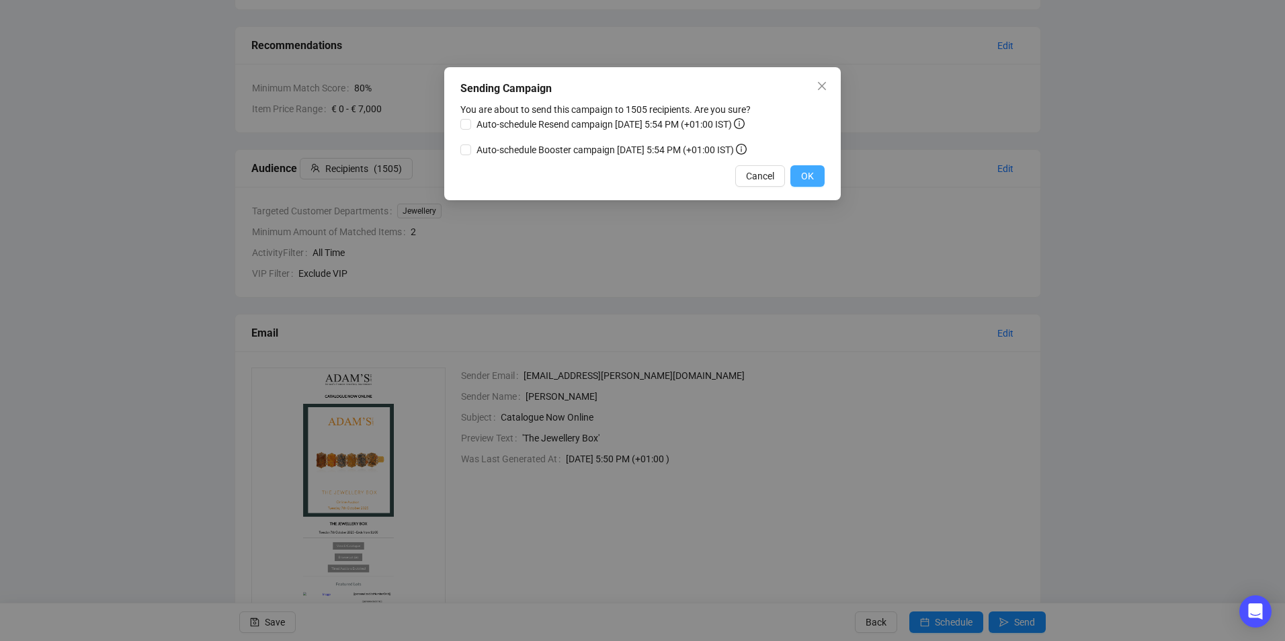
click at [808, 180] on span "OK" at bounding box center [807, 176] width 13 height 15
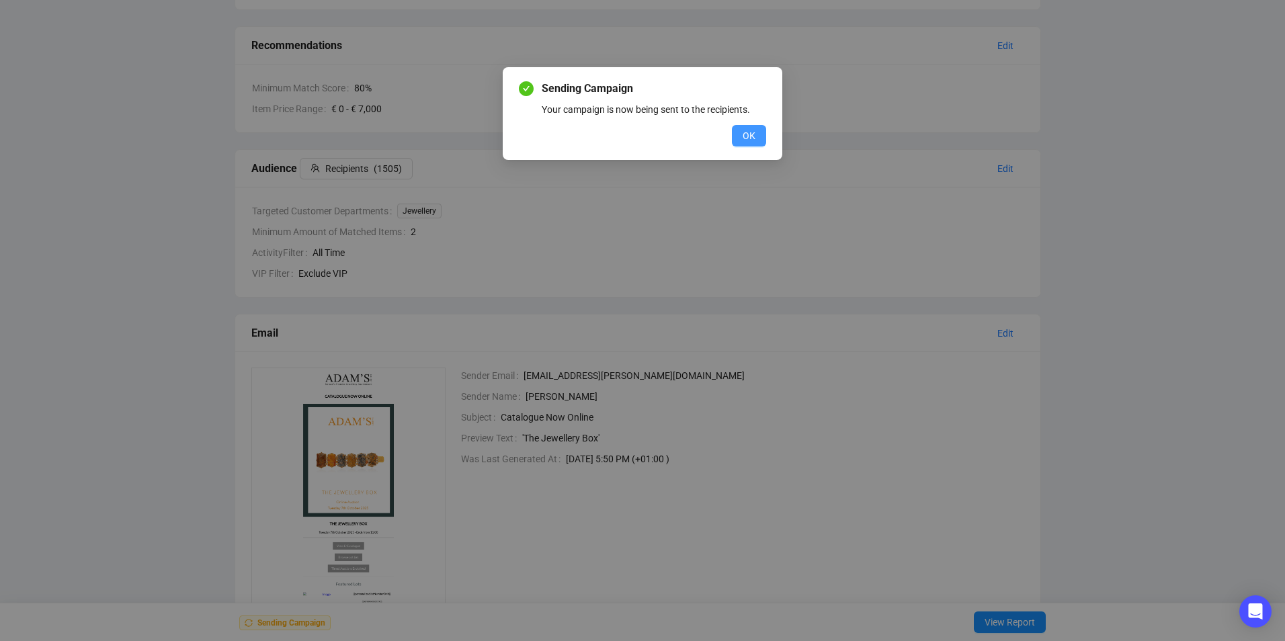
click at [748, 136] on span "OK" at bounding box center [748, 135] width 13 height 15
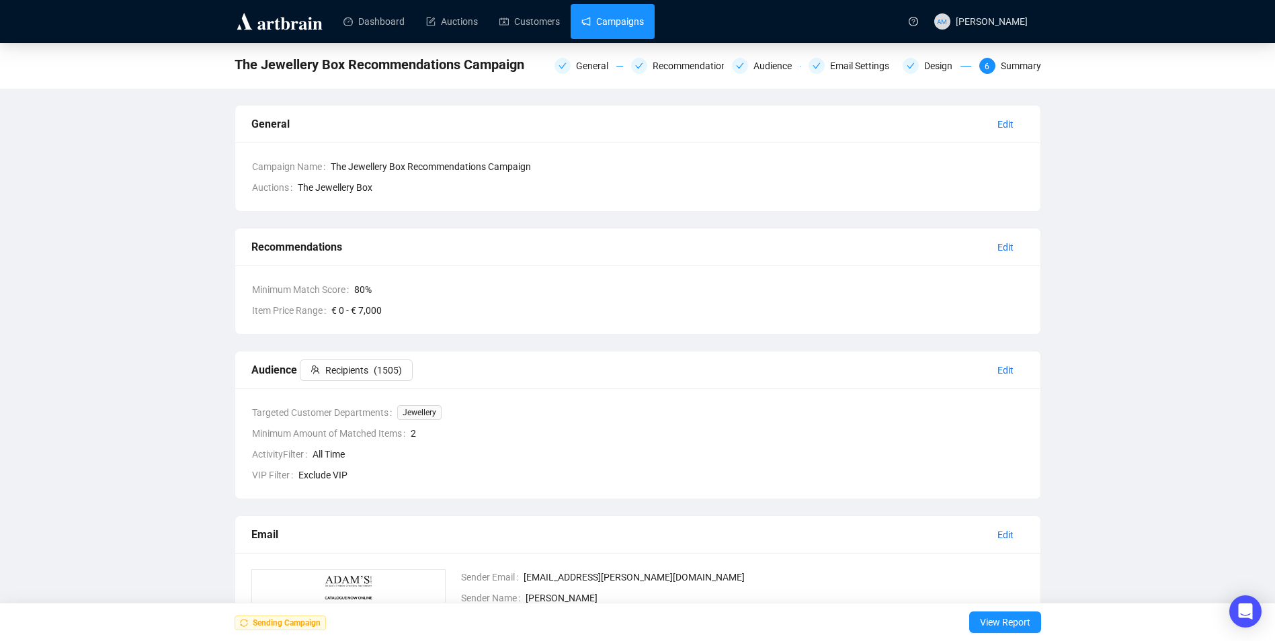
click at [623, 16] on link "Campaigns" at bounding box center [612, 21] width 62 height 35
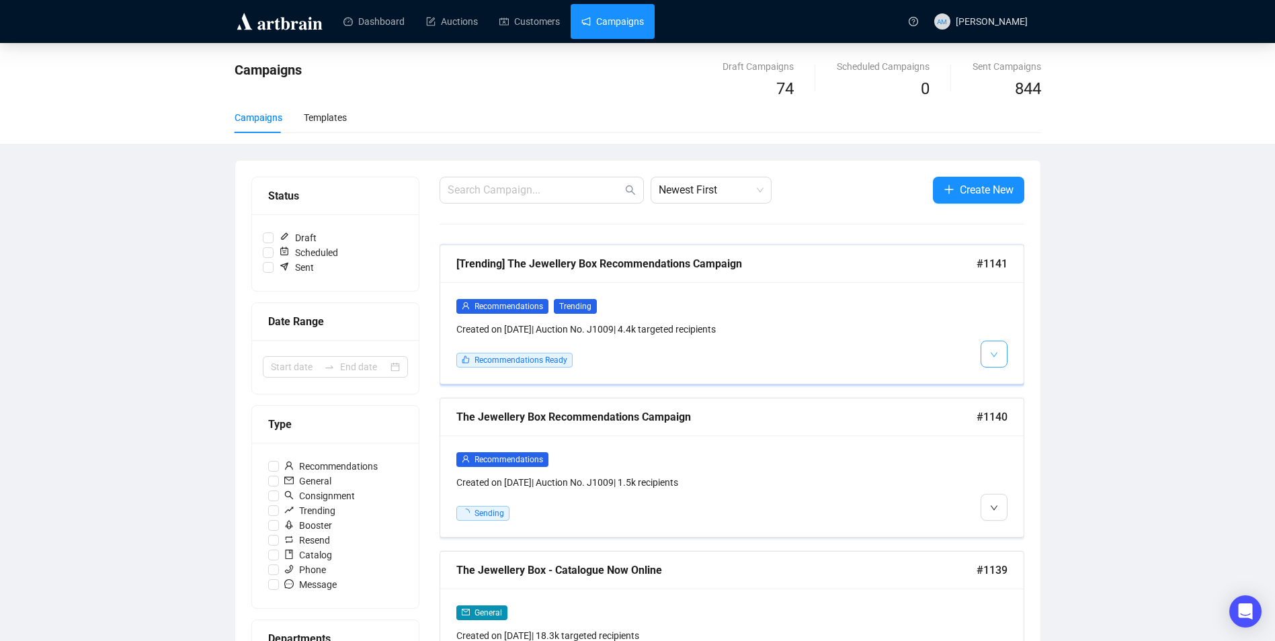
click at [1004, 355] on button "button" at bounding box center [993, 354] width 27 height 27
click at [1019, 380] on span "Edit" at bounding box center [1015, 383] width 16 height 11
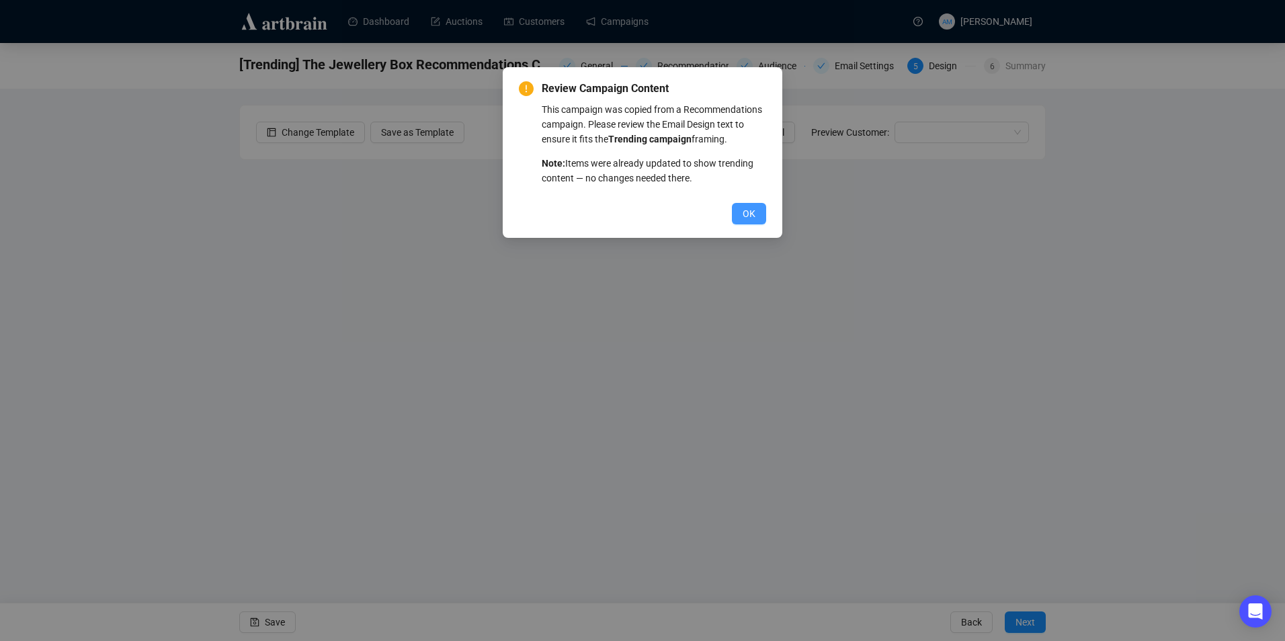
click at [741, 206] on button "OK" at bounding box center [749, 213] width 34 height 21
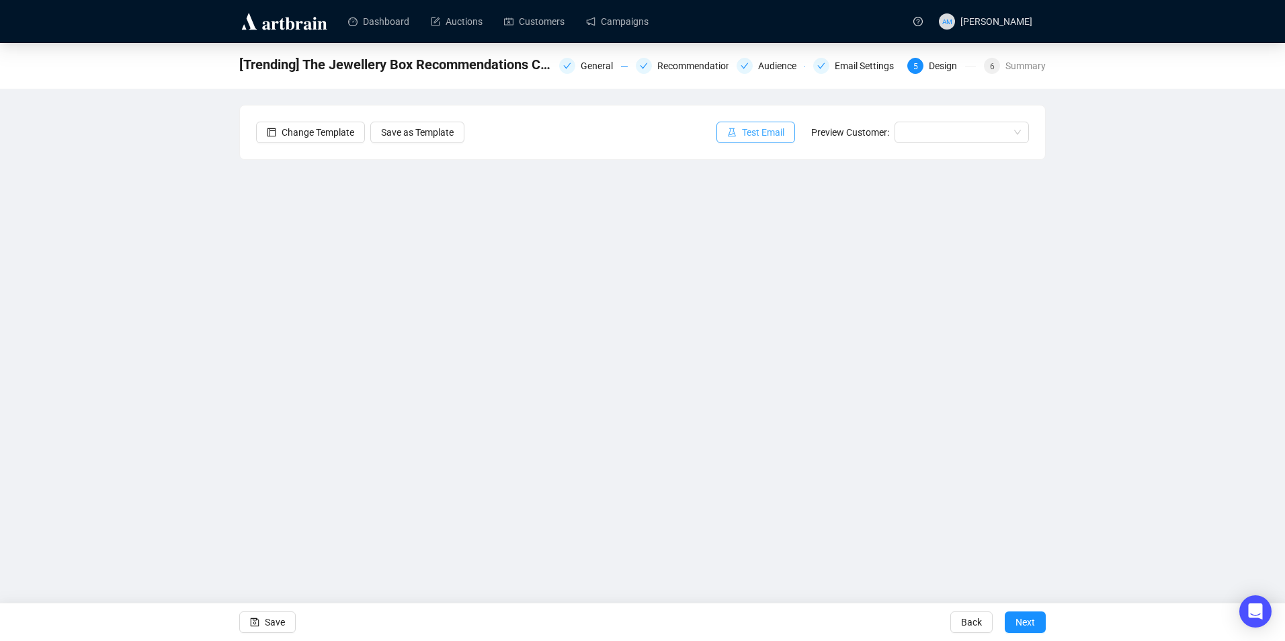
click at [754, 134] on span "Test Email" at bounding box center [763, 132] width 42 height 15
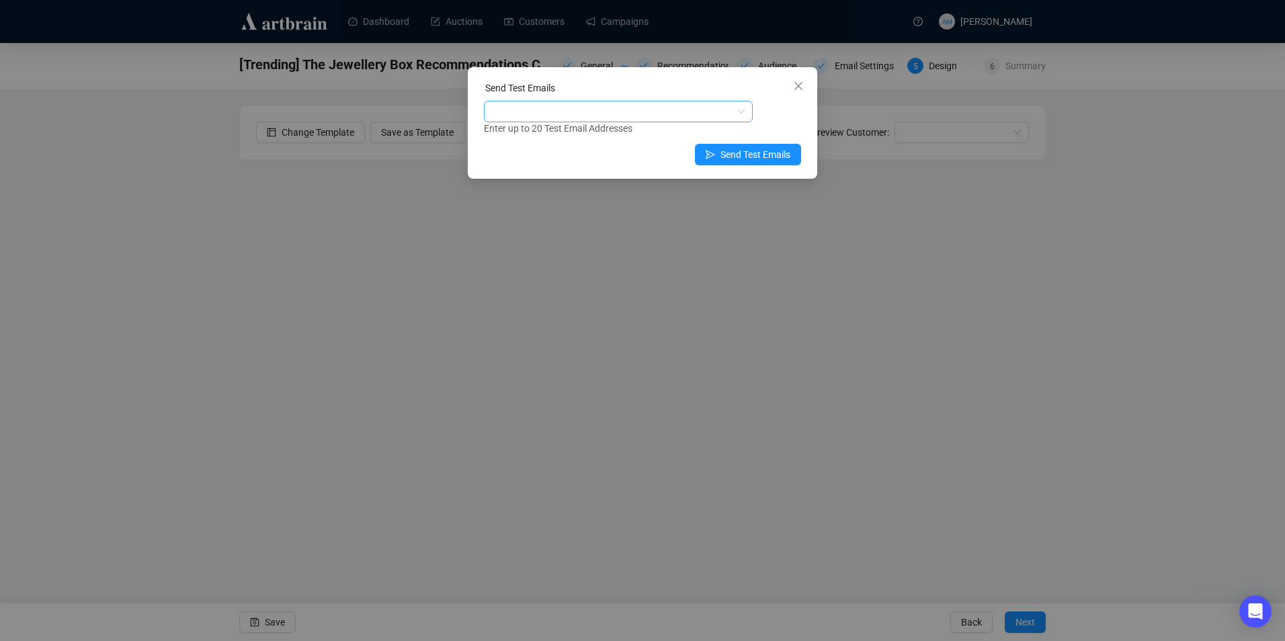
click at [653, 112] on div at bounding box center [610, 111] width 249 height 19
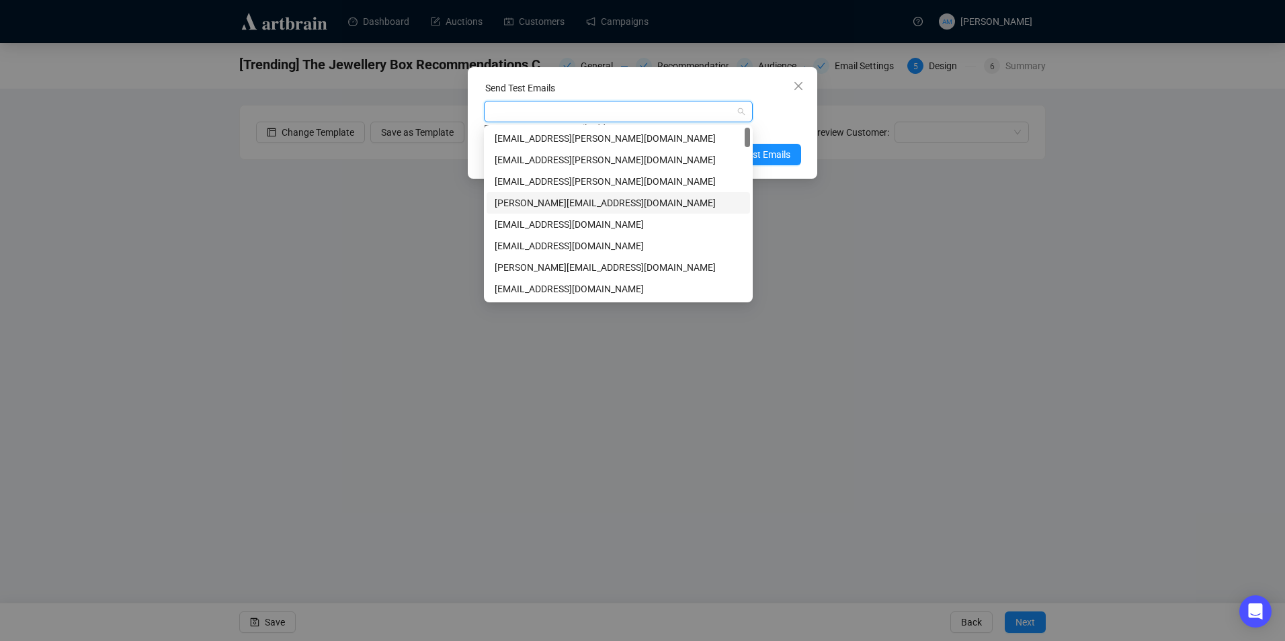
type input "w"
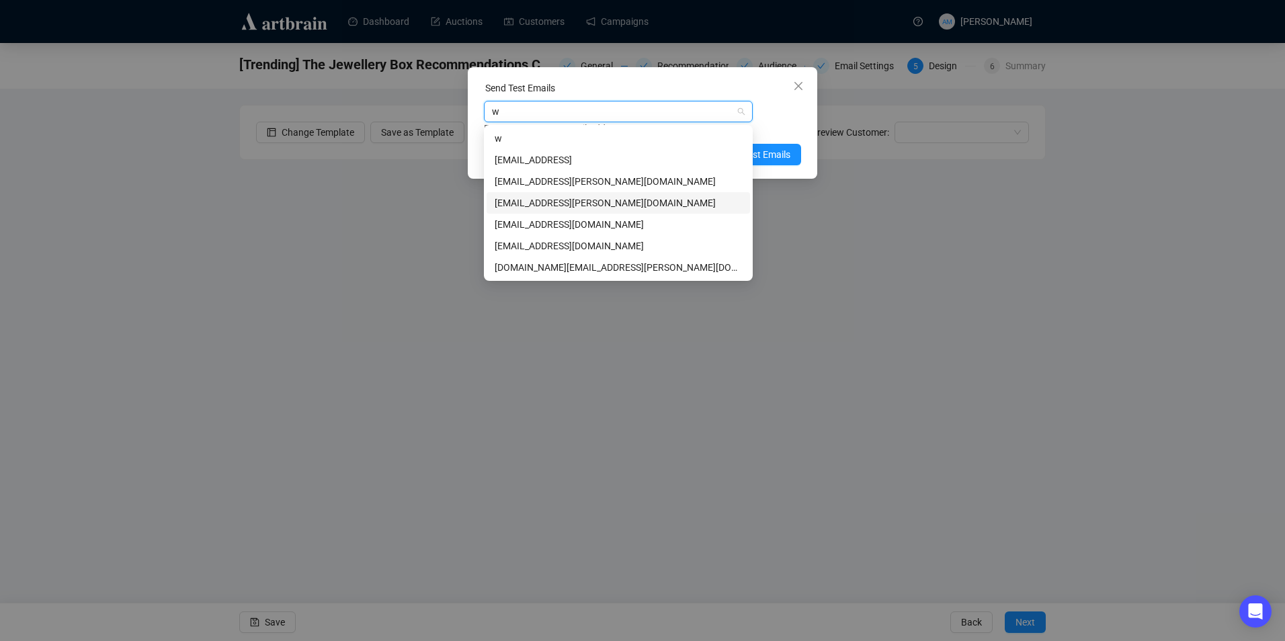
click at [583, 199] on div "[EMAIL_ADDRESS][PERSON_NAME][DOMAIN_NAME]" at bounding box center [617, 203] width 247 height 15
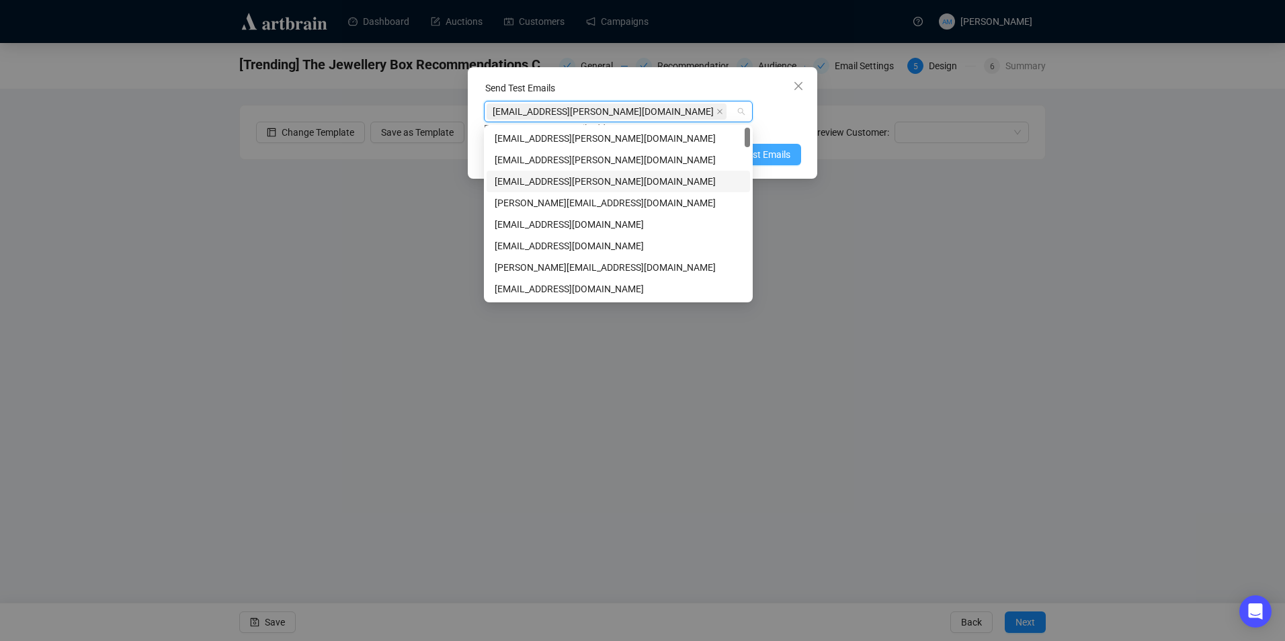
click at [791, 148] on button "Send Test Emails" at bounding box center [748, 154] width 106 height 21
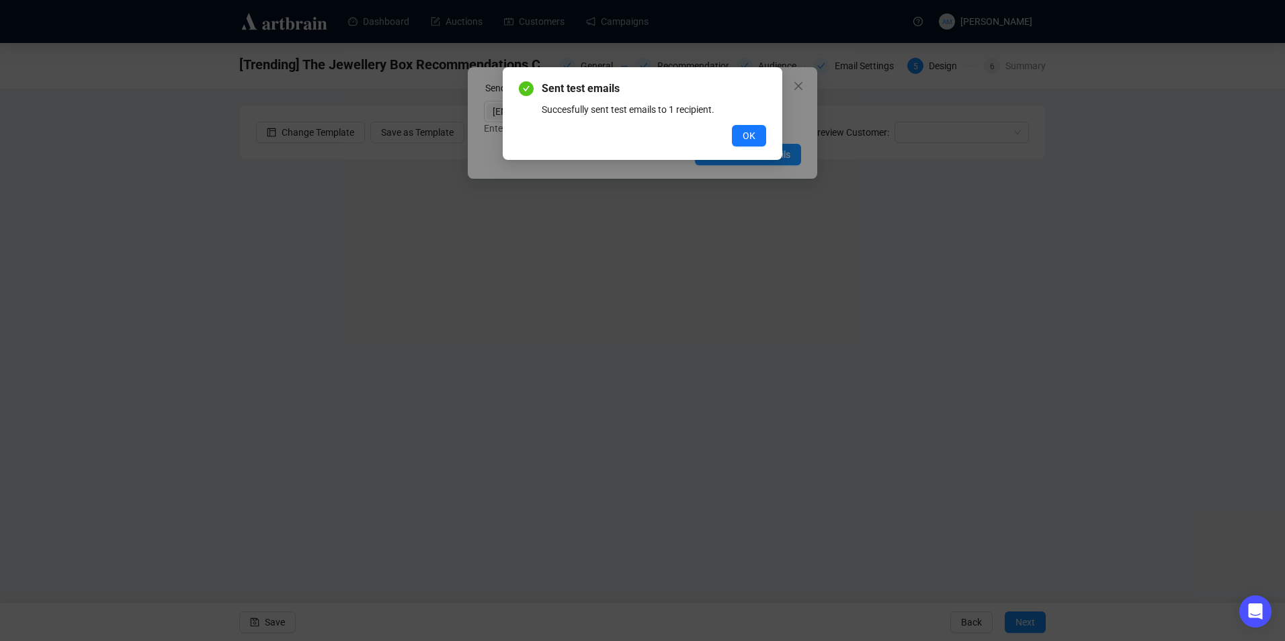
drag, startPoint x: 740, startPoint y: 140, endPoint x: 763, endPoint y: 116, distance: 33.3
click at [740, 138] on button "OK" at bounding box center [749, 135] width 34 height 21
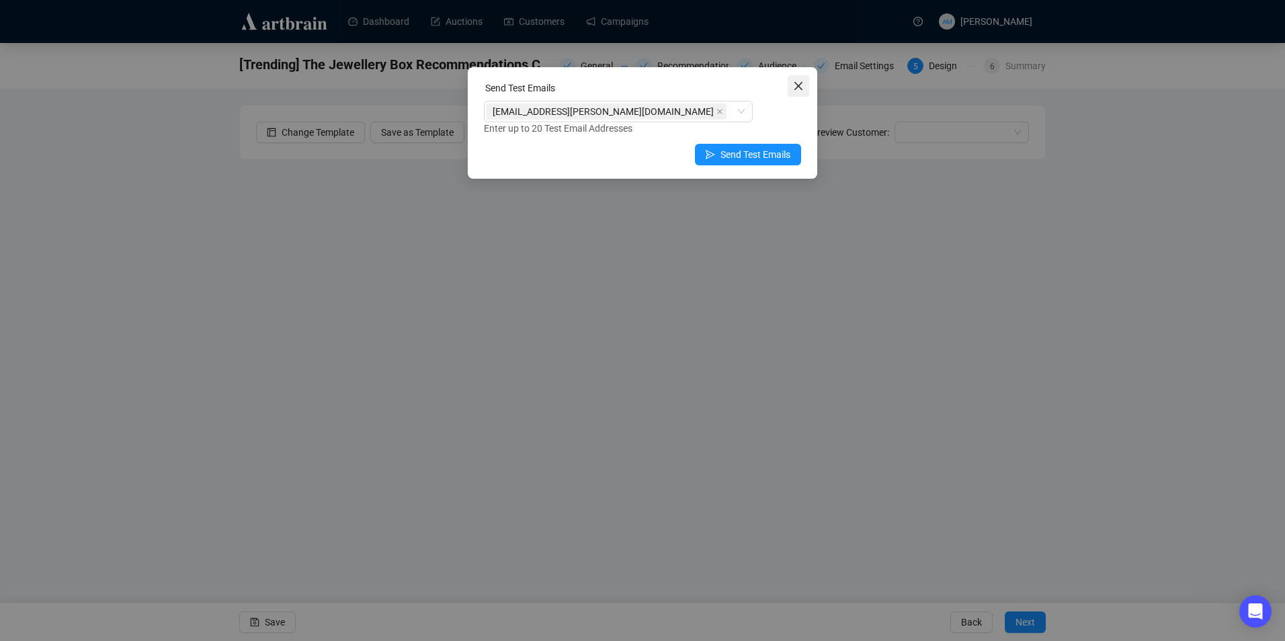
click at [793, 87] on icon "close" at bounding box center [798, 86] width 11 height 11
